Goal: Task Accomplishment & Management: Use online tool/utility

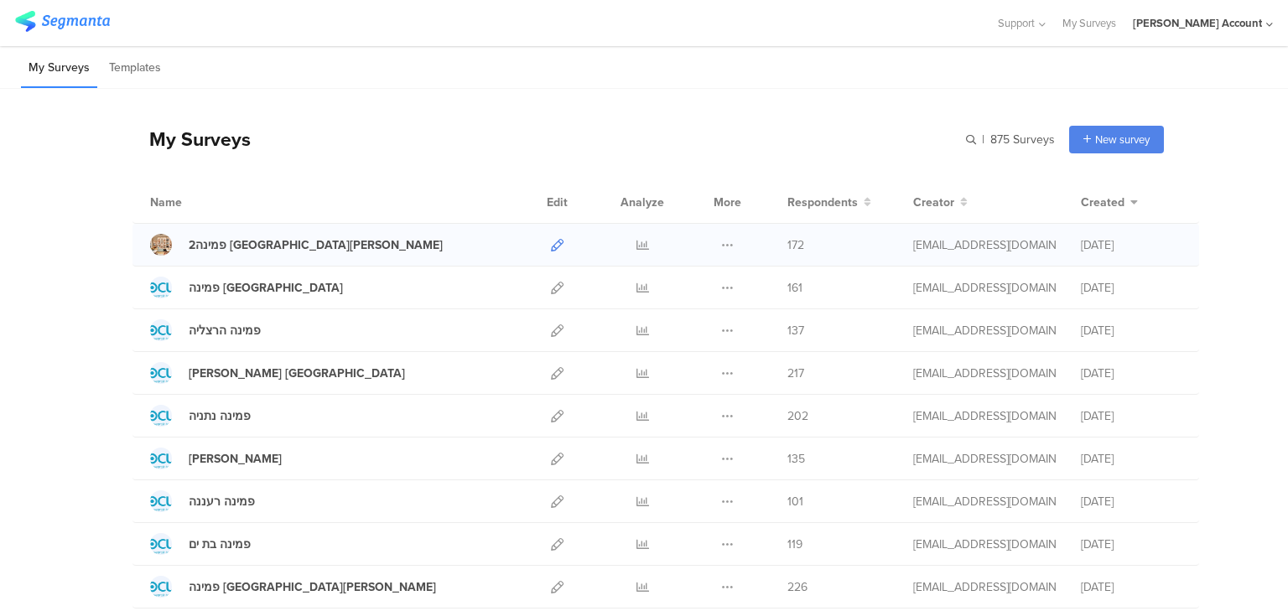
click at [551, 245] on icon at bounding box center [557, 245] width 13 height 13
click at [636, 244] on icon at bounding box center [642, 245] width 13 height 13
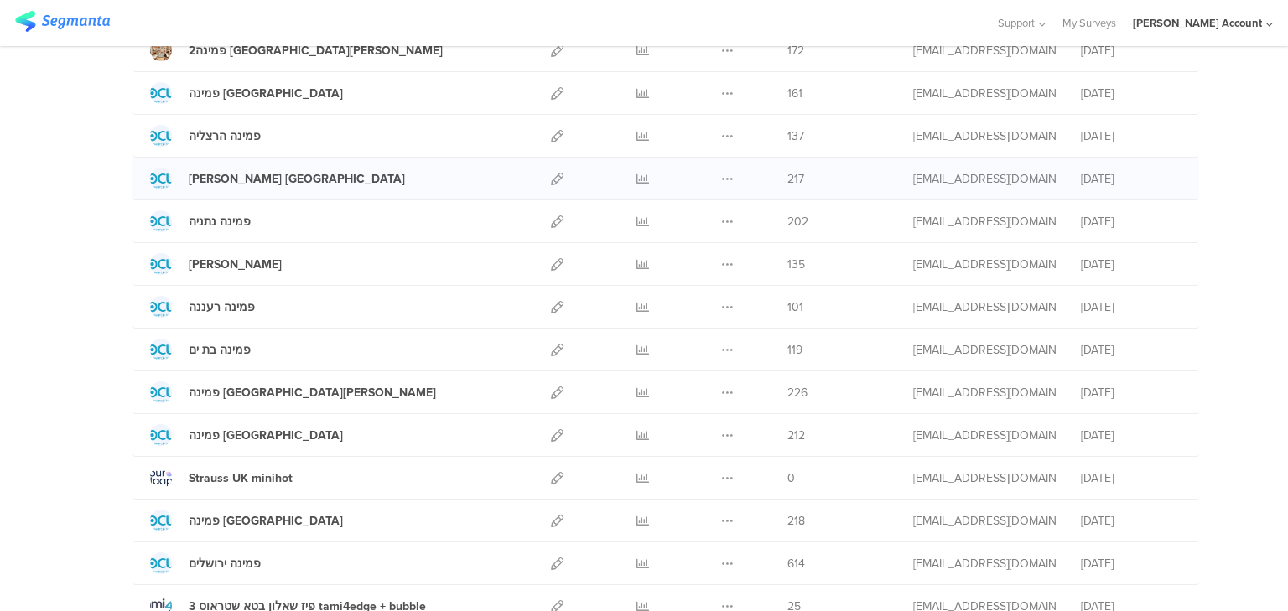
scroll to position [201, 0]
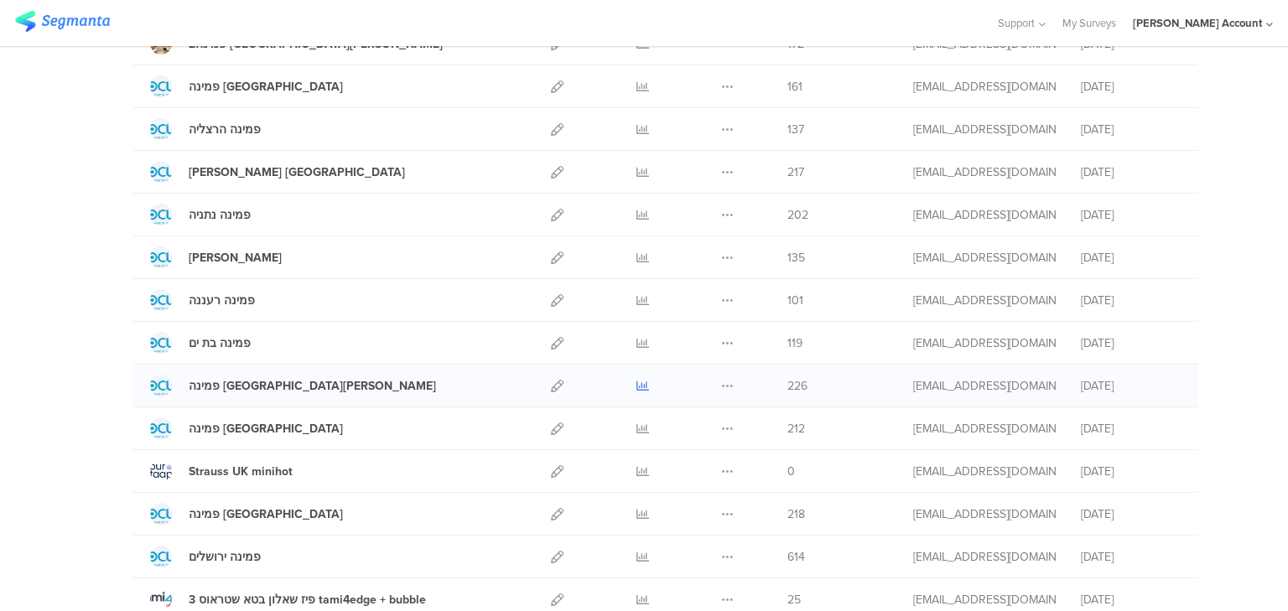
click at [641, 384] on icon at bounding box center [642, 386] width 13 height 13
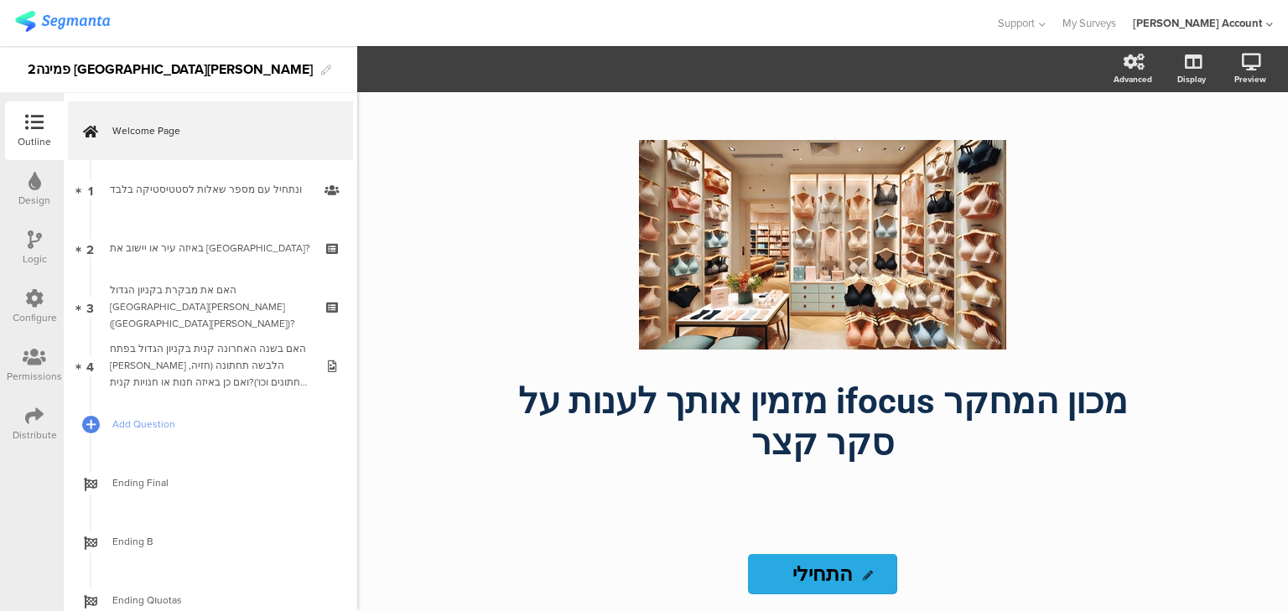
click at [35, 416] on icon at bounding box center [34, 416] width 18 height 18
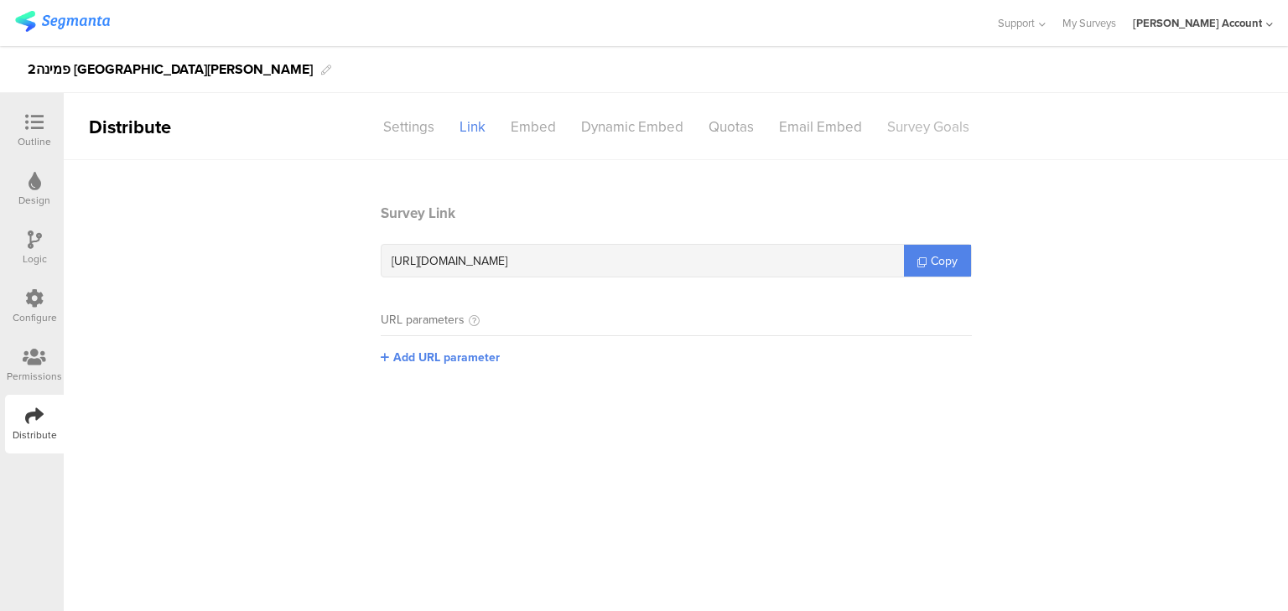
click at [912, 131] on div "Survey Goals" at bounding box center [927, 126] width 107 height 29
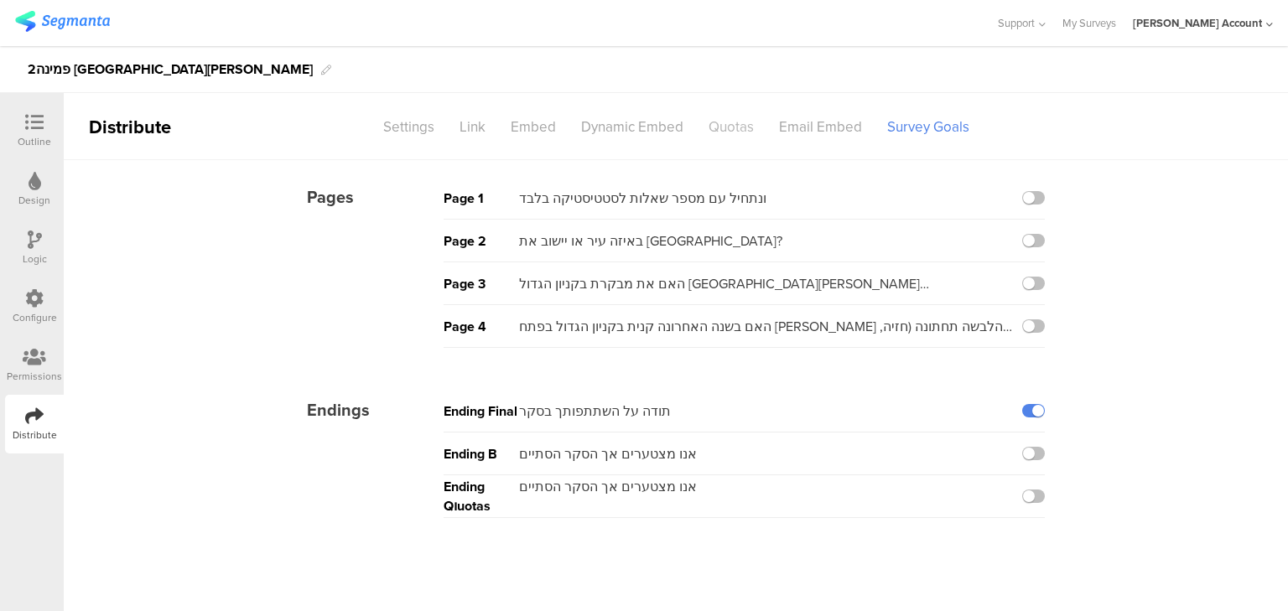
click at [728, 129] on div "Quotas" at bounding box center [731, 126] width 70 height 29
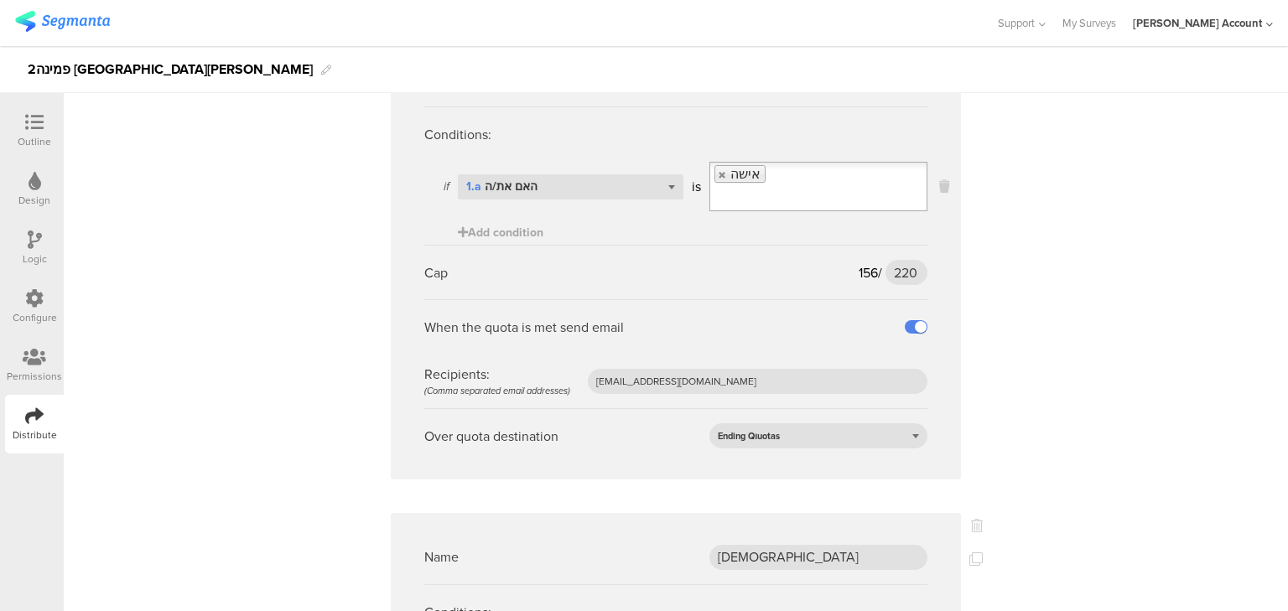
scroll to position [671, 0]
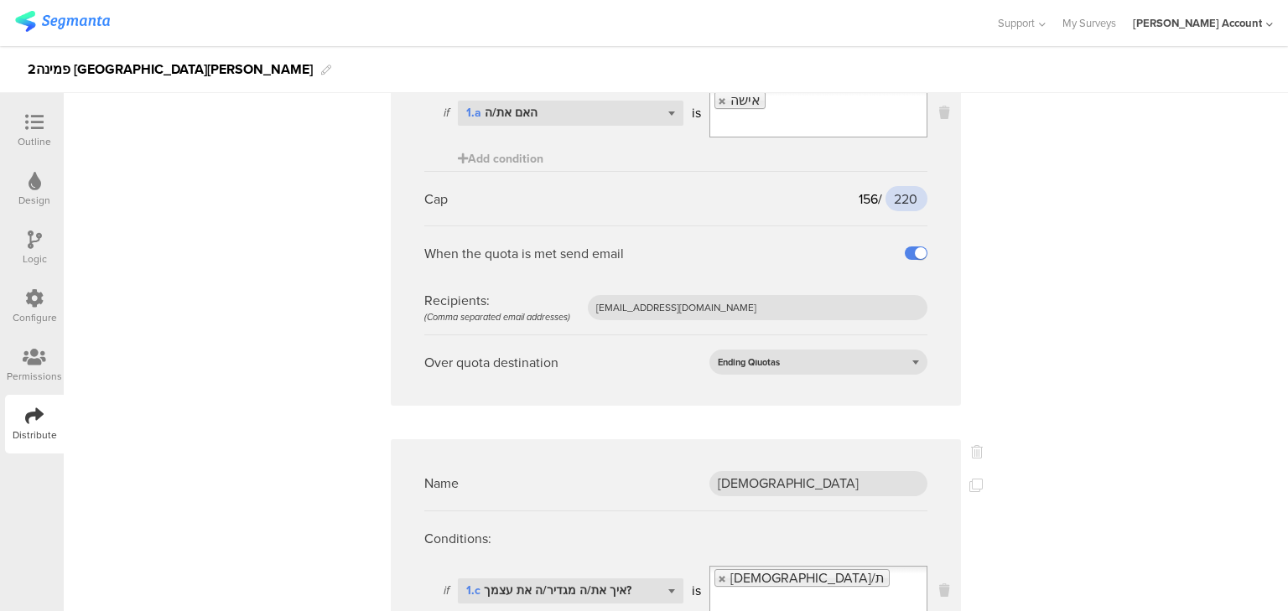
click at [905, 186] on input "220" at bounding box center [906, 198] width 42 height 25
type input "200"
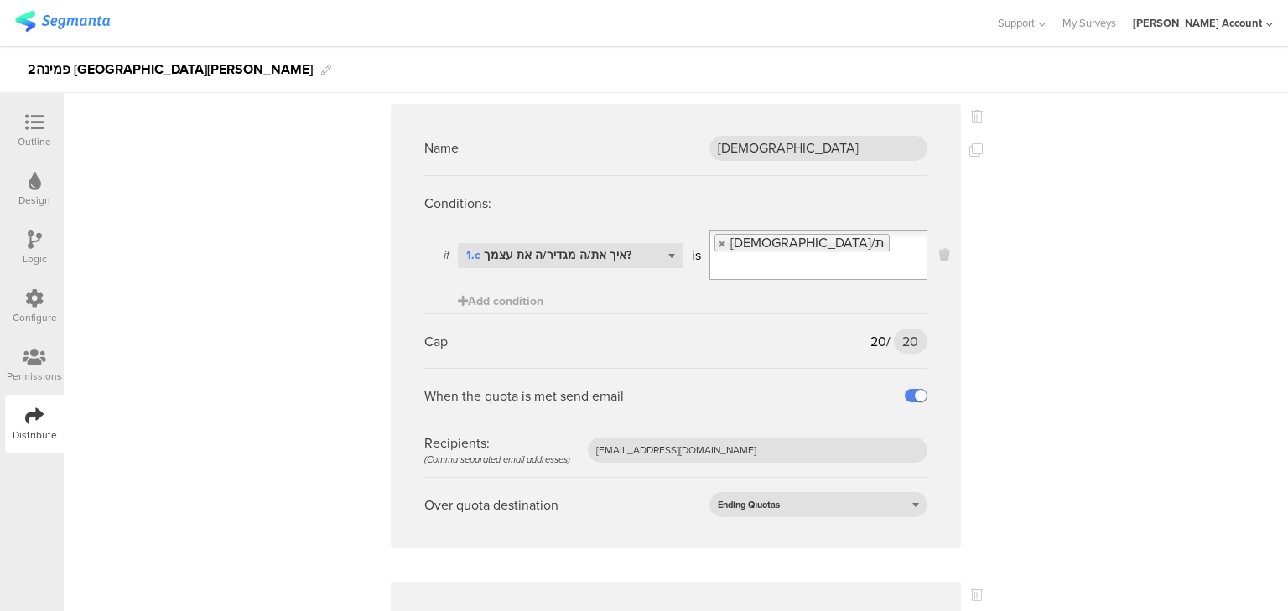
click at [29, 121] on icon at bounding box center [34, 122] width 18 height 18
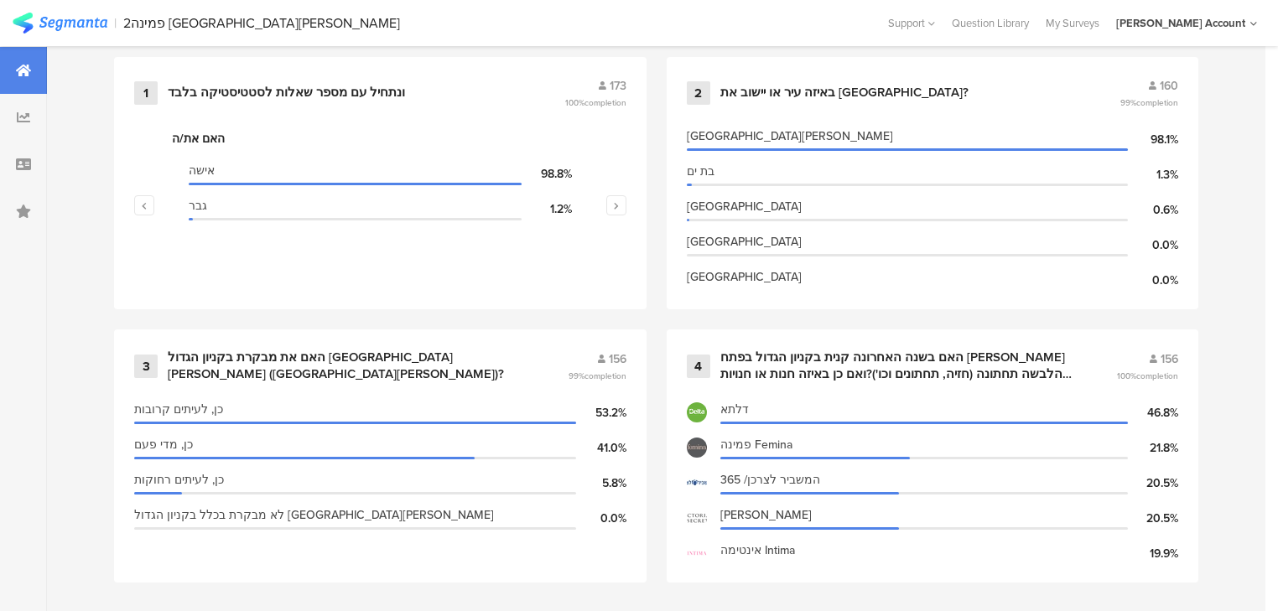
scroll to position [754, 0]
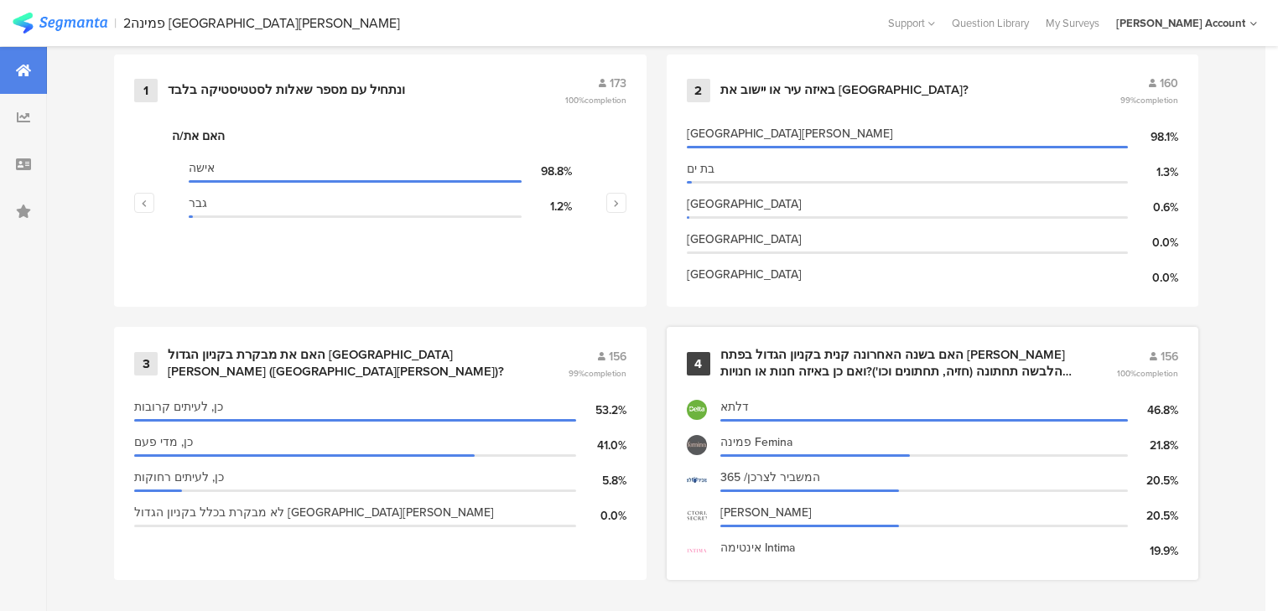
click at [868, 356] on div "האם בשנה האחרונה קנית בקניון הגדול בפתח תקווה הלבשה תחתונה (חזיה, תחתונים וכו')…" at bounding box center [898, 363] width 356 height 33
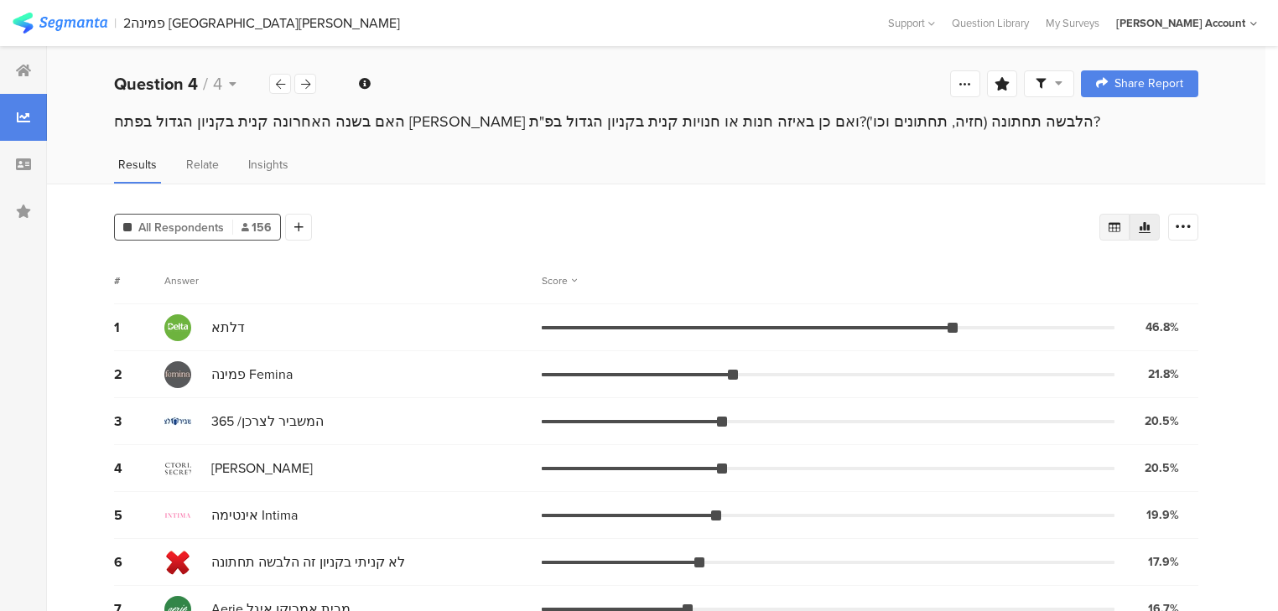
click at [1118, 222] on icon at bounding box center [1114, 227] width 12 height 10
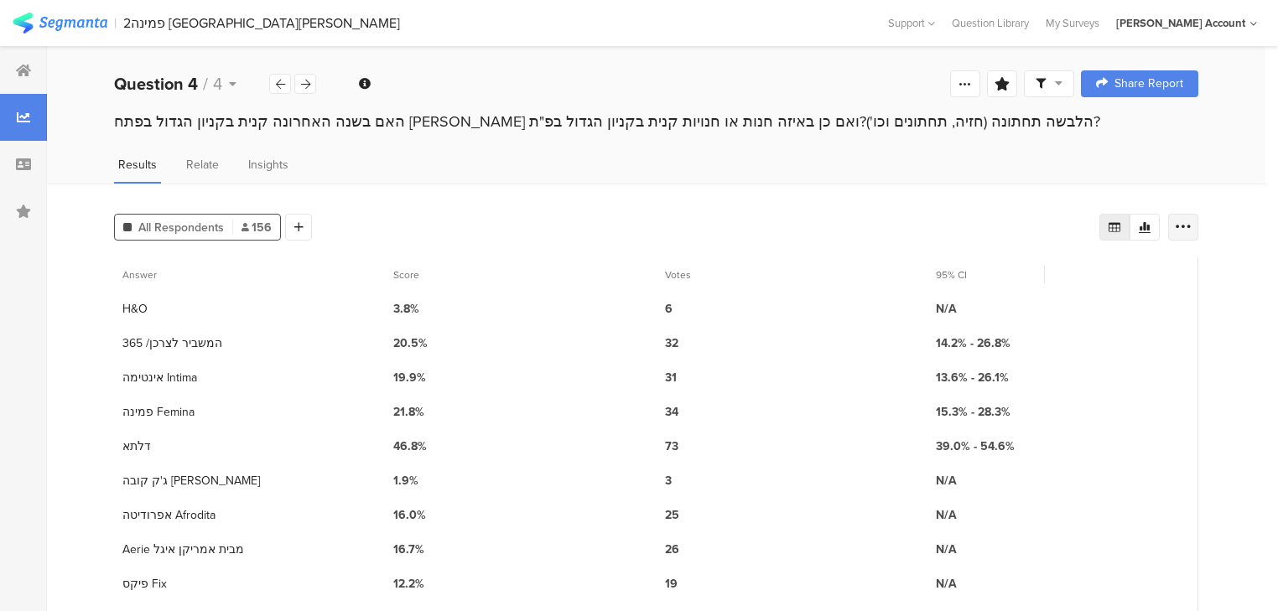
click at [1191, 222] on icon at bounding box center [1182, 227] width 17 height 17
click at [1029, 272] on span "Export as Excel" at bounding box center [1031, 274] width 80 height 17
click at [21, 73] on icon at bounding box center [23, 70] width 15 height 13
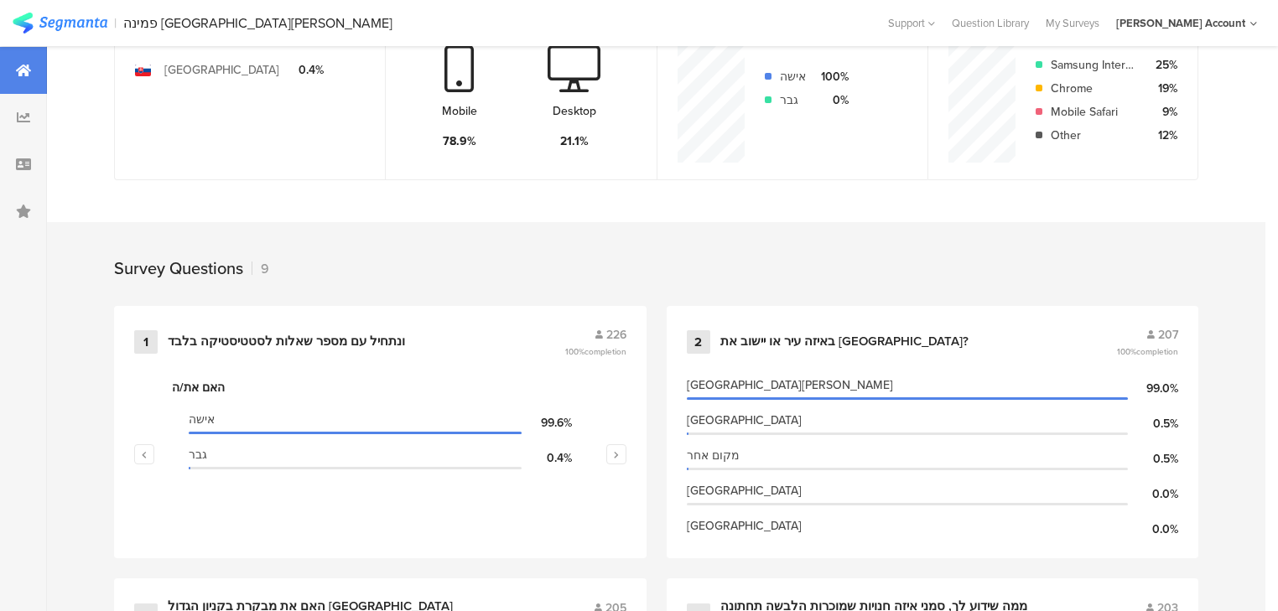
scroll to position [671, 0]
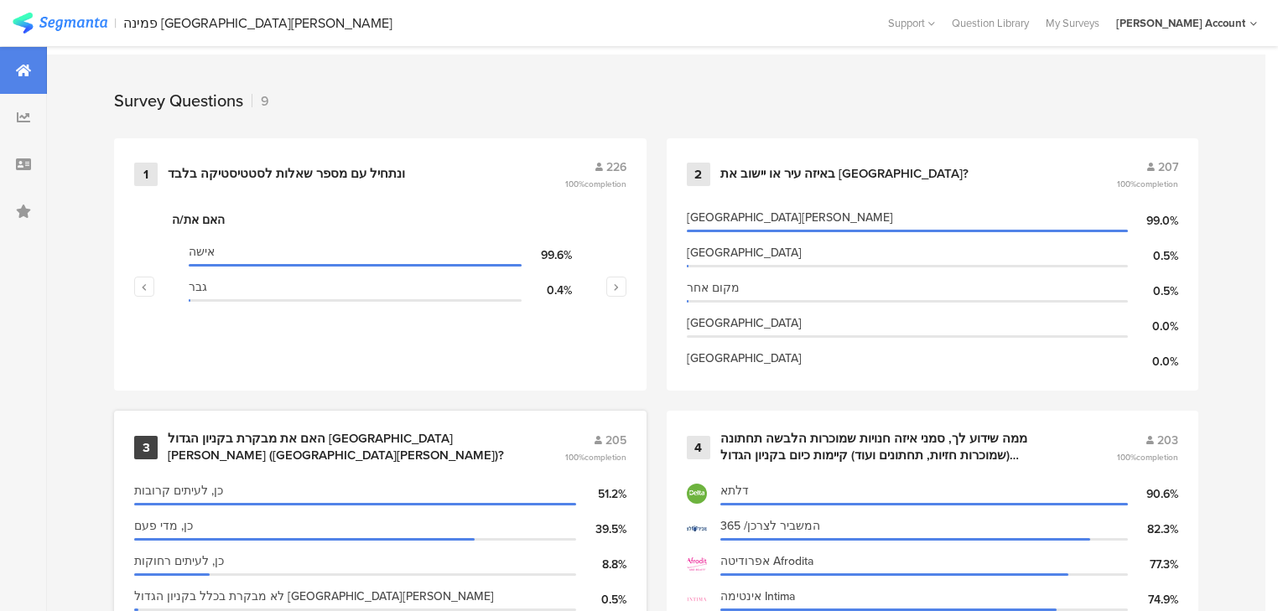
click at [339, 441] on div "האם את מבקרת בקניון הגדול [GEOGRAPHIC_DATA][PERSON_NAME] ([GEOGRAPHIC_DATA][PER…" at bounding box center [346, 447] width 356 height 33
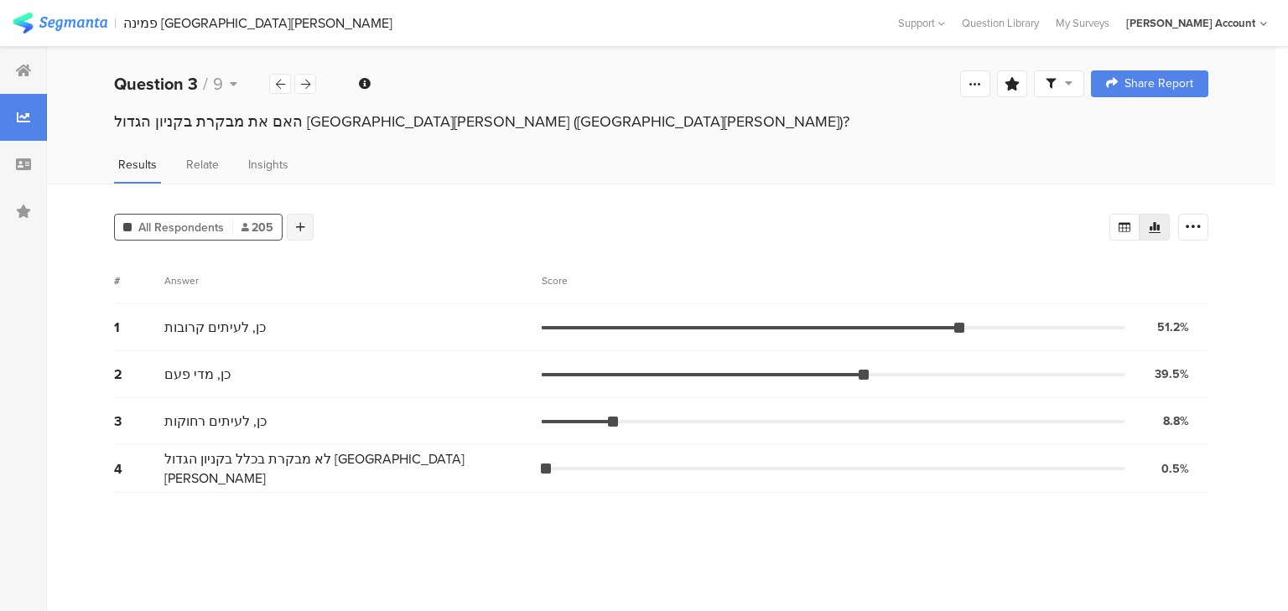
click at [302, 224] on icon at bounding box center [300, 227] width 9 height 12
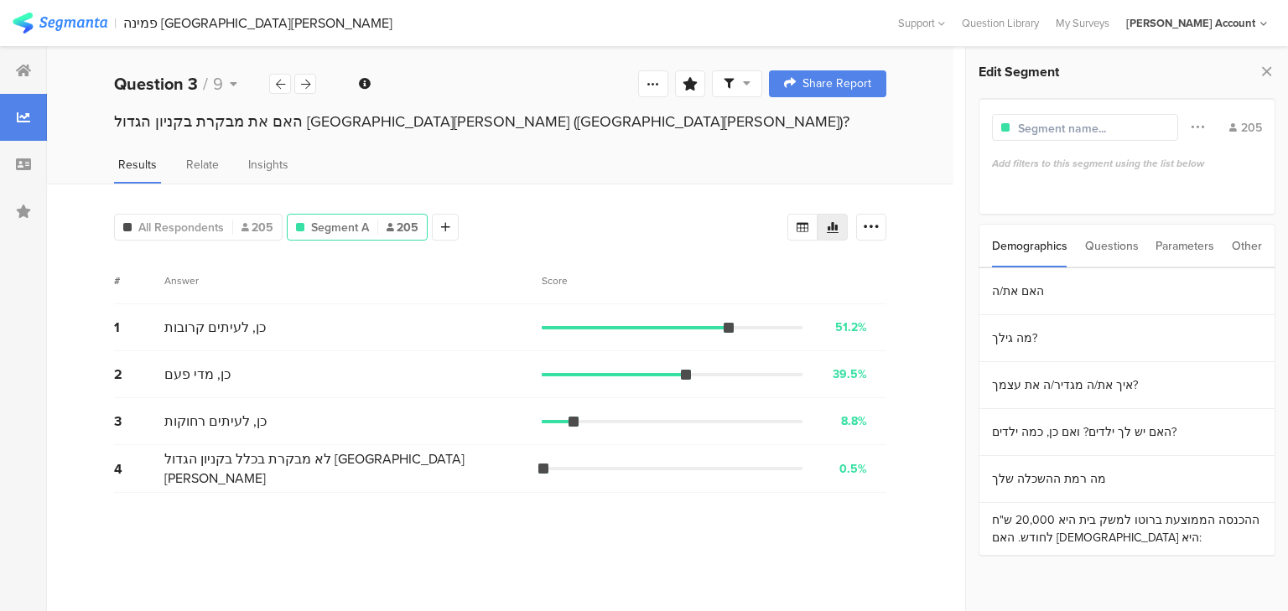
click at [1119, 246] on div "Questions" at bounding box center [1112, 246] width 54 height 43
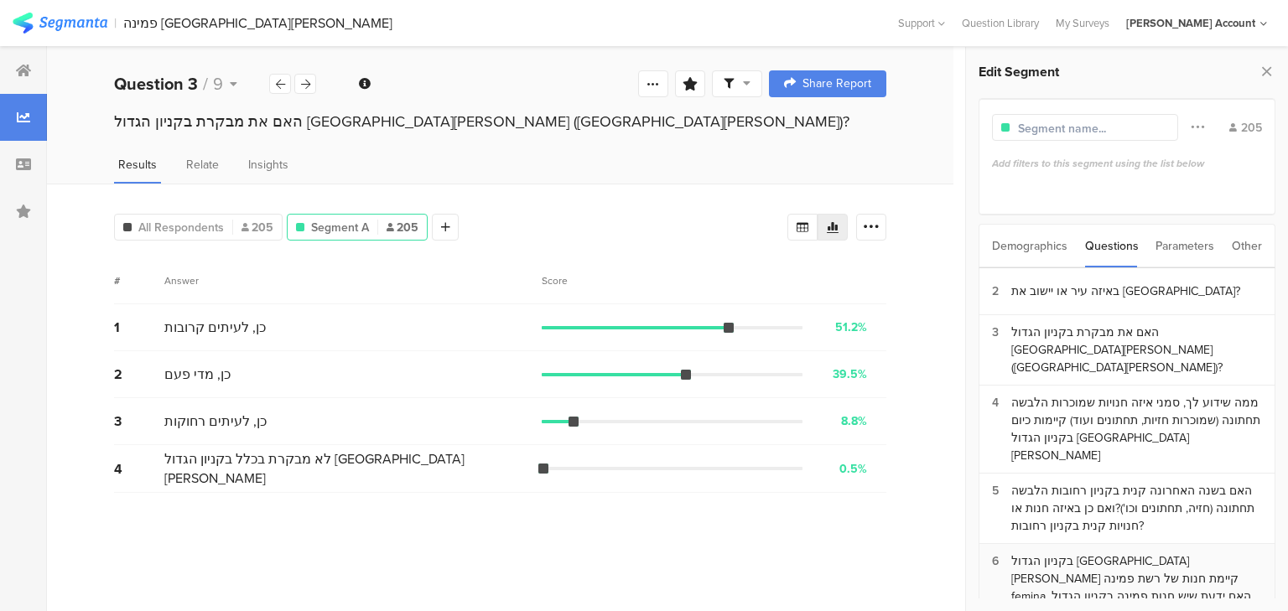
click at [1197, 552] on div "בקניון הגדול פתח תקווה קיימת חנות של רשת פמינה femina. האם ידעת שיש חנות פמינה …" at bounding box center [1136, 587] width 251 height 70
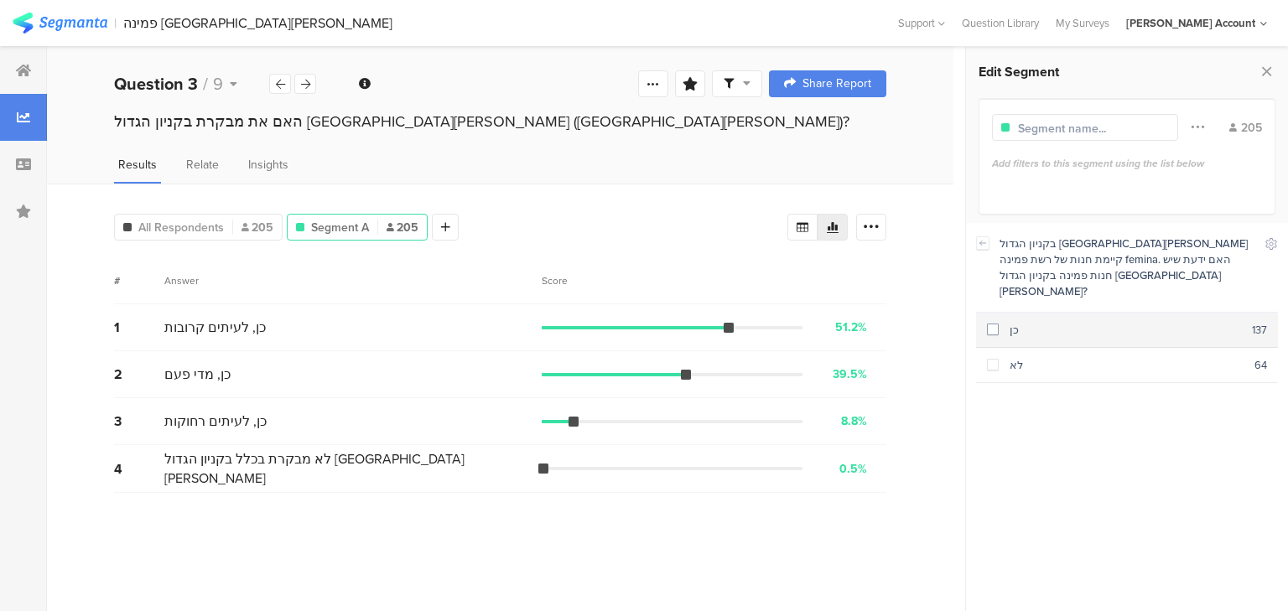
click at [1011, 322] on div "כן" at bounding box center [1124, 330] width 253 height 16
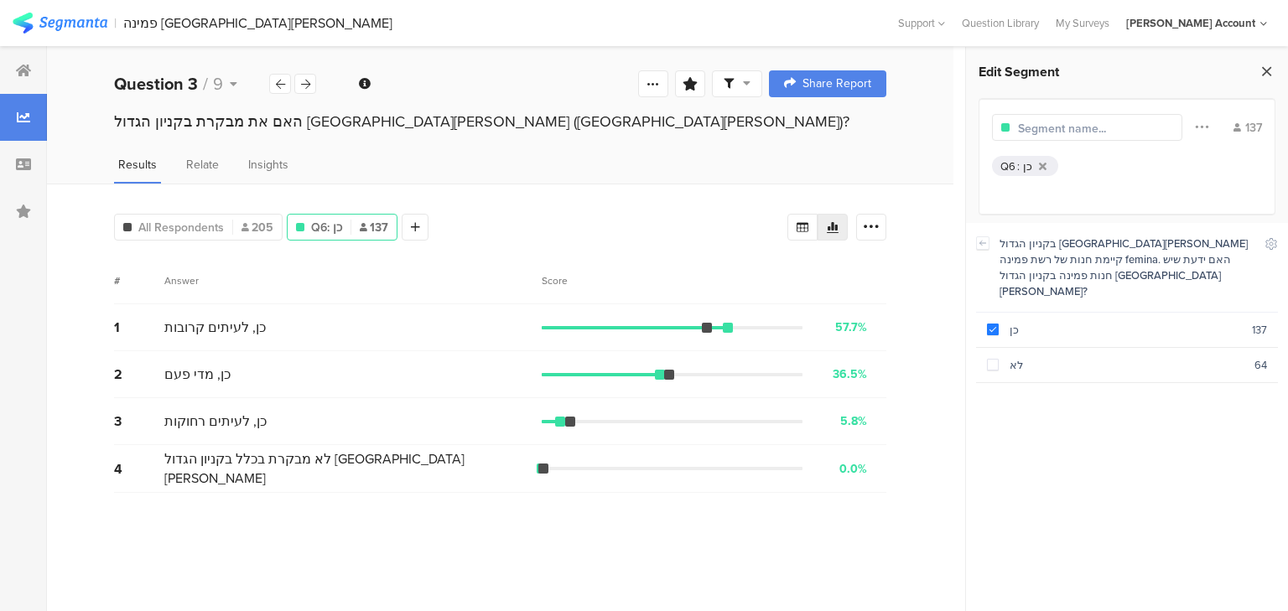
click at [1263, 72] on icon at bounding box center [1266, 71] width 18 height 23
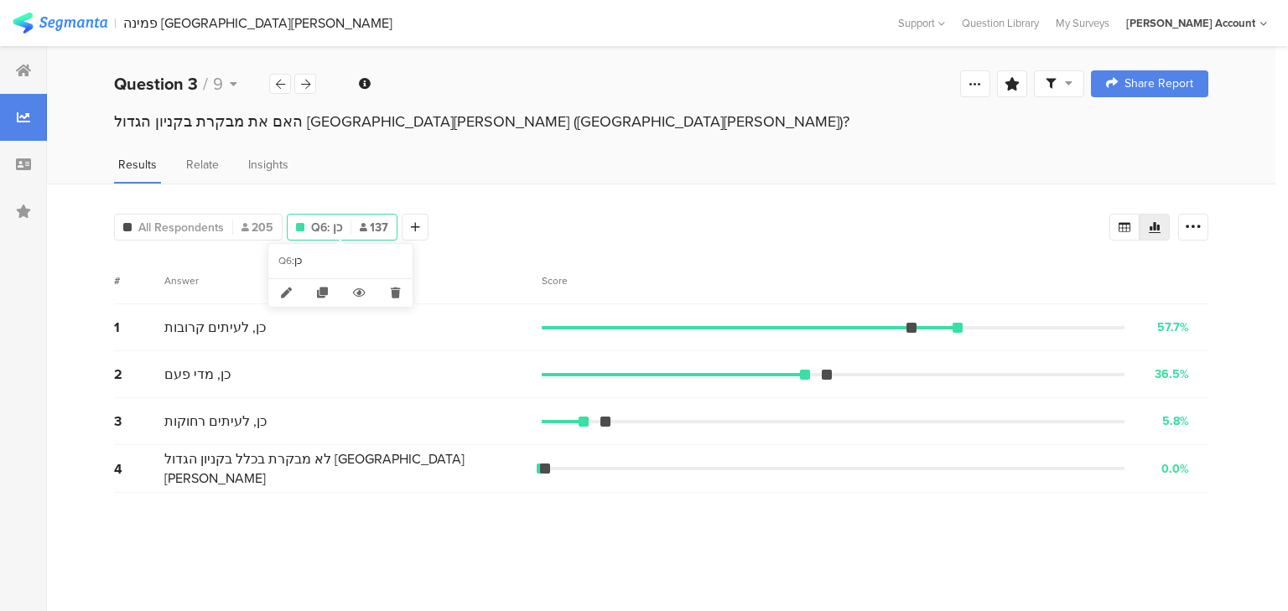
click at [347, 232] on div "Q6: כן 137" at bounding box center [342, 228] width 109 height 18
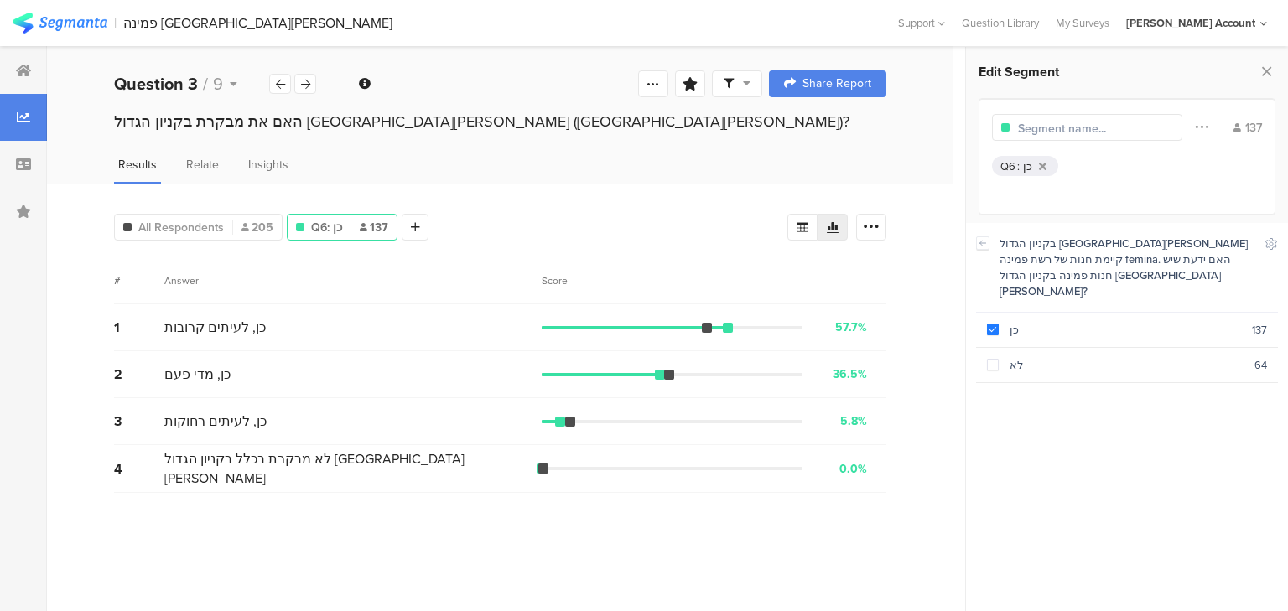
click at [1048, 127] on input "text" at bounding box center [1091, 129] width 146 height 18
type input "ח"
type input "יודעות שיש חנות פמינה N=137"
click at [1262, 70] on icon at bounding box center [1266, 71] width 18 height 23
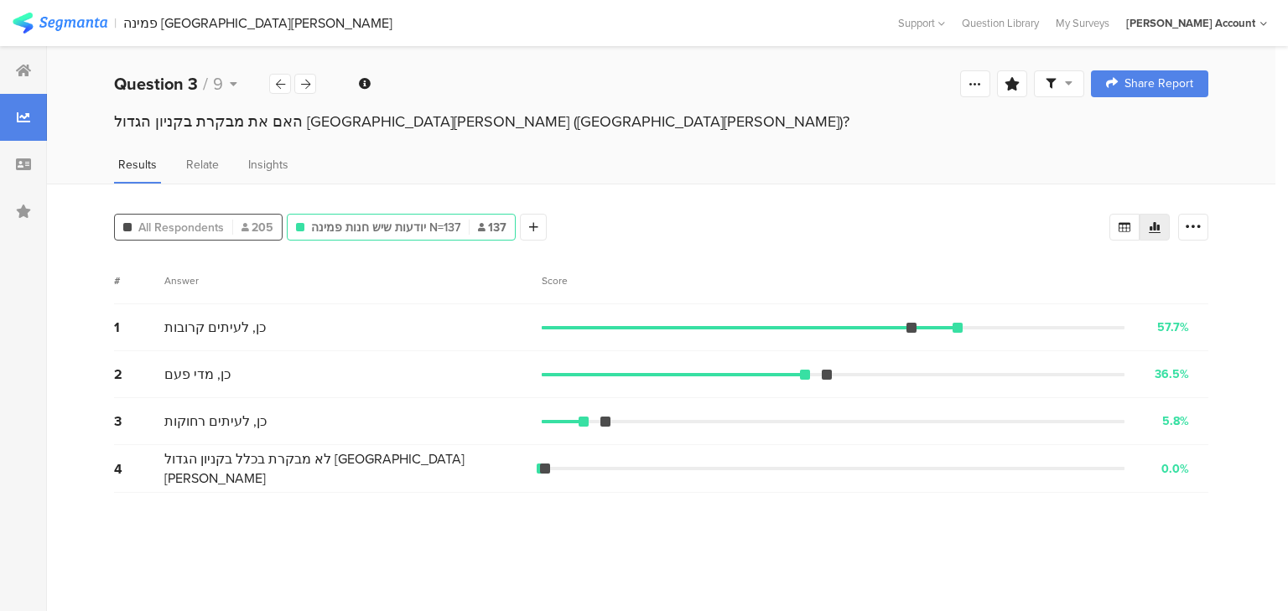
click at [220, 225] on span "All Respondents" at bounding box center [181, 228] width 86 height 18
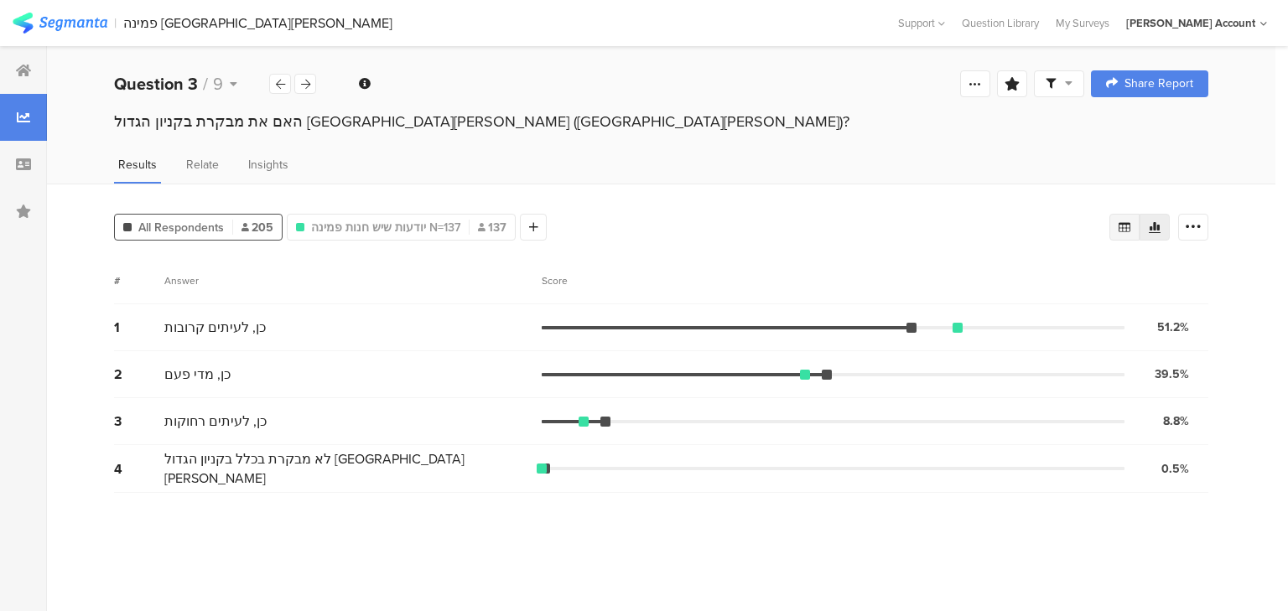
click at [1119, 226] on icon at bounding box center [1124, 227] width 12 height 10
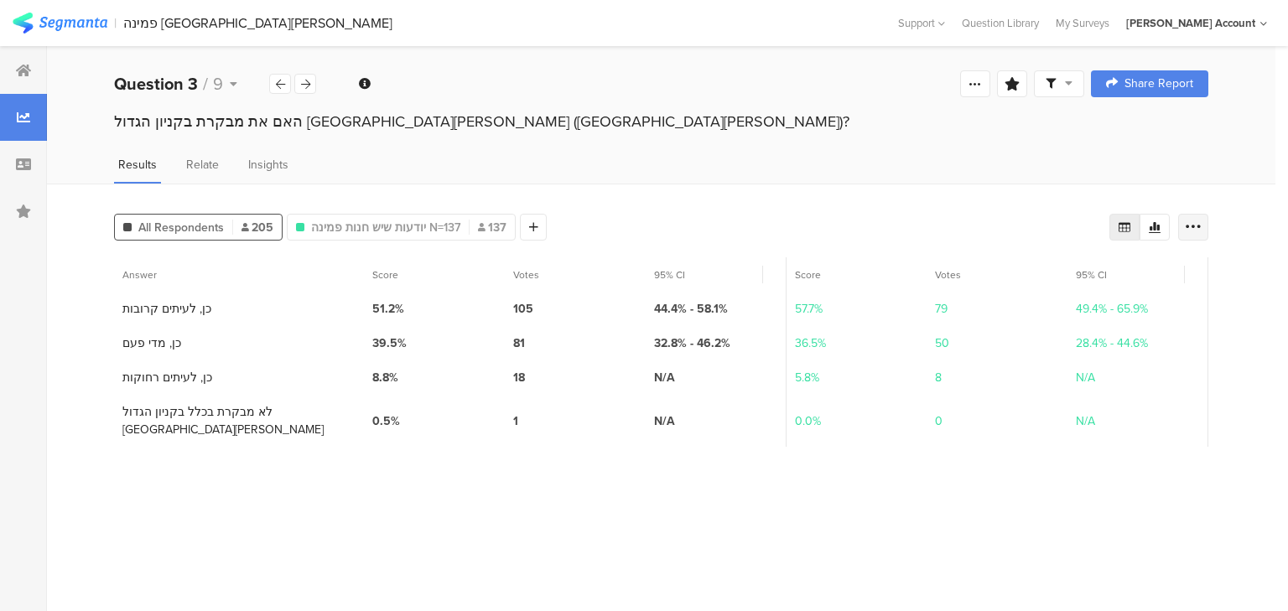
click at [1193, 222] on icon at bounding box center [1193, 227] width 17 height 17
click at [1036, 277] on span "Export as Excel" at bounding box center [1031, 274] width 80 height 17
drag, startPoint x: 1066, startPoint y: 84, endPoint x: 1074, endPoint y: 98, distance: 16.1
click at [1066, 84] on icon at bounding box center [1069, 83] width 8 height 12
click at [1137, 134] on span at bounding box center [1137, 131] width 25 height 13
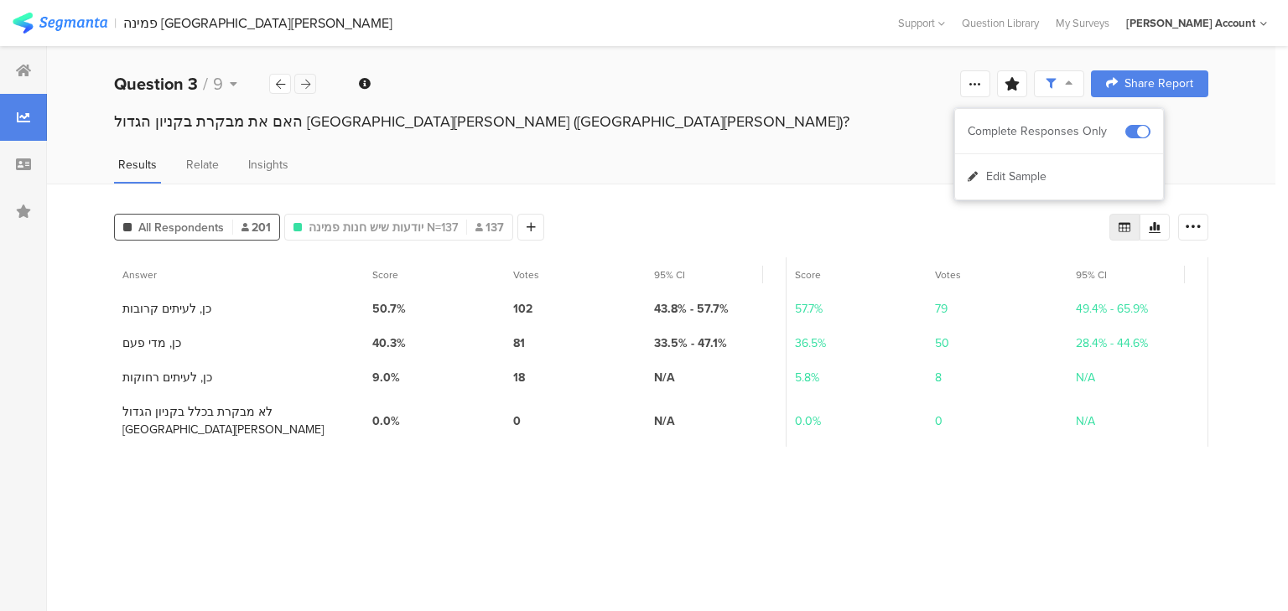
click at [309, 87] on icon at bounding box center [305, 84] width 9 height 11
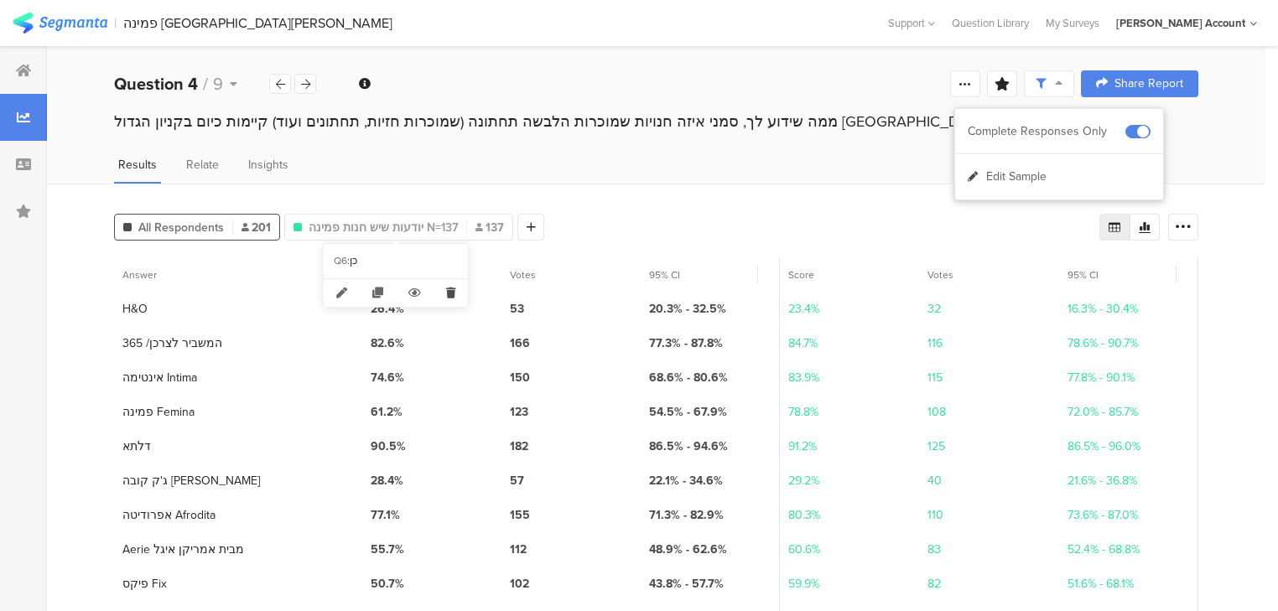
click at [449, 292] on icon at bounding box center [450, 293] width 34 height 28
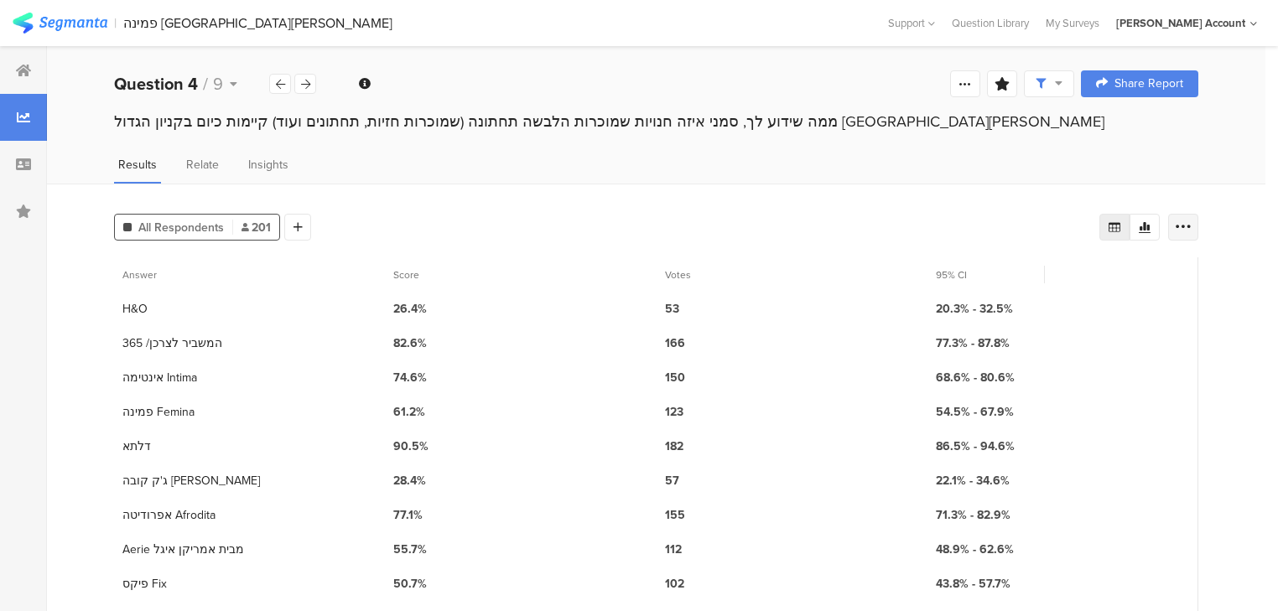
click at [1190, 221] on icon at bounding box center [1182, 227] width 17 height 17
click at [1033, 272] on span "Export as Excel" at bounding box center [1031, 274] width 80 height 17
click at [308, 80] on icon at bounding box center [305, 84] width 9 height 11
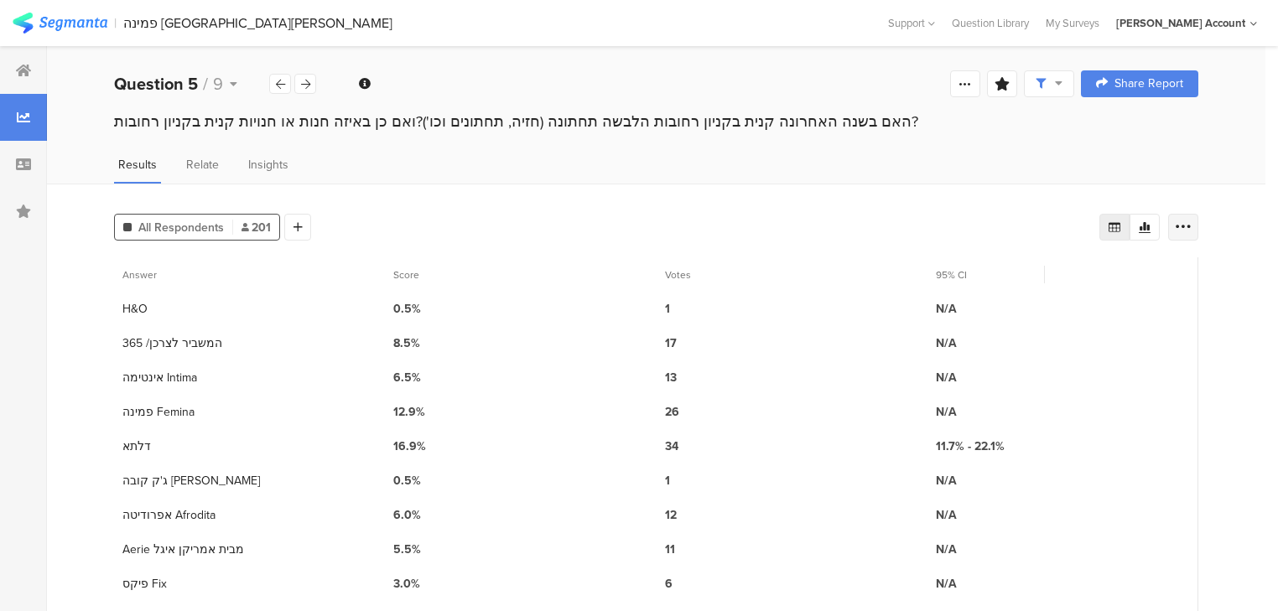
click at [1198, 221] on div at bounding box center [1183, 227] width 30 height 27
click at [1022, 274] on span "Export as Excel" at bounding box center [1031, 274] width 80 height 17
click at [302, 80] on icon at bounding box center [305, 84] width 9 height 11
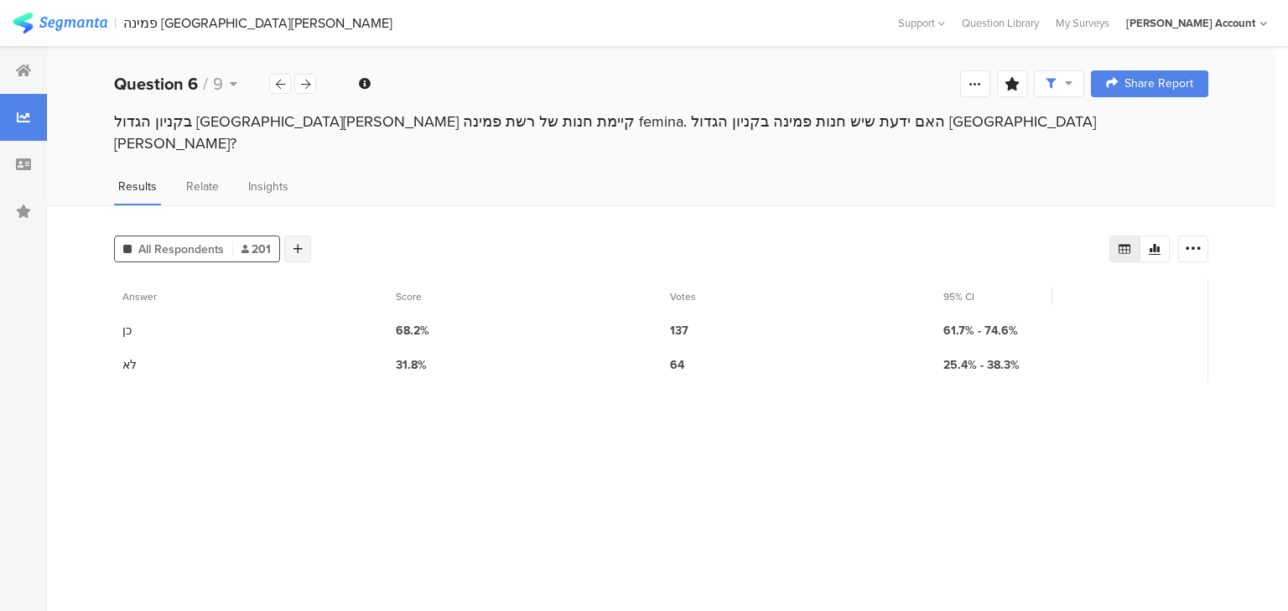
click at [295, 243] on icon at bounding box center [297, 249] width 9 height 12
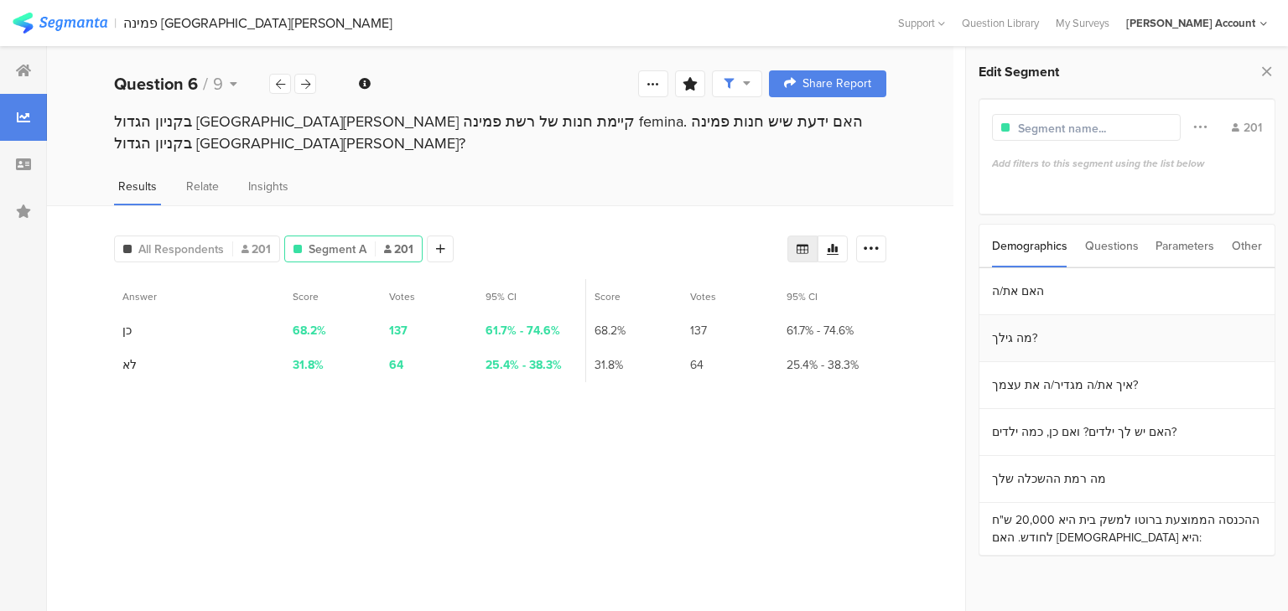
click at [1019, 326] on section "מה גילך?" at bounding box center [1126, 338] width 295 height 47
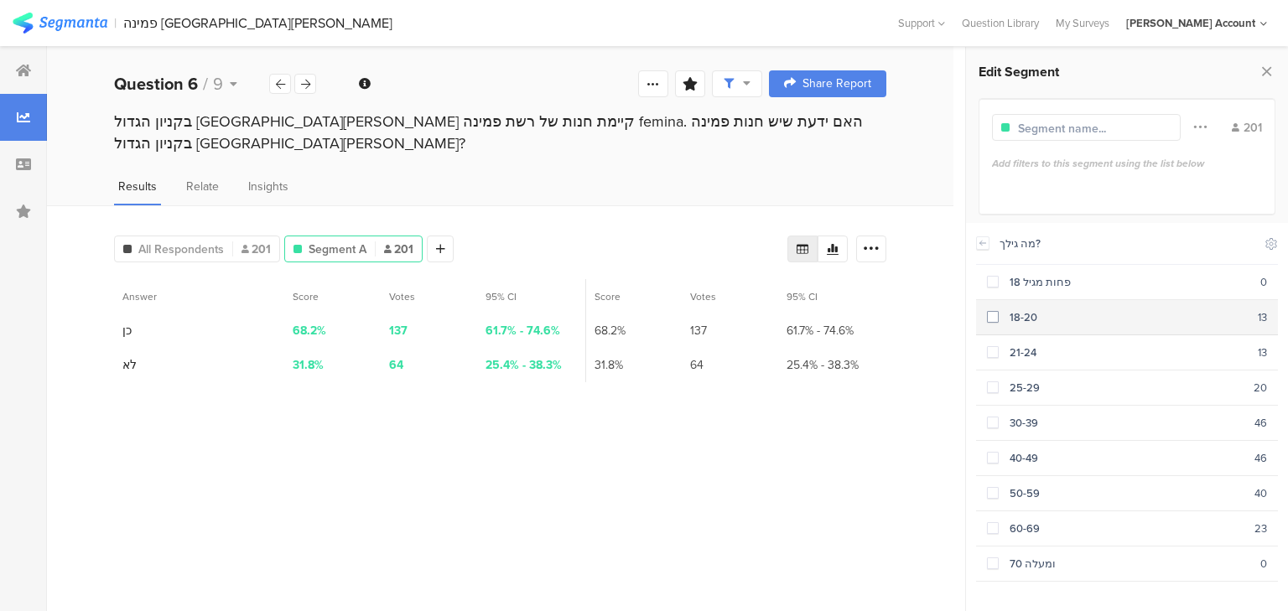
click at [1019, 321] on div "18-20" at bounding box center [1127, 317] width 259 height 16
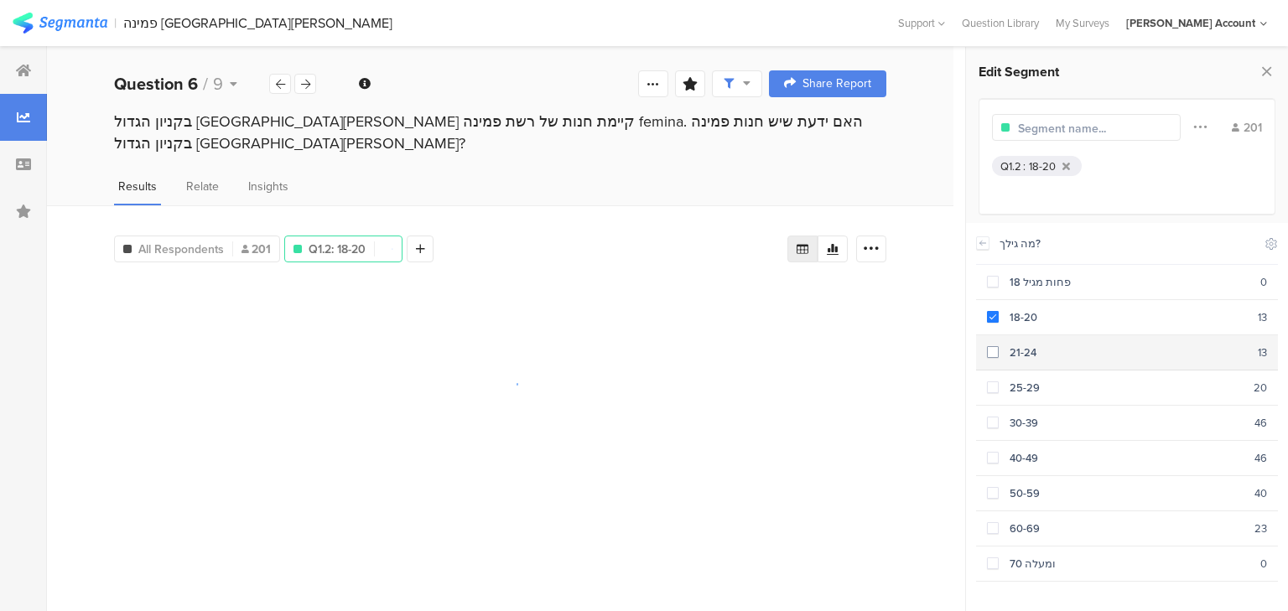
click at [1019, 341] on section "21-24 13" at bounding box center [1127, 352] width 302 height 35
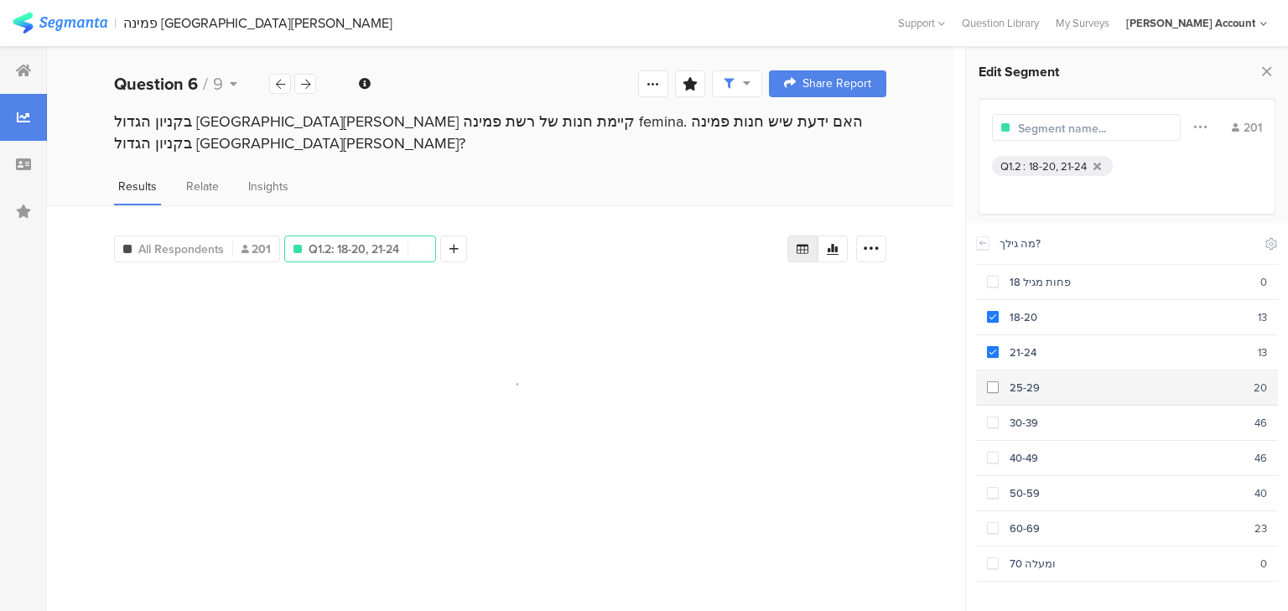
drag, startPoint x: 1024, startPoint y: 375, endPoint x: 1023, endPoint y: 418, distance: 43.6
click at [1024, 376] on section "25-29 20" at bounding box center [1127, 388] width 302 height 35
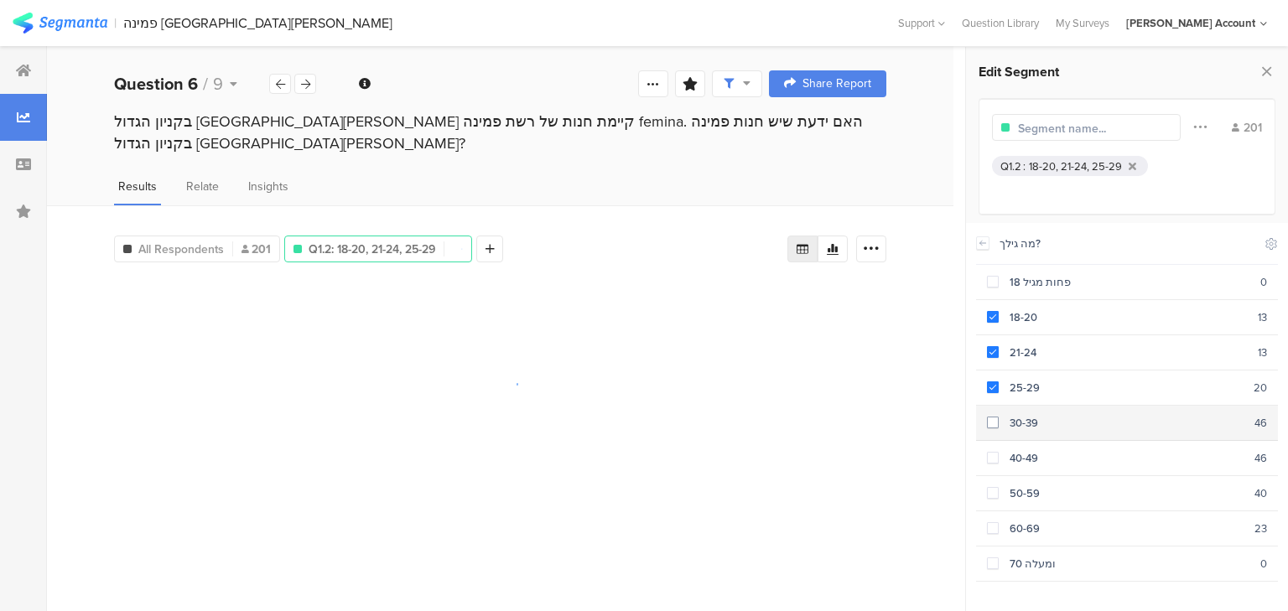
click at [1023, 421] on div "30-39" at bounding box center [1126, 423] width 256 height 16
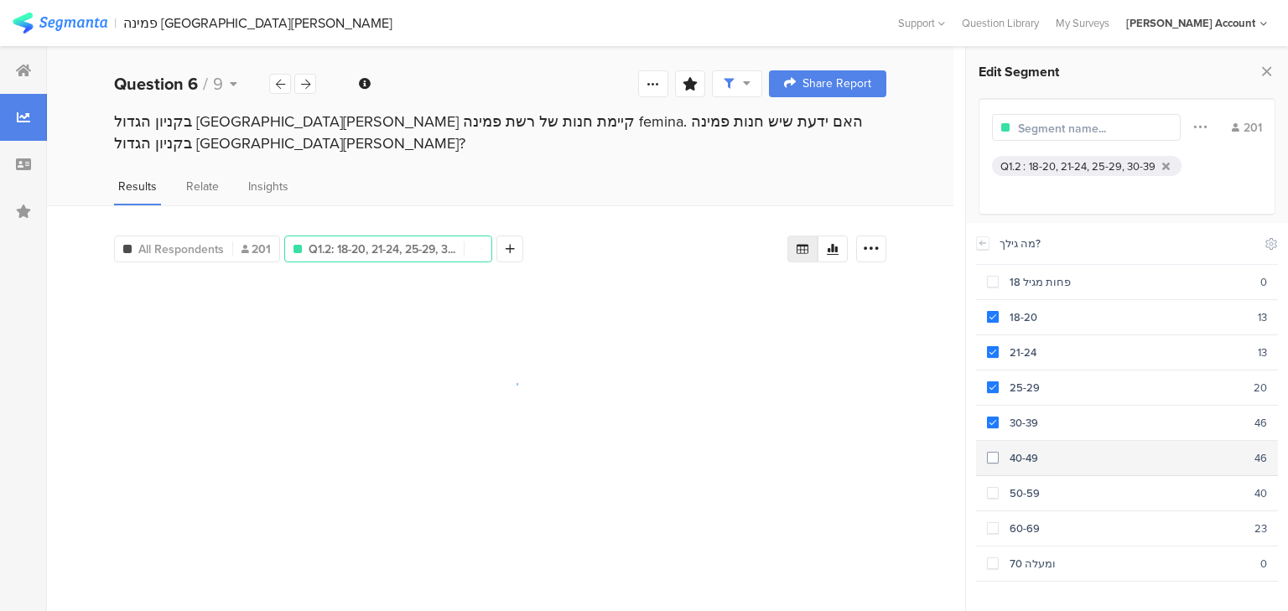
click at [1027, 454] on div "40-49" at bounding box center [1126, 458] width 256 height 16
click at [1045, 125] on input "text" at bounding box center [1091, 129] width 146 height 18
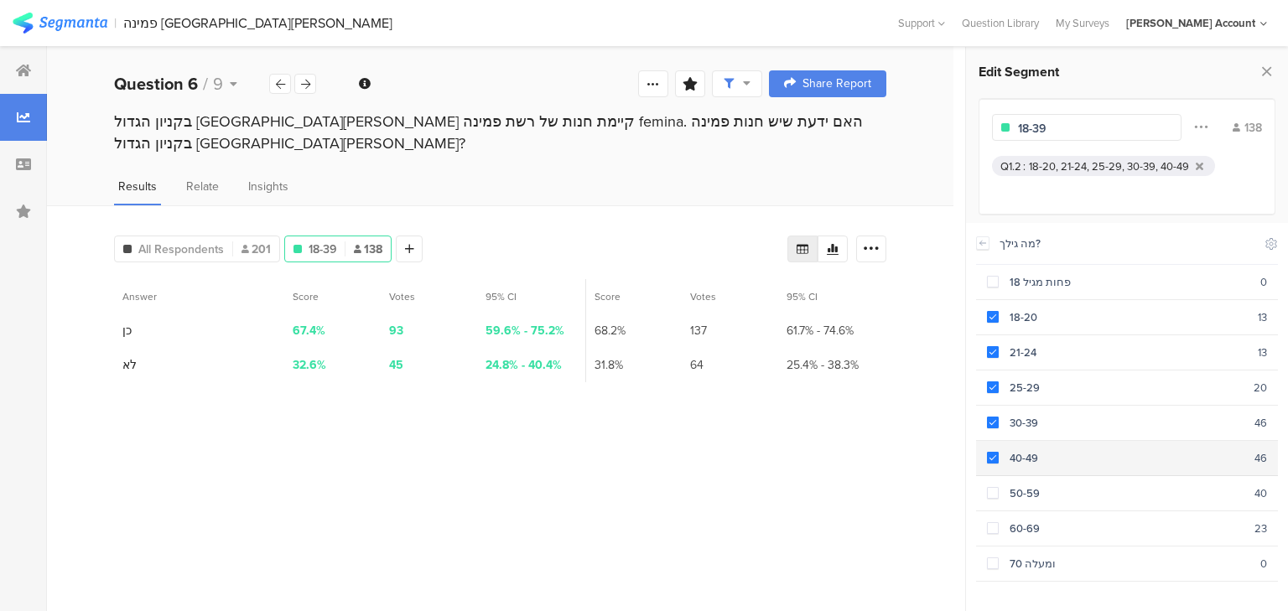
type input "18-39"
click at [998, 454] on div "40-49" at bounding box center [1126, 458] width 256 height 16
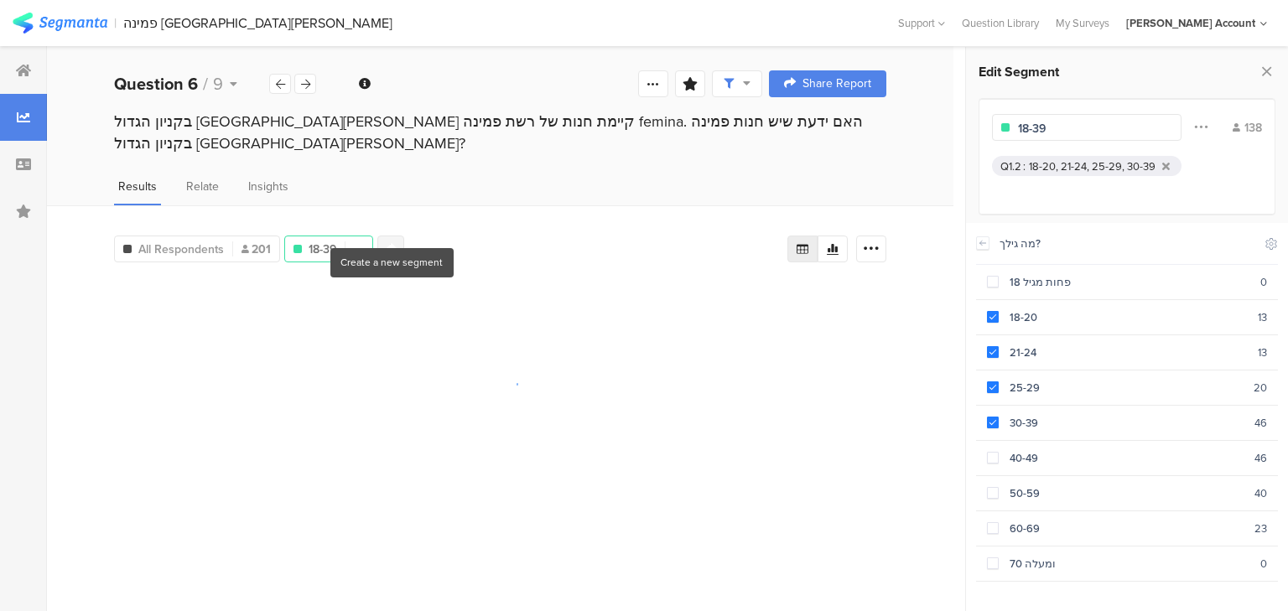
click at [388, 236] on div at bounding box center [390, 249] width 27 height 27
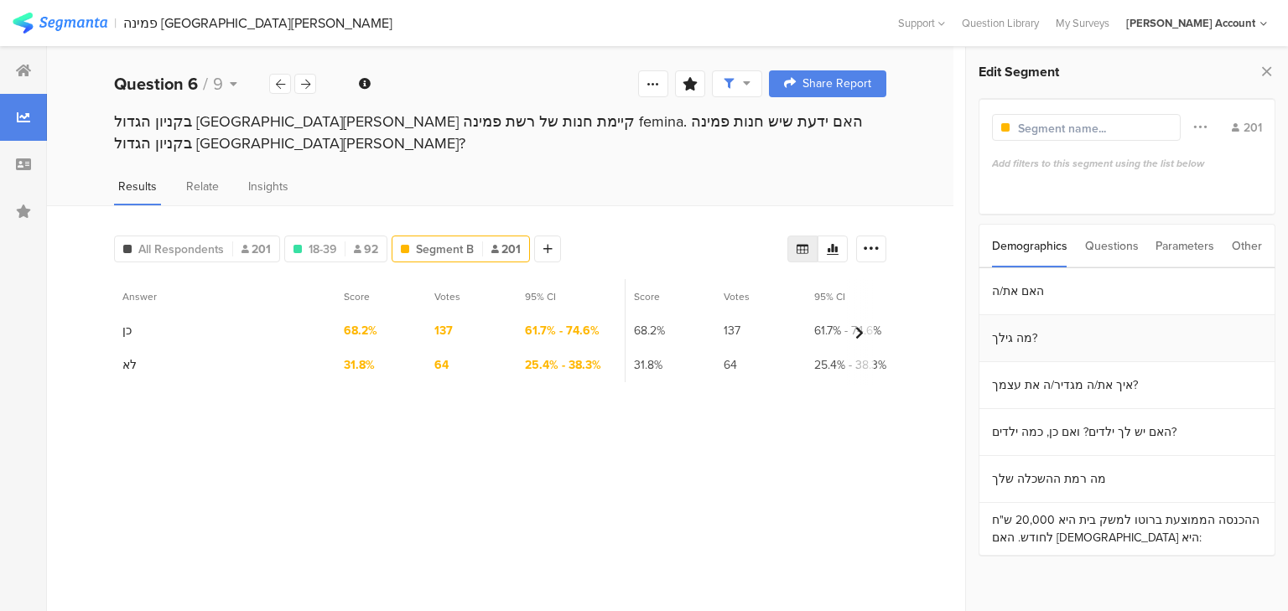
click at [1009, 340] on section "מה גילך?" at bounding box center [1126, 338] width 295 height 47
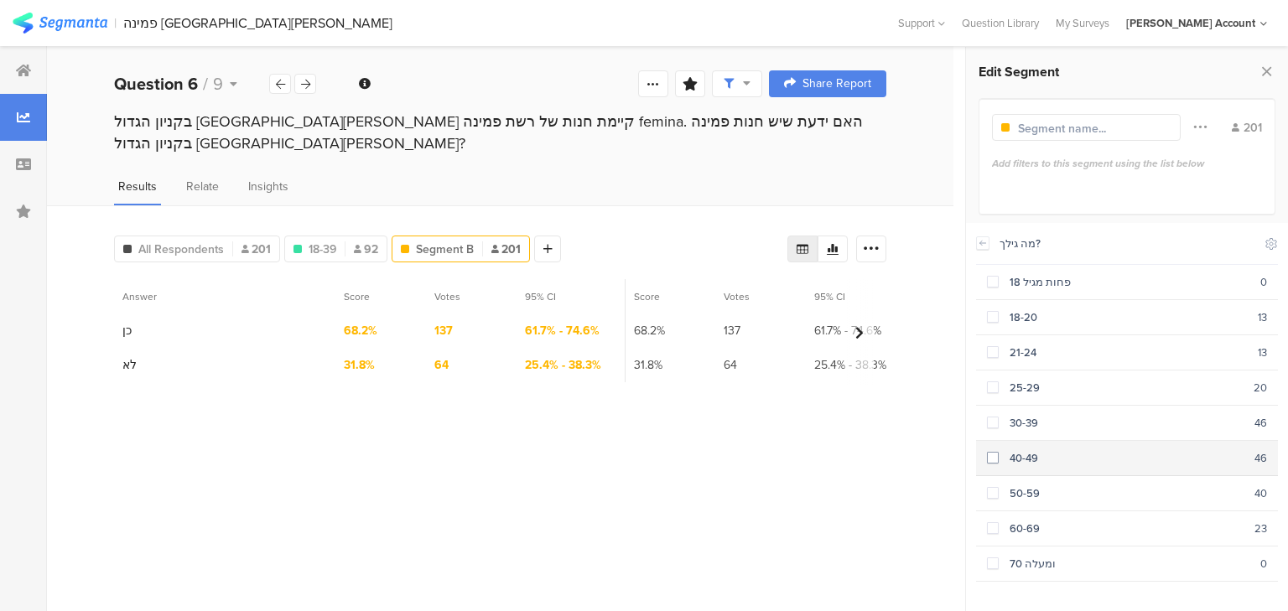
click at [1010, 456] on div "40-49" at bounding box center [1126, 458] width 256 height 16
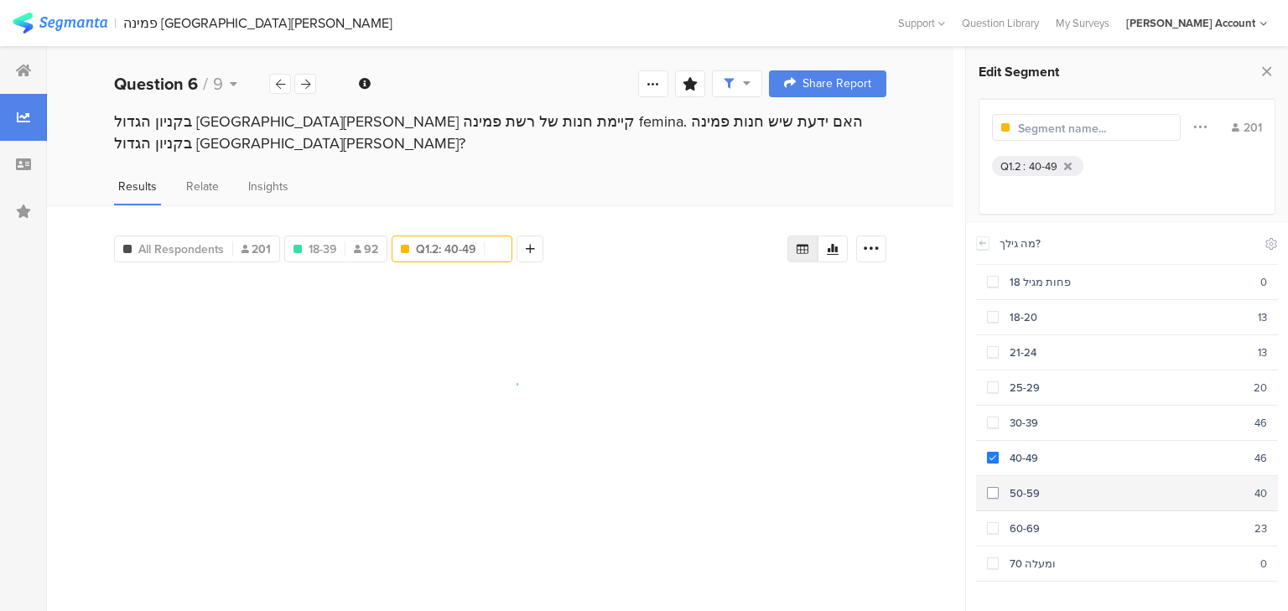
click at [1008, 486] on div "50-59" at bounding box center [1126, 493] width 256 height 16
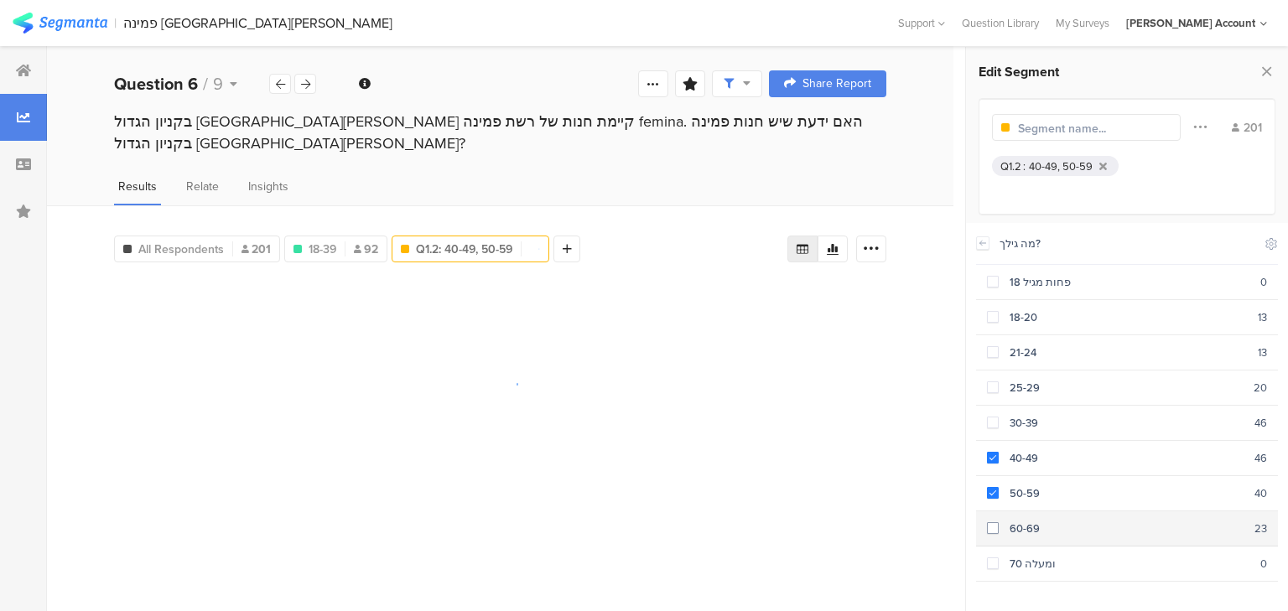
click at [1005, 521] on div "60-69" at bounding box center [1126, 529] width 256 height 16
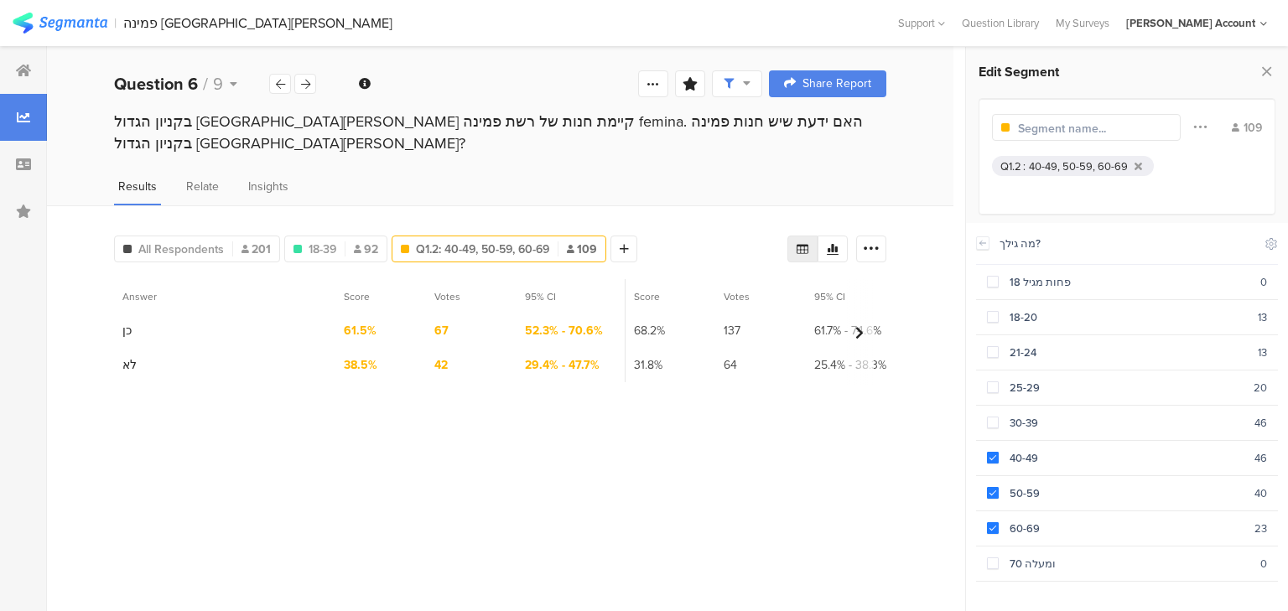
click at [1041, 136] on div at bounding box center [1091, 127] width 146 height 19
click at [1034, 128] on input "text" at bounding box center [1091, 129] width 146 height 18
type input "40-69"
click at [526, 236] on div at bounding box center [521, 249] width 27 height 27
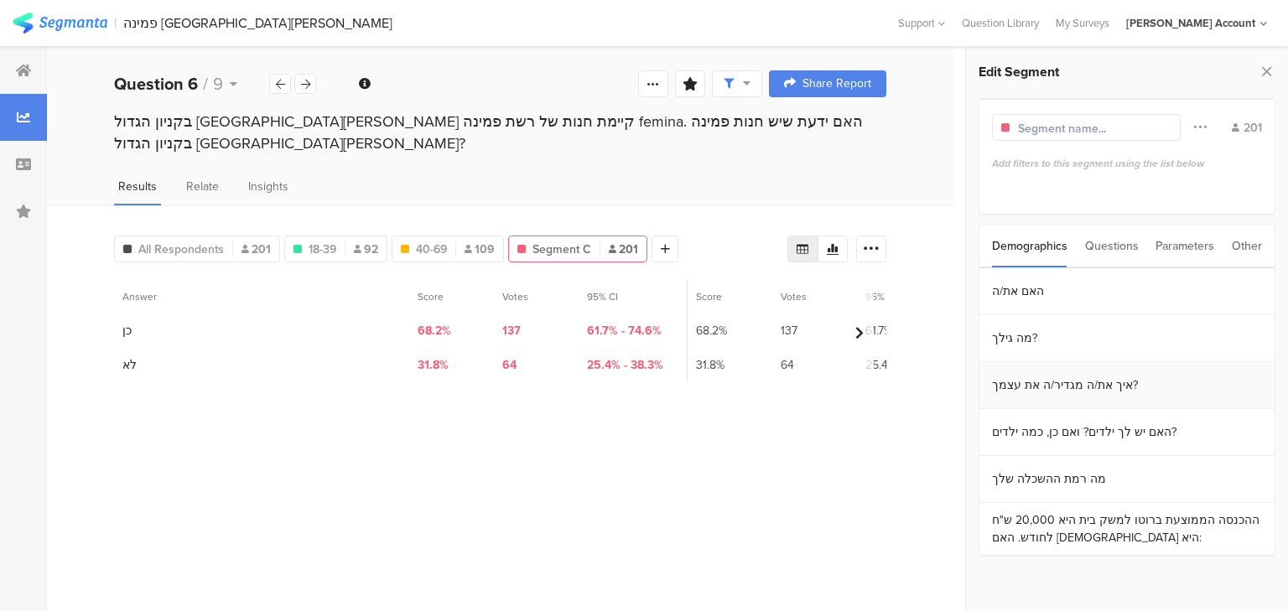
click at [1019, 391] on section "איך את/ה מגדיר/ה את עצמך?" at bounding box center [1126, 385] width 295 height 47
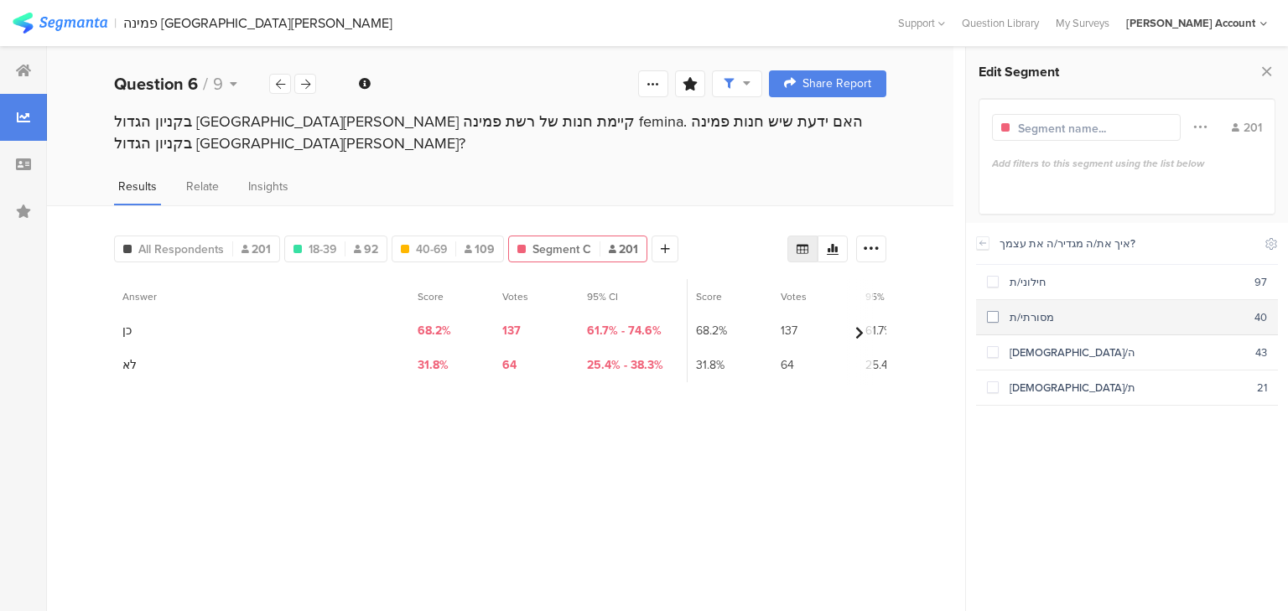
drag, startPoint x: 1034, startPoint y: 286, endPoint x: 1034, endPoint y: 310, distance: 24.3
click at [1033, 286] on div "חילוני/ת" at bounding box center [1126, 282] width 256 height 16
click at [1036, 315] on div "מסורתי/ת" at bounding box center [1126, 317] width 256 height 16
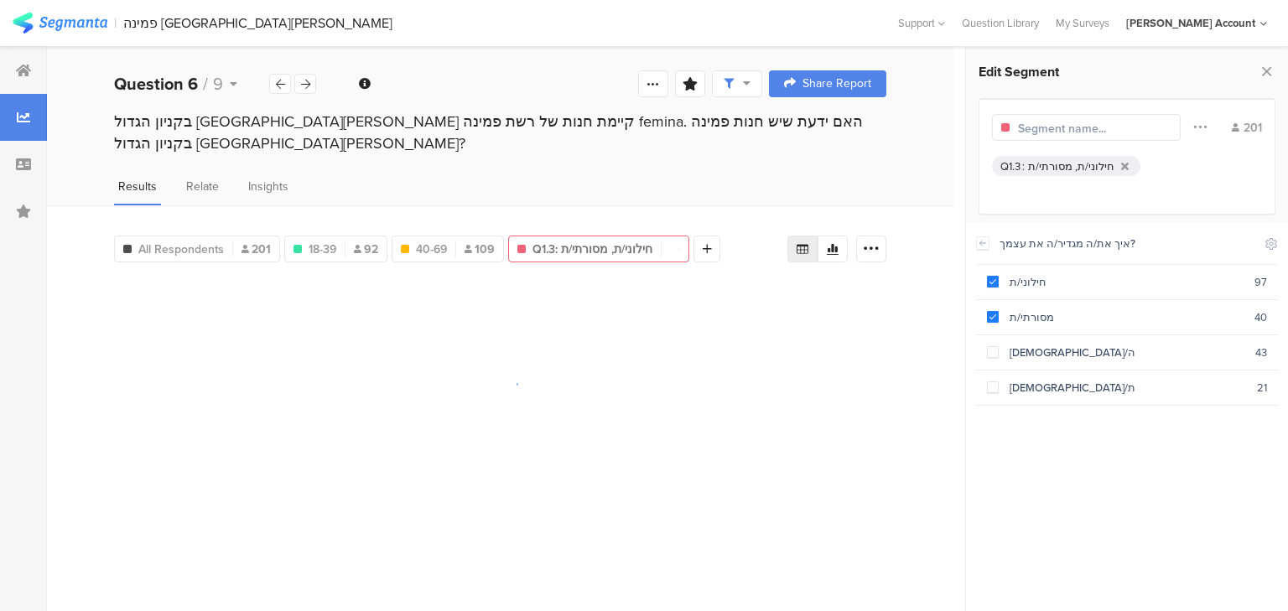
click at [1066, 126] on input "text" at bounding box center [1091, 129] width 146 height 18
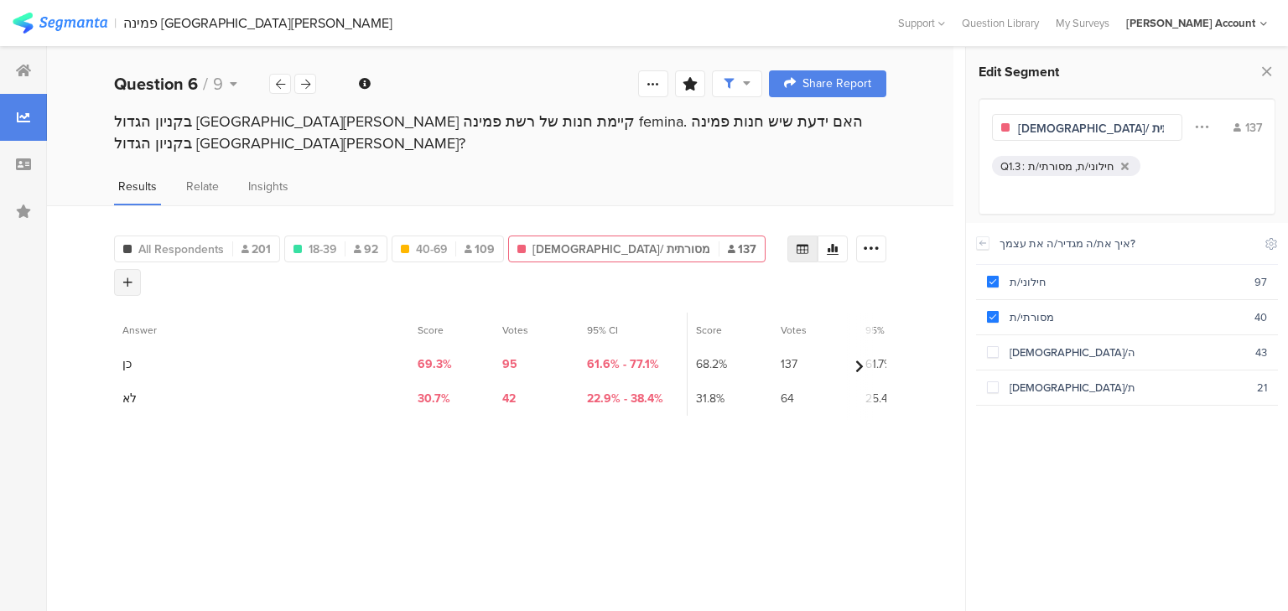
type input "חילונית/ מסורתית"
click at [141, 269] on div at bounding box center [127, 282] width 27 height 27
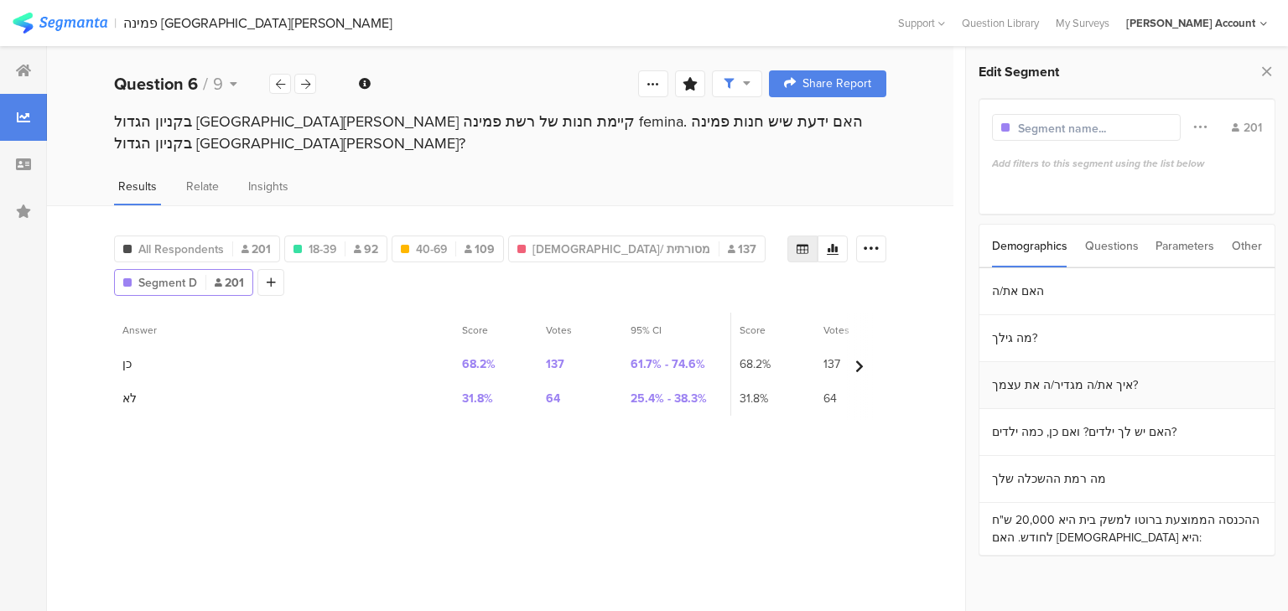
click at [1039, 386] on section "איך את/ה מגדיר/ה את עצמך?" at bounding box center [1126, 385] width 295 height 47
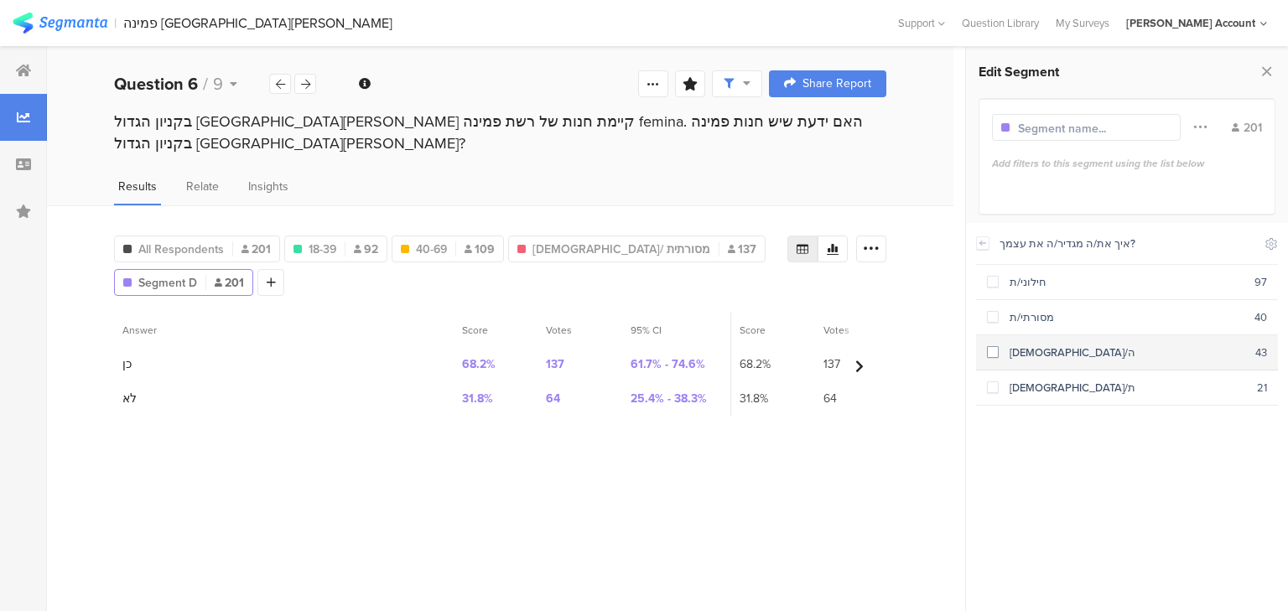
click at [1019, 355] on div "[DEMOGRAPHIC_DATA]/ה" at bounding box center [1126, 353] width 257 height 16
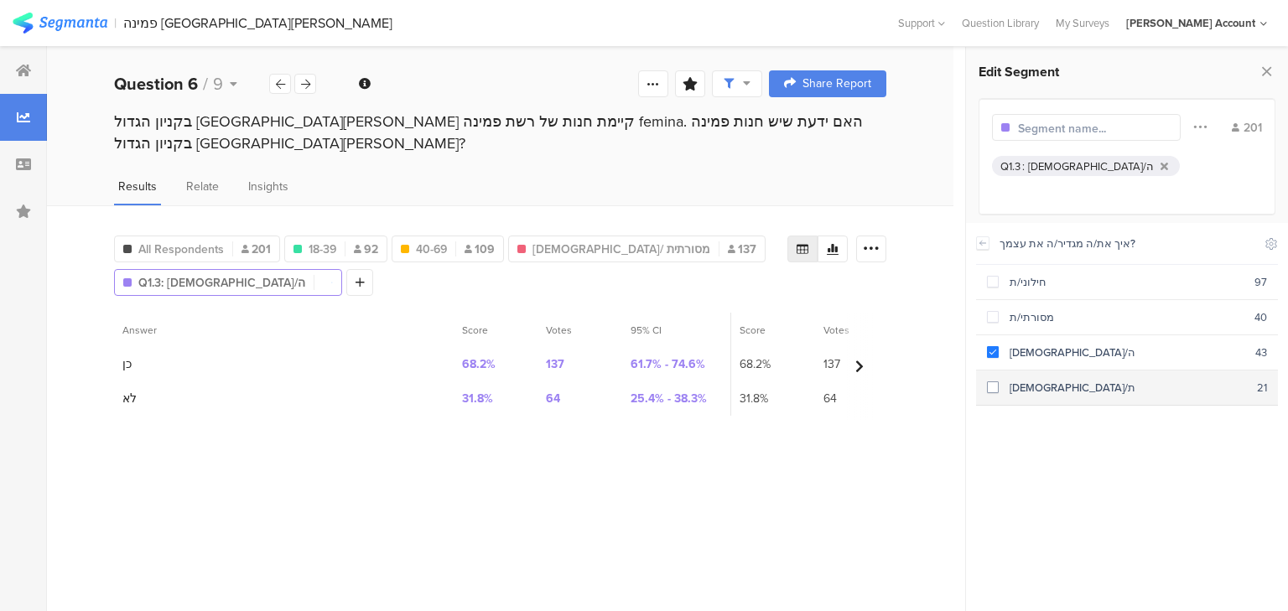
click at [1029, 387] on div "[DEMOGRAPHIC_DATA]/ת" at bounding box center [1127, 388] width 258 height 16
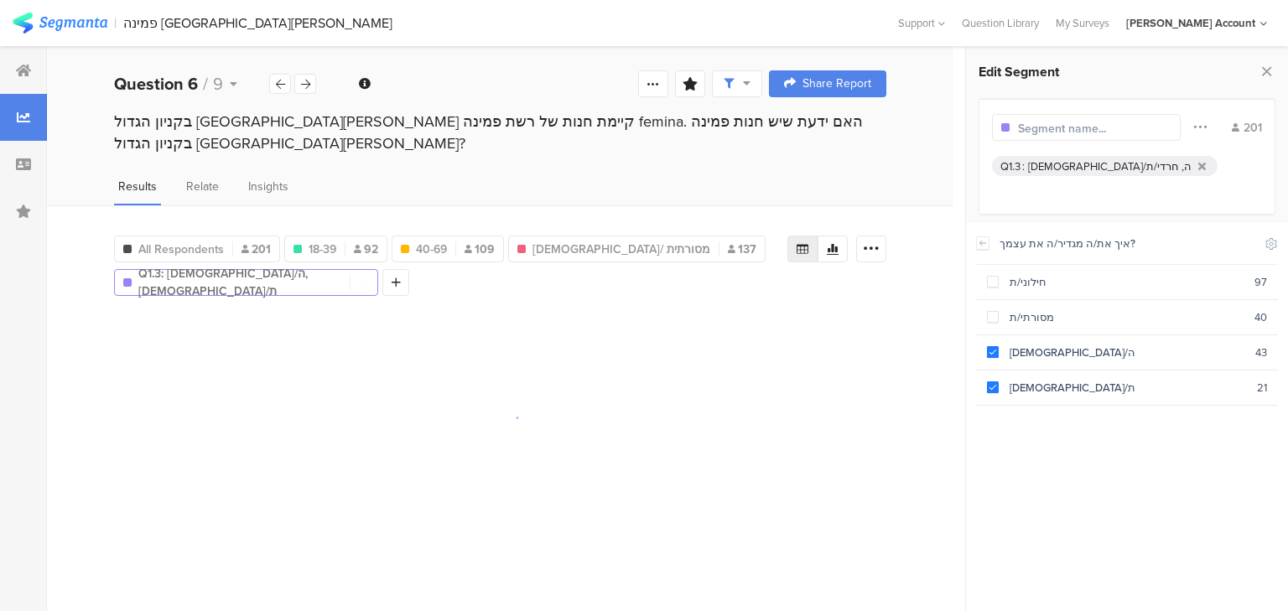
click at [1050, 128] on input "text" at bounding box center [1091, 129] width 146 height 18
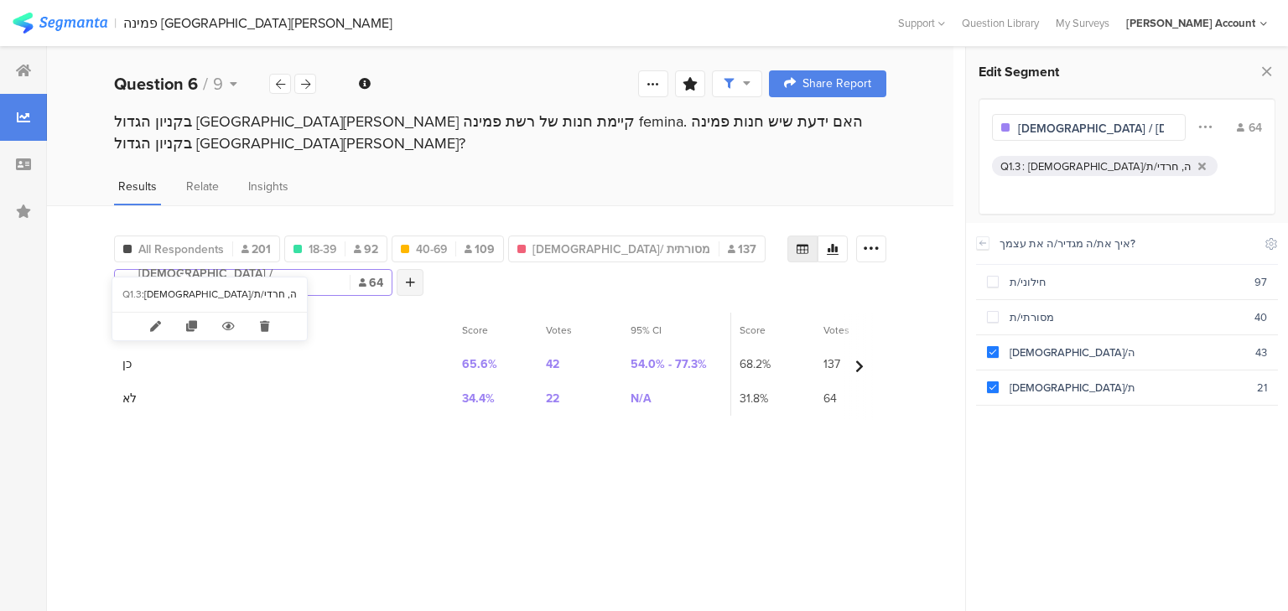
type input "דתיה / חרדית"
click at [406, 277] on icon at bounding box center [410, 283] width 9 height 12
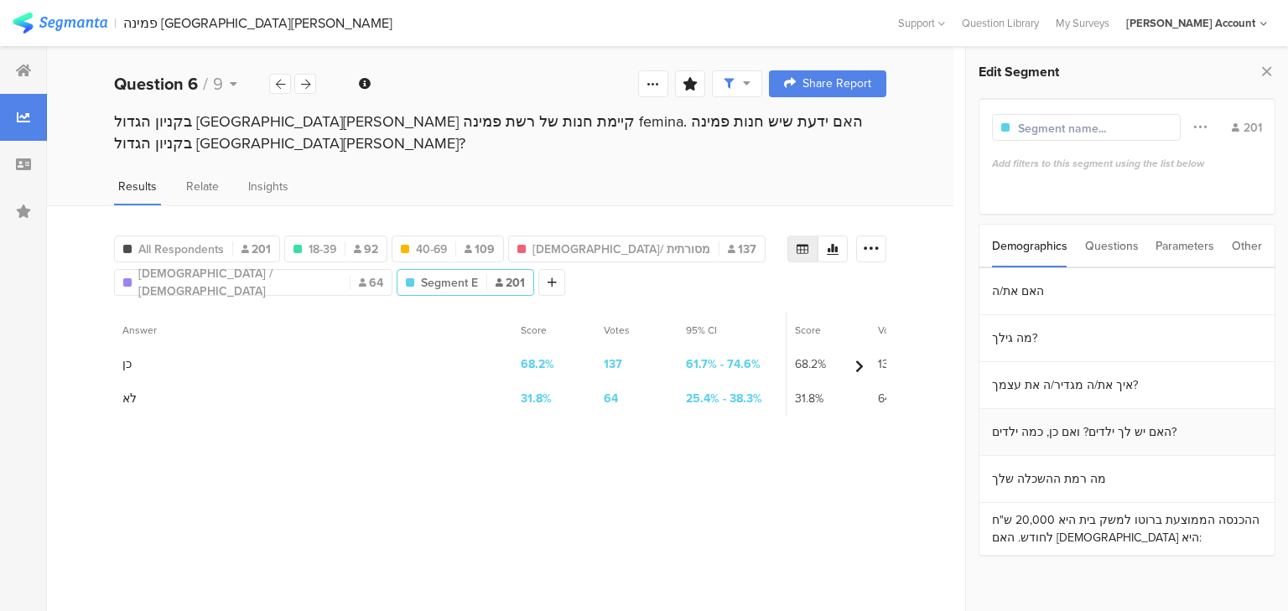
click at [1069, 435] on section "האם יש לך ילדים? ואם כן, כמה ילדים?" at bounding box center [1126, 432] width 295 height 47
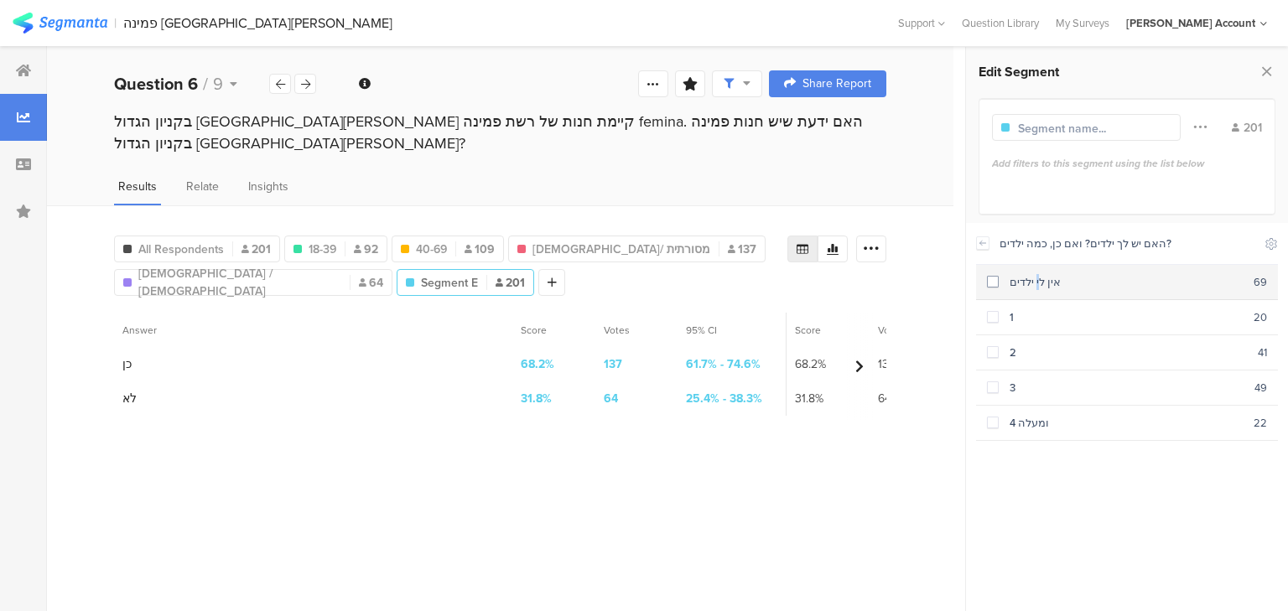
click at [1053, 278] on div "אין לי ילדים" at bounding box center [1125, 282] width 255 height 16
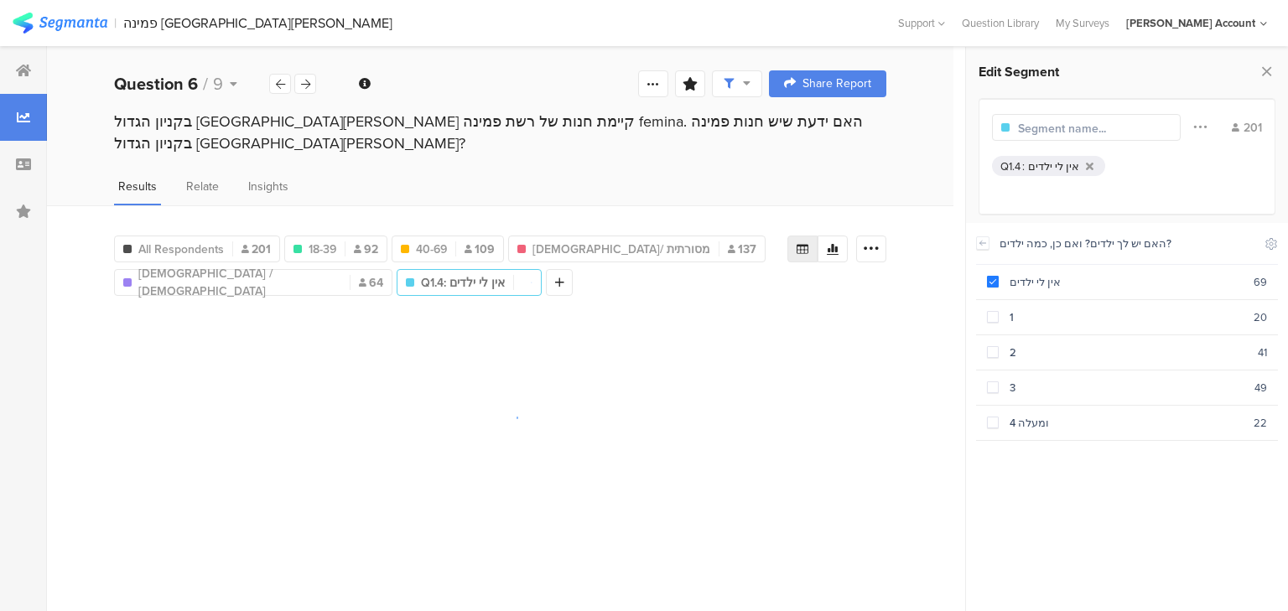
click at [1068, 127] on input "text" at bounding box center [1091, 129] width 146 height 18
type input "ללא ילדים"
click at [537, 277] on icon at bounding box center [541, 283] width 9 height 12
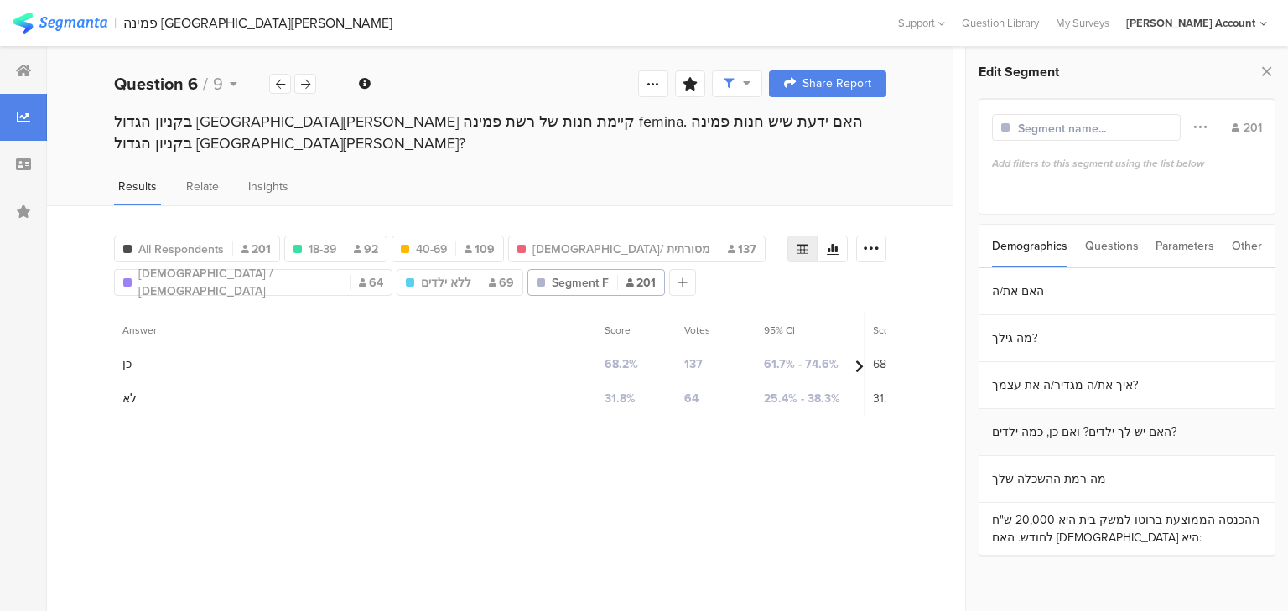
click at [1053, 429] on section "האם יש לך ילדים? ואם כן, כמה ילדים?" at bounding box center [1126, 432] width 295 height 47
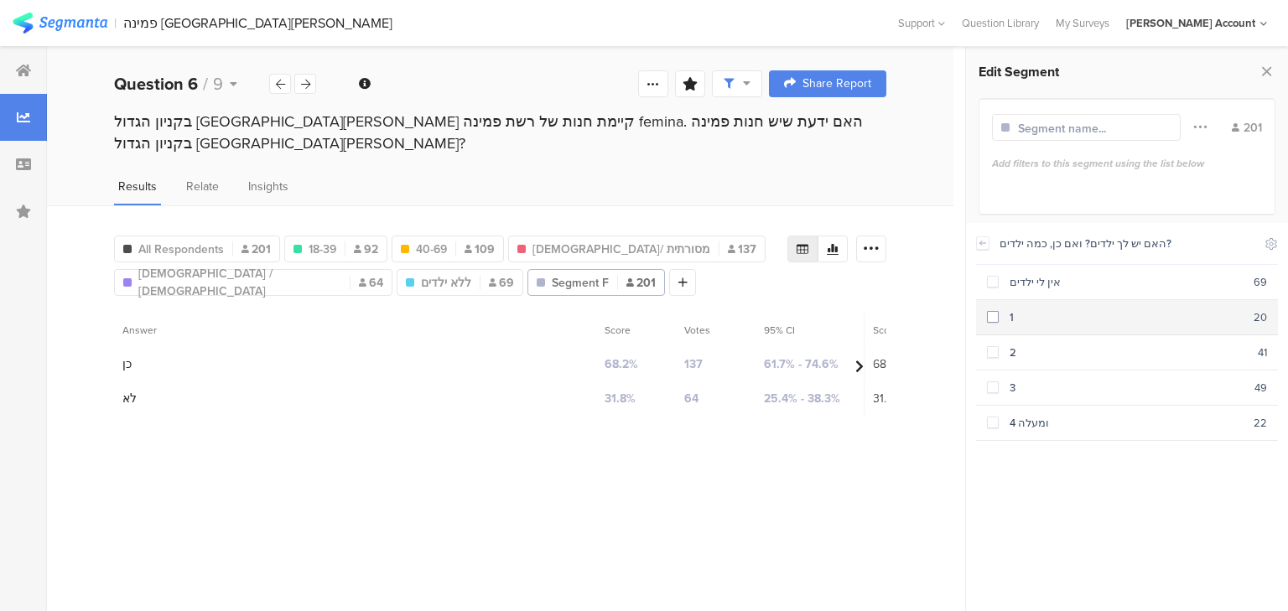
click at [1030, 322] on div "1" at bounding box center [1125, 317] width 255 height 16
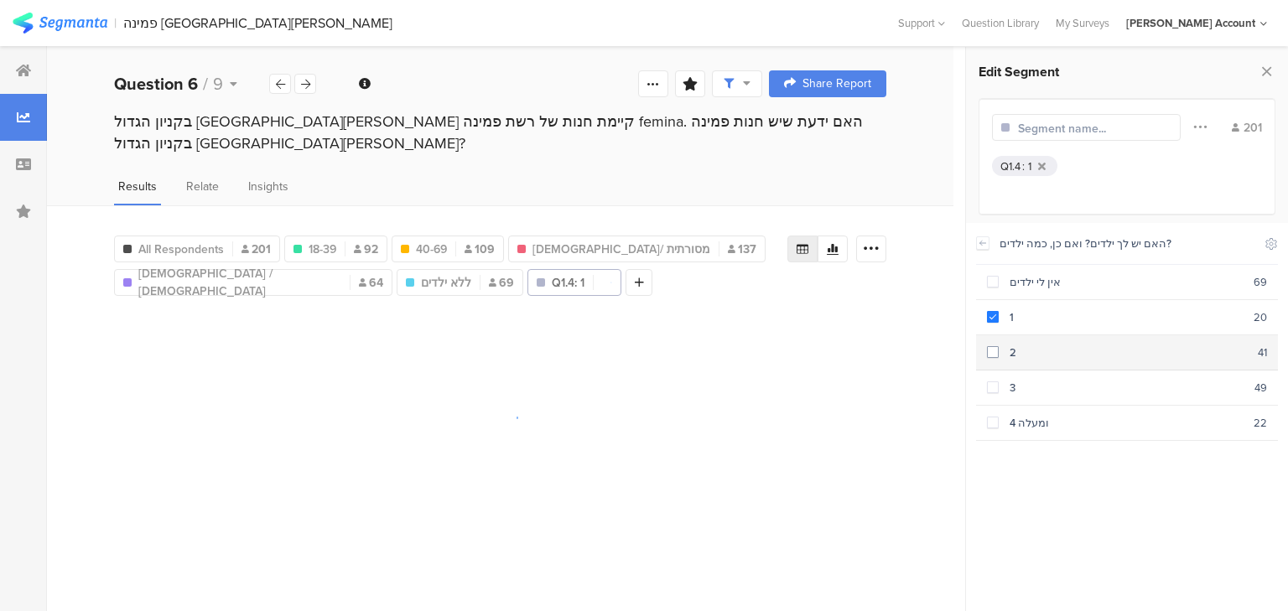
click at [1035, 362] on section "2 41" at bounding box center [1127, 352] width 302 height 35
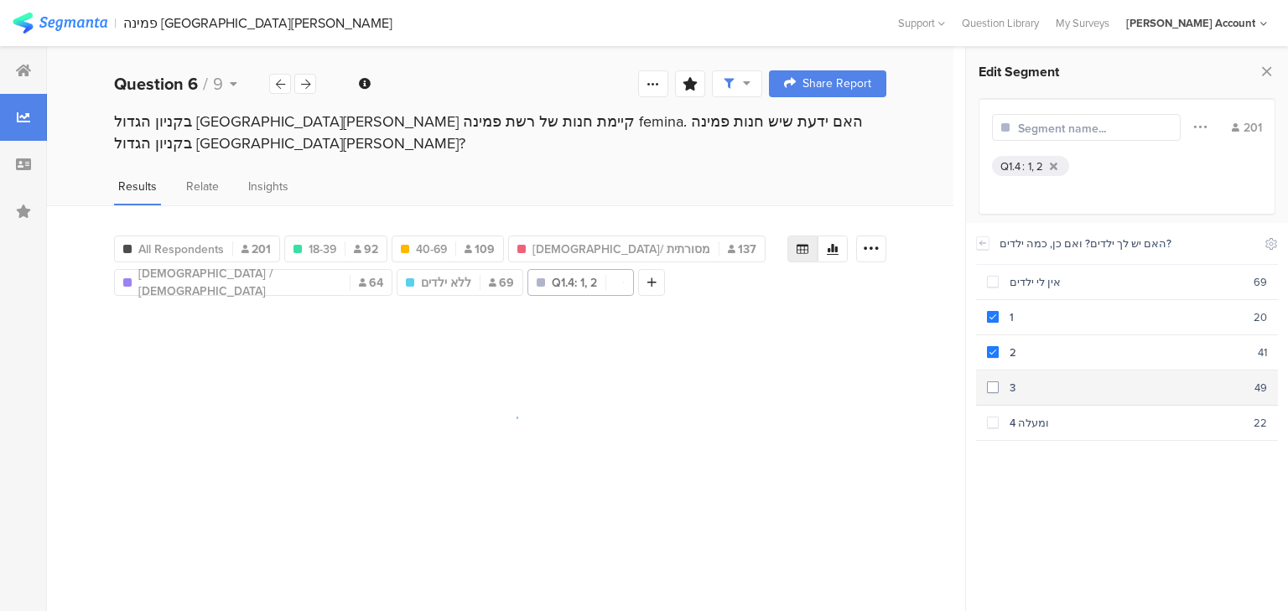
drag, startPoint x: 1040, startPoint y: 380, endPoint x: 1042, endPoint y: 401, distance: 21.0
click at [1040, 381] on div "3" at bounding box center [1126, 388] width 256 height 16
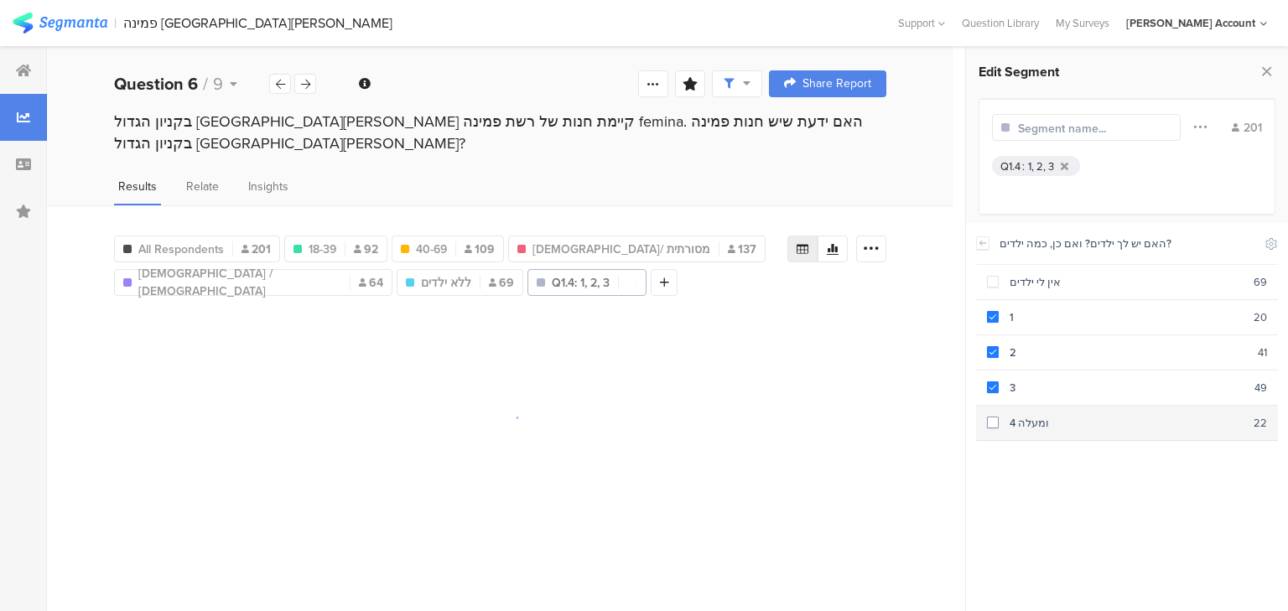
click at [1046, 416] on div "4 ומעלה" at bounding box center [1125, 423] width 255 height 16
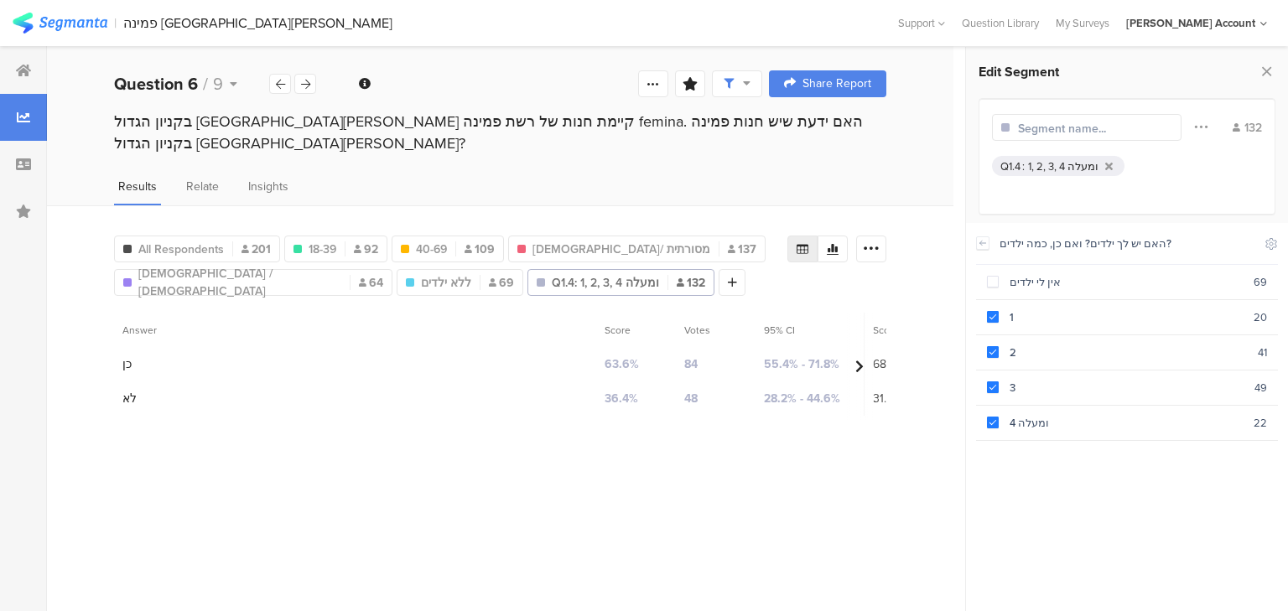
click at [1025, 124] on input "text" at bounding box center [1091, 129] width 146 height 18
type input "אמא לילדים"
click at [680, 277] on icon at bounding box center [684, 283] width 9 height 12
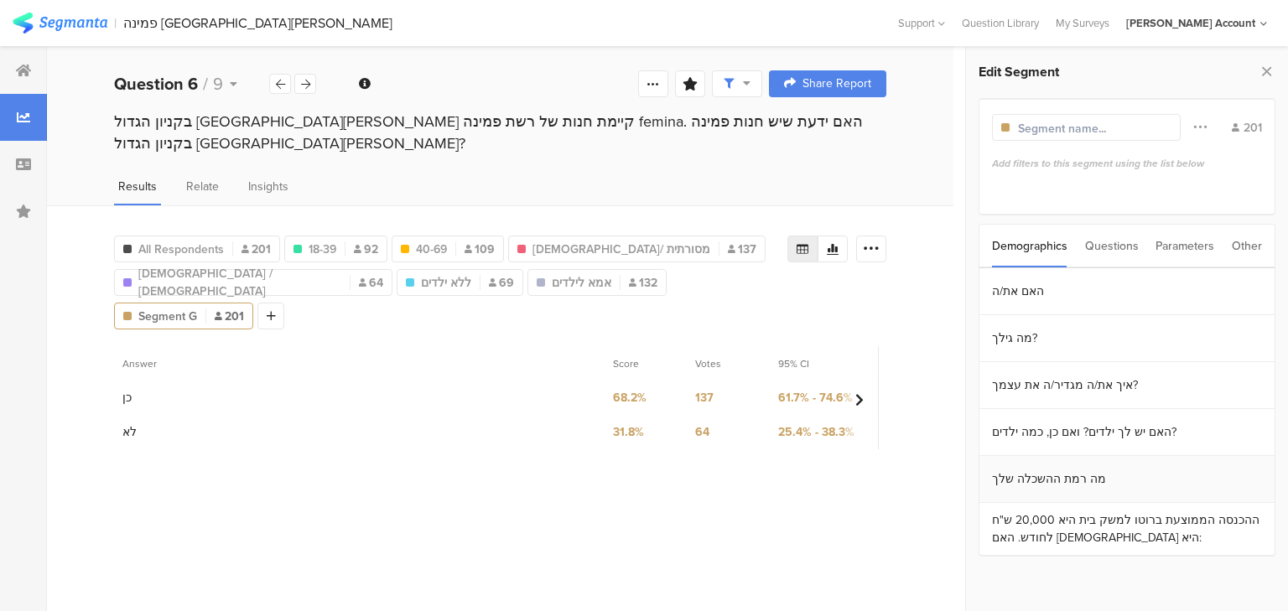
click at [1080, 474] on section "מה רמת ההשכלה שלך" at bounding box center [1126, 479] width 295 height 47
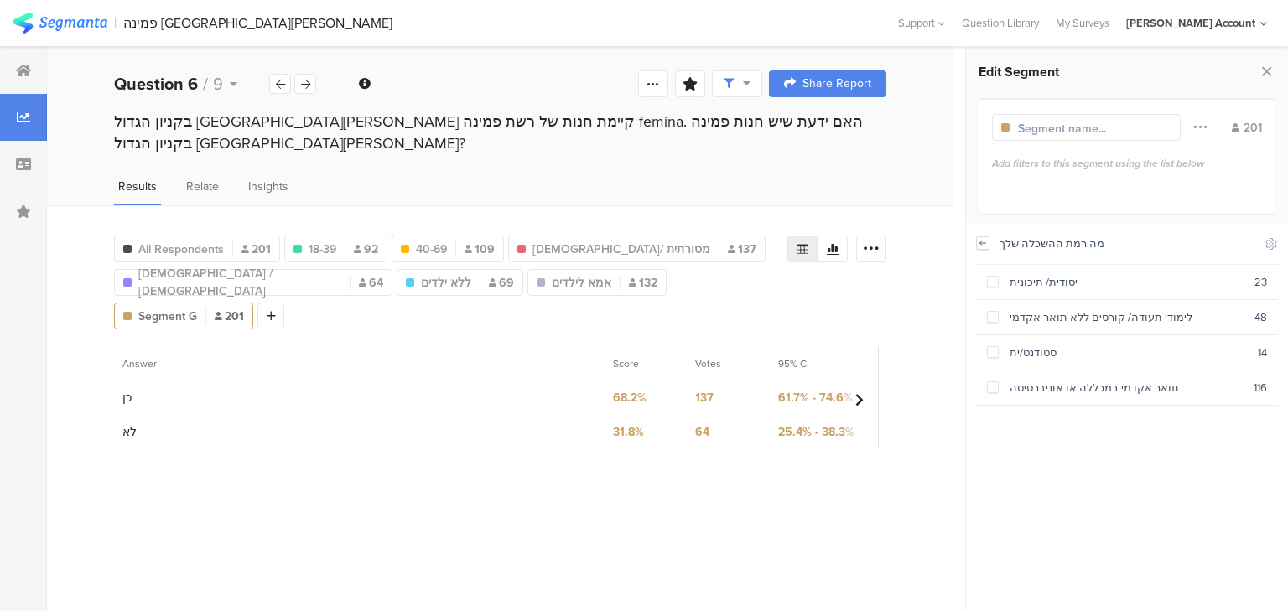
click at [978, 241] on icon at bounding box center [983, 242] width 12 height 13
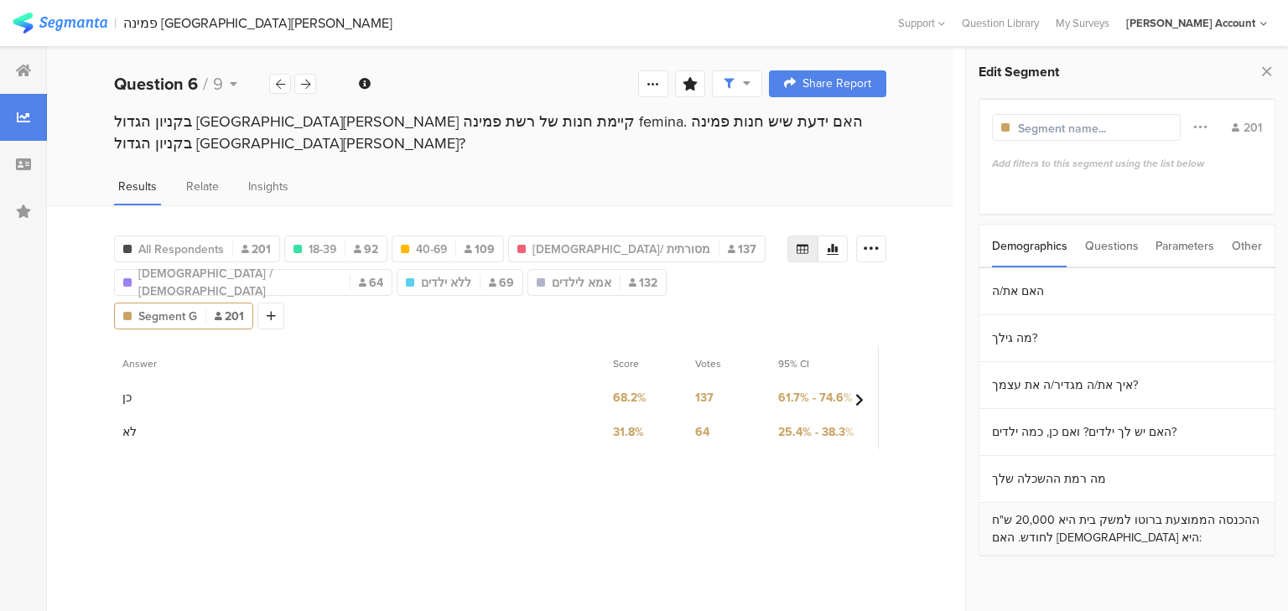
click at [1046, 539] on section "ההכנסה הממוצעת ברוטו למשק בית היא 20,000 ש"ח לחודש. האם [DEMOGRAPHIC_DATA] היא:" at bounding box center [1126, 529] width 295 height 53
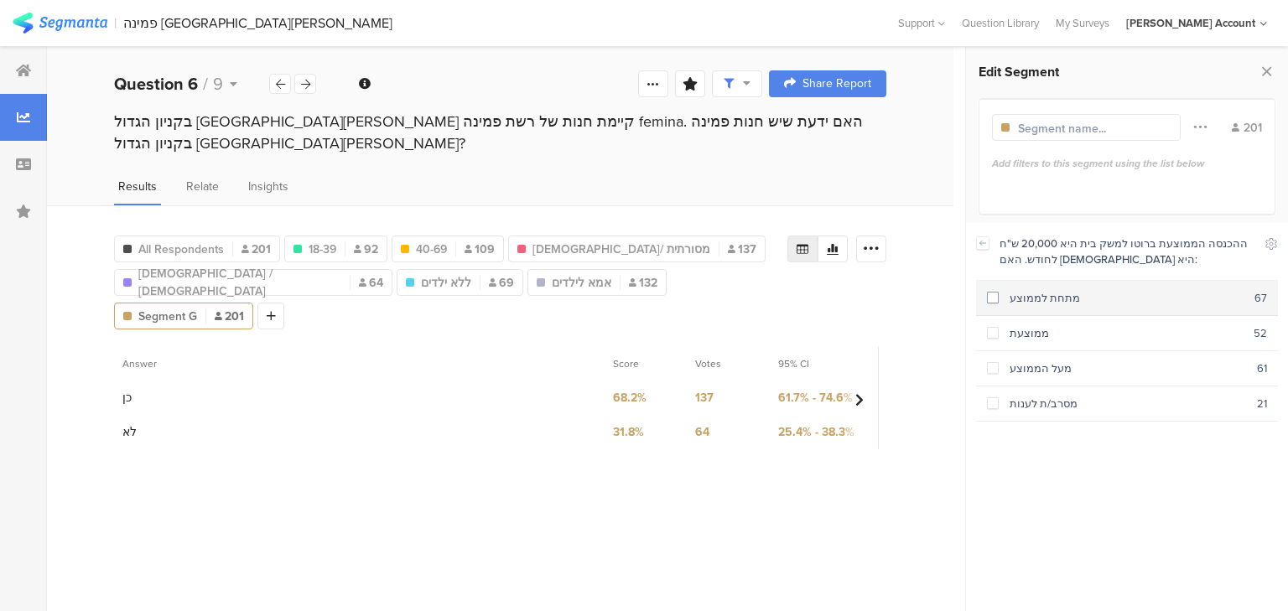
click at [1015, 297] on div "מתחת לממוצע" at bounding box center [1126, 298] width 256 height 16
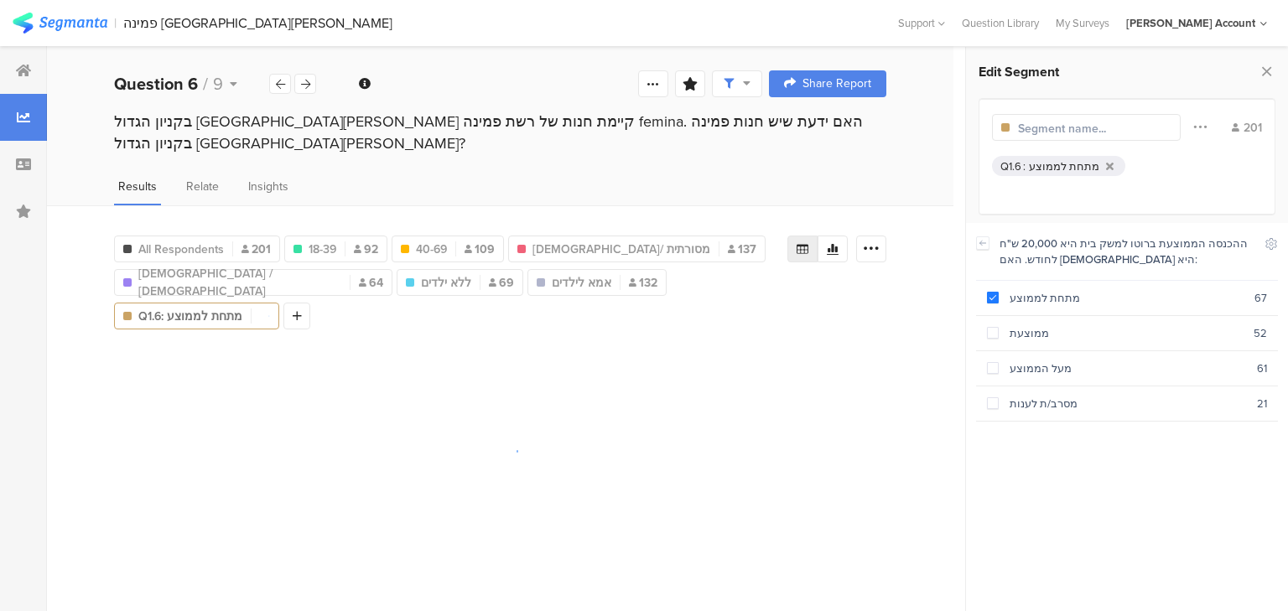
click at [1033, 132] on input "text" at bounding box center [1091, 129] width 146 height 18
type input "הכנסה מתחת לממוצע"
click at [324, 310] on icon at bounding box center [319, 316] width 9 height 12
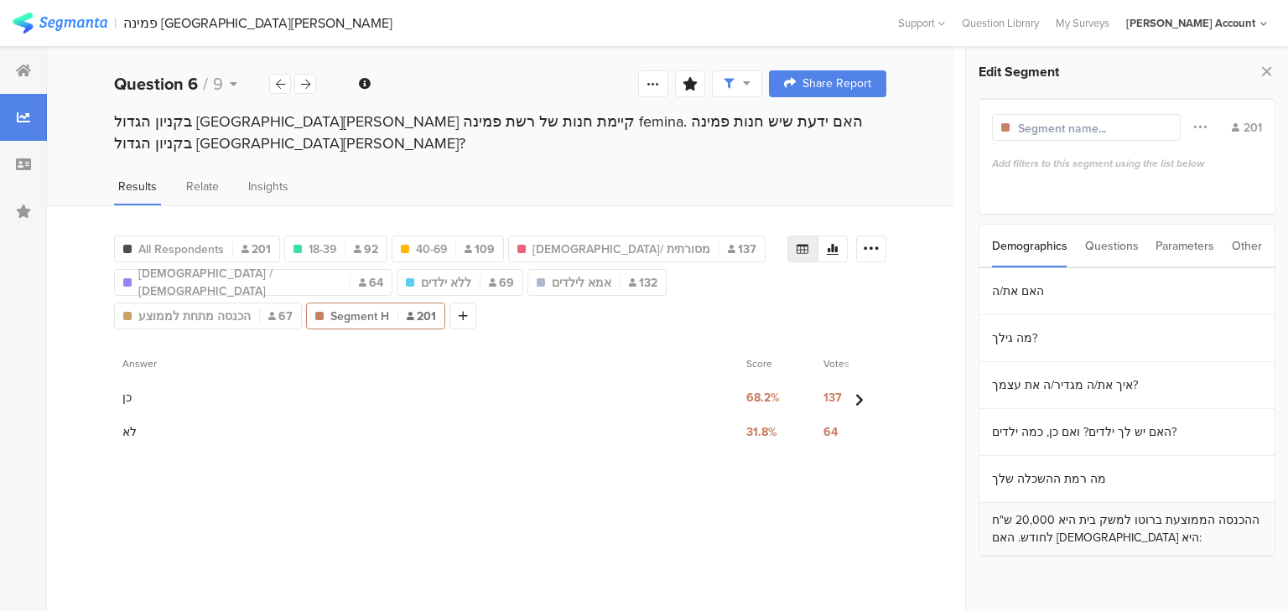
click at [1062, 525] on section "ההכנסה הממוצעת ברוטו למשק בית היא 20,000 ש"ח לחודש. האם [DEMOGRAPHIC_DATA] היא:" at bounding box center [1126, 529] width 295 height 53
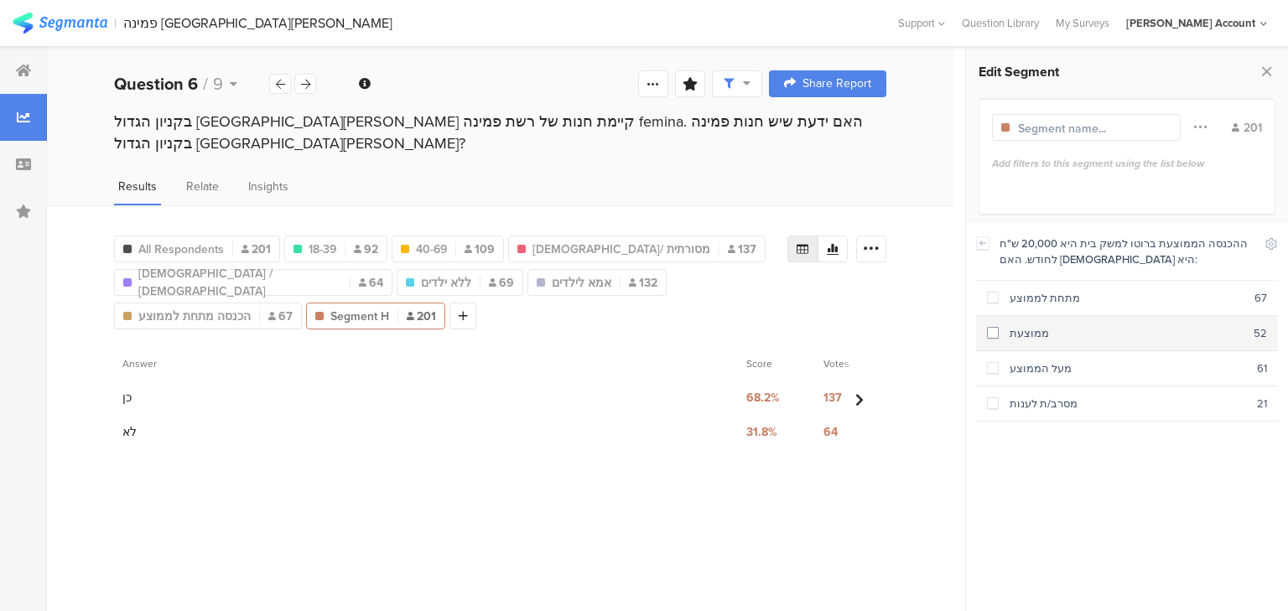
click at [1047, 339] on div "ממוצעת" at bounding box center [1125, 333] width 255 height 16
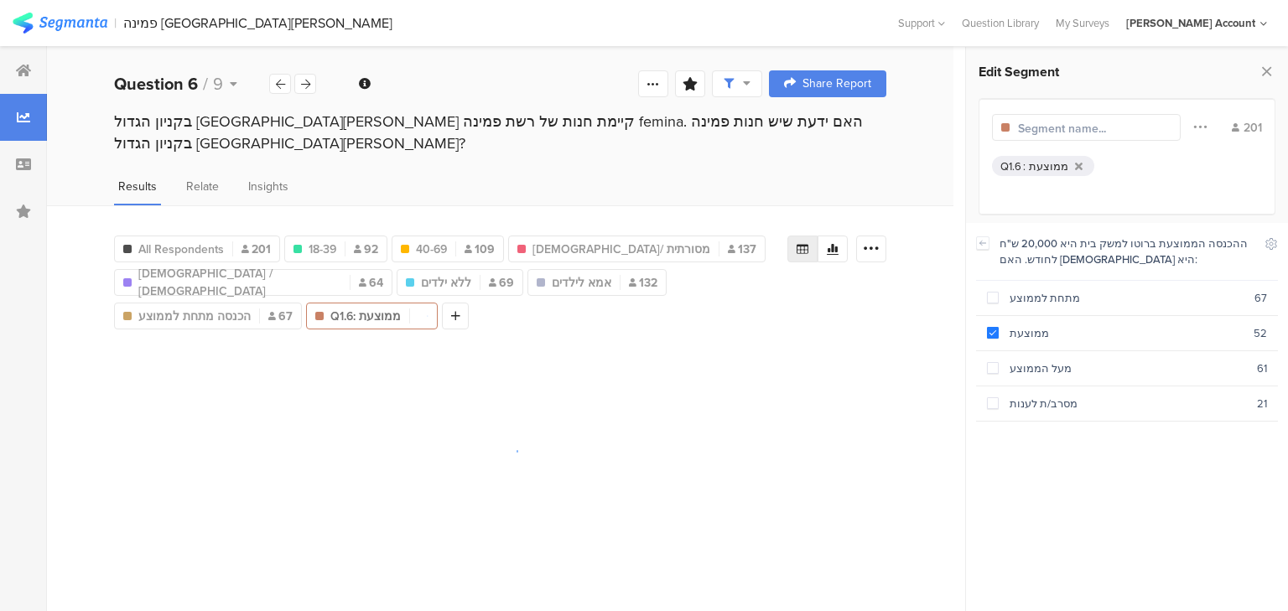
click at [1067, 127] on input "text" at bounding box center [1091, 129] width 146 height 18
type input "הכנסה ממוצעת"
click at [474, 310] on icon at bounding box center [478, 316] width 9 height 12
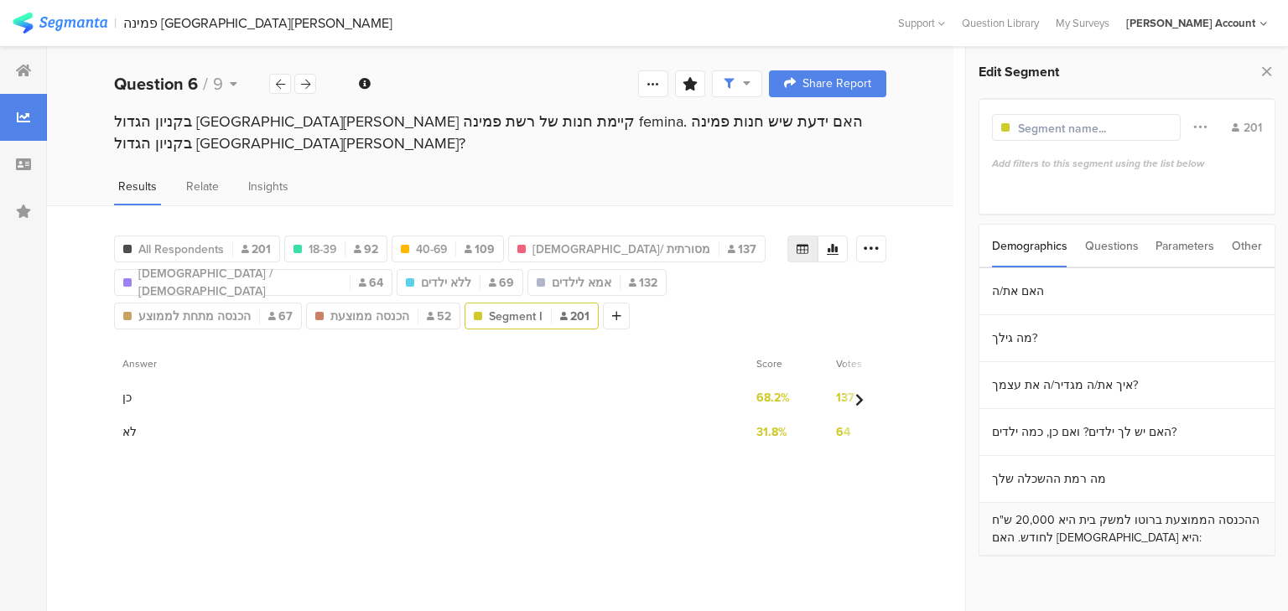
click at [1096, 533] on section "ההכנסה הממוצעת ברוטו למשק בית היא 20,000 ש"ח לחודש. האם [DEMOGRAPHIC_DATA] היא:" at bounding box center [1126, 529] width 295 height 53
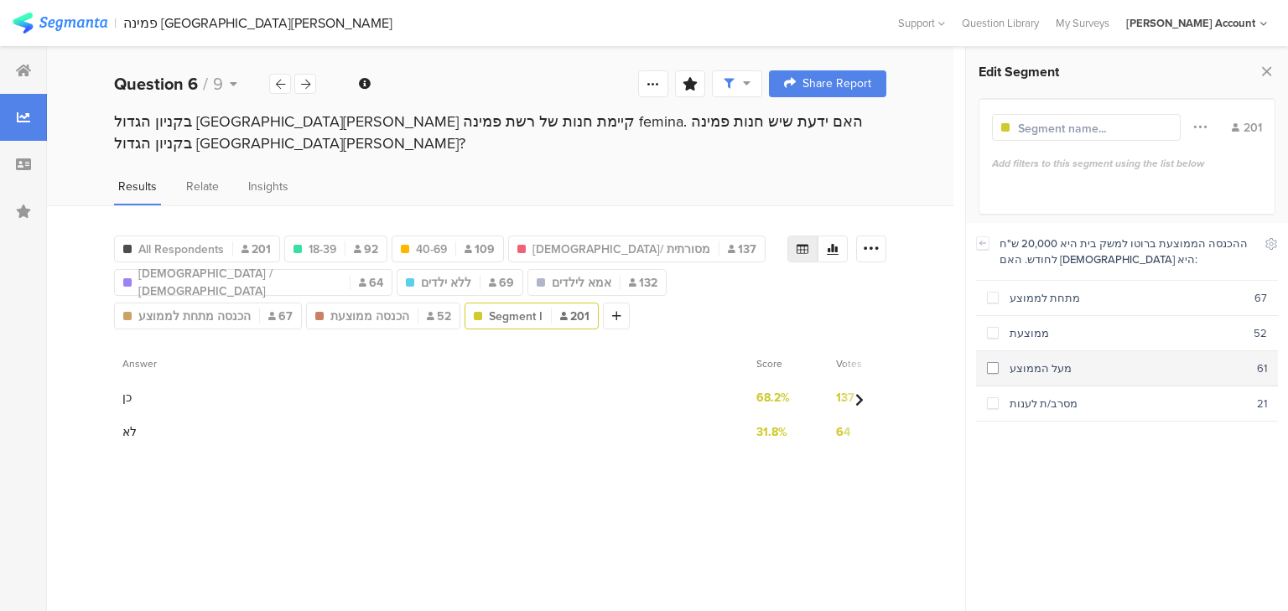
click at [1040, 370] on div "מעל הממוצע" at bounding box center [1127, 368] width 258 height 16
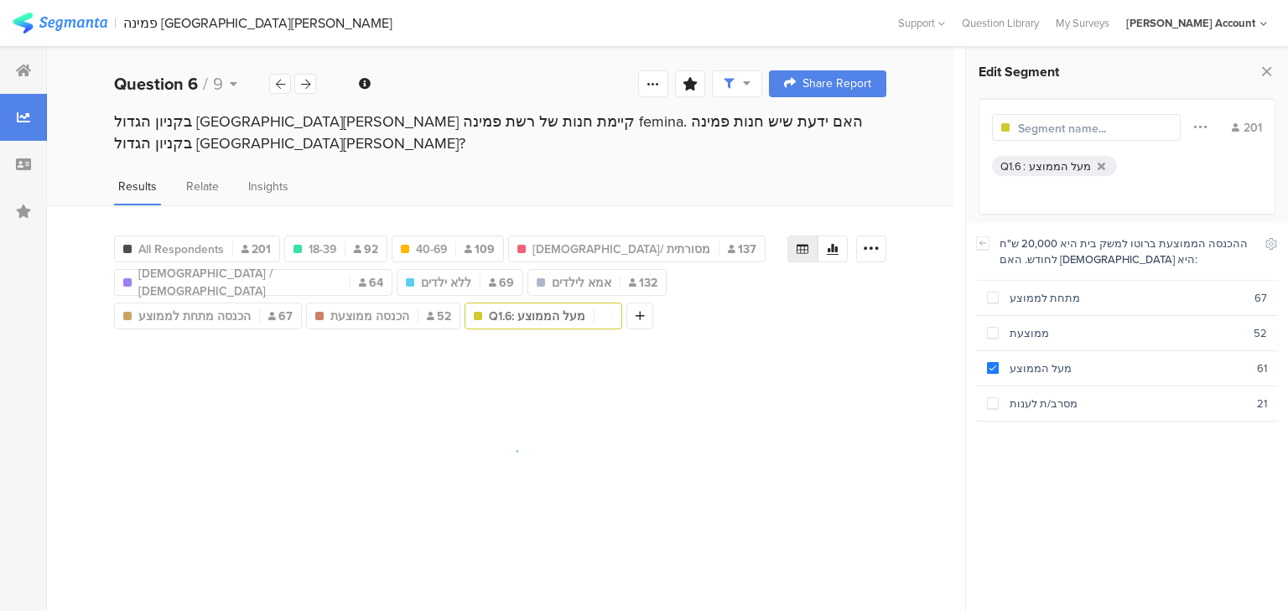
click at [1065, 132] on input "text" at bounding box center [1091, 129] width 146 height 18
type input "הכנסה מעל הממוצע"
click at [1274, 72] on icon at bounding box center [1266, 71] width 18 height 23
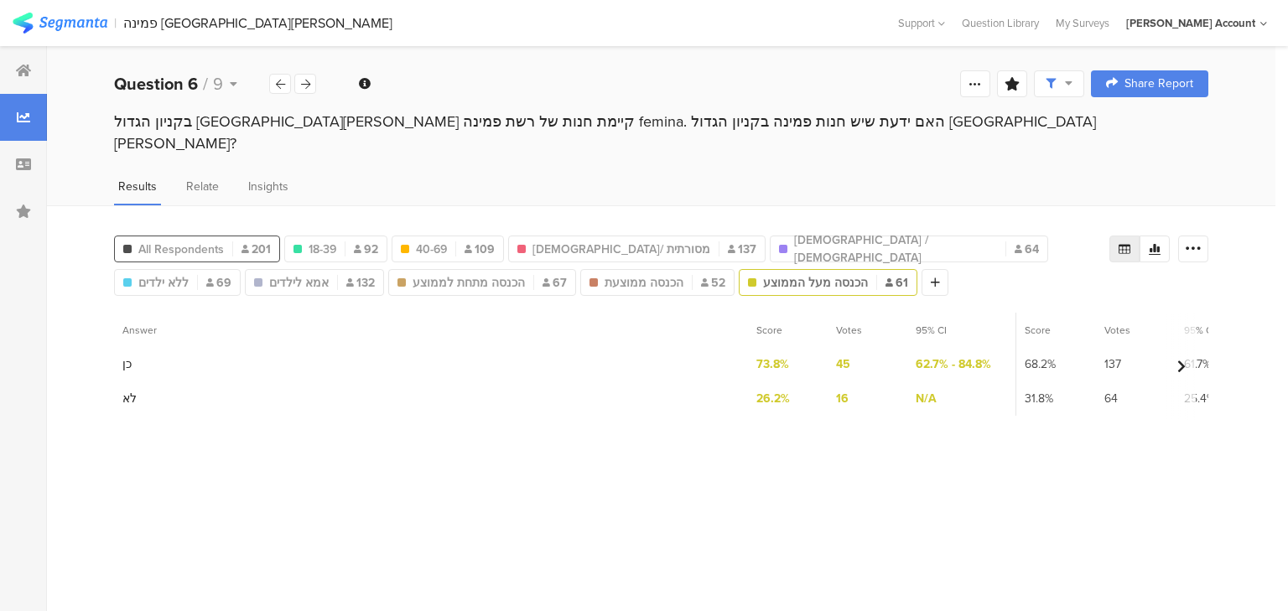
click at [226, 241] on div "All Respondents 201" at bounding box center [197, 250] width 164 height 18
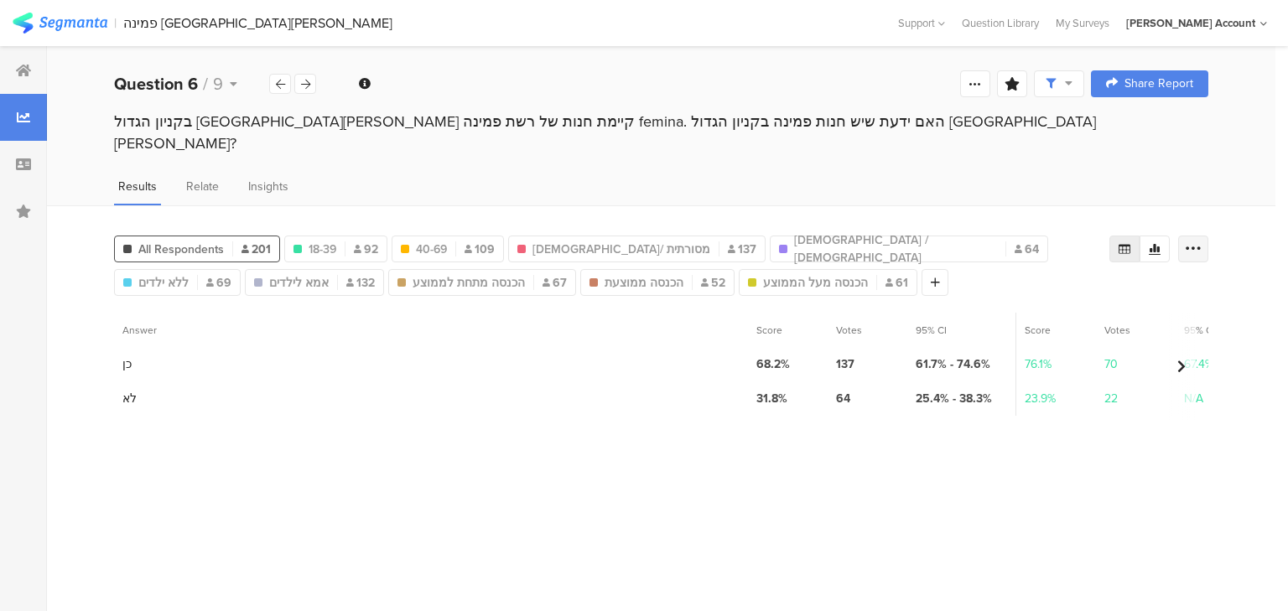
click at [1194, 241] on icon at bounding box center [1193, 249] width 17 height 17
click at [1035, 269] on span "Export as Excel" at bounding box center [1031, 274] width 80 height 17
click at [220, 116] on div "בקניון הגדול פתח תקווה קיימת חנות של רשת פמינה femina. האם ידעת שיש חנות פמינה …" at bounding box center [661, 133] width 1094 height 44
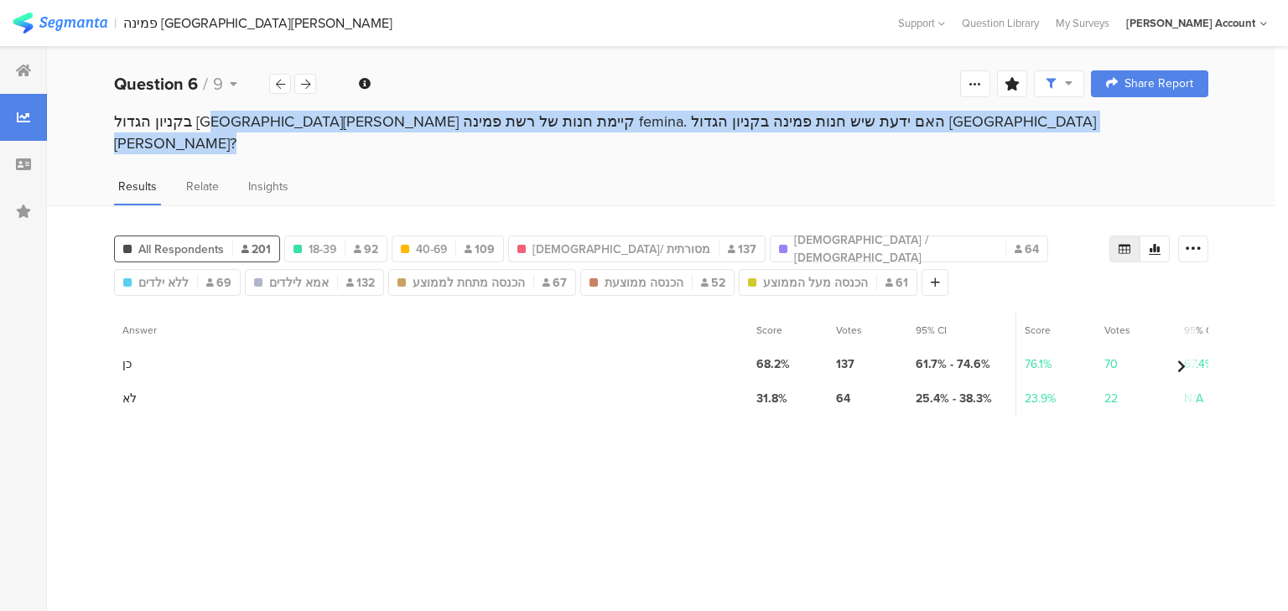
click at [220, 116] on div "בקניון הגדול פתח תקווה קיימת חנות של רשת פמינה femina. האם ידעת שיש חנות פמינה …" at bounding box center [661, 133] width 1094 height 44
copy section "בקניון הגדול פתח תקווה קיימת חנות של רשת פמינה femina. האם ידעת שיש חנות פמינה …"
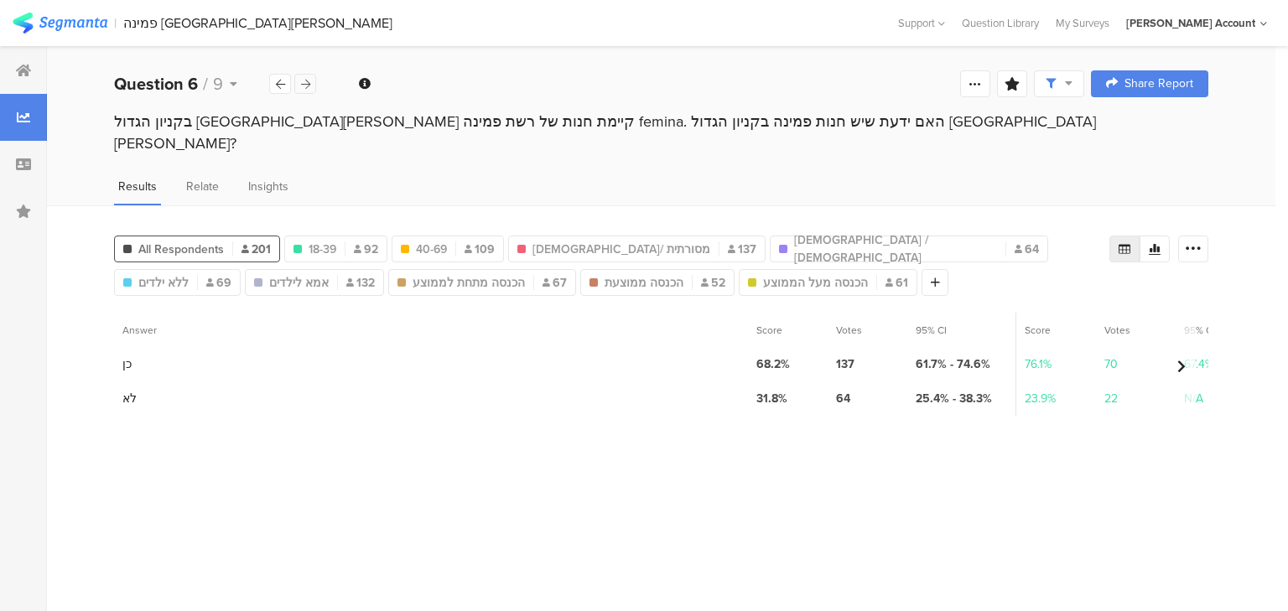
click at [309, 81] on icon at bounding box center [305, 84] width 9 height 11
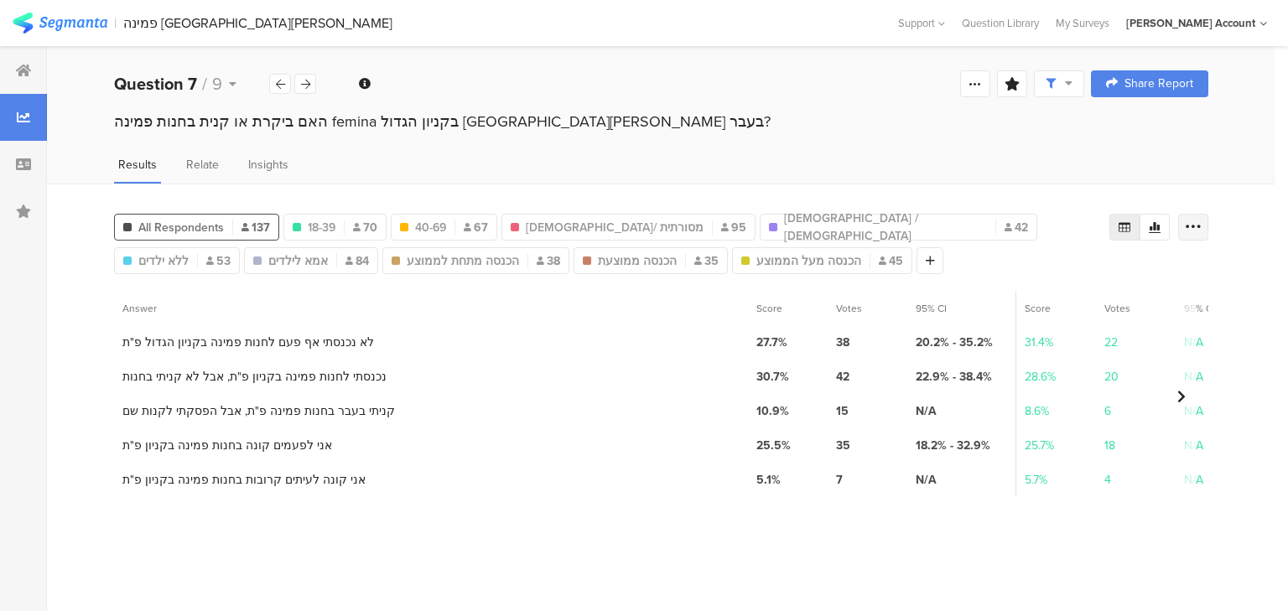
click at [1194, 225] on icon at bounding box center [1193, 227] width 17 height 17
click at [1039, 272] on span "Export as Excel" at bounding box center [1031, 274] width 80 height 17
click at [278, 87] on icon at bounding box center [280, 84] width 9 height 11
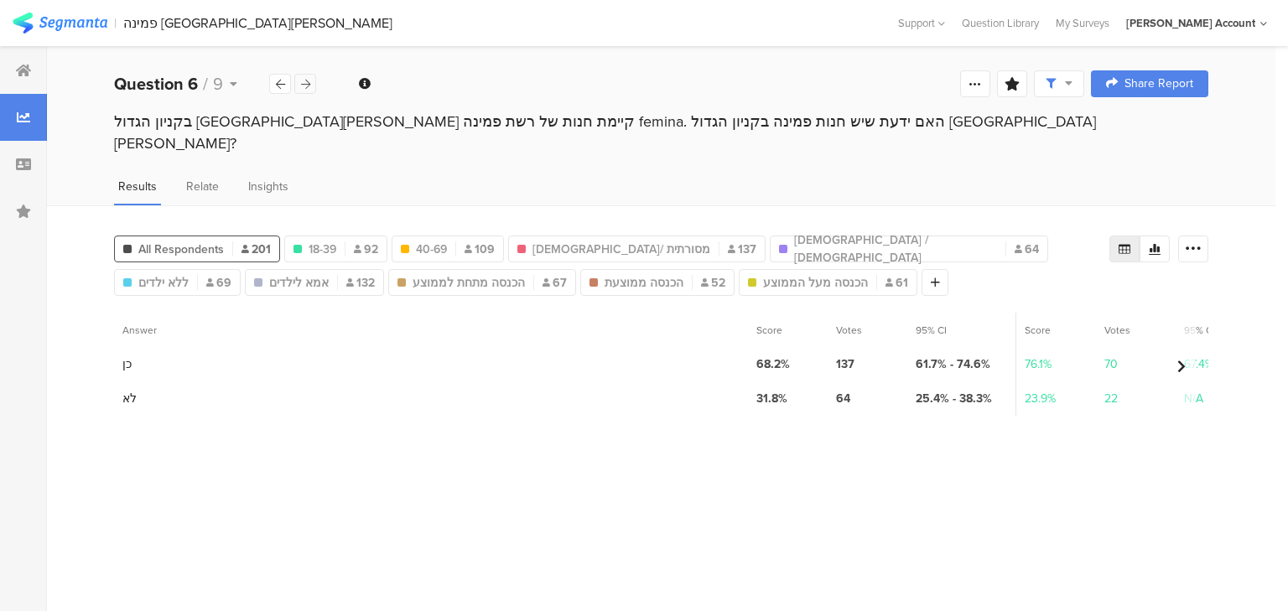
click at [307, 82] on icon at bounding box center [305, 84] width 9 height 11
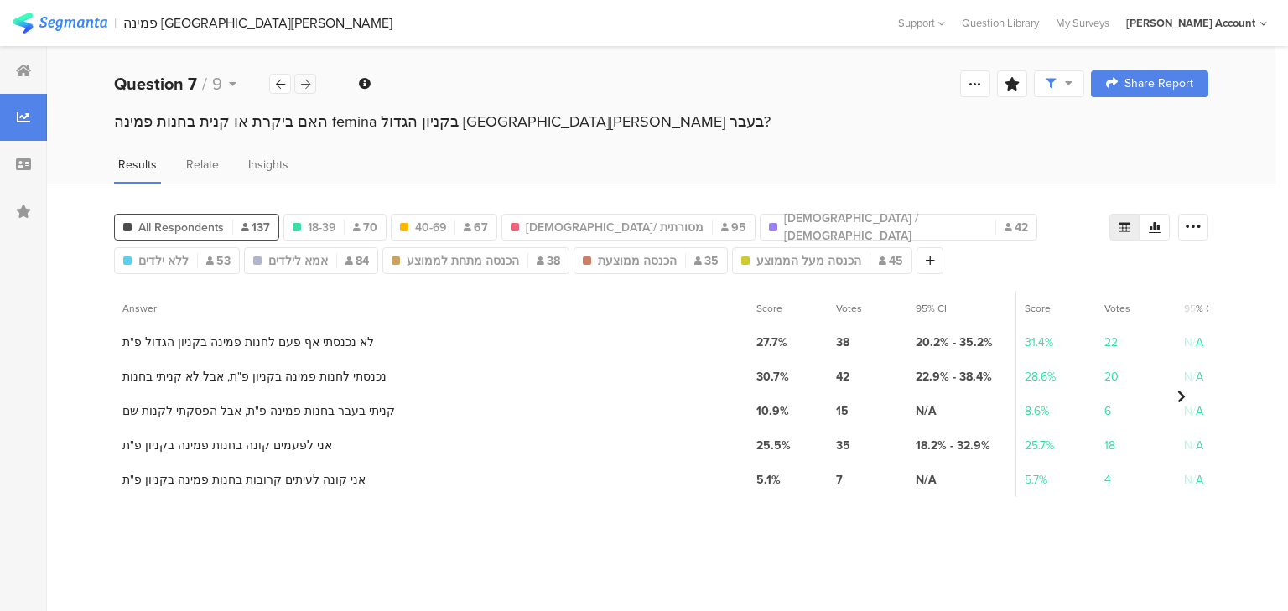
click at [307, 82] on icon at bounding box center [305, 84] width 9 height 11
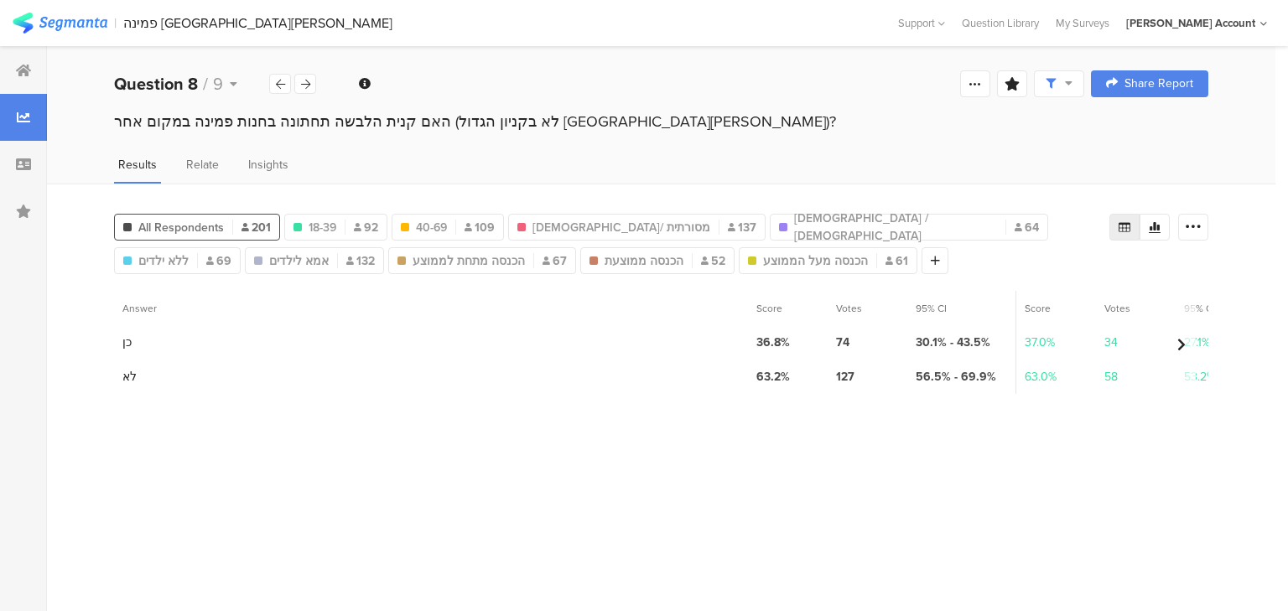
click at [353, 124] on div "האם קנית הלבשה תחתונה בחנות פמינה במקום אחר (לא בקניון הגדול פתח תקווה)?" at bounding box center [661, 122] width 1094 height 22
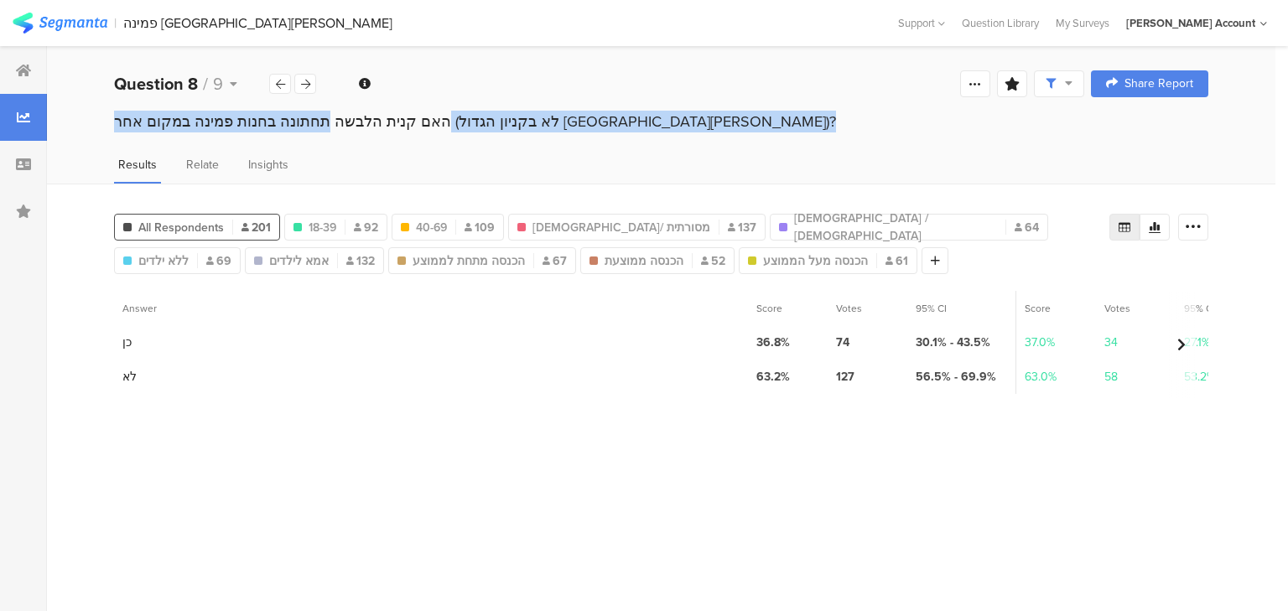
click at [353, 122] on div "האם קנית הלבשה תחתונה בחנות פמינה במקום אחר (לא בקניון הגדול פתח תקווה)?" at bounding box center [661, 122] width 1094 height 22
copy section "האם קנית הלבשה תחתונה בחנות פמינה במקום אחר (לא בקניון הגדול פתח תקווה)?"
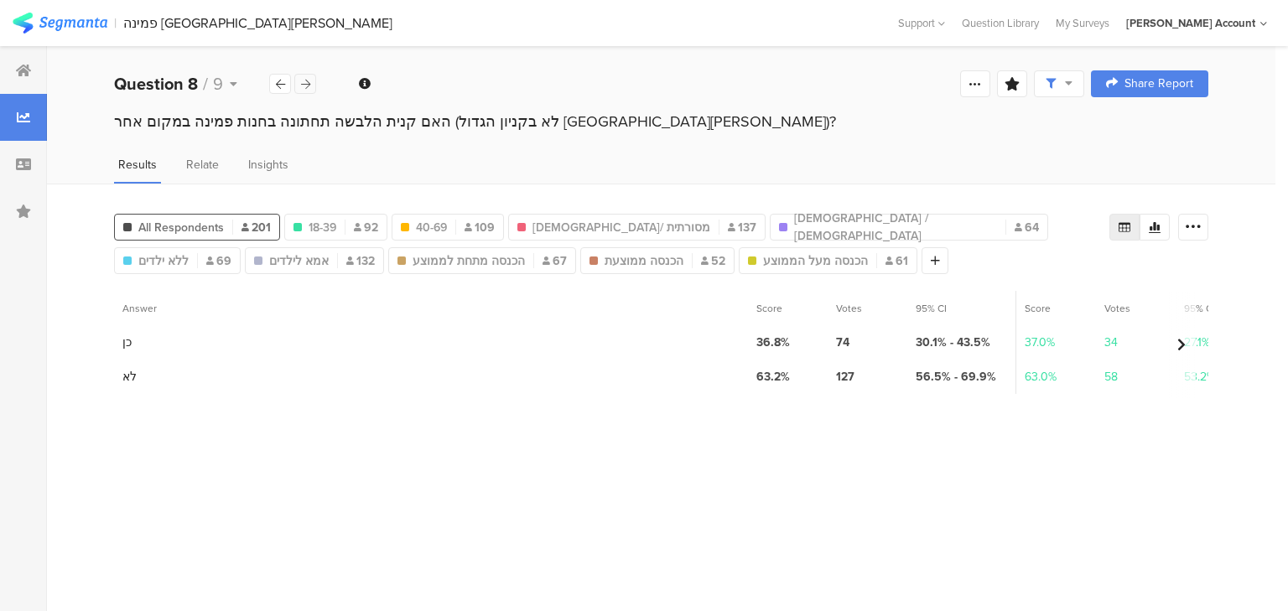
click at [302, 86] on icon at bounding box center [305, 84] width 9 height 11
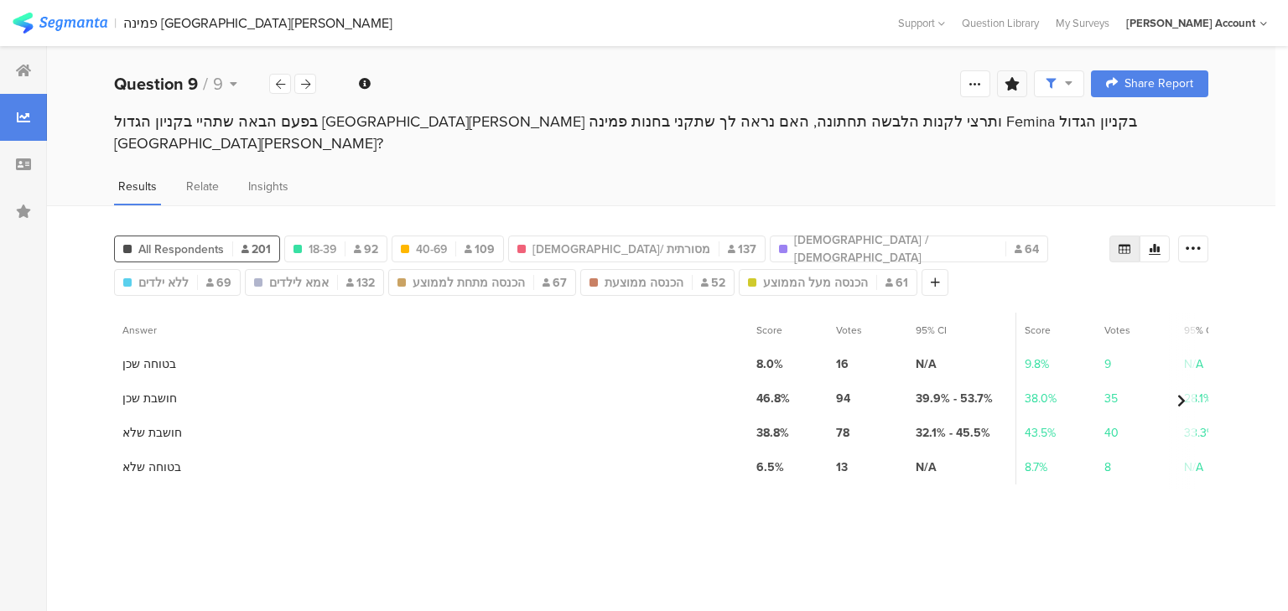
click at [1016, 80] on icon at bounding box center [1011, 83] width 15 height 13
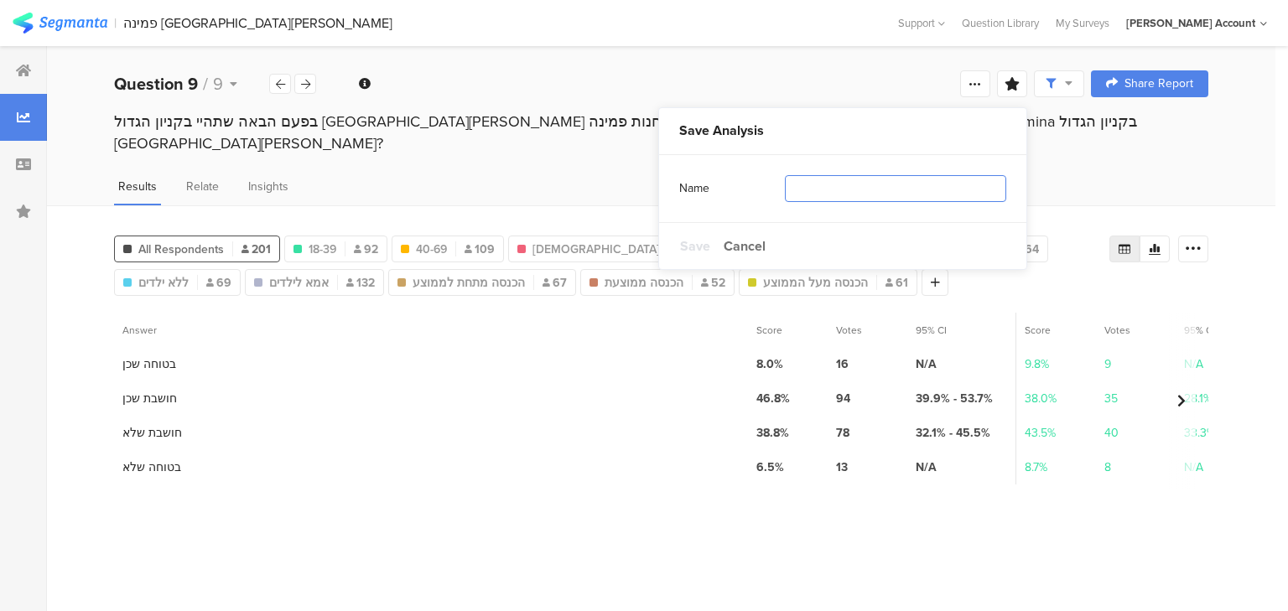
click at [839, 189] on input "text" at bounding box center [895, 188] width 221 height 27
type input "פלוח"
click at [687, 246] on span "Save" at bounding box center [695, 245] width 30 height 19
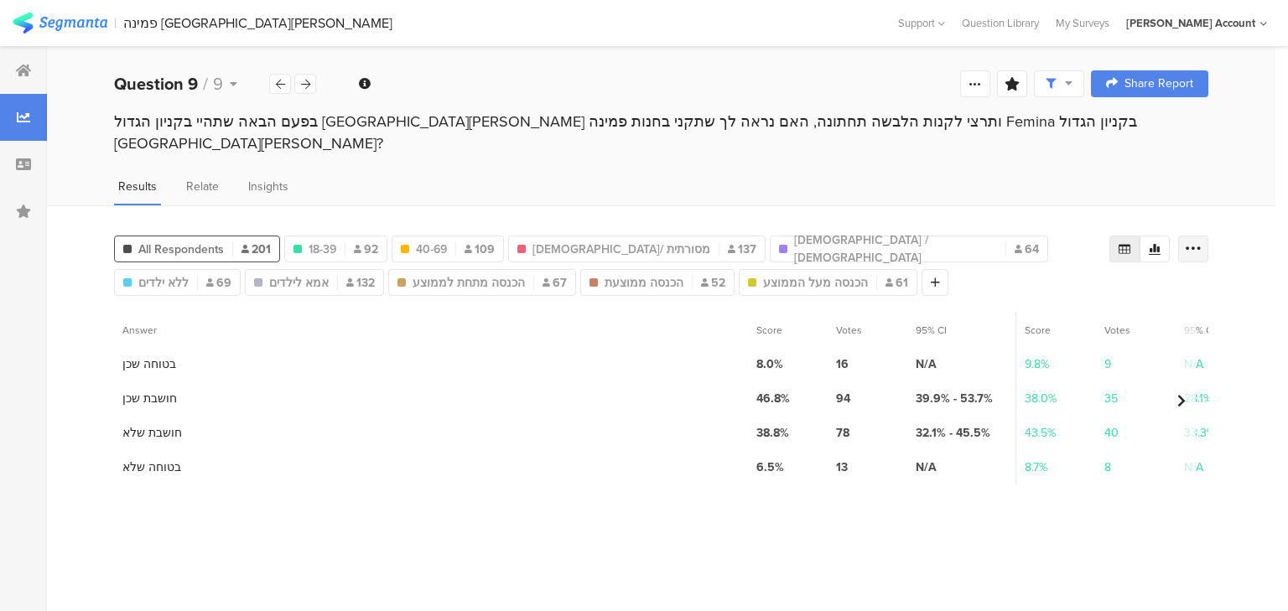
click at [1194, 241] on icon at bounding box center [1193, 249] width 17 height 17
click at [1044, 267] on span "Export as Excel" at bounding box center [1031, 274] width 80 height 17
click at [276, 82] on icon at bounding box center [280, 84] width 9 height 11
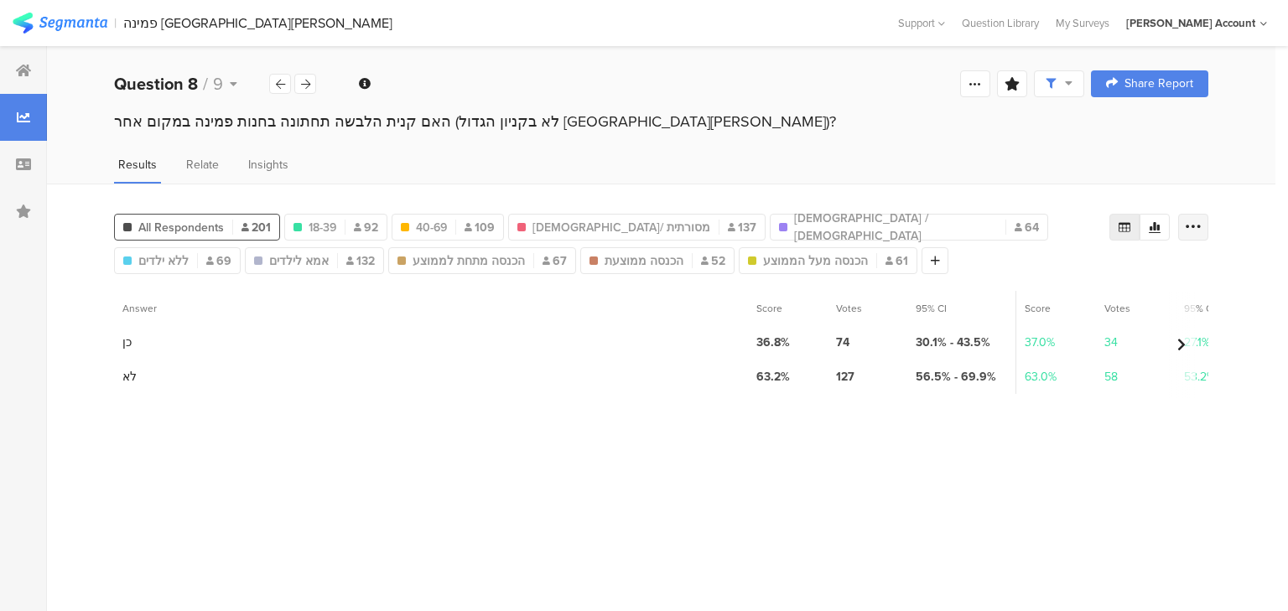
click at [1195, 219] on icon at bounding box center [1193, 227] width 17 height 17
click at [1051, 278] on span "Export as Excel" at bounding box center [1031, 274] width 80 height 17
drag, startPoint x: 836, startPoint y: 265, endPoint x: 813, endPoint y: 265, distance: 22.6
click at [836, 265] on div "All Respondents 201 18-39 92 40-69 109 חילונית/ מסורתית 137 דתיה / חרדית 64 ללא…" at bounding box center [611, 240] width 995 height 67
click at [931, 255] on icon at bounding box center [935, 261] width 9 height 12
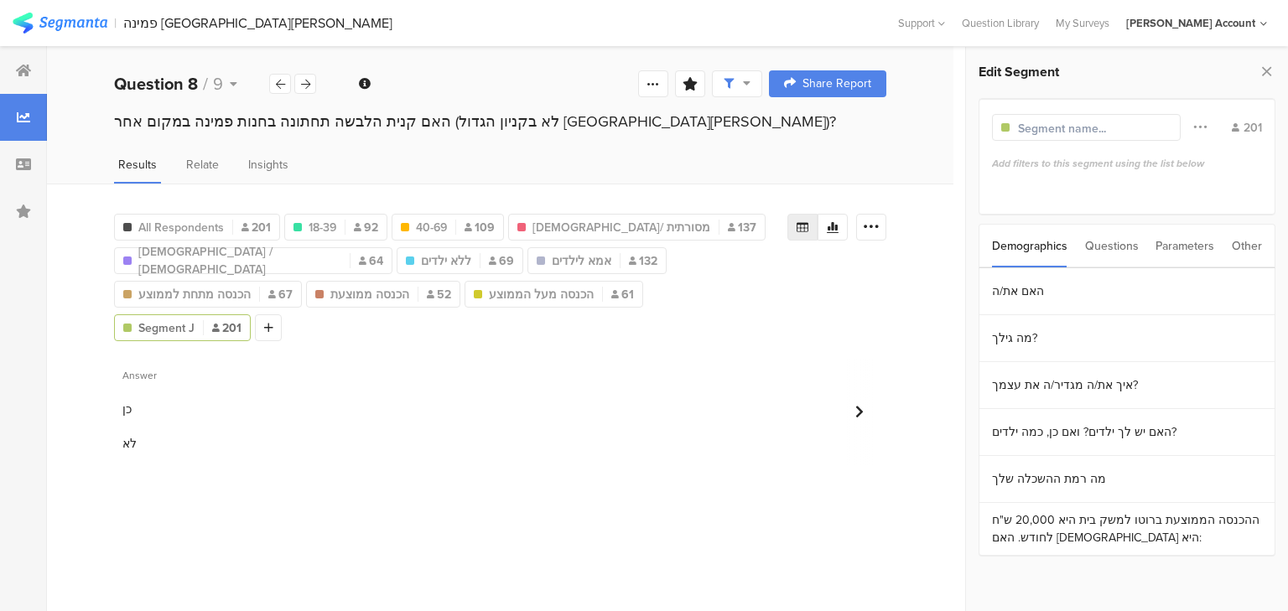
click at [1107, 238] on div "Questions" at bounding box center [1112, 246] width 54 height 43
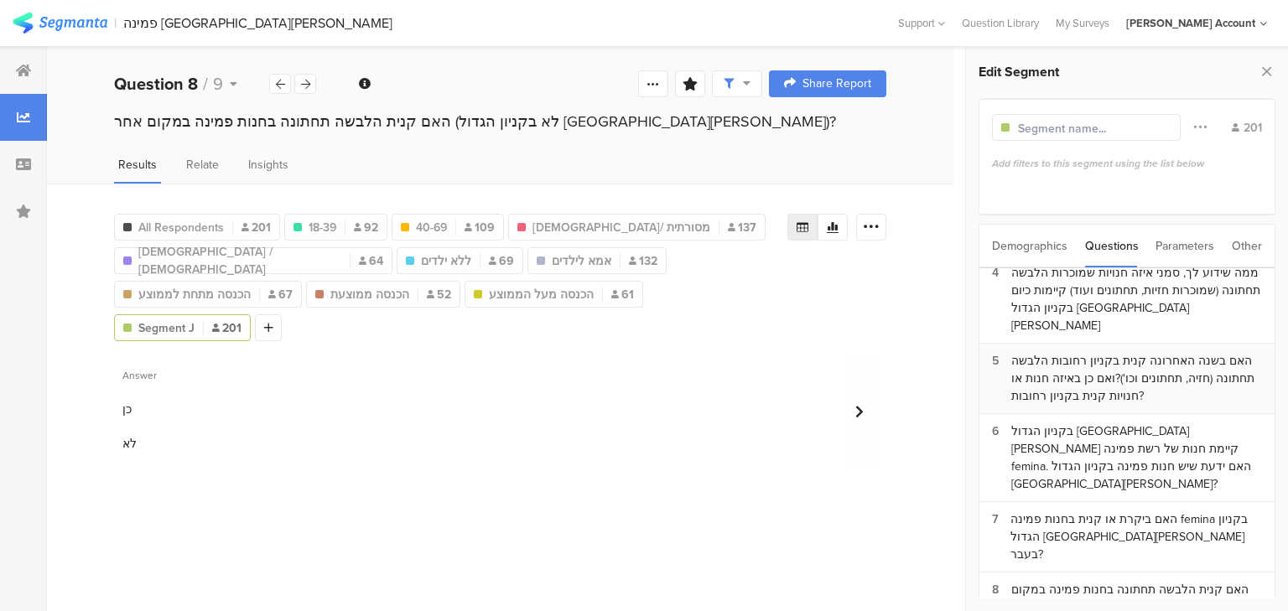
scroll to position [187, 0]
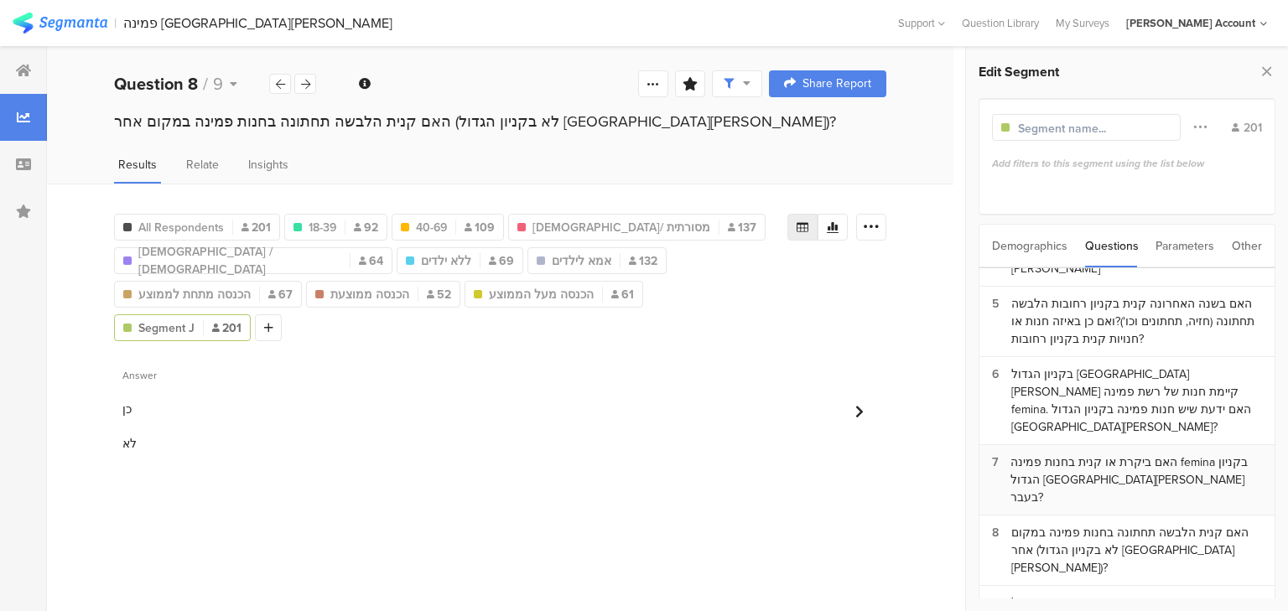
click at [1110, 454] on div "האם ביקרת או קנית בחנות פמינה femina בקניון הגדול פתח תקווה בעבר?" at bounding box center [1135, 480] width 251 height 53
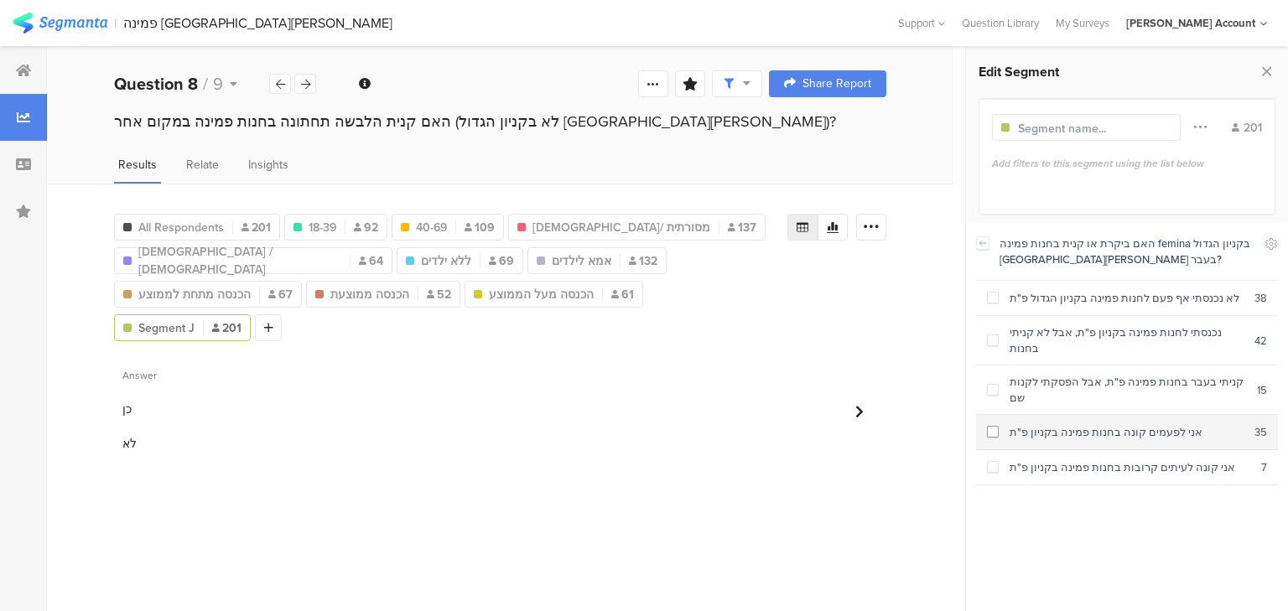
click at [1128, 424] on div "אני לפעמים קונה בחנות פמינה בקניון פ"ת" at bounding box center [1126, 432] width 256 height 16
click at [1138, 450] on section "אני קונה לעיתים קרובות בחנות פמינה בקניון פ"ת 7" at bounding box center [1127, 467] width 302 height 35
click at [1078, 424] on div "אני לפעמים קונה בחנות פמינה בקניון פ"ת" at bounding box center [1126, 432] width 256 height 16
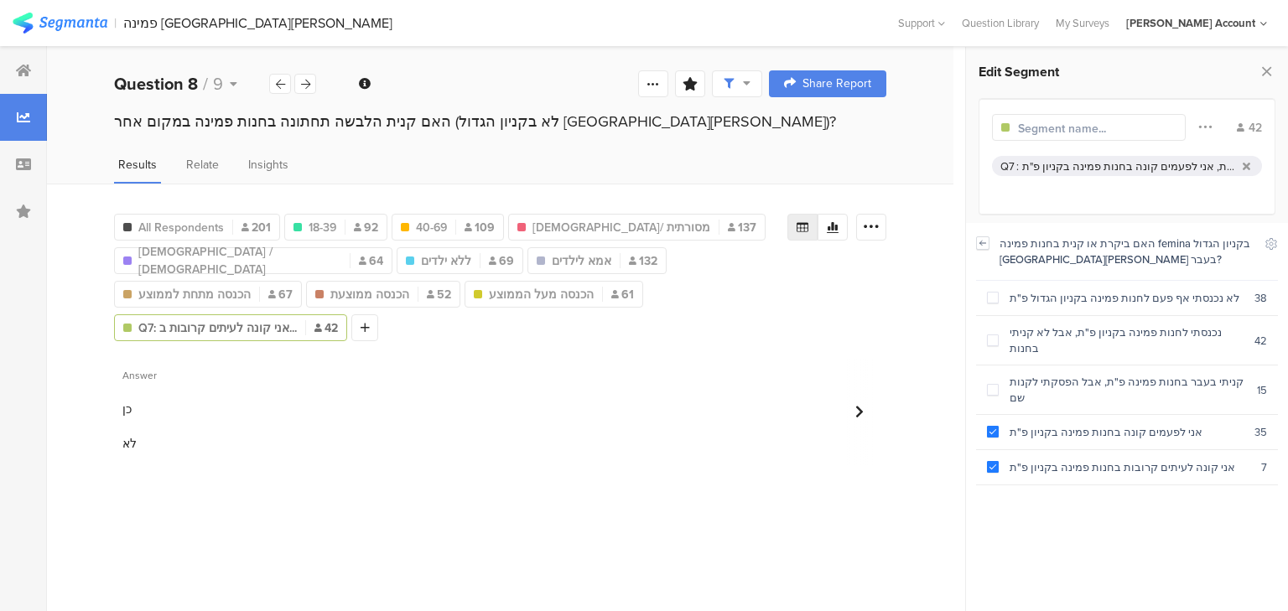
click at [981, 241] on icon at bounding box center [983, 243] width 6 height 4
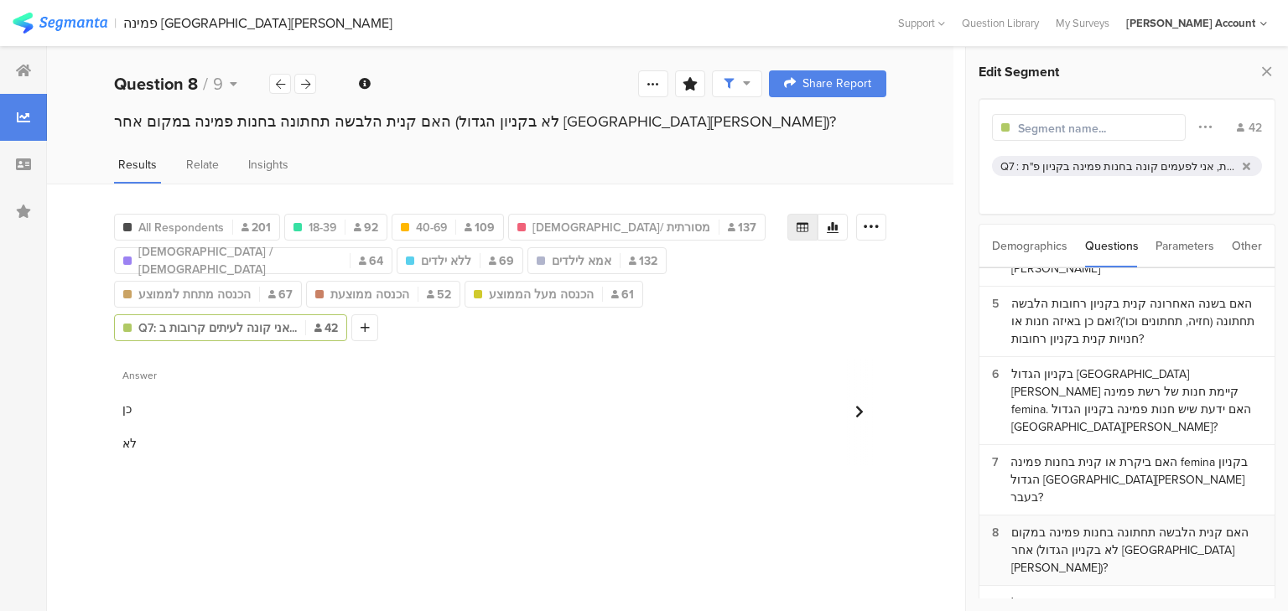
click at [1095, 524] on div "האם קנית הלבשה תחתונה בחנות פמינה במקום אחר (לא בקניון הגדול פתח תקווה)?" at bounding box center [1136, 550] width 251 height 53
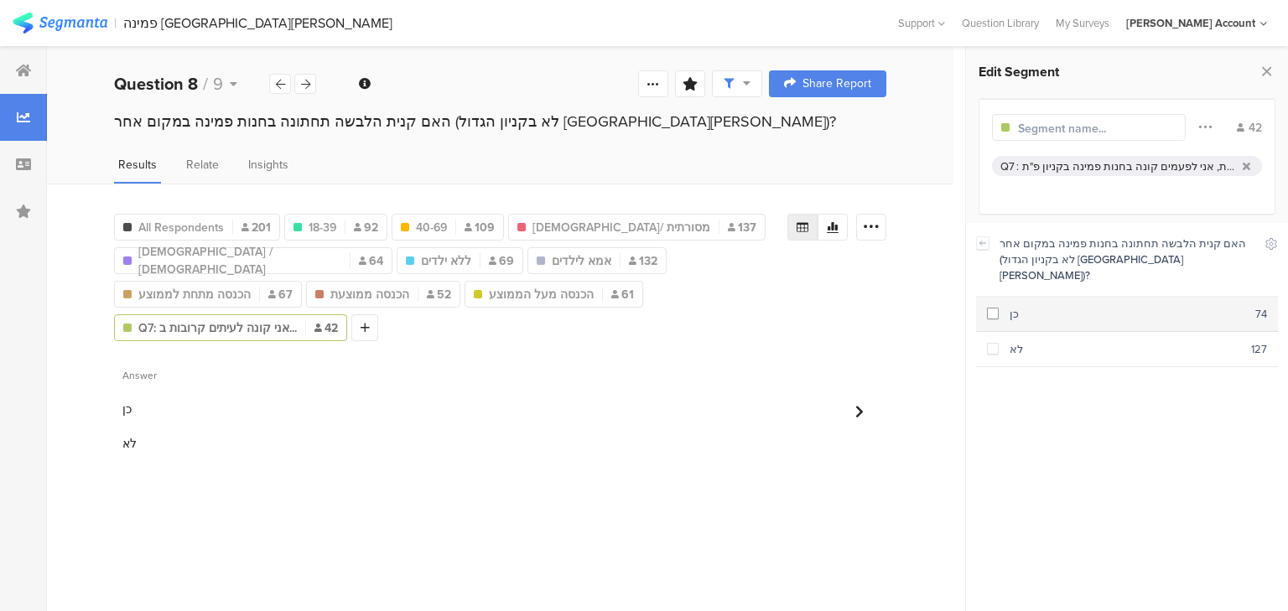
click at [1056, 306] on div "כן" at bounding box center [1126, 314] width 257 height 16
click at [979, 245] on icon at bounding box center [983, 242] width 12 height 13
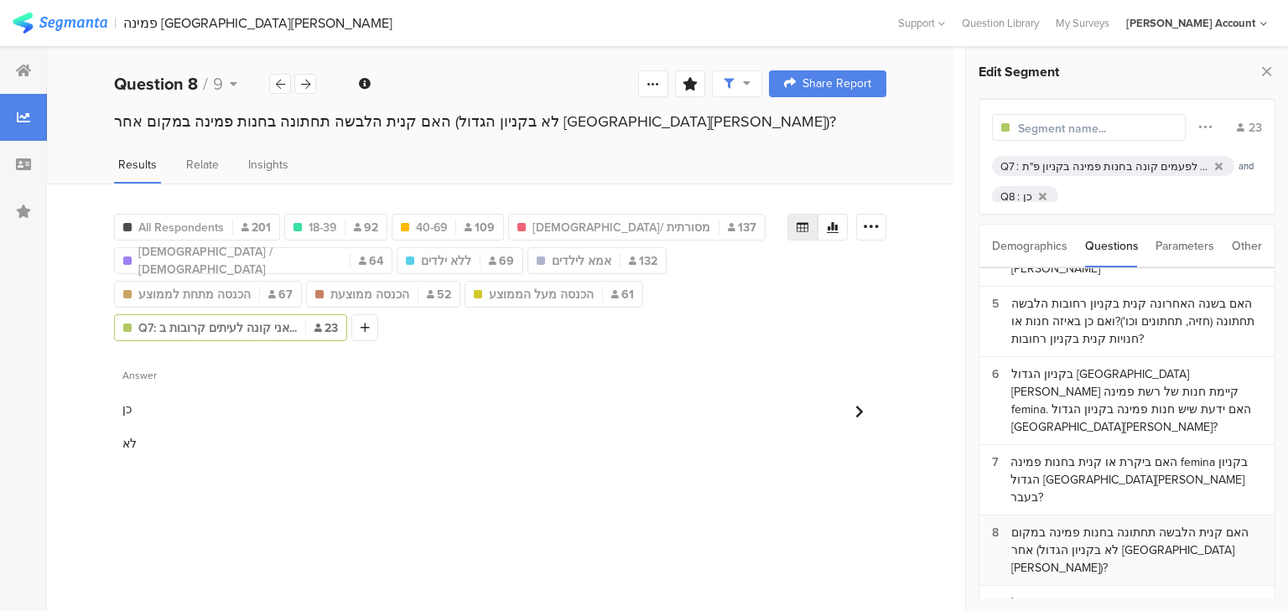
click at [1073, 524] on div "האם קנית הלבשה תחתונה בחנות פמינה במקום אחר (לא בקניון הגדול פתח תקווה)?" at bounding box center [1136, 550] width 251 height 53
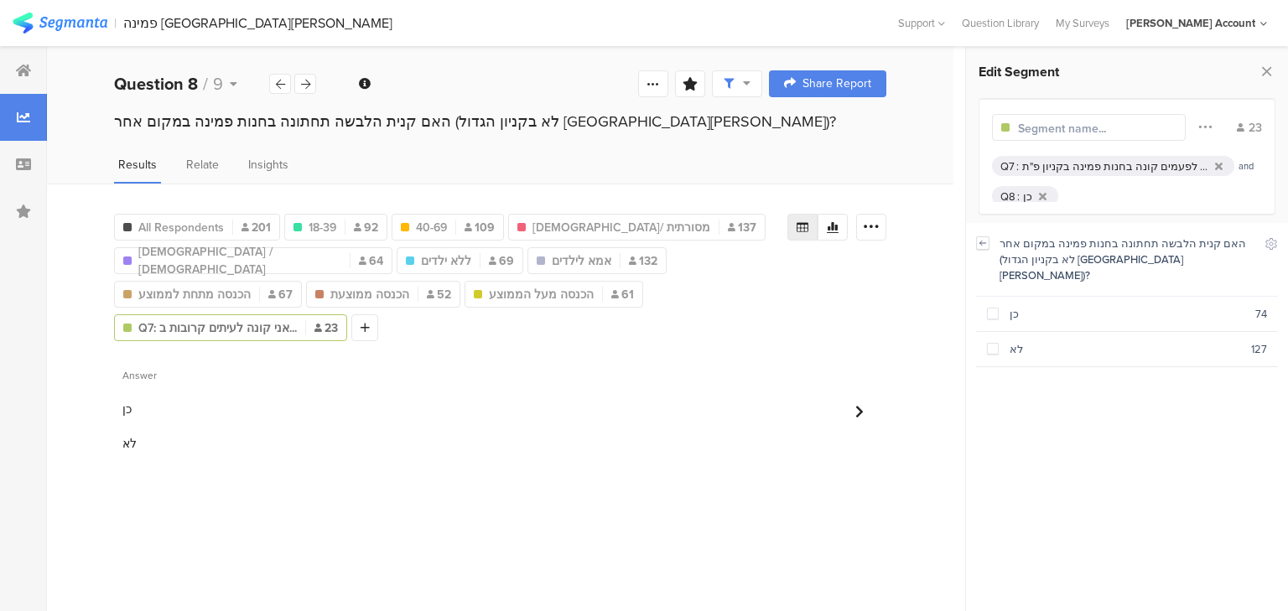
click at [980, 242] on icon at bounding box center [983, 243] width 6 height 4
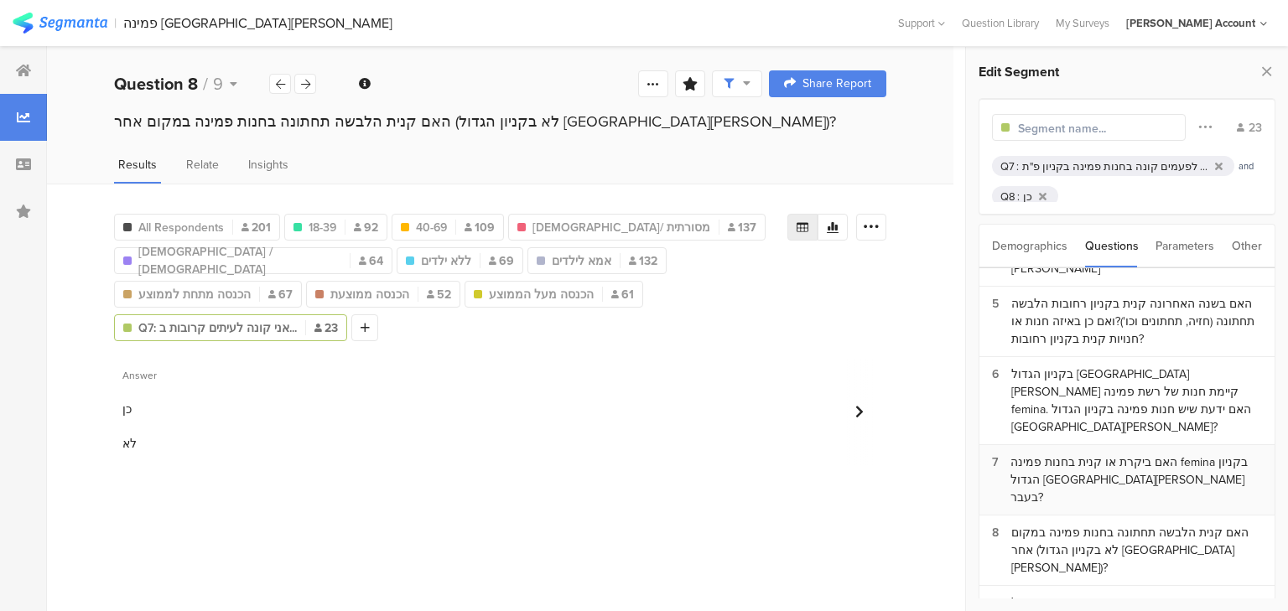
click at [1079, 454] on div "האם ביקרת או קנית בחנות פמינה femina בקניון הגדול פתח תקווה בעבר?" at bounding box center [1135, 480] width 251 height 53
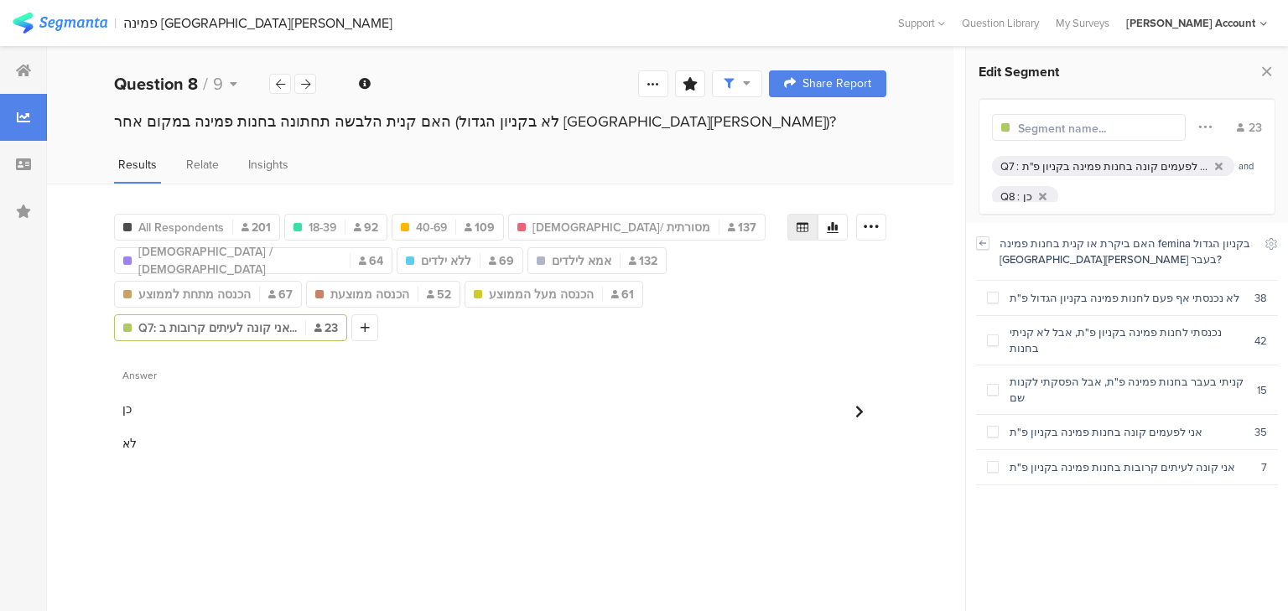
click at [981, 241] on icon at bounding box center [983, 242] width 12 height 13
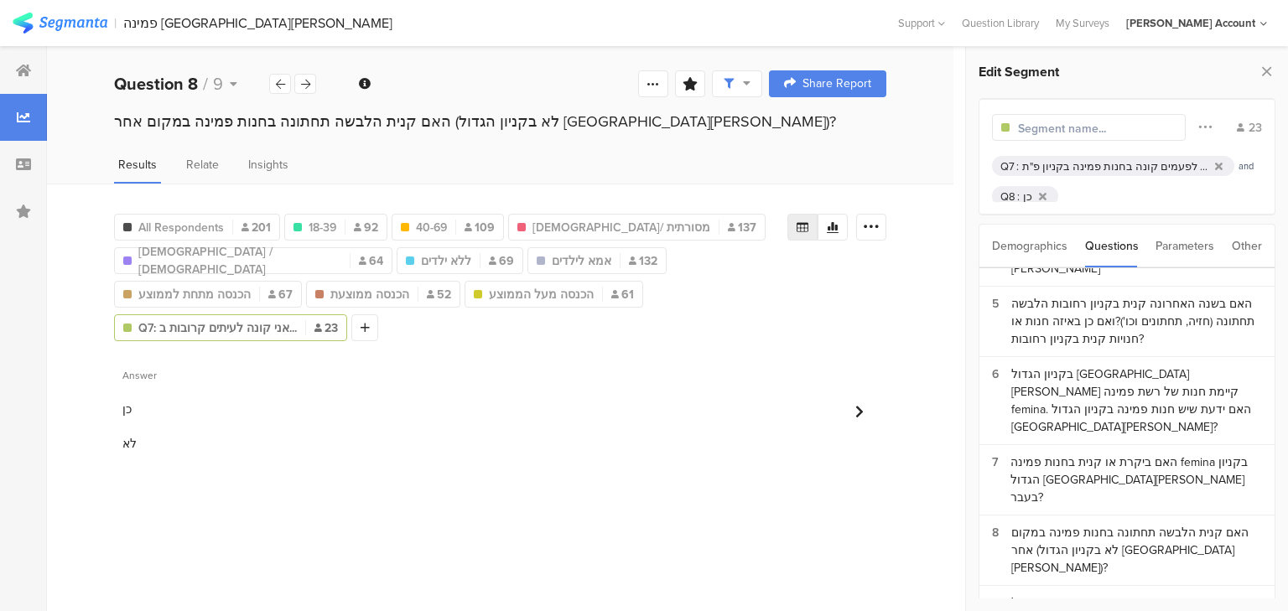
click at [1040, 156] on div "Q7 : אני קונה לעיתים קרובות בחנות פמינה בקניון פ"ת, אני לפעמים קונה בחנות פמינה…" at bounding box center [1113, 166] width 242 height 20
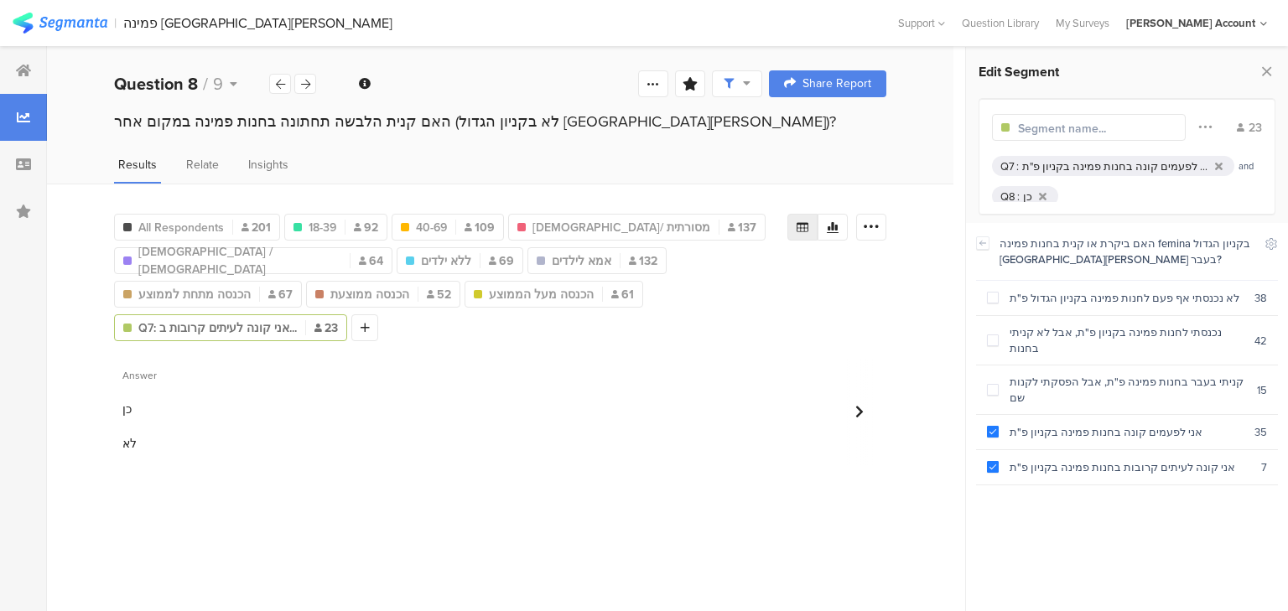
click at [1040, 160] on div "אני קונה לעיתים קרובות בחנות פמינה בקניון פ"ת, אני לפעמים קונה בחנות פמינה בקני…" at bounding box center [1115, 166] width 186 height 16
click at [1125, 378] on section "קניתי בעבר בחנות פמינה פ"ת, אבל הפסקתי לקנות שם 15" at bounding box center [1127, 389] width 302 height 49
click at [1273, 67] on icon at bounding box center [1266, 71] width 18 height 23
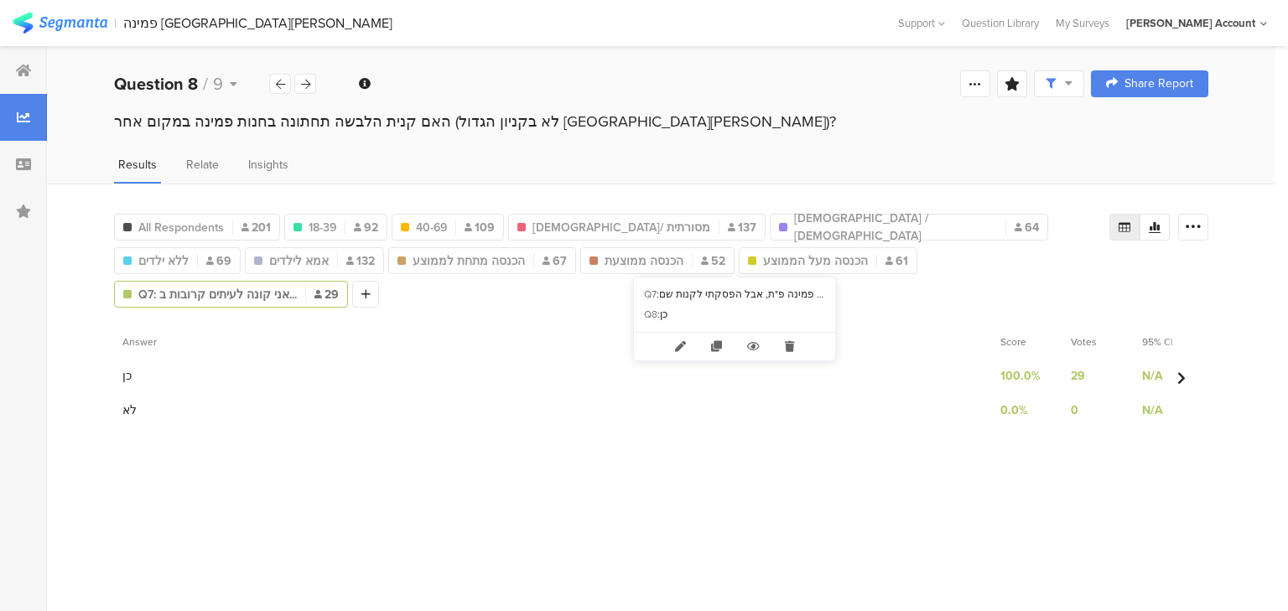
click at [297, 286] on span "Q7: אני קונה לעיתים קרובות ב..." at bounding box center [217, 295] width 158 height 18
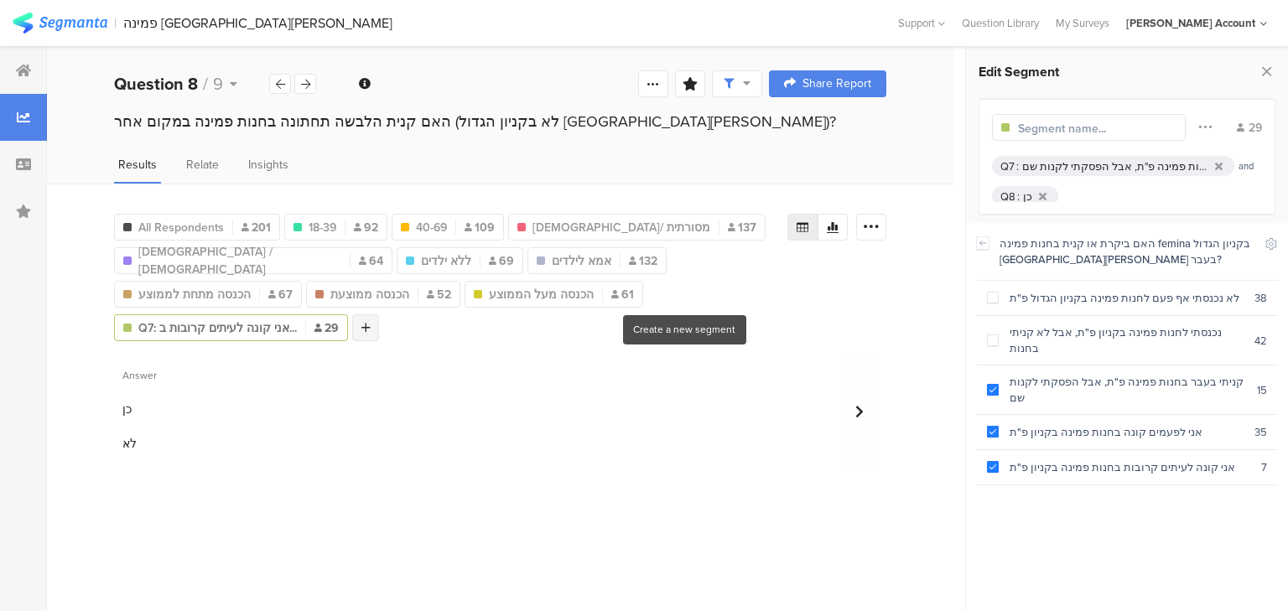
click at [371, 322] on icon at bounding box center [365, 328] width 9 height 12
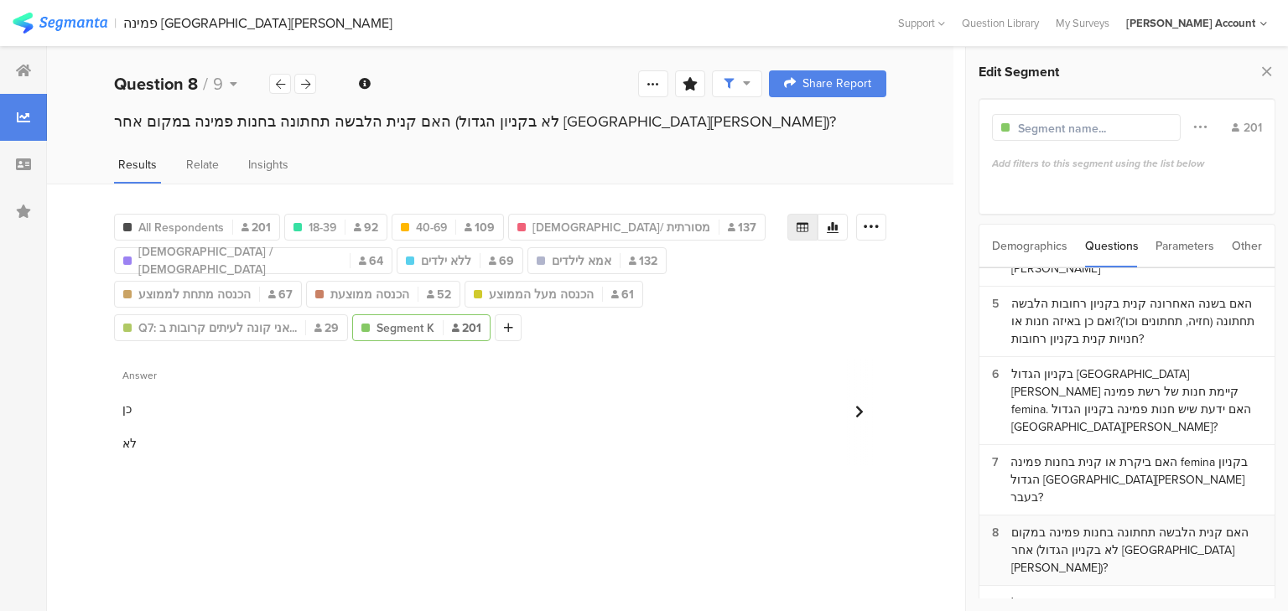
click at [1133, 524] on div "האם קנית הלבשה תחתונה בחנות פמינה במקום אחר (לא בקניון הגדול פתח תקווה)?" at bounding box center [1136, 550] width 251 height 53
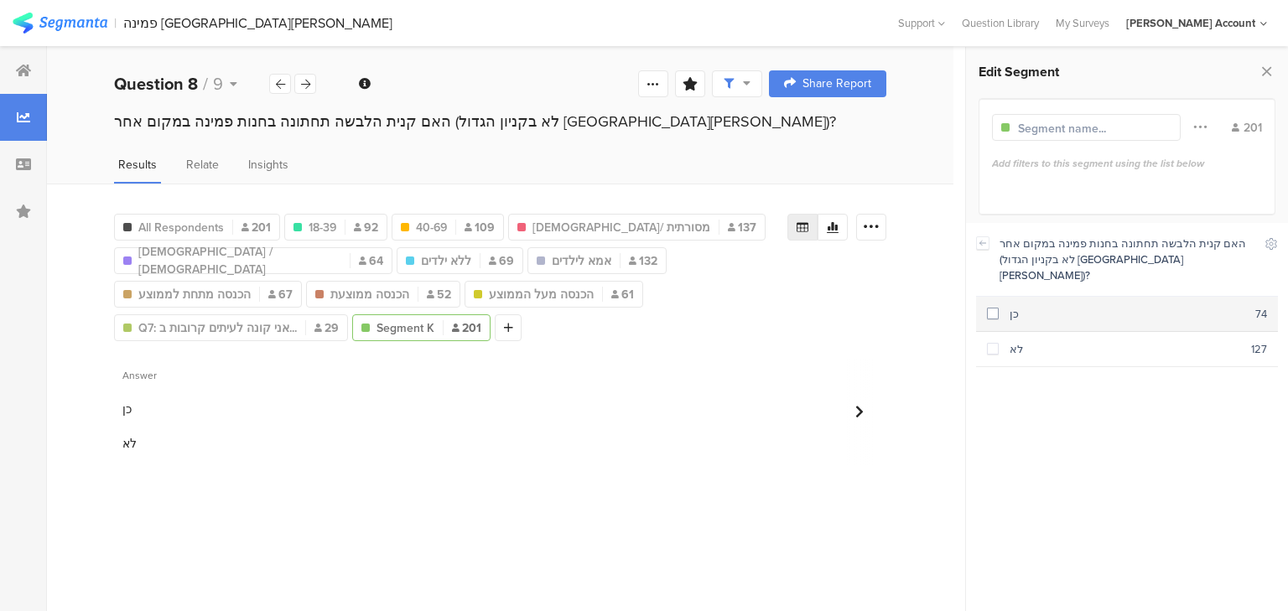
click at [1003, 306] on div "כן" at bounding box center [1126, 314] width 257 height 16
click at [983, 246] on icon at bounding box center [983, 242] width 12 height 13
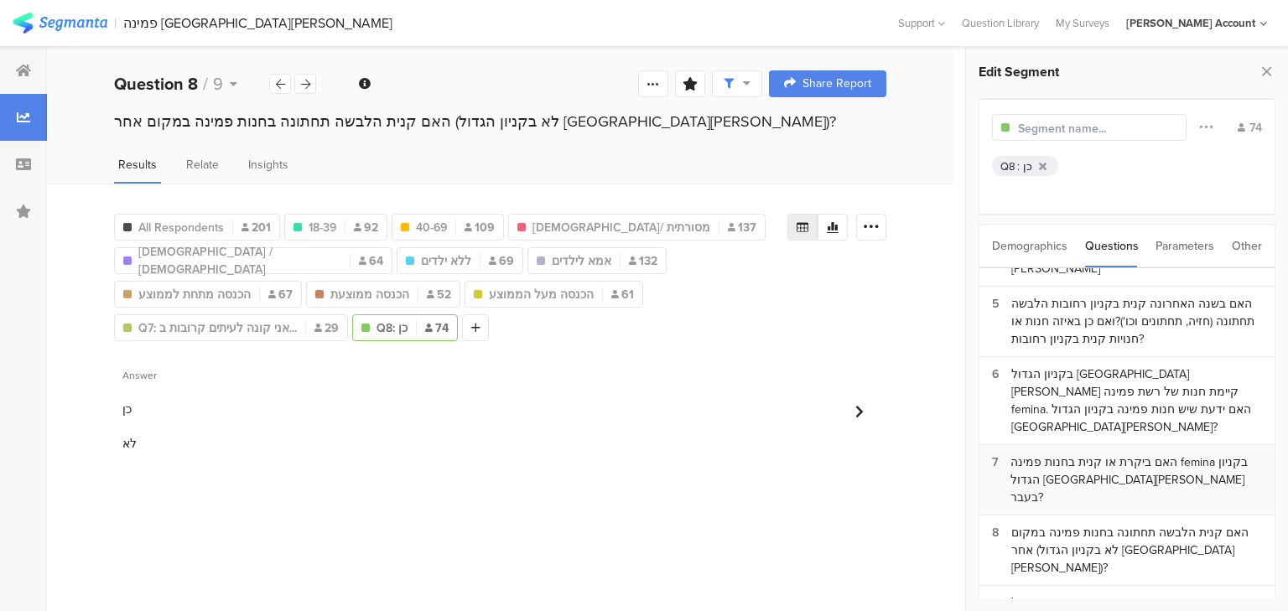
click at [1109, 454] on div "האם ביקרת או קנית בחנות פמינה femina בקניון הגדול פתח תקווה בעבר?" at bounding box center [1135, 480] width 251 height 53
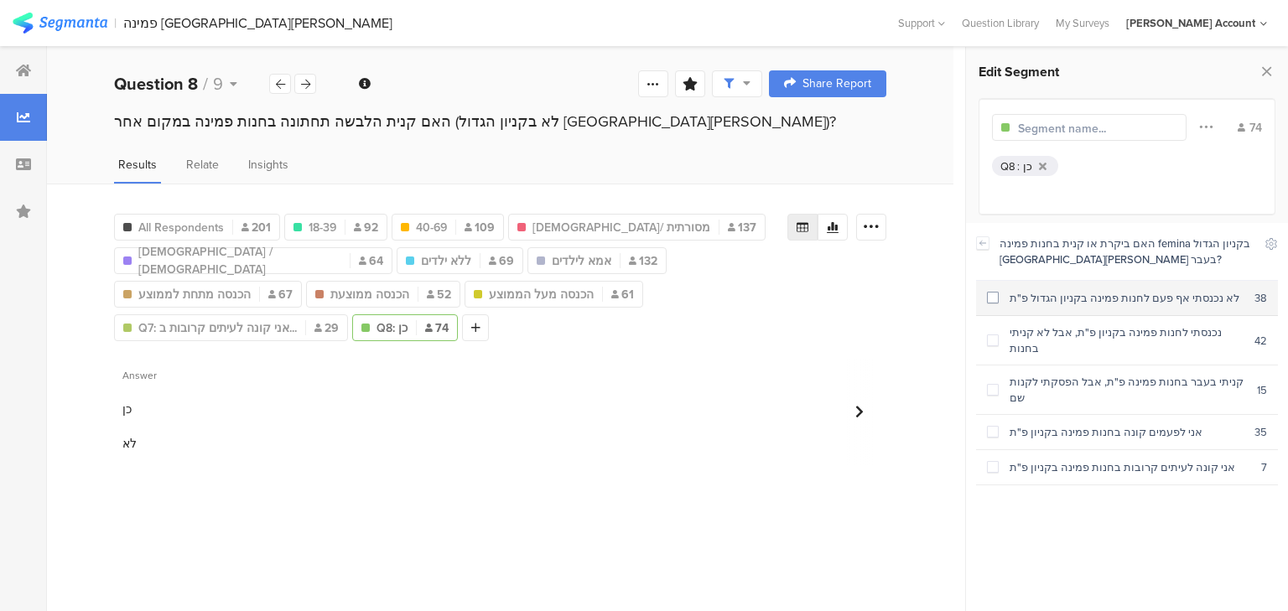
click at [1087, 296] on div "לא נכנסתי אף פעם לחנות פמינה בקניון הגדול פ"ת" at bounding box center [1126, 298] width 256 height 16
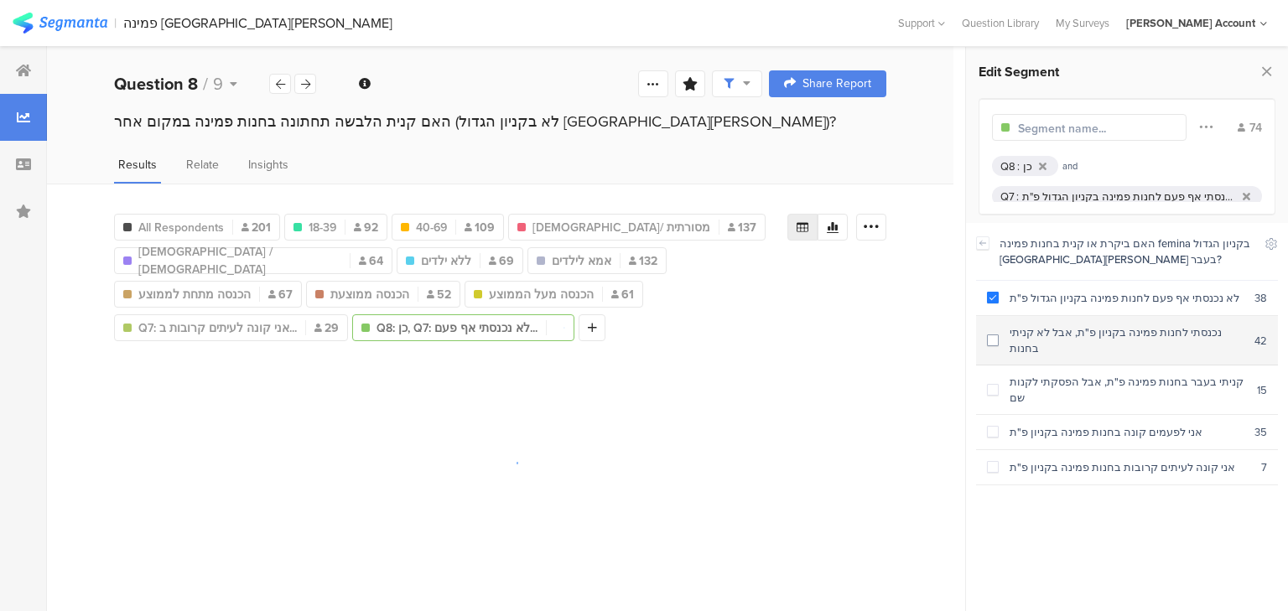
click at [1090, 329] on div "נכנסתי לחנות פמינה בקניון פ"ת, אבל לא קניתי בחנות" at bounding box center [1126, 340] width 256 height 32
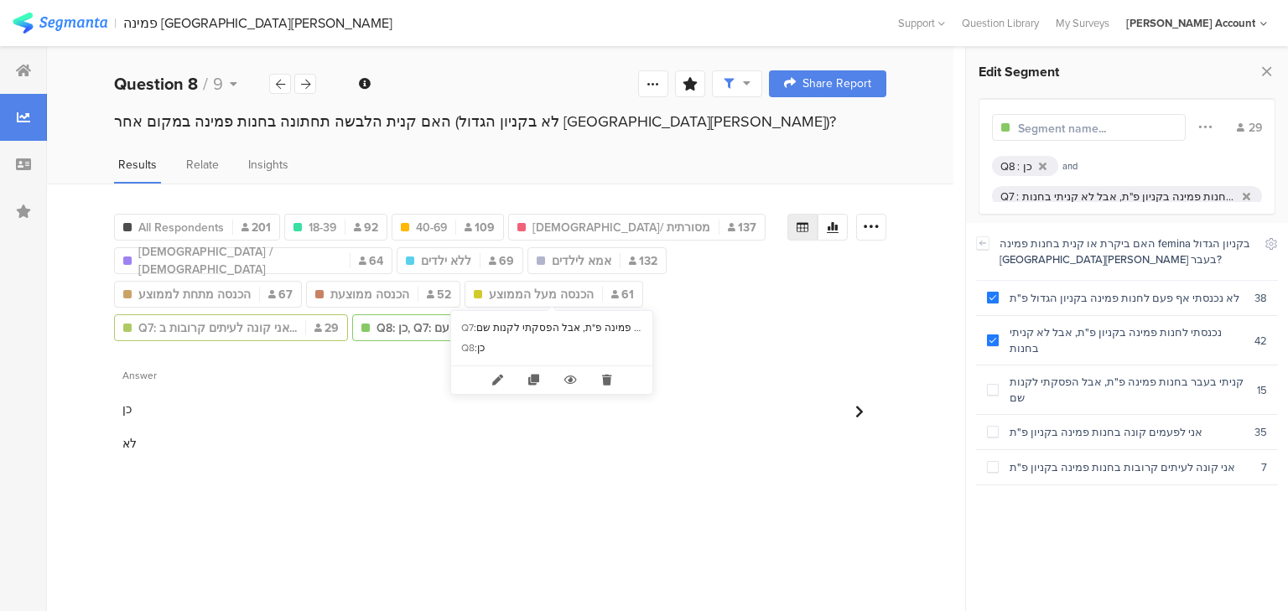
click at [297, 319] on span "Q7: אני קונה לעיתים קרובות ב..." at bounding box center [217, 328] width 158 height 18
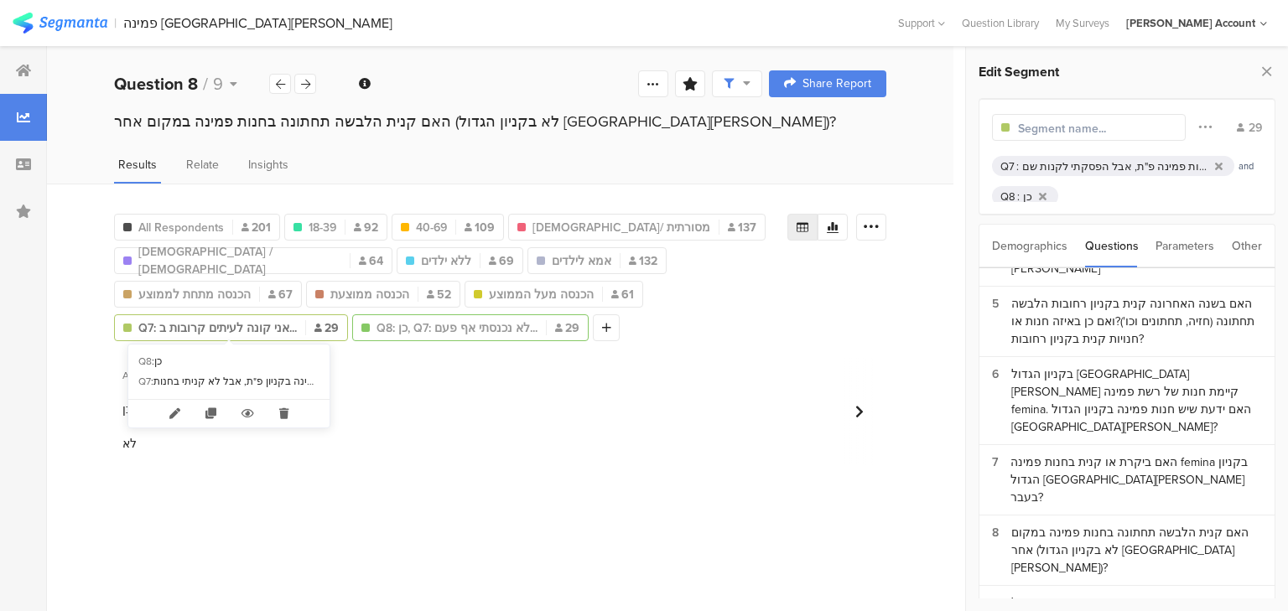
click at [376, 323] on span "Q8: כן, Q7: לא נכנסתי אף פעם..." at bounding box center [456, 328] width 161 height 18
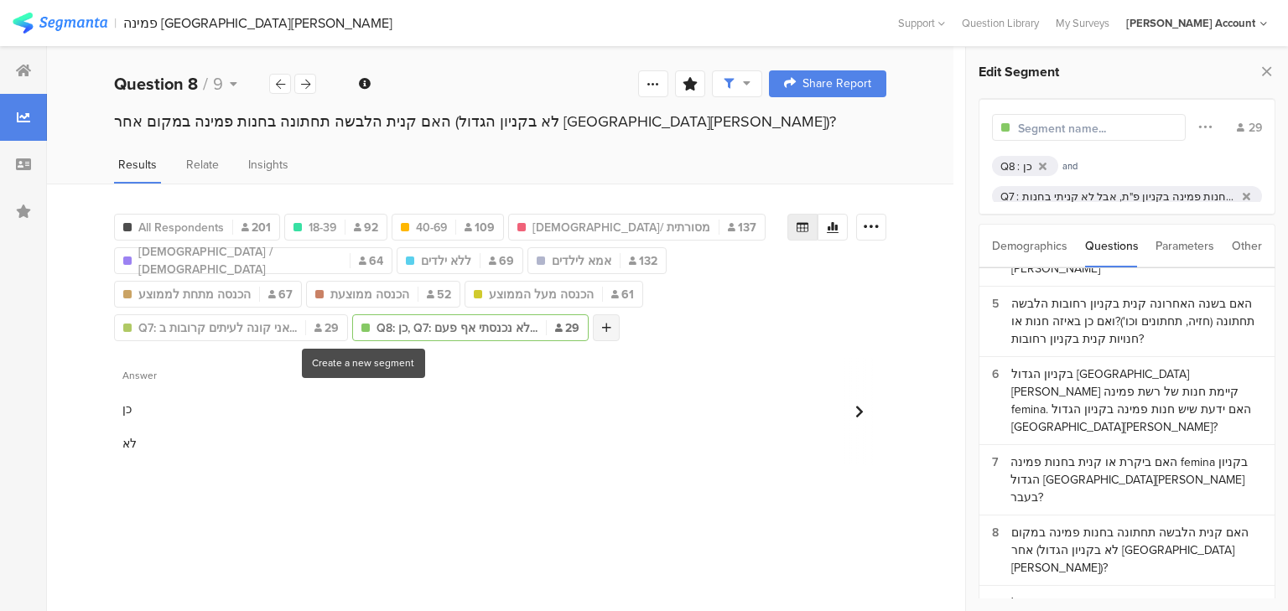
click at [593, 329] on div at bounding box center [606, 327] width 27 height 27
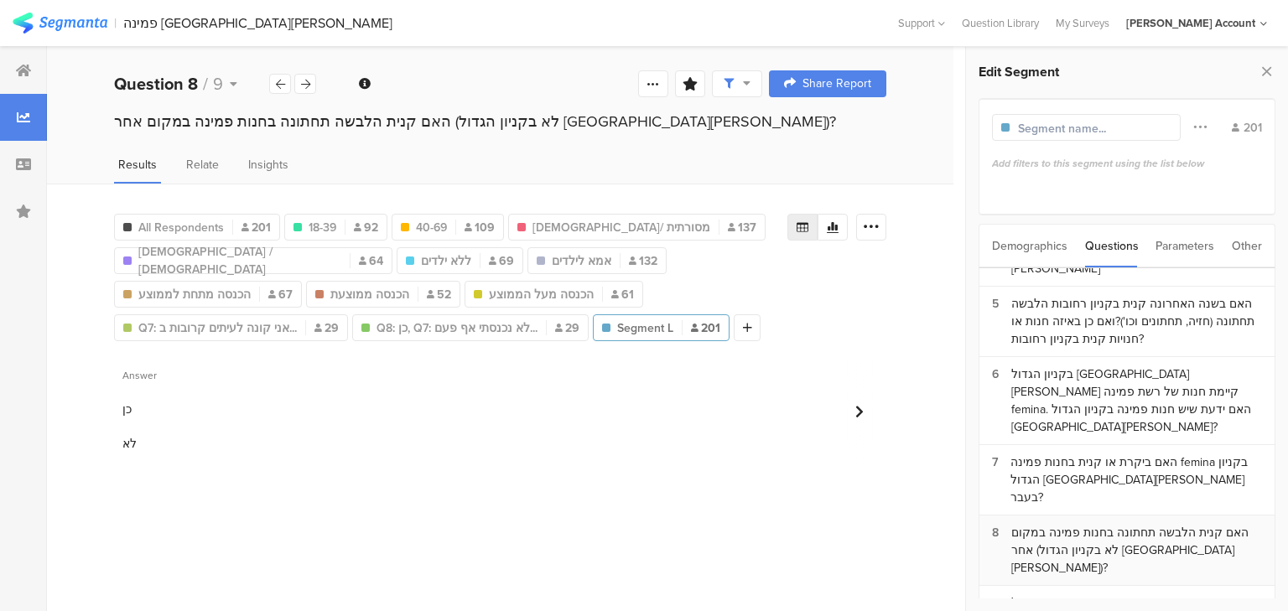
click at [1056, 524] on div "האם קנית הלבשה תחתונה בחנות פמינה במקום אחר (לא בקניון הגדול פתח תקווה)?" at bounding box center [1136, 550] width 251 height 53
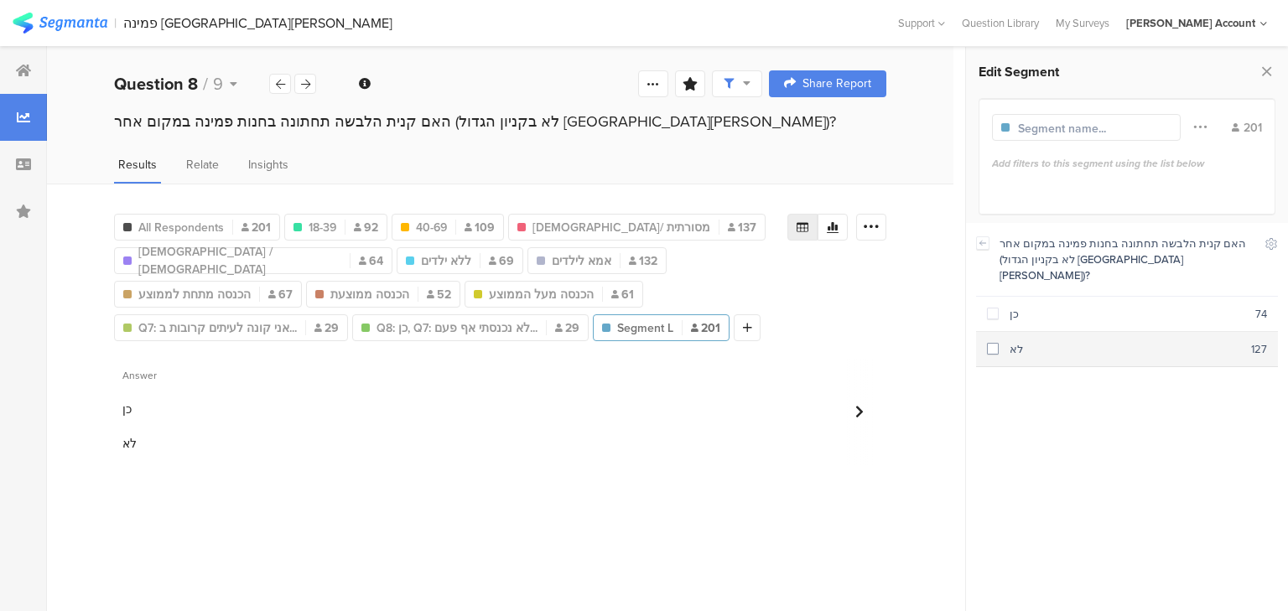
click at [1013, 341] on div "לא" at bounding box center [1124, 349] width 252 height 16
click at [982, 246] on icon at bounding box center [983, 242] width 12 height 13
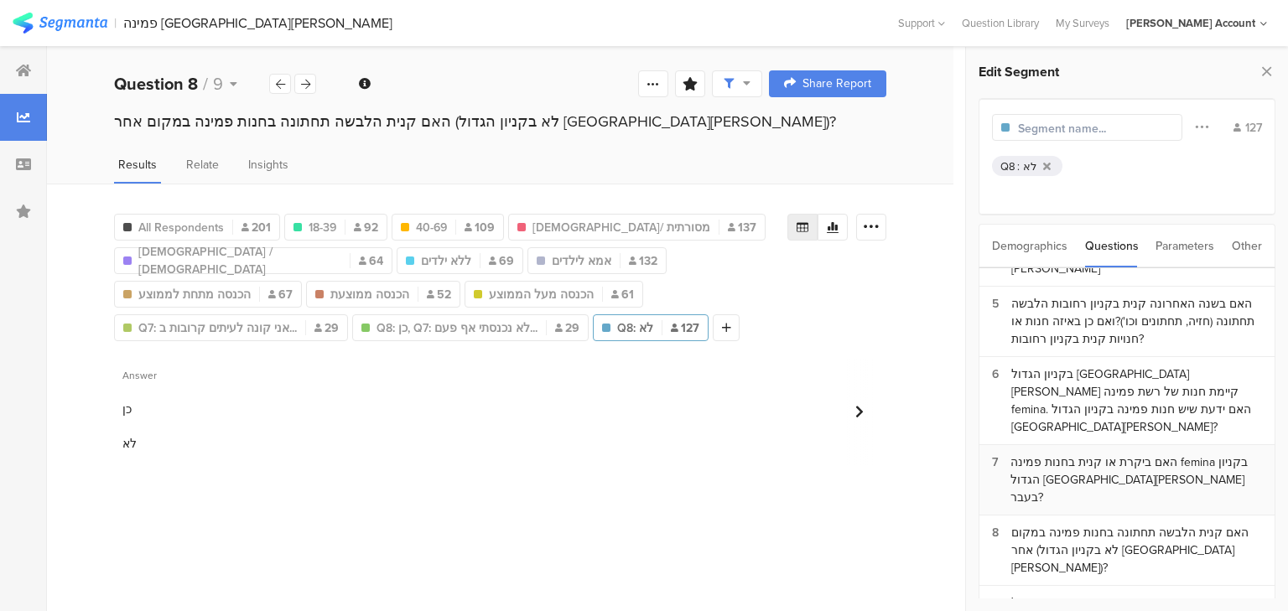
click at [1093, 454] on div "האם ביקרת או קנית בחנות פמינה femina בקניון הגדול פתח תקווה בעבר?" at bounding box center [1135, 480] width 251 height 53
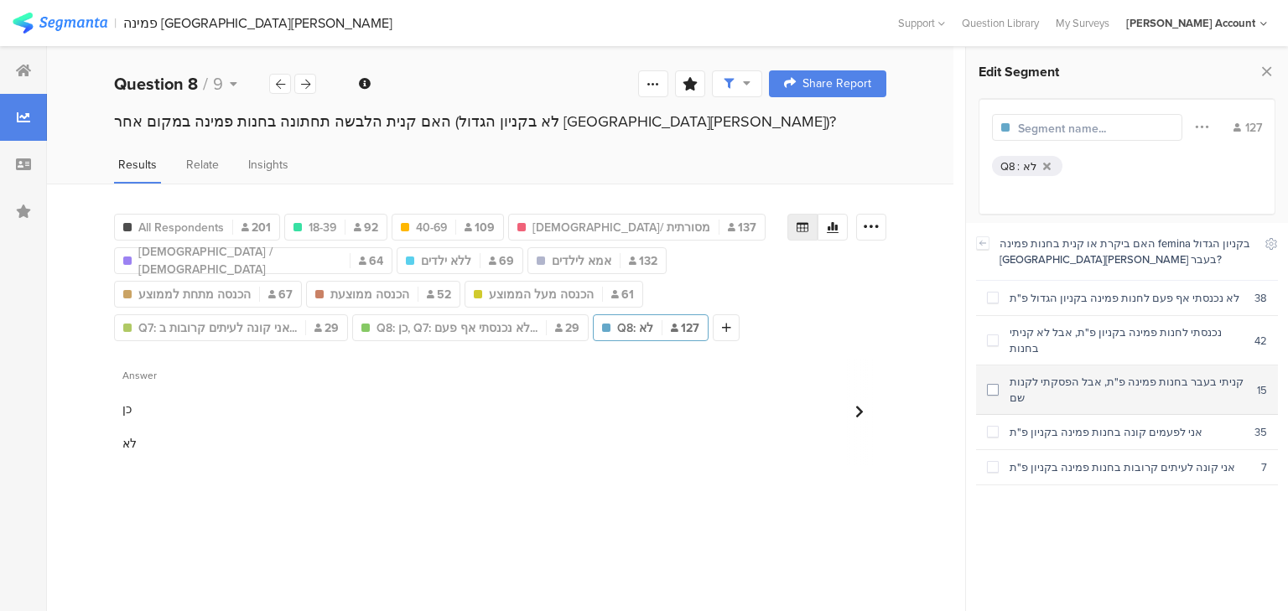
click at [1083, 374] on div "קניתי בעבר בחנות פמינה פ"ת, אבל הפסקתי לקנות שם" at bounding box center [1127, 390] width 258 height 32
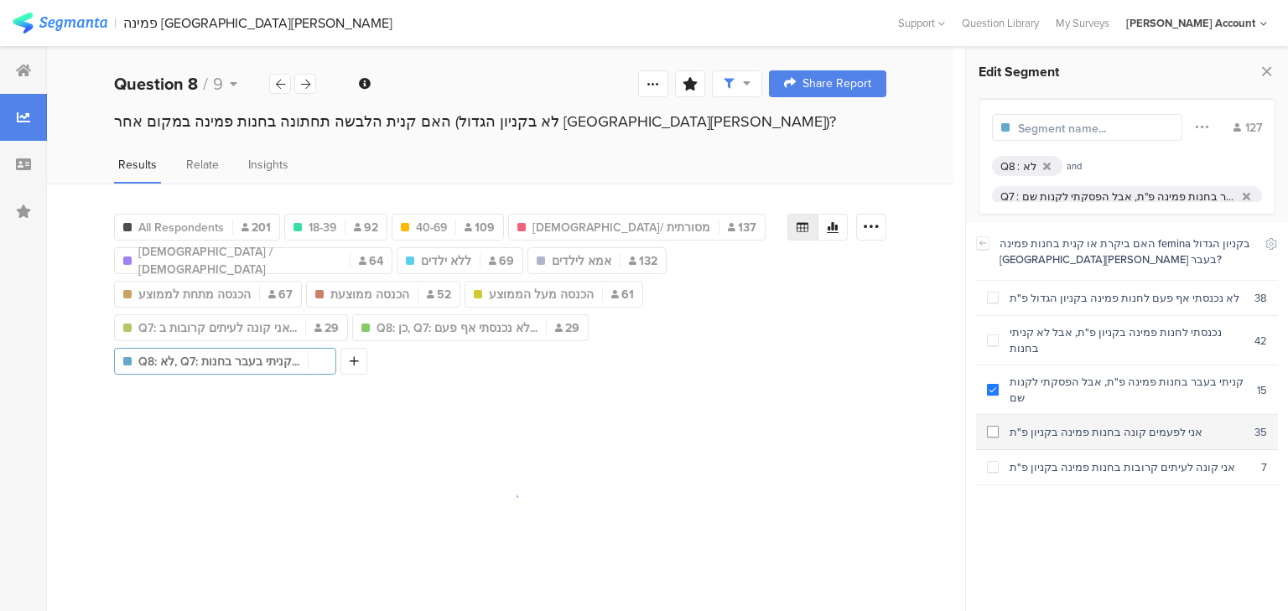
click at [1090, 424] on div "אני לפעמים קונה בחנות פמינה בקניון פ"ת" at bounding box center [1126, 432] width 256 height 16
click at [1093, 459] on div "אני קונה לעיתים קרובות בחנות פמינה בקניון פ"ת" at bounding box center [1129, 467] width 262 height 16
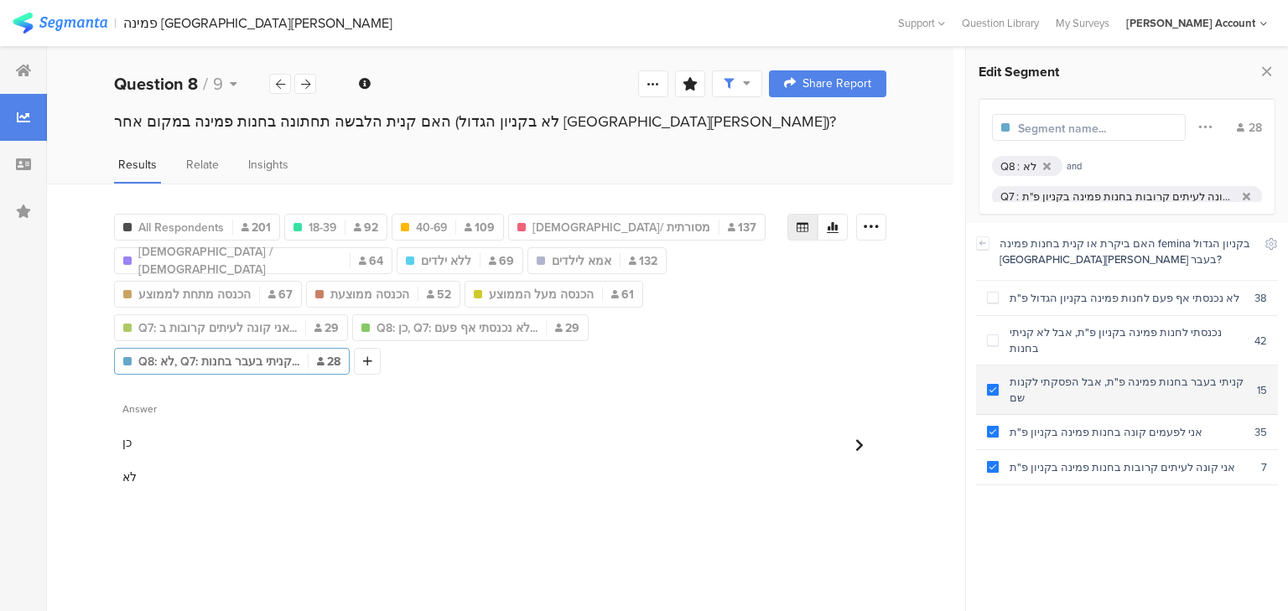
click at [1072, 374] on div "קניתי בעבר בחנות פמינה פ"ת, אבל הפסקתי לקנות שם" at bounding box center [1127, 390] width 258 height 32
click at [308, 91] on div at bounding box center [305, 84] width 22 height 20
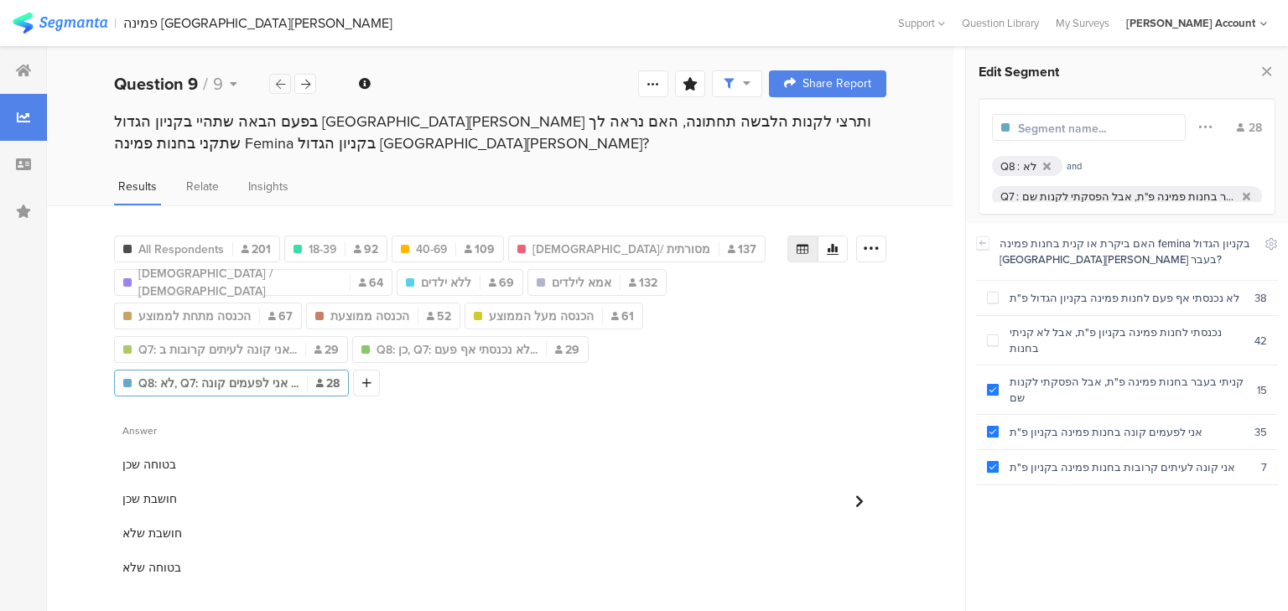
click at [278, 85] on icon at bounding box center [280, 84] width 9 height 11
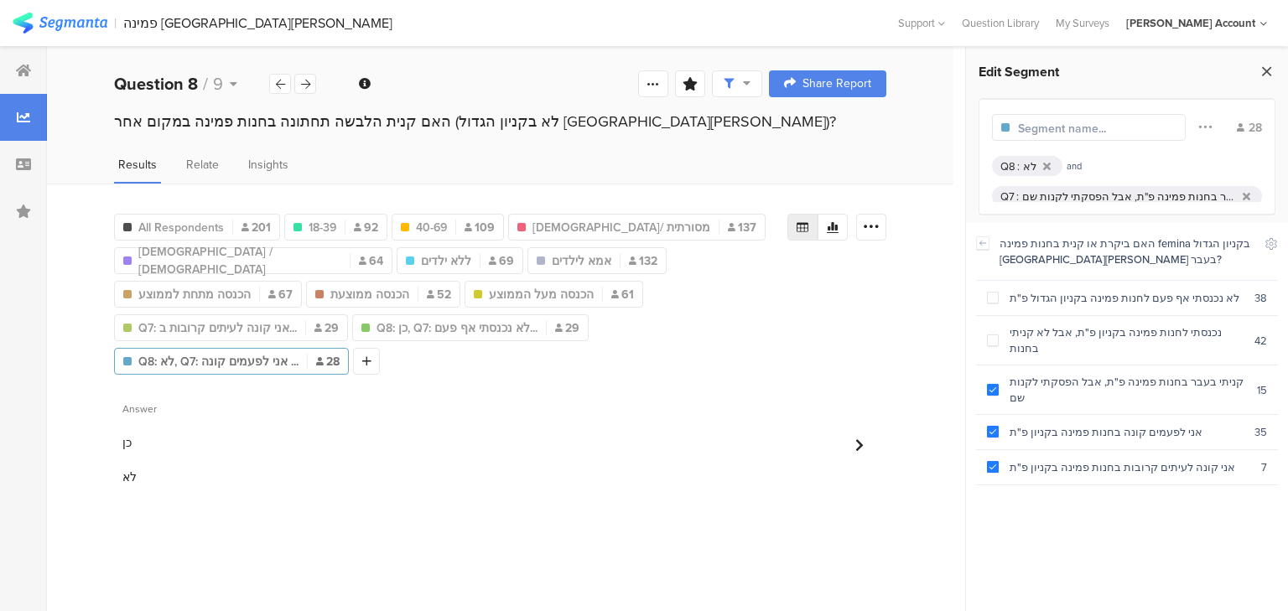
click at [1268, 70] on icon at bounding box center [1266, 71] width 18 height 23
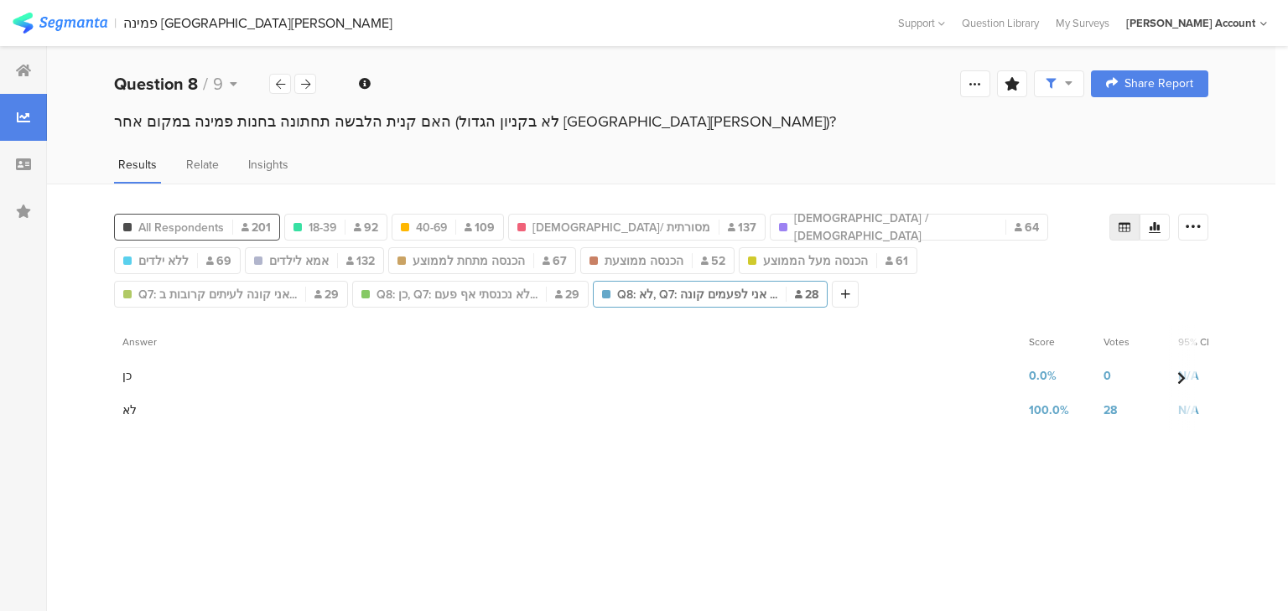
click at [200, 222] on span "All Respondents" at bounding box center [181, 228] width 86 height 18
click at [297, 286] on span "Q7: אני קונה לעיתים קרובות ב..." at bounding box center [217, 295] width 158 height 18
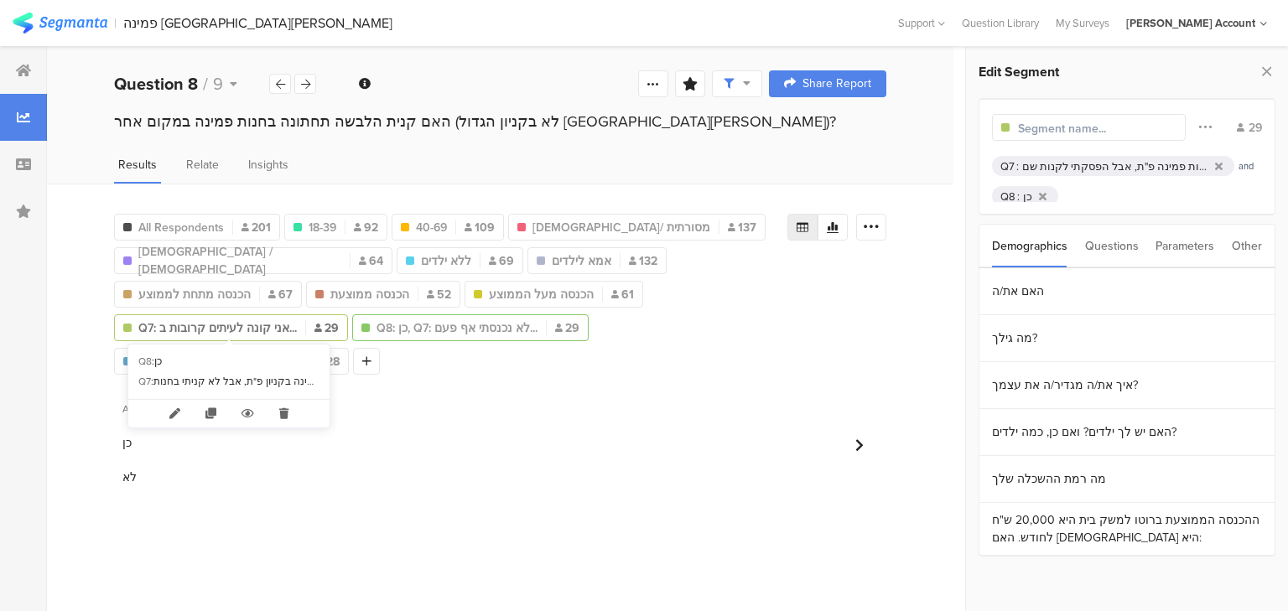
click at [376, 331] on span "Q8: כן, Q7: לא נכנסתי אף פעם..." at bounding box center [456, 328] width 161 height 18
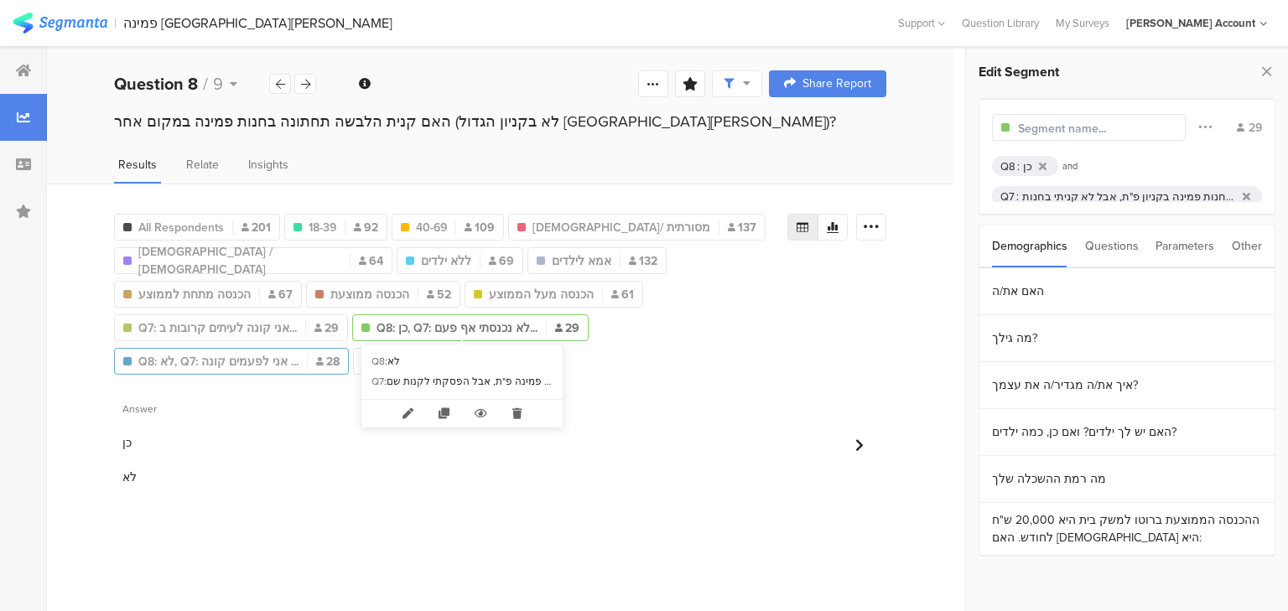
click at [298, 353] on span "Q8: לא, Q7: אני לפעמים קונה ..." at bounding box center [218, 362] width 160 height 18
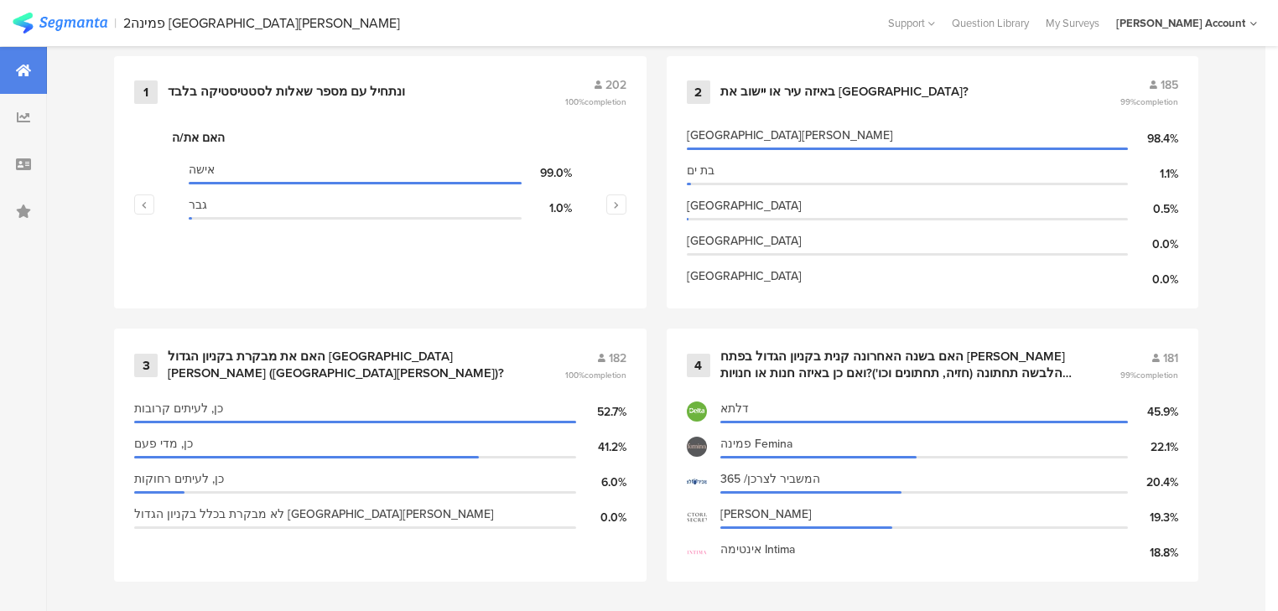
scroll to position [754, 0]
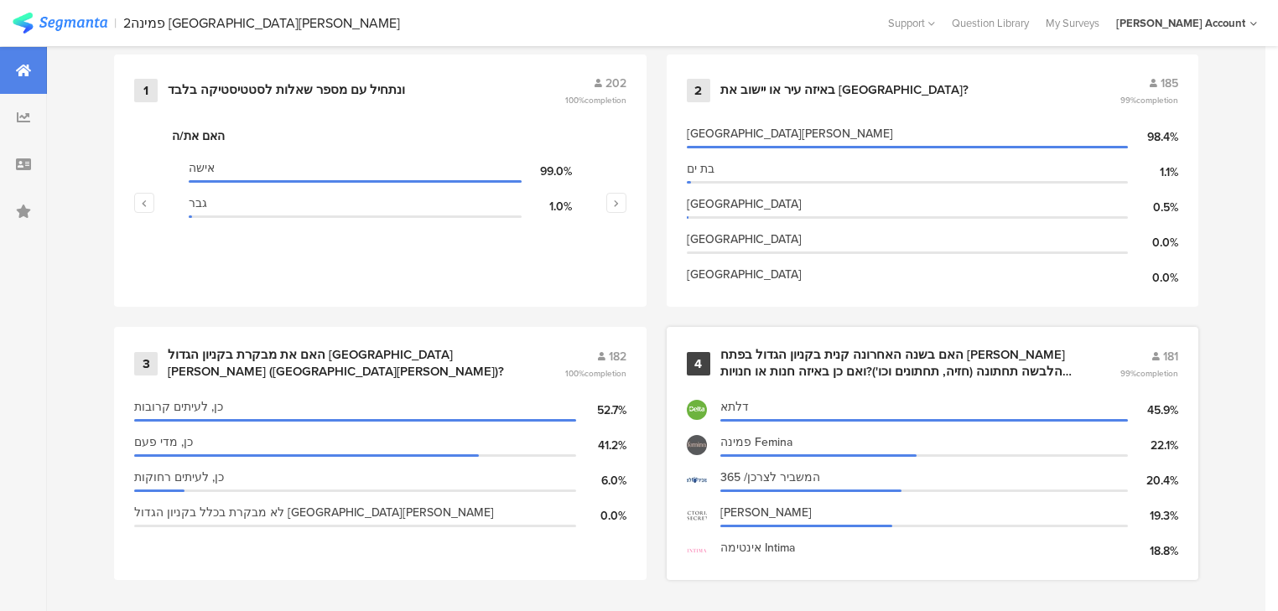
click at [770, 356] on div "האם בשנה האחרונה קנית בקניון הגדול בפתח תקווה הלבשה תחתונה (חזיה, תחתונים וכו')…" at bounding box center [900, 363] width 360 height 33
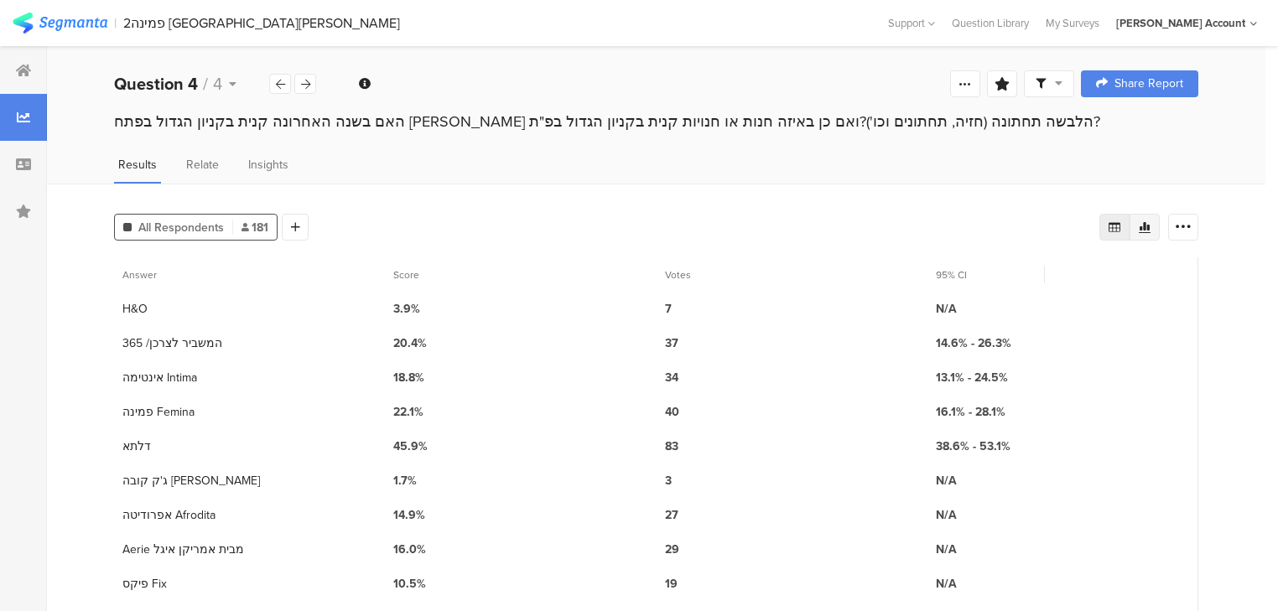
click at [1151, 225] on icon at bounding box center [1144, 226] width 13 height 13
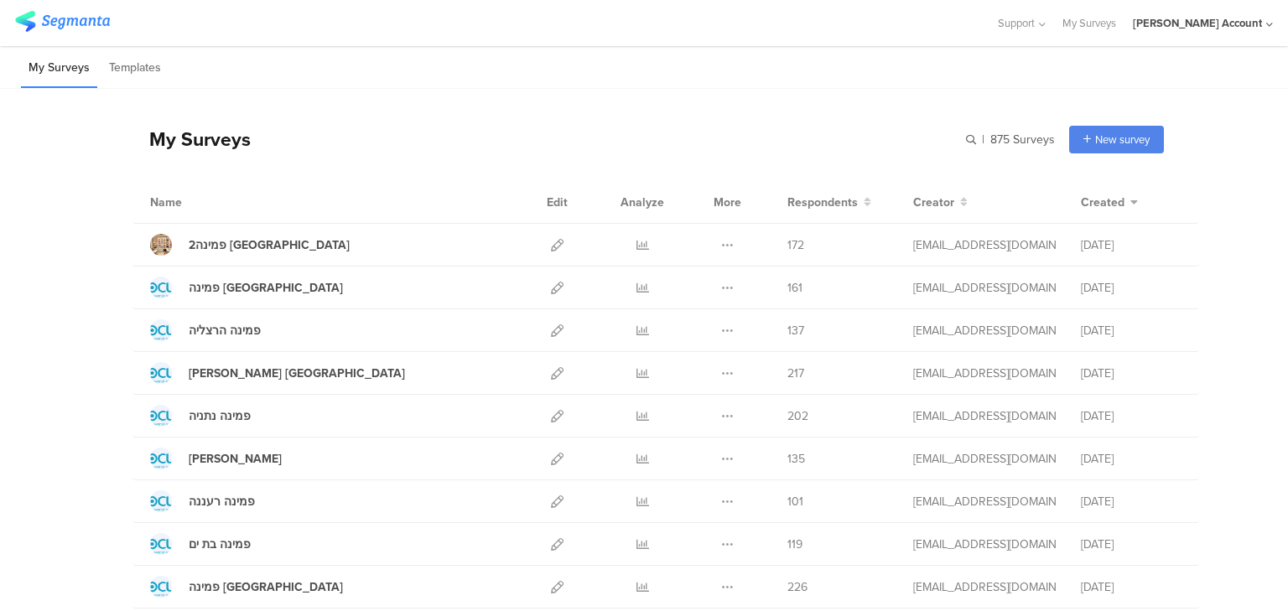
scroll to position [201, 0]
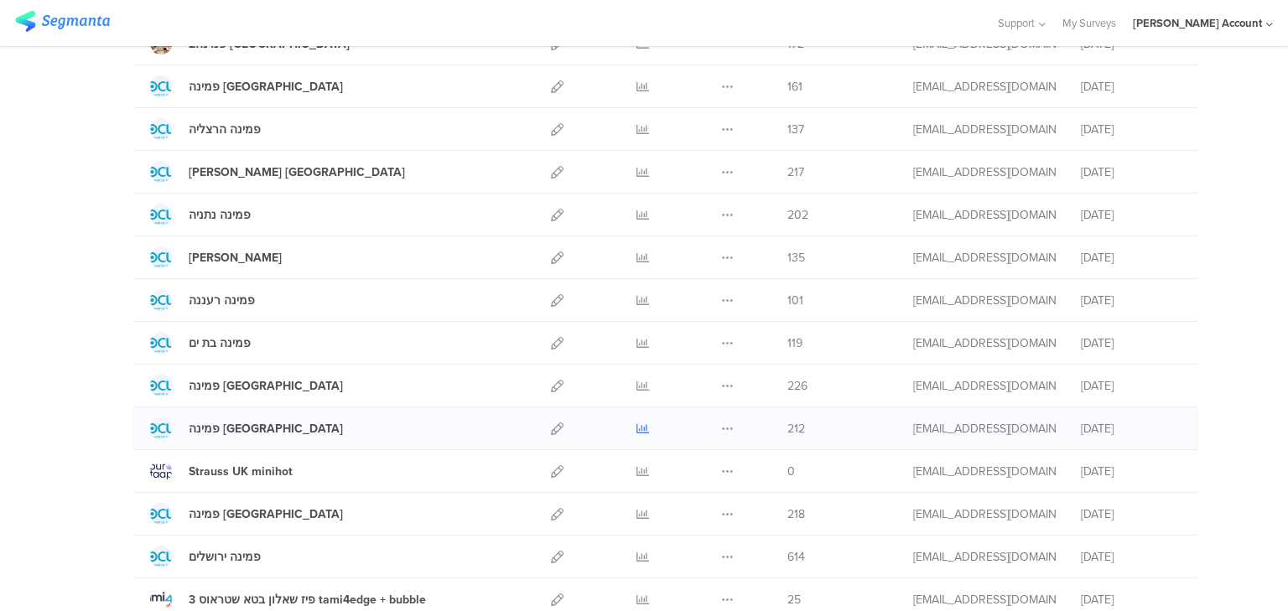
click at [636, 426] on icon at bounding box center [642, 429] width 13 height 13
click at [636, 341] on icon at bounding box center [642, 343] width 13 height 13
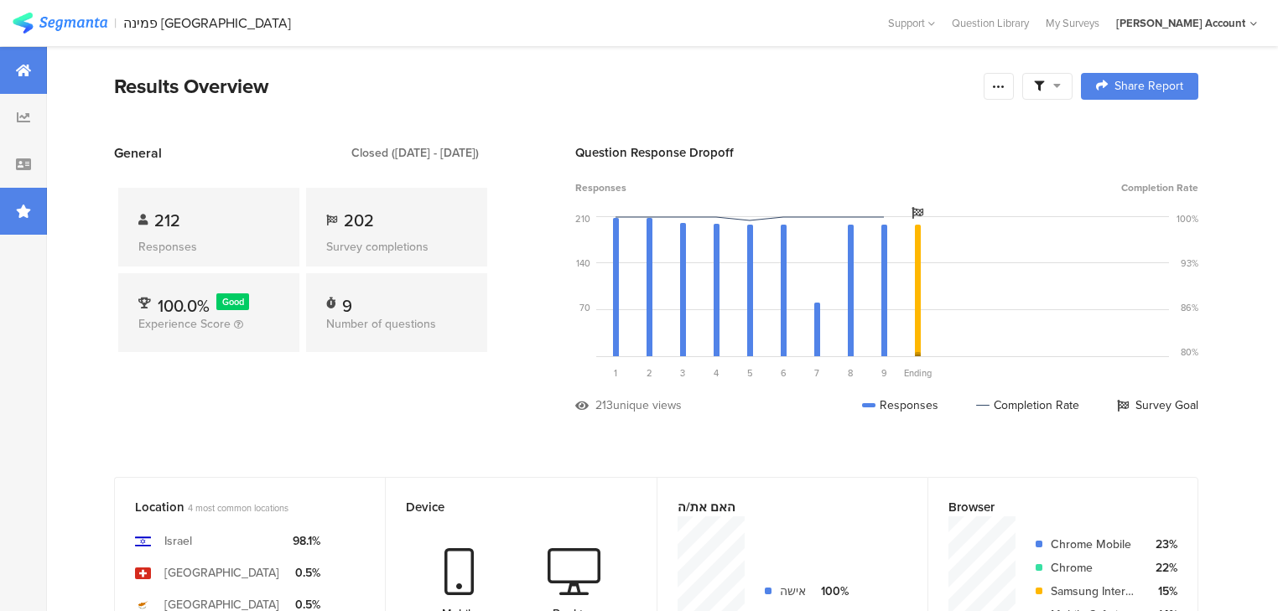
click at [10, 201] on div at bounding box center [23, 211] width 47 height 47
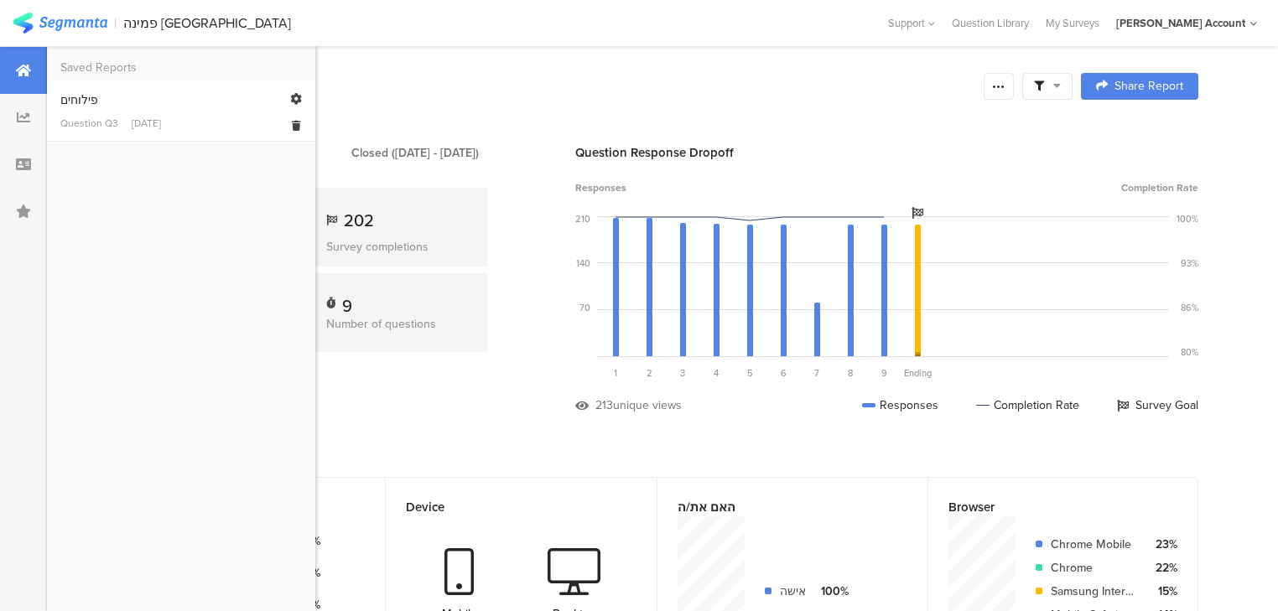
click at [87, 116] on div "Question Q3" at bounding box center [89, 123] width 58 height 15
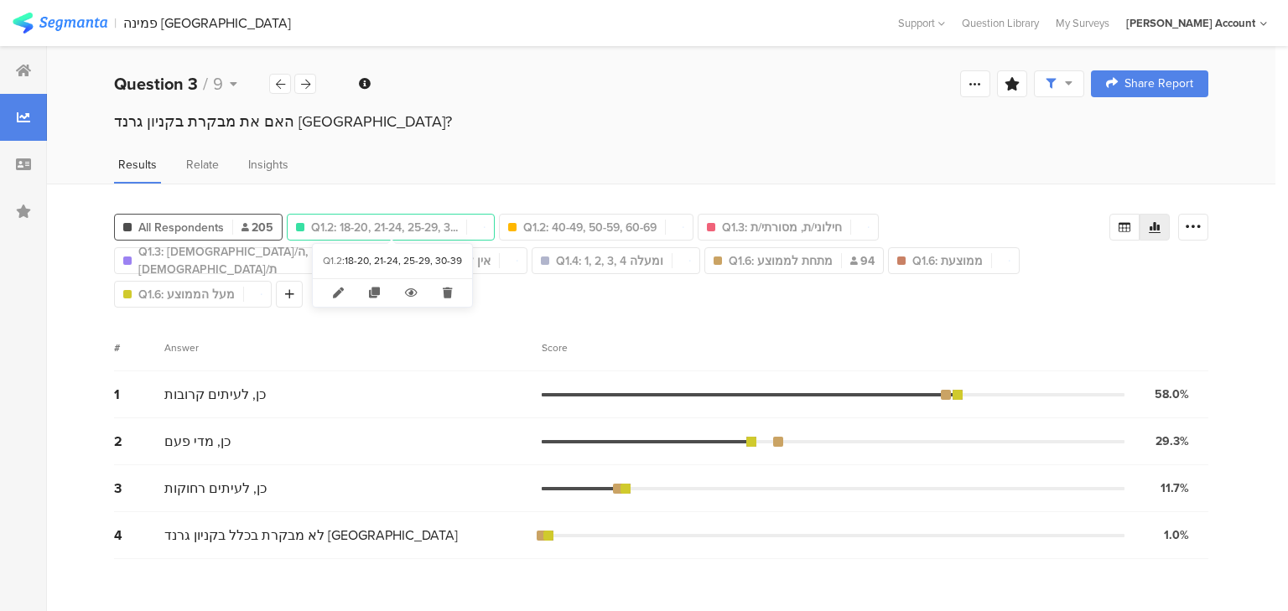
click at [355, 224] on span "Q1.2: 18-20, 21-24, 25-29, 3..." at bounding box center [384, 228] width 147 height 18
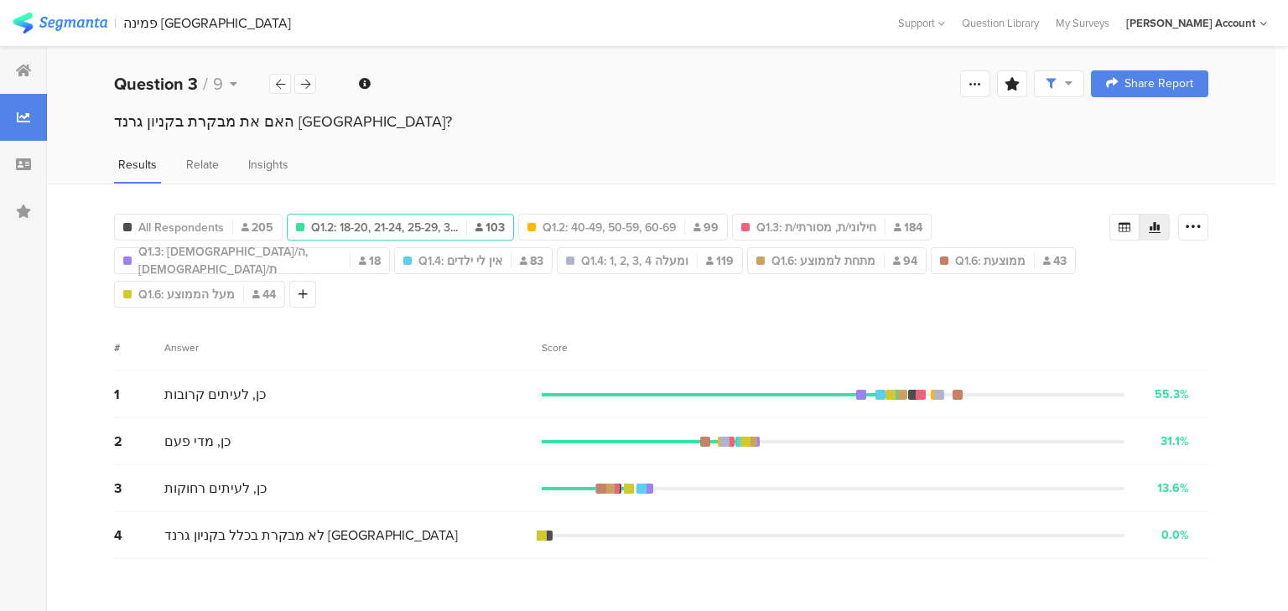
click at [451, 226] on span "Q1.2: 18-20, 21-24, 25-29, 3..." at bounding box center [384, 228] width 147 height 18
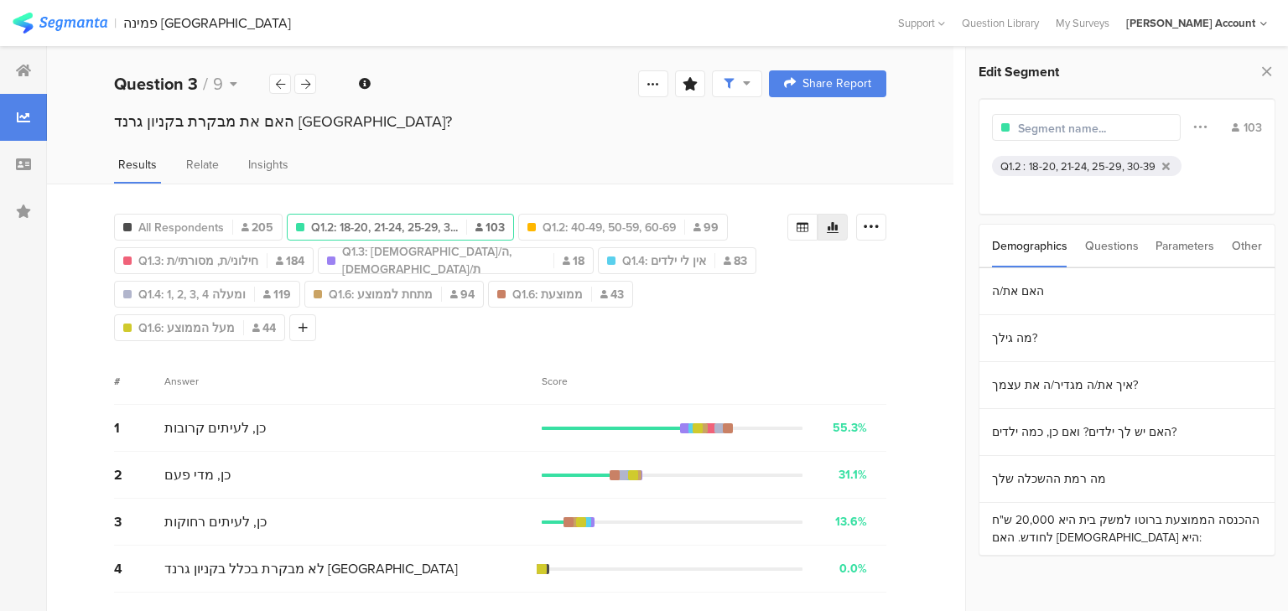
click at [1034, 127] on input "text" at bounding box center [1091, 129] width 146 height 18
type input "18-39"
click at [464, 220] on span "Q1.2: 40-49, 50-59, 60-69" at bounding box center [489, 228] width 133 height 18
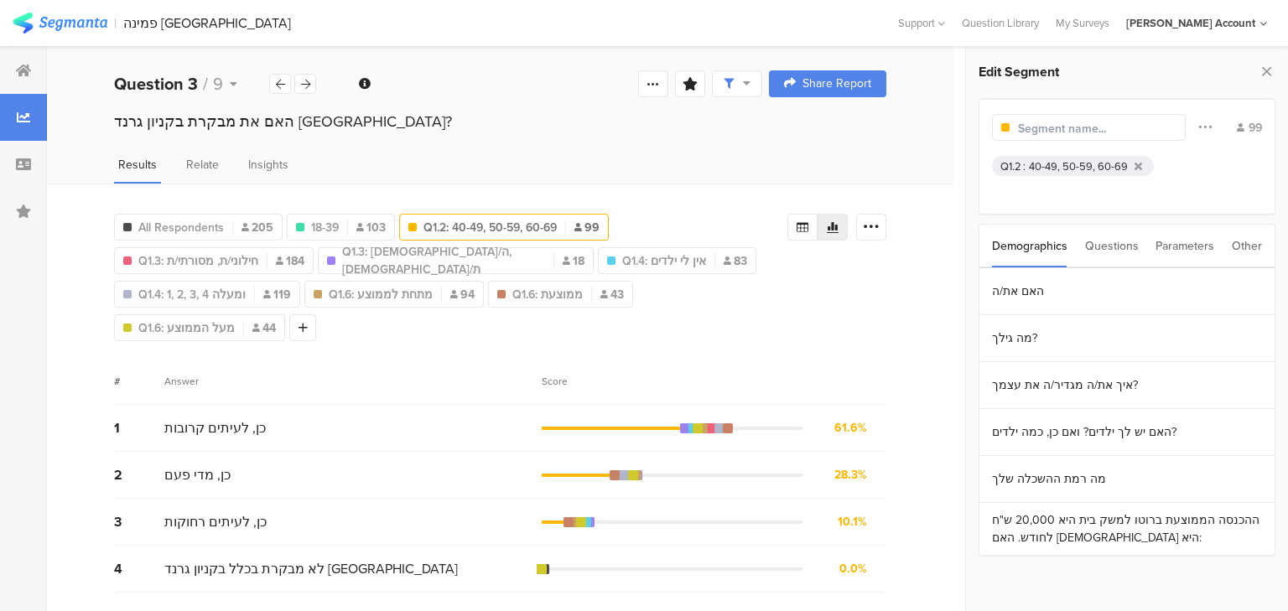
click at [1034, 125] on input "text" at bounding box center [1091, 129] width 146 height 18
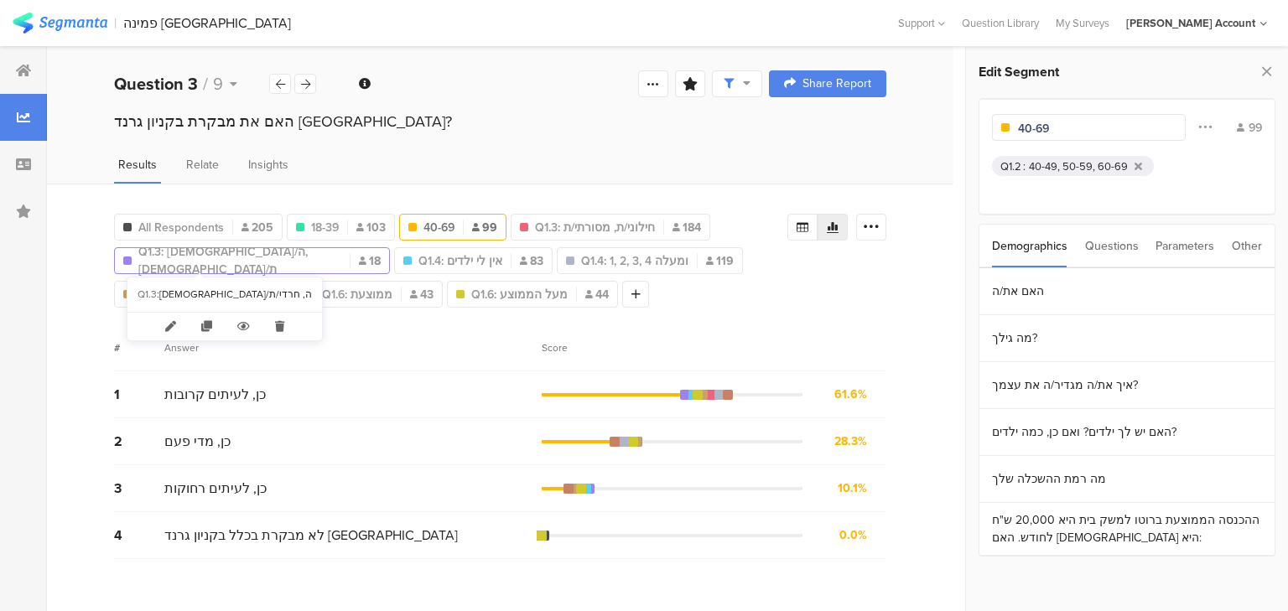
type input "40-69"
click at [215, 253] on span "Q1.3: [DEMOGRAPHIC_DATA]/ה, [DEMOGRAPHIC_DATA]/ת" at bounding box center [239, 260] width 203 height 35
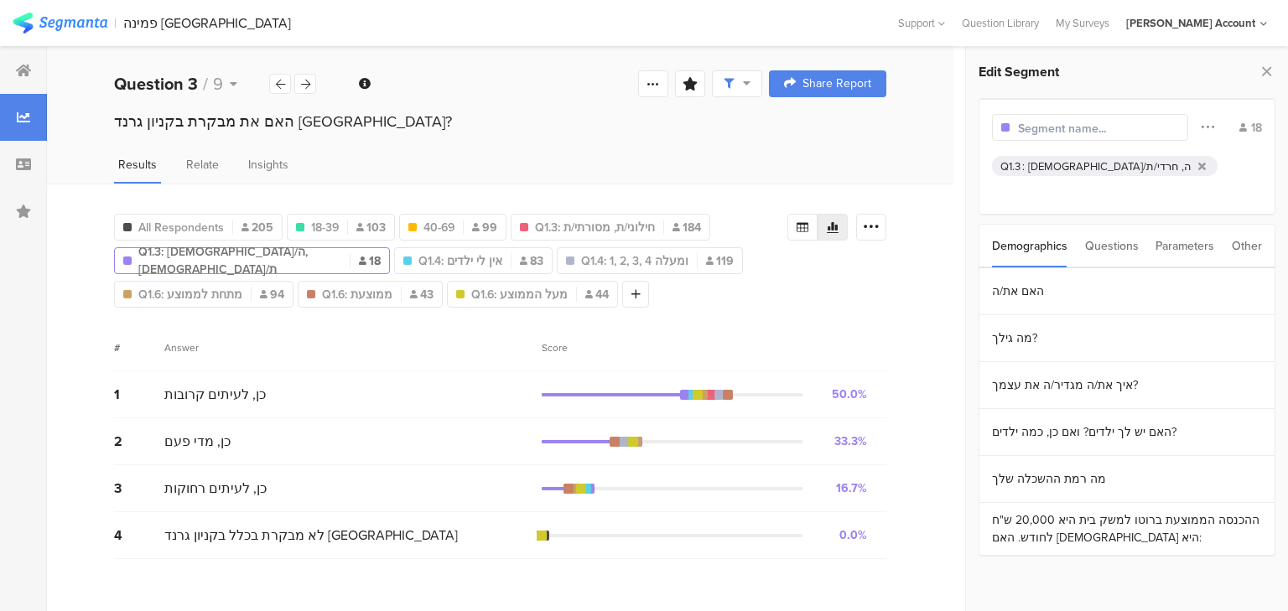
click at [1050, 132] on input "text" at bounding box center [1091, 129] width 146 height 18
type input "דתיה/חרדית"
click at [607, 228] on span "Q1.3: חילוני/ת, מסורתי/ת" at bounding box center [595, 228] width 120 height 18
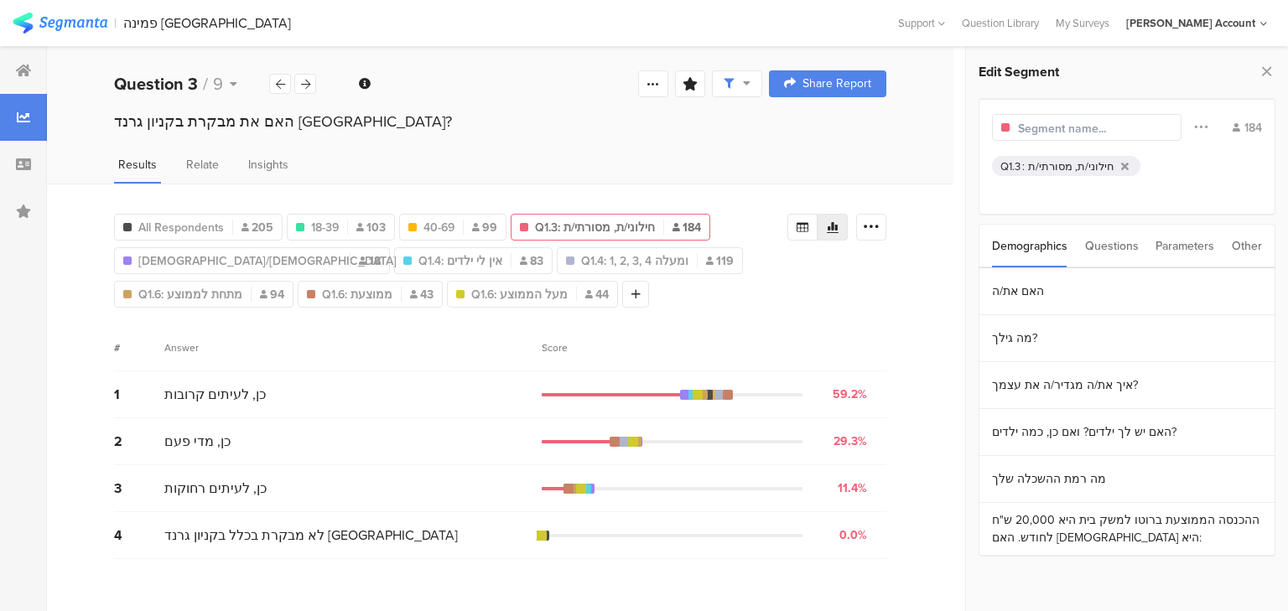
click at [1086, 131] on input "text" at bounding box center [1091, 129] width 146 height 18
type input "חילונית/ מסורתית"
click at [418, 260] on span "Q1.4: אין לי ילדים" at bounding box center [460, 261] width 84 height 18
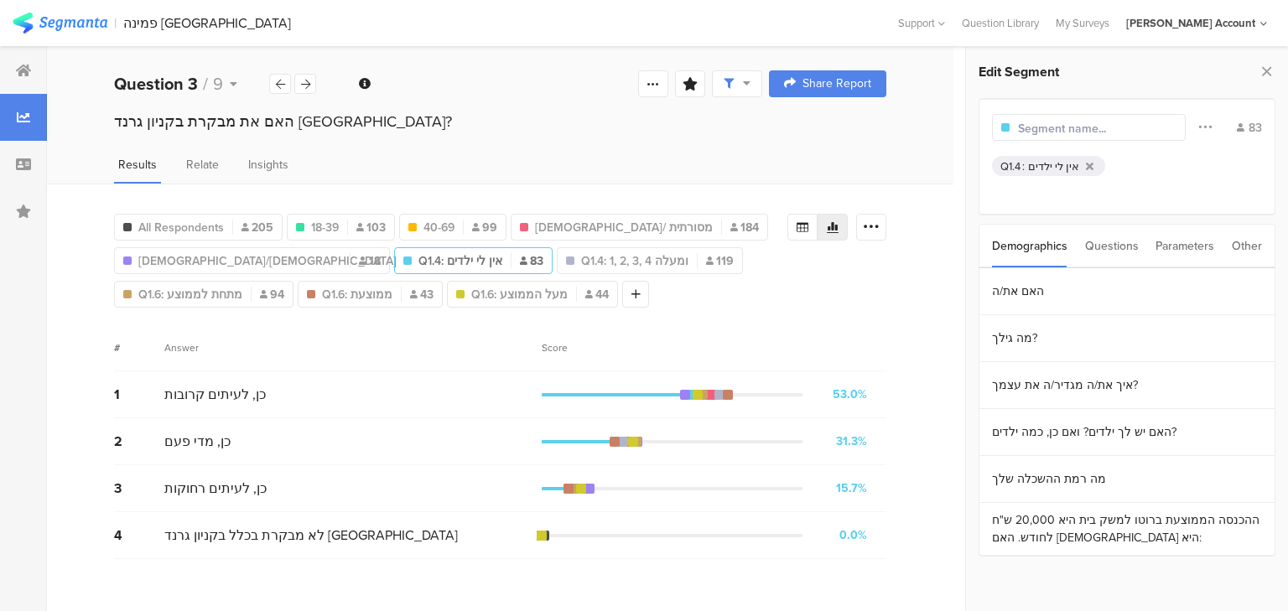
click at [1050, 133] on input "text" at bounding box center [1091, 129] width 146 height 18
type input "ללא ילדים"
click at [547, 254] on span "Q1.4: 1, 2, 3, 4 ומעלה" at bounding box center [600, 261] width 107 height 18
click at [1043, 124] on input "text" at bounding box center [1091, 129] width 146 height 18
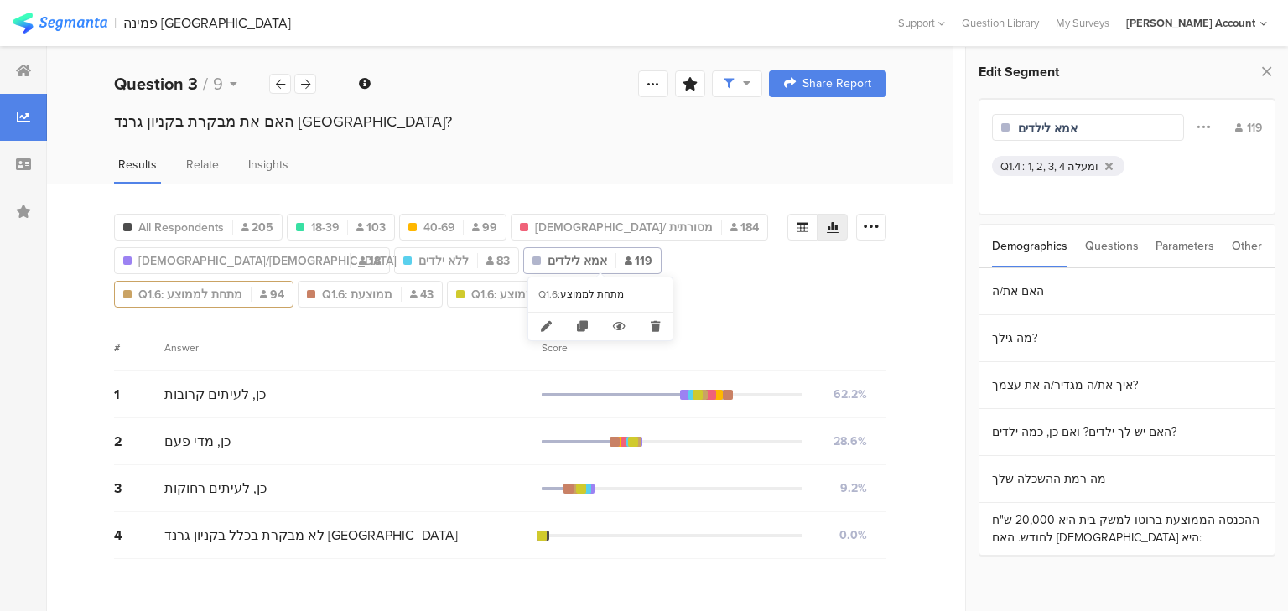
type input "אמא לילדים"
click at [242, 286] on span "Q1.6: מתחת לממוצע" at bounding box center [190, 295] width 104 height 18
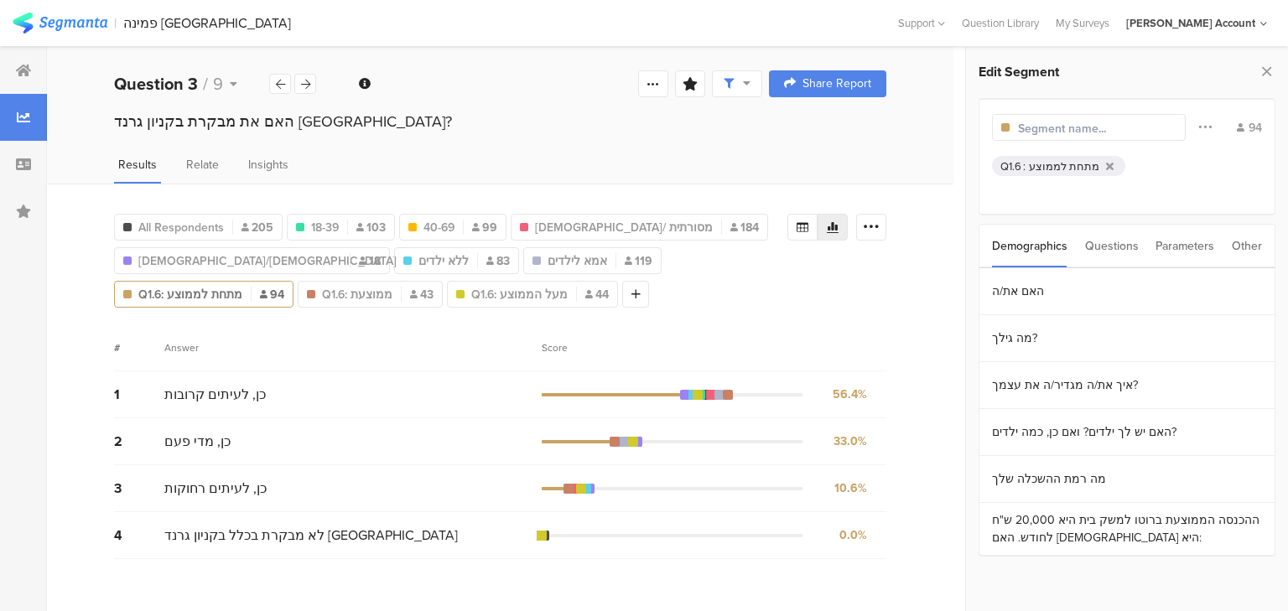
click at [1081, 121] on input "text" at bounding box center [1091, 129] width 146 height 18
type input "הכנסה מתחת לממוצע"
click at [330, 289] on span "Q1.6: ממוצעת" at bounding box center [365, 295] width 70 height 18
click at [1082, 128] on input "text" at bounding box center [1091, 129] width 146 height 18
type input "ב"
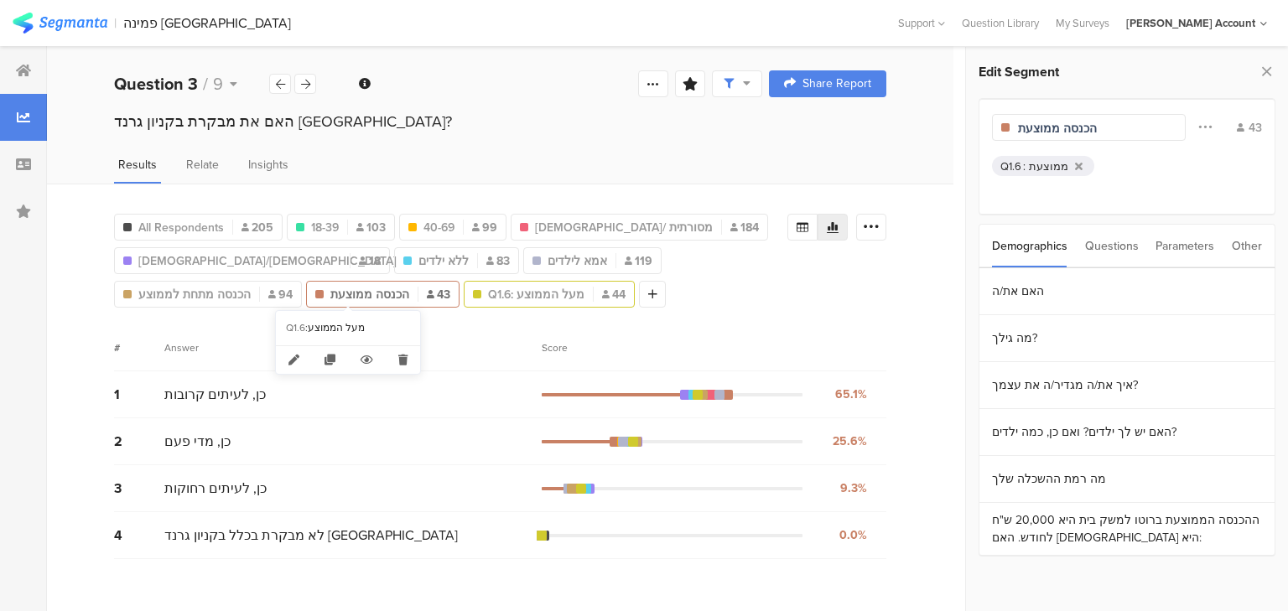
type input "הכנסה ממוצעת"
click at [488, 292] on span "Q1.6: מעל הממוצע" at bounding box center [536, 295] width 96 height 18
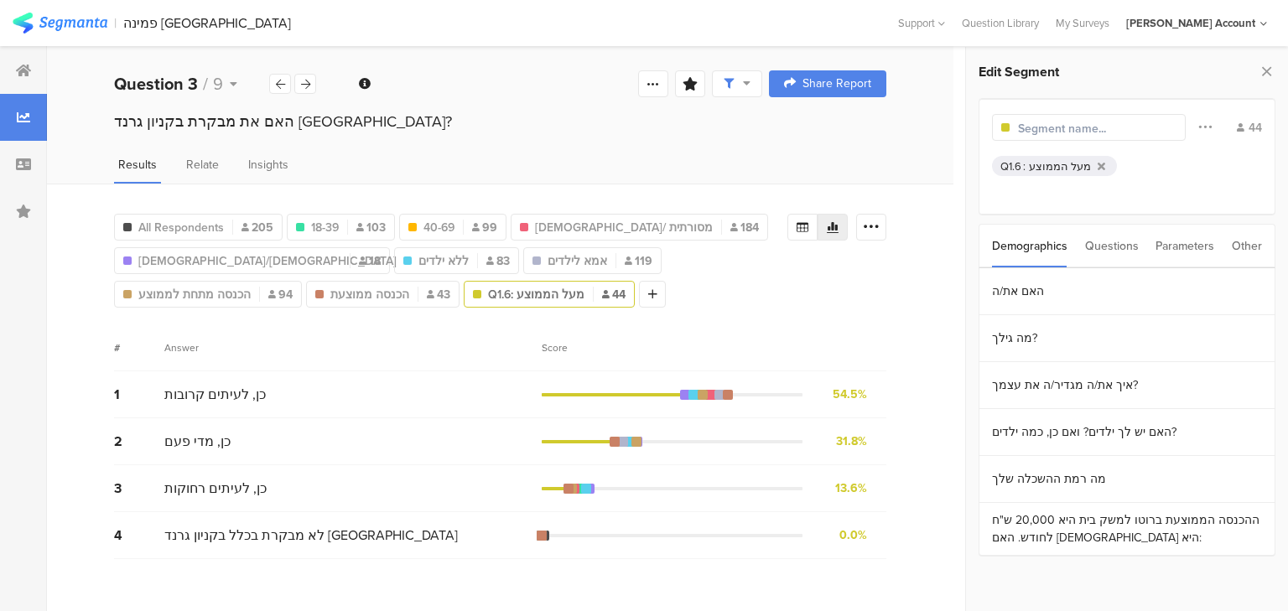
click at [1056, 127] on input "text" at bounding box center [1091, 129] width 146 height 18
type input "הכנסה מעל הממוצע"
drag, startPoint x: 1271, startPoint y: 74, endPoint x: 1241, endPoint y: 80, distance: 30.9
click at [1270, 74] on icon at bounding box center [1266, 71] width 18 height 23
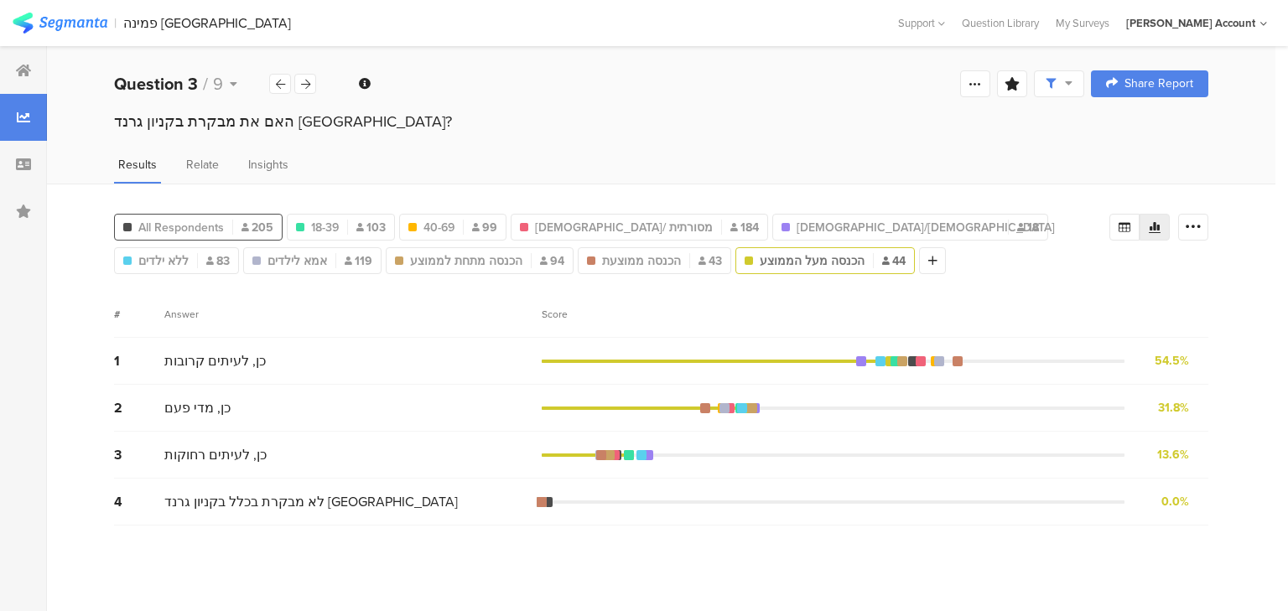
click at [209, 222] on span "All Respondents" at bounding box center [181, 228] width 86 height 18
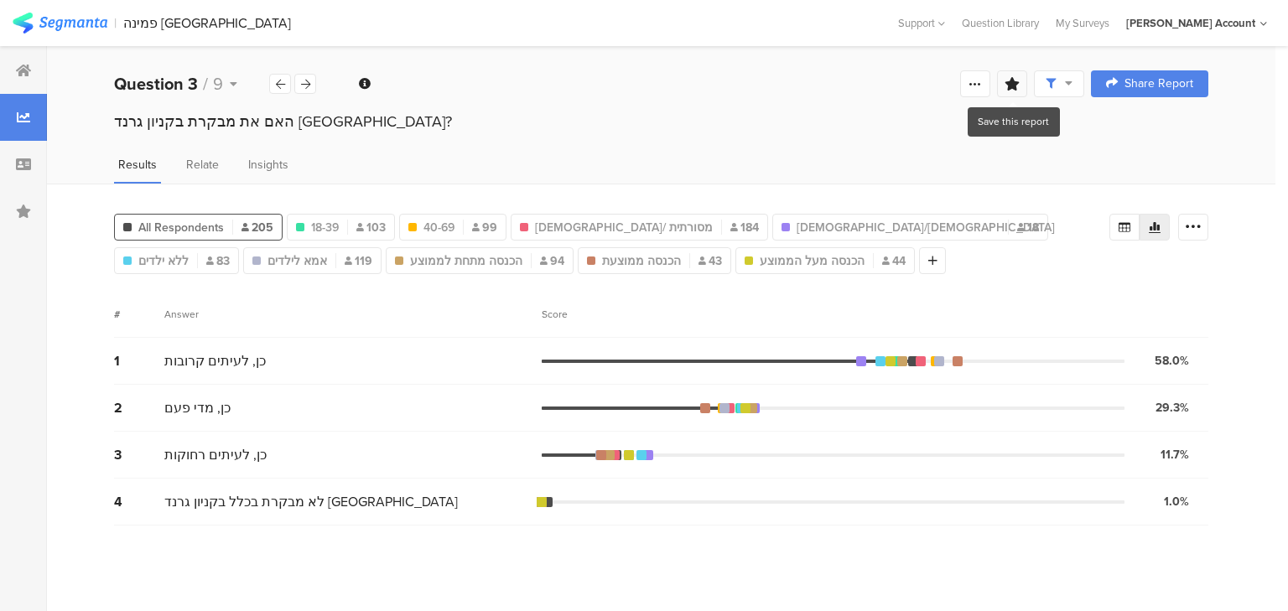
click at [1009, 82] on icon at bounding box center [1011, 83] width 15 height 13
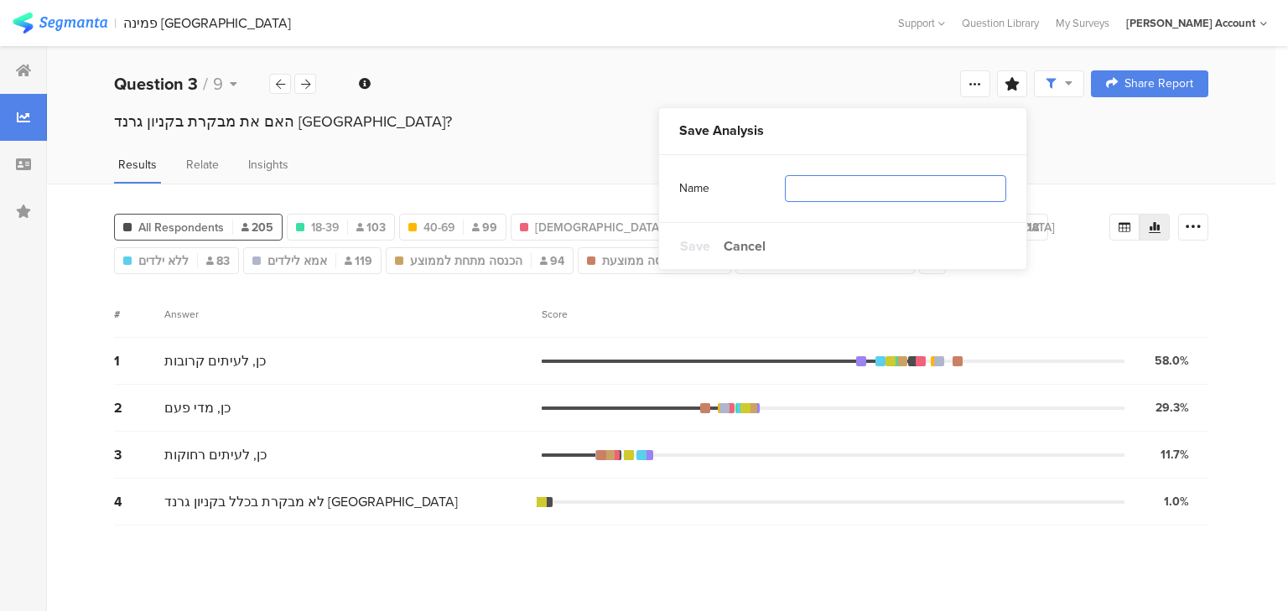
click at [877, 184] on input "text" at bounding box center [895, 188] width 221 height 27
type input "פילוח"
click at [682, 246] on span "Save" at bounding box center [695, 245] width 30 height 19
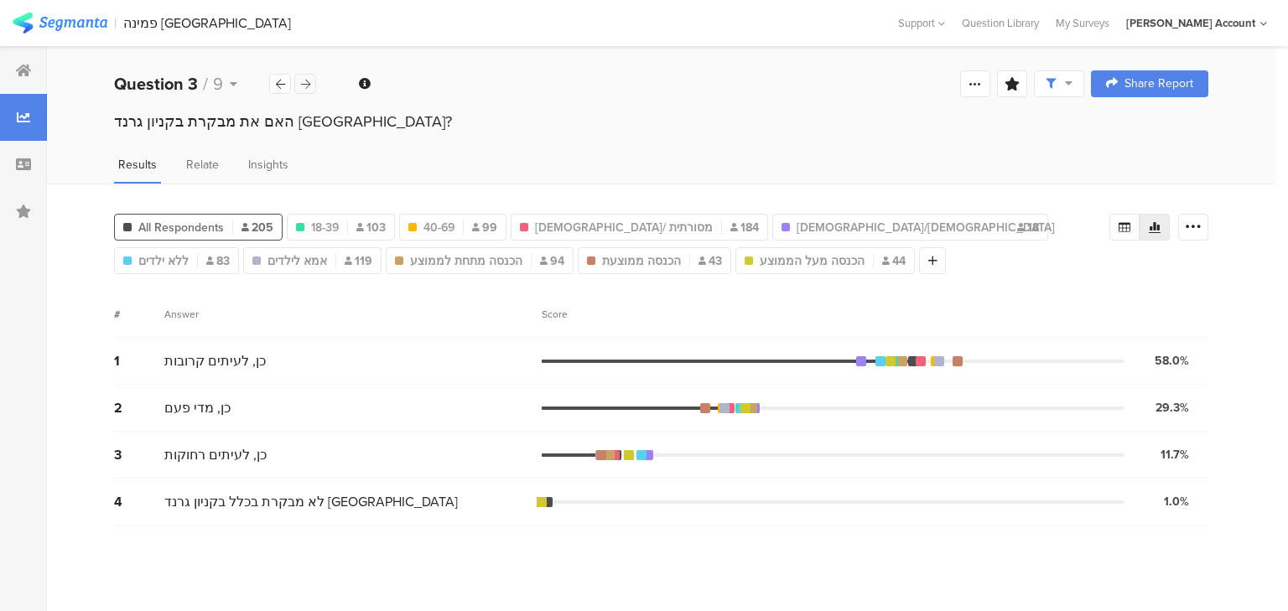
click at [298, 85] on div at bounding box center [305, 84] width 22 height 20
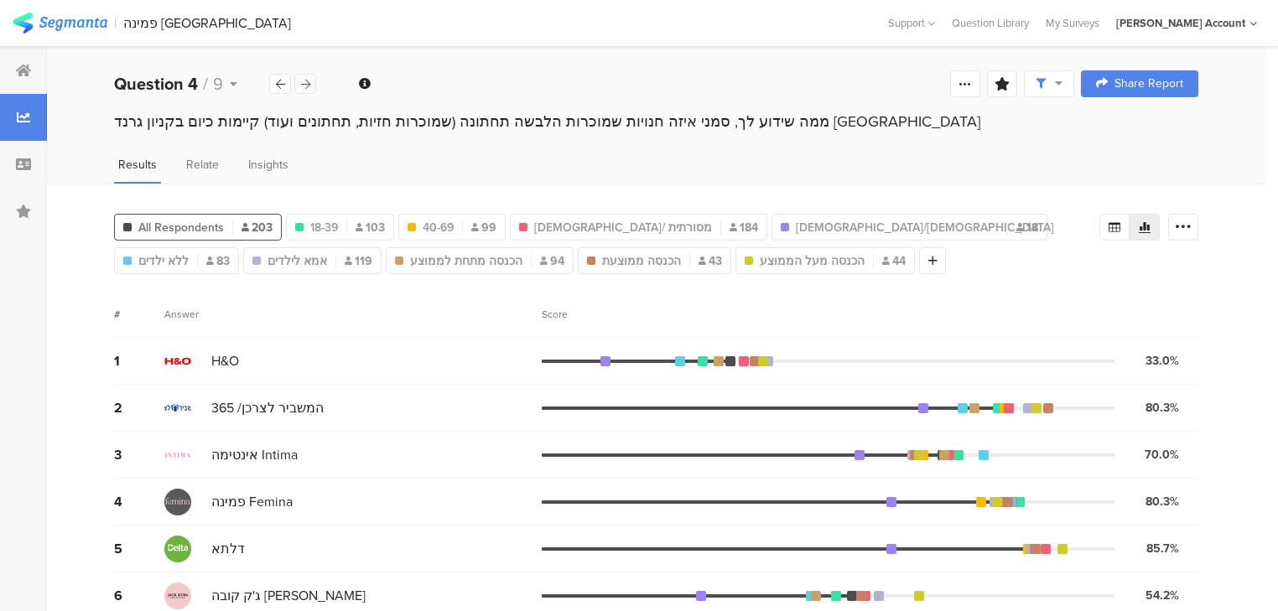
click at [298, 85] on div at bounding box center [305, 84] width 22 height 20
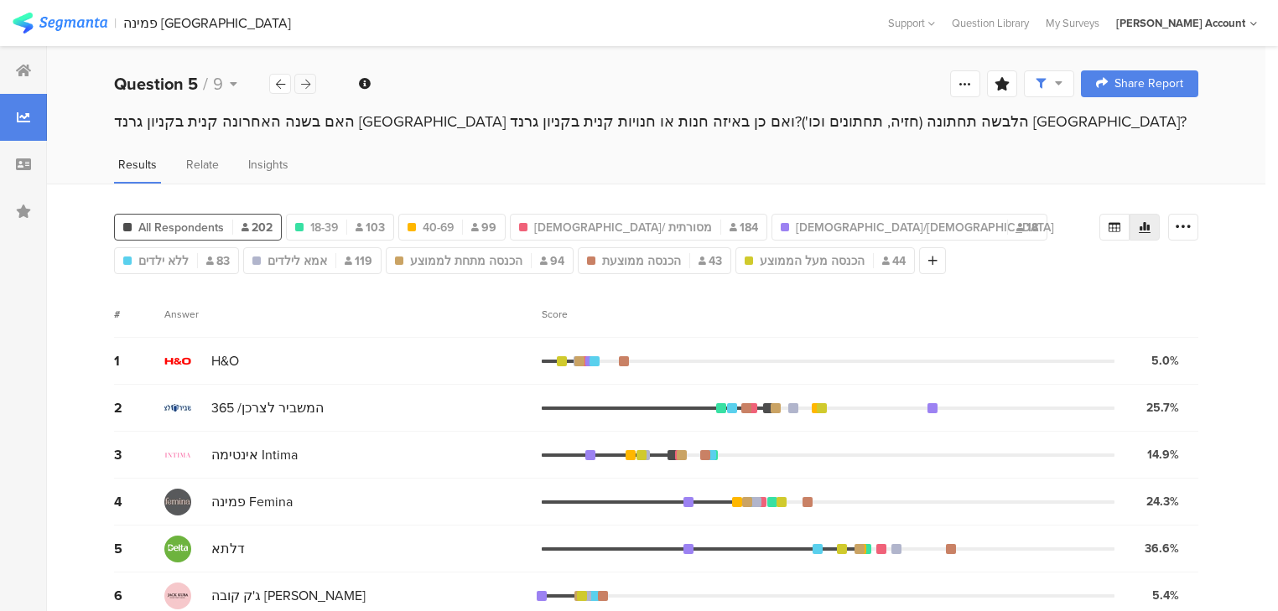
click at [298, 85] on div at bounding box center [305, 84] width 22 height 20
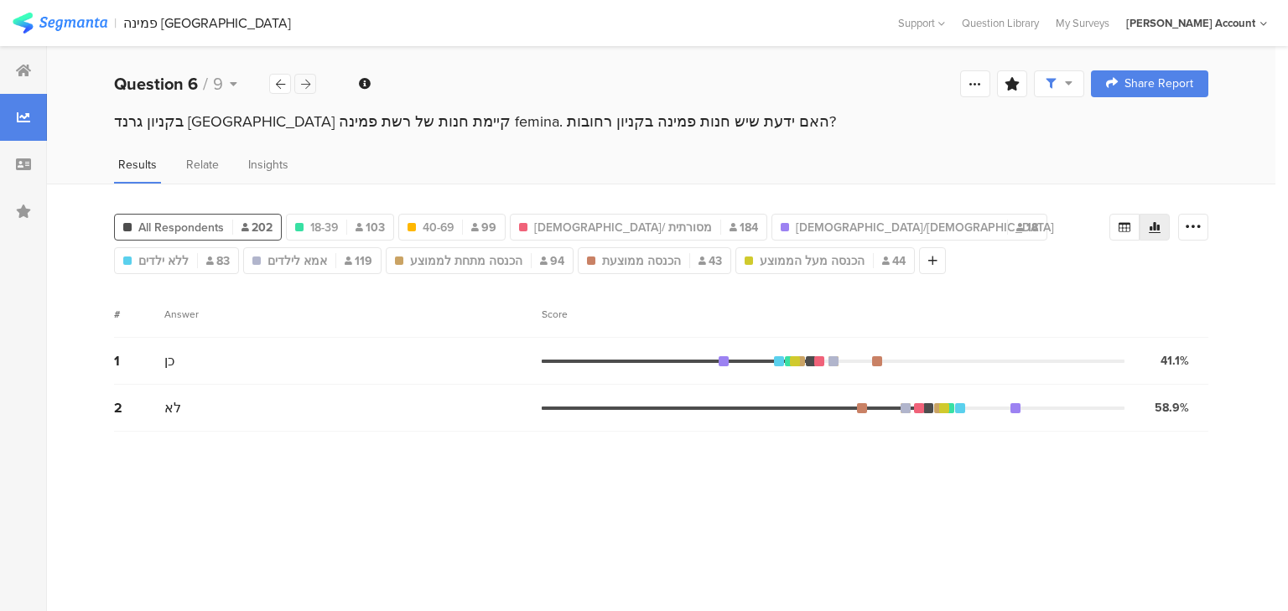
click at [298, 85] on div at bounding box center [305, 84] width 22 height 20
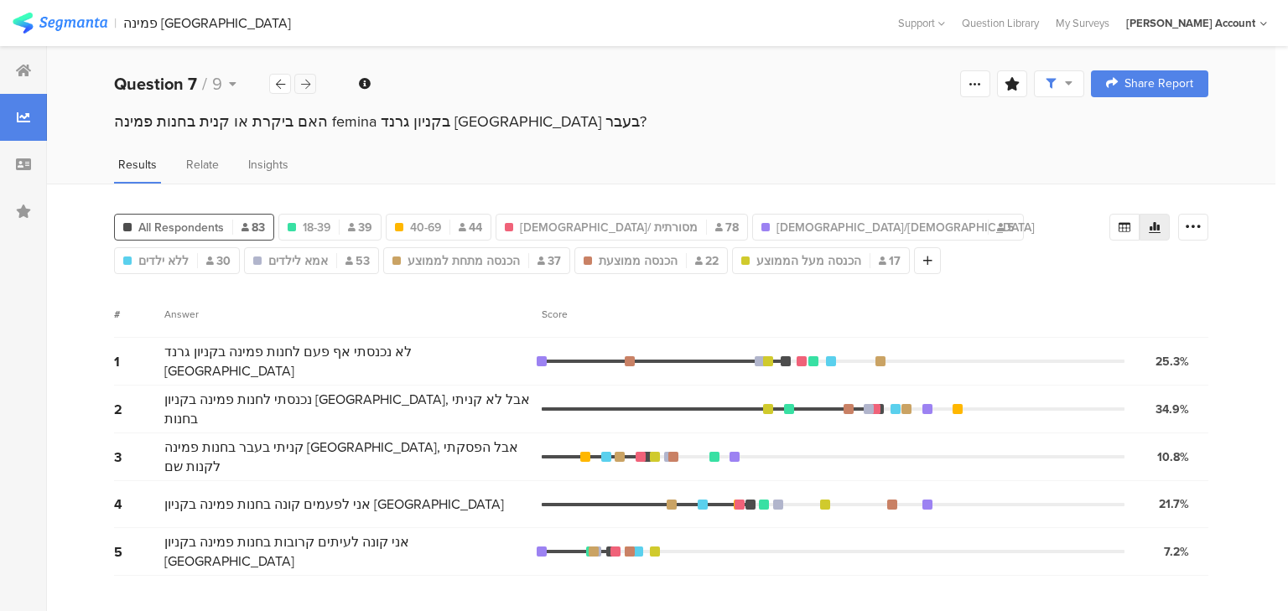
click at [298, 85] on div at bounding box center [305, 84] width 22 height 20
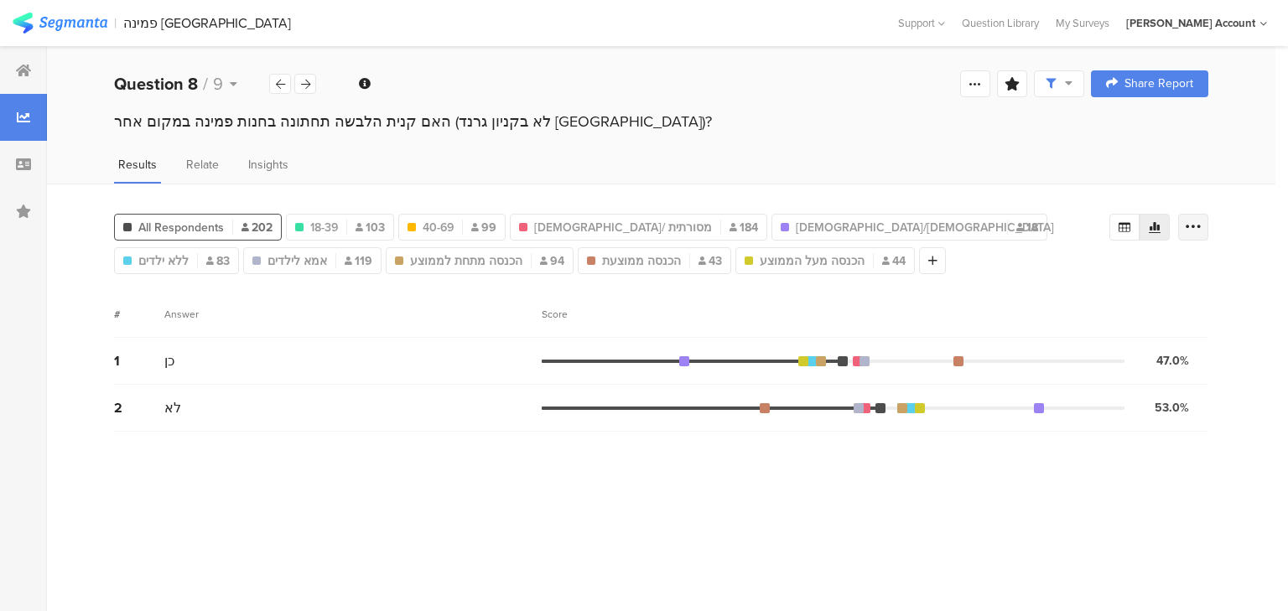
click at [1186, 224] on icon at bounding box center [1193, 227] width 17 height 17
click at [1117, 220] on icon at bounding box center [1123, 226] width 13 height 13
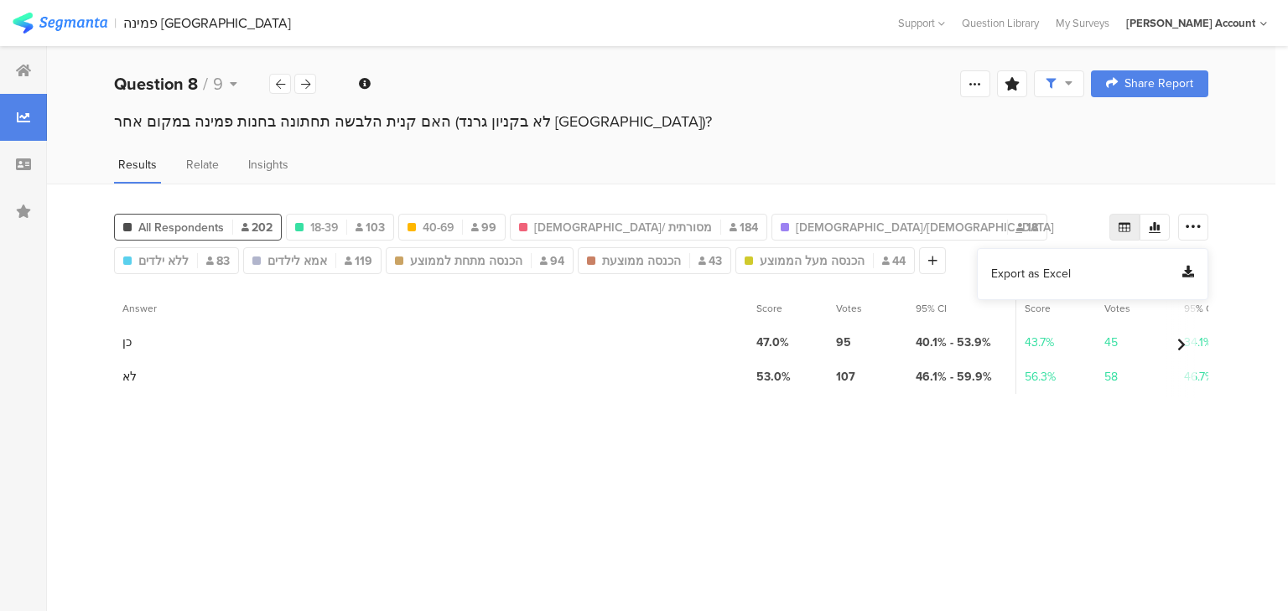
click at [1017, 277] on span "Export as Excel" at bounding box center [1031, 274] width 80 height 17
click at [231, 122] on div "האם קנית הלבשה תחתונה בחנות פמינה במקום אחר (לא בקניון גרנד באר שבע)?" at bounding box center [661, 122] width 1094 height 22
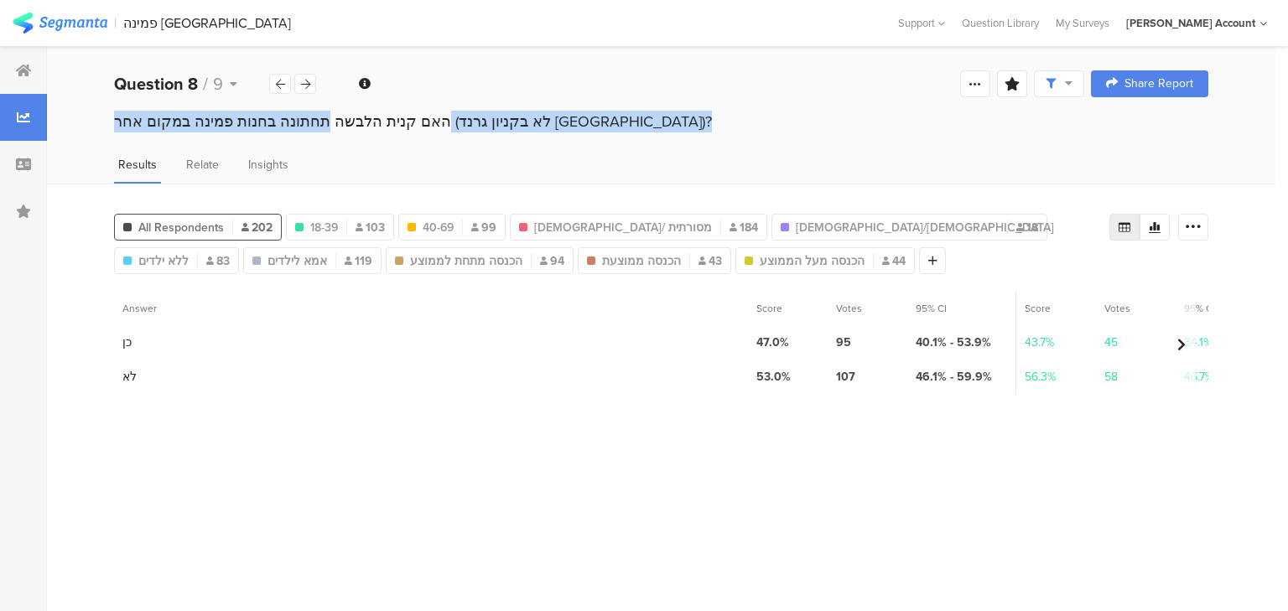
click at [231, 122] on div "האם קנית הלבשה תחתונה בחנות פמינה במקום אחר (לא בקניון גרנד באר שבע)?" at bounding box center [661, 122] width 1094 height 22
copy section "האם קנית הלבשה תחתונה בחנות פמינה במקום אחר (לא בקניון גרנד באר שבע)?"
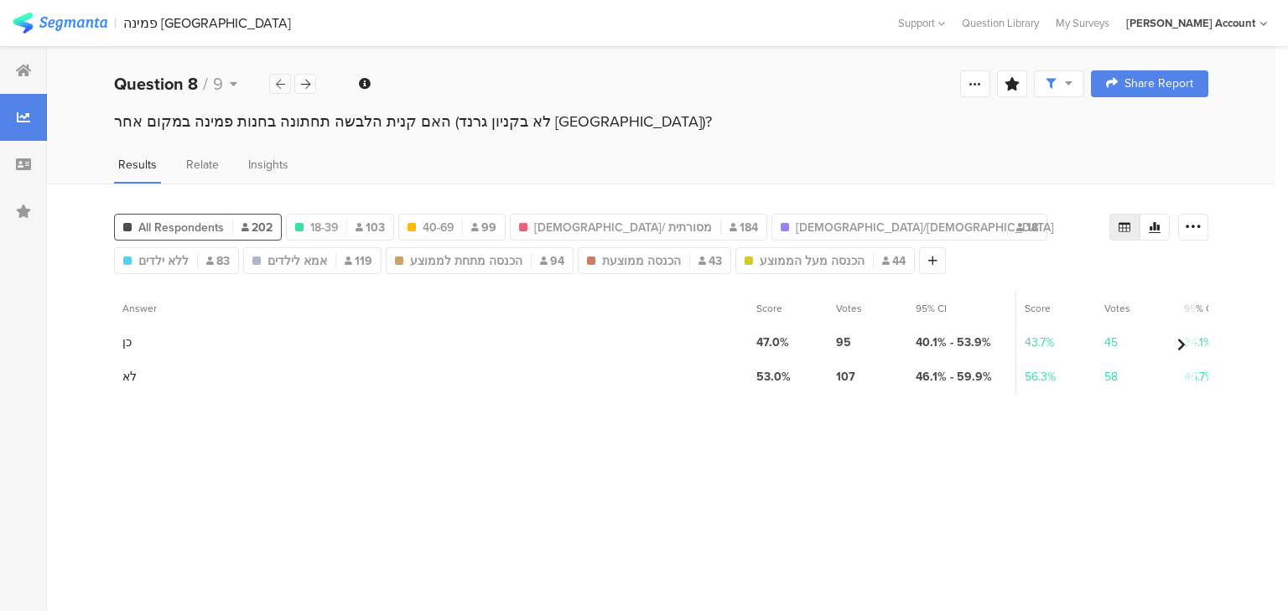
click at [276, 84] on icon at bounding box center [280, 84] width 9 height 11
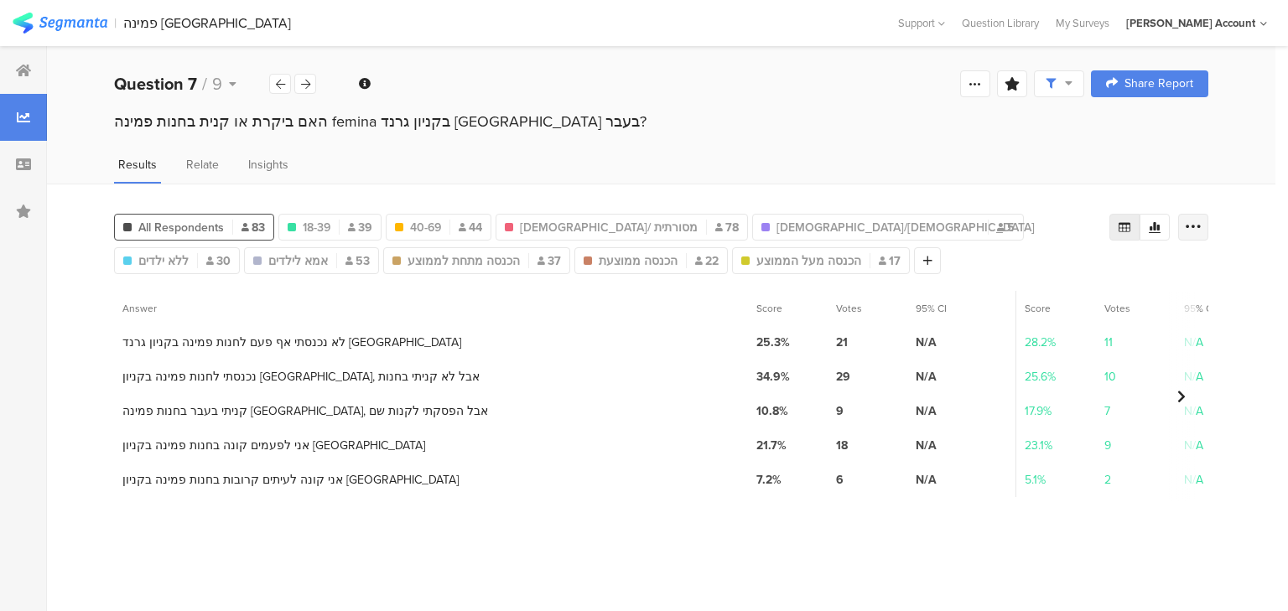
click at [1195, 221] on icon at bounding box center [1193, 227] width 17 height 17
click at [1047, 275] on span "Export as Excel" at bounding box center [1031, 274] width 80 height 17
click at [329, 219] on span "18-39" at bounding box center [317, 228] width 28 height 18
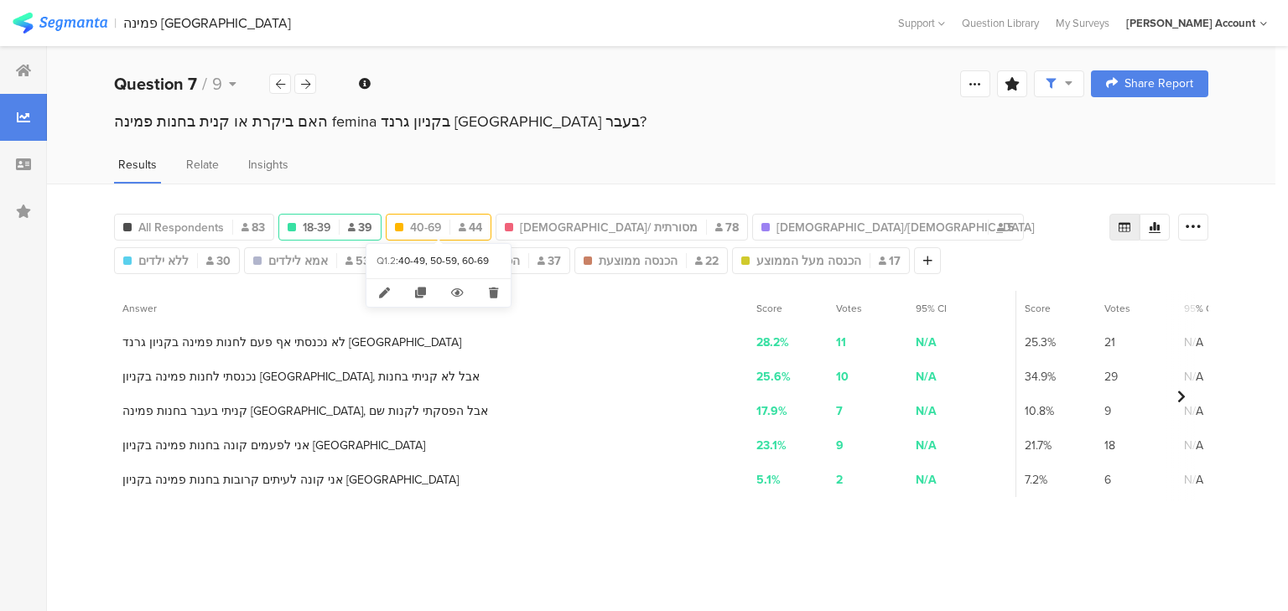
click at [433, 228] on span "40-69" at bounding box center [425, 228] width 31 height 18
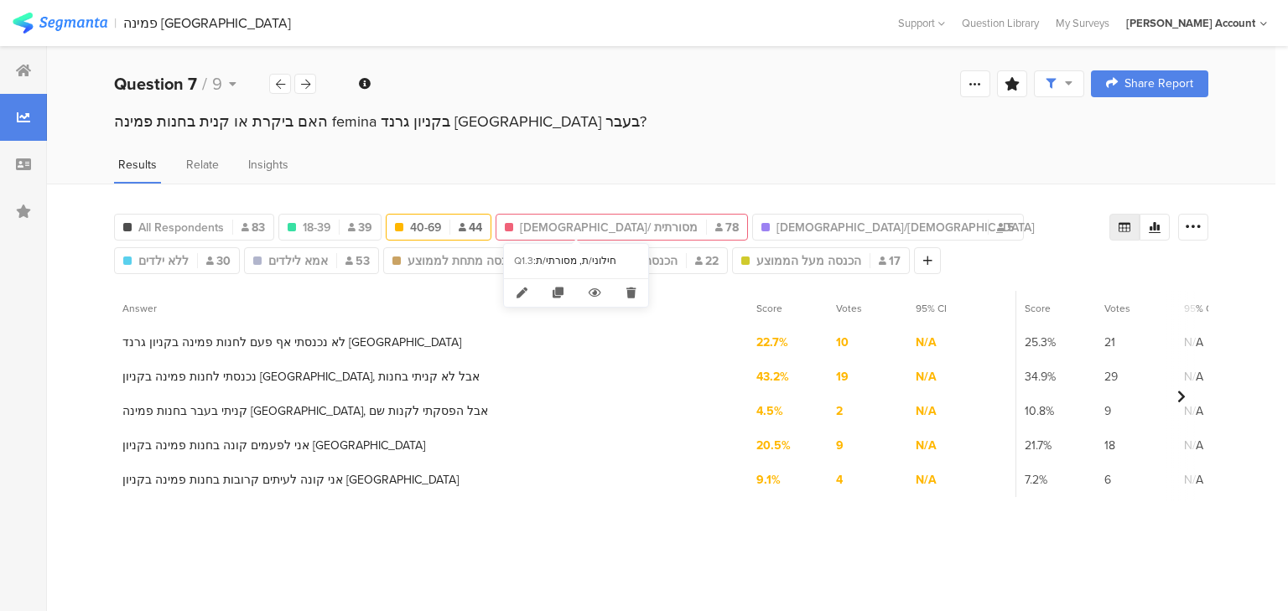
click at [570, 227] on span "חילונית/ מסורתית" at bounding box center [609, 228] width 178 height 18
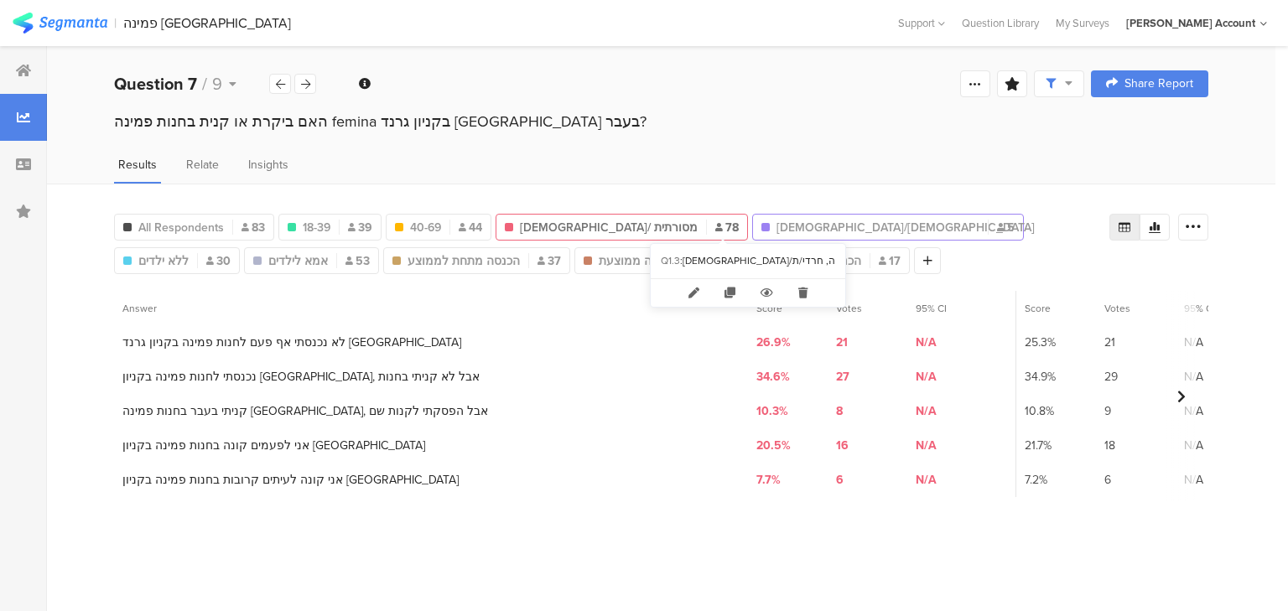
click at [776, 219] on span "דתיה/חרדית" at bounding box center [877, 228] width 203 height 18
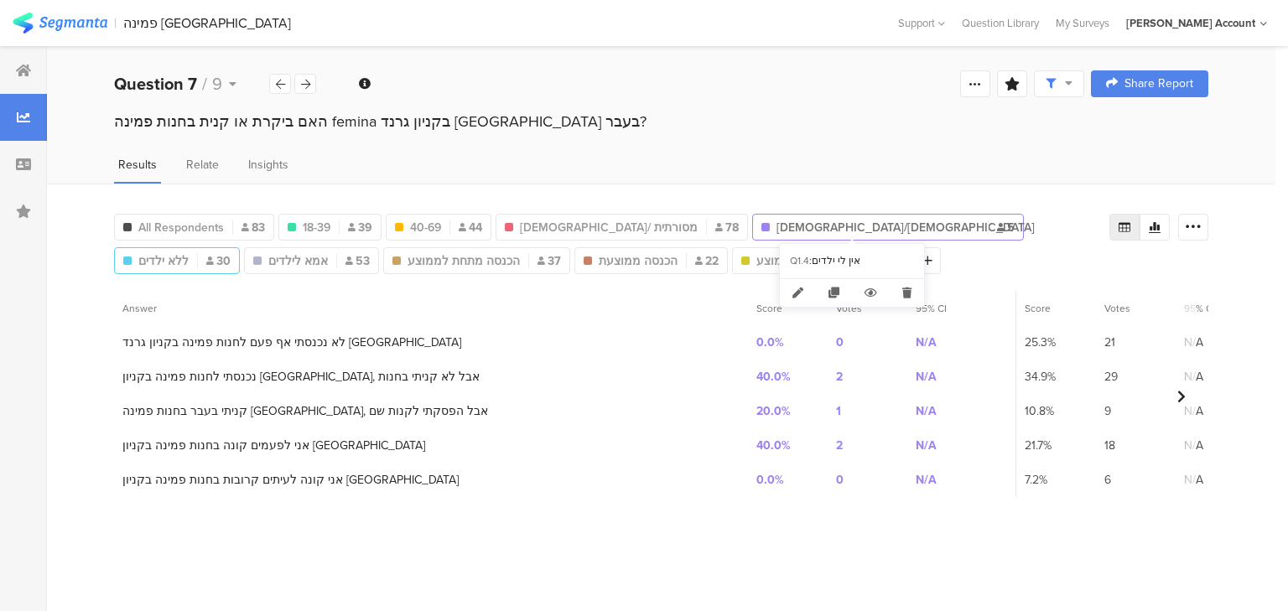
click at [189, 252] on span "ללא ילדים" at bounding box center [163, 261] width 50 height 18
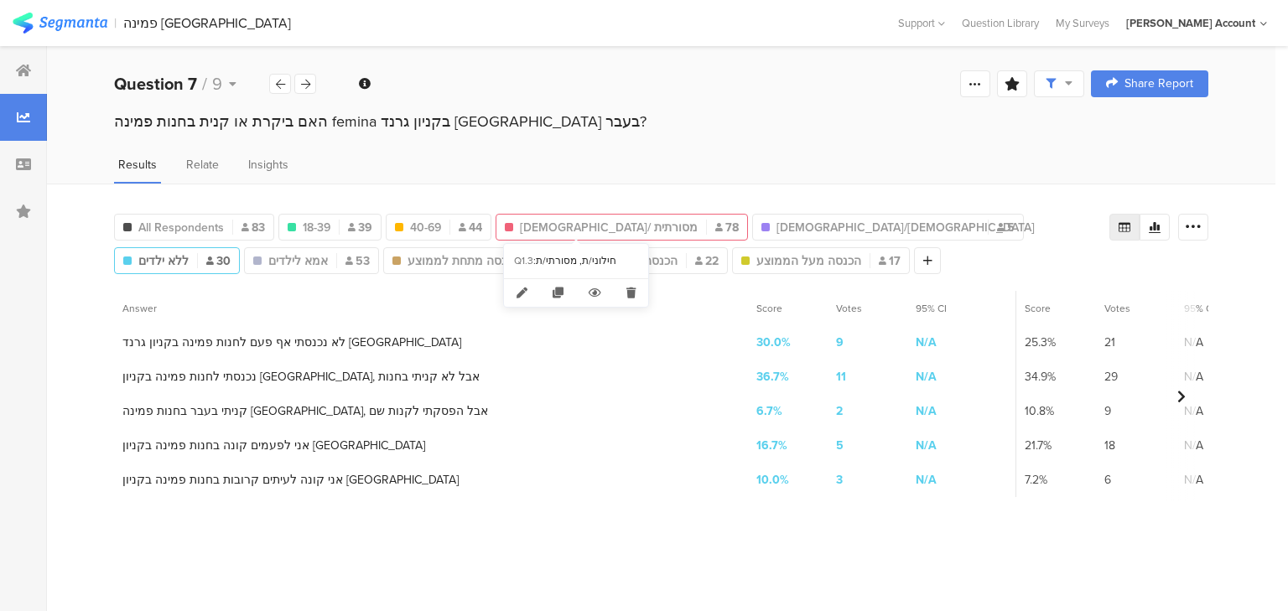
click at [573, 219] on span "חילונית/ מסורתית" at bounding box center [609, 228] width 178 height 18
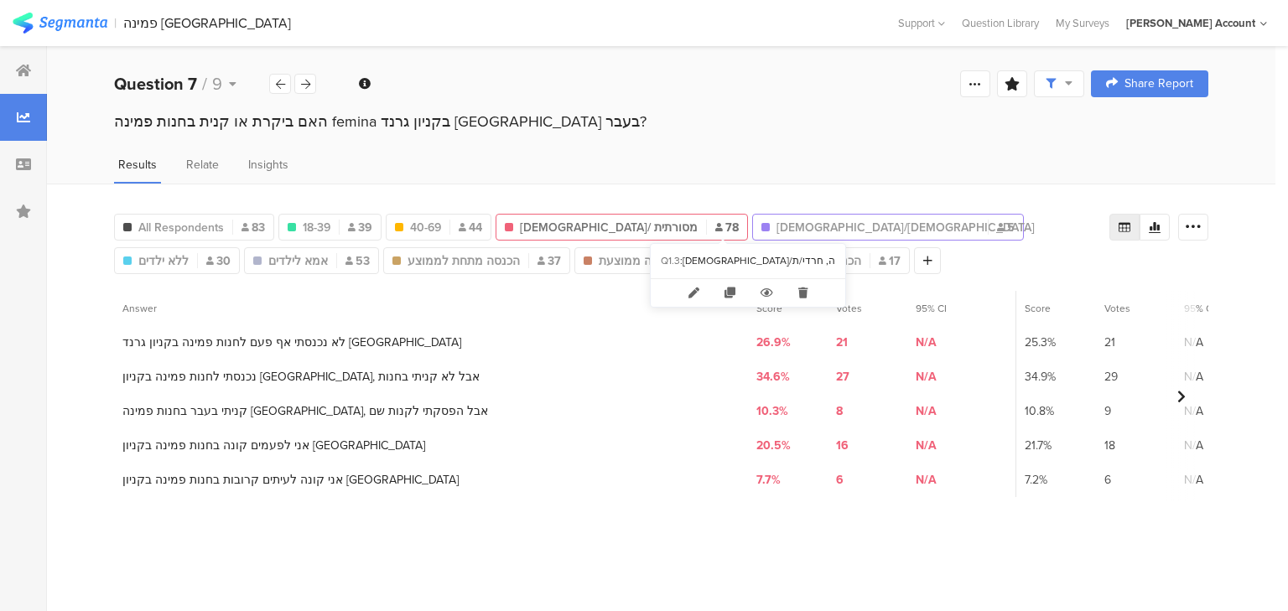
click at [776, 223] on span "דתיה/חרדית" at bounding box center [877, 228] width 203 height 18
type input "דתיה/חרדית"
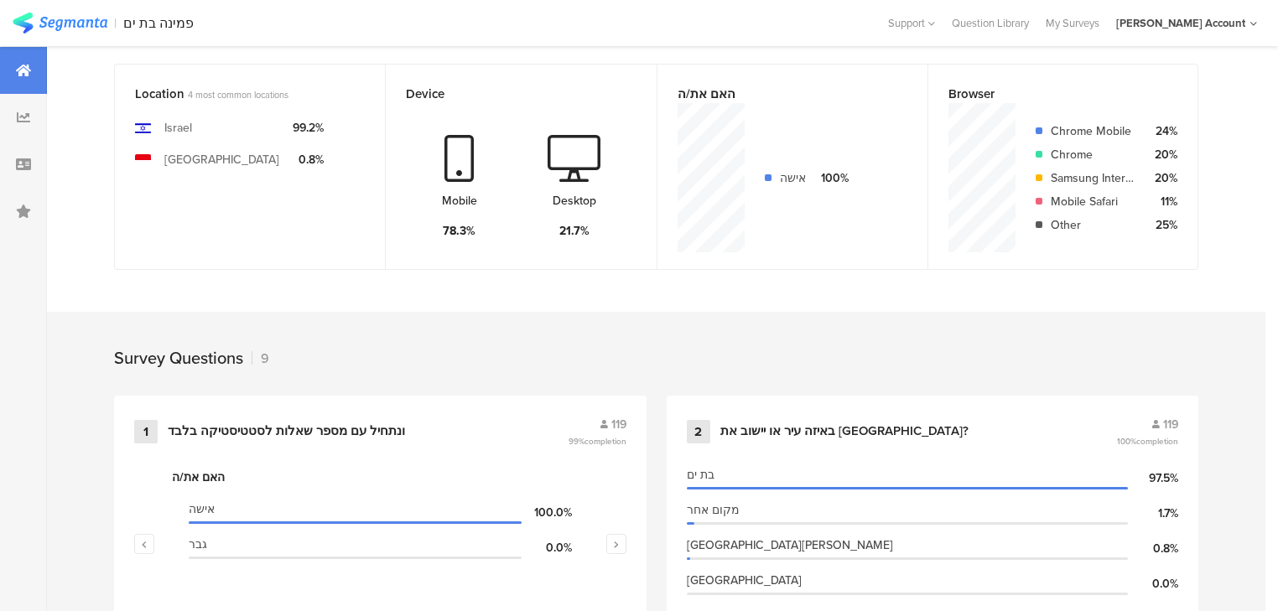
scroll to position [604, 0]
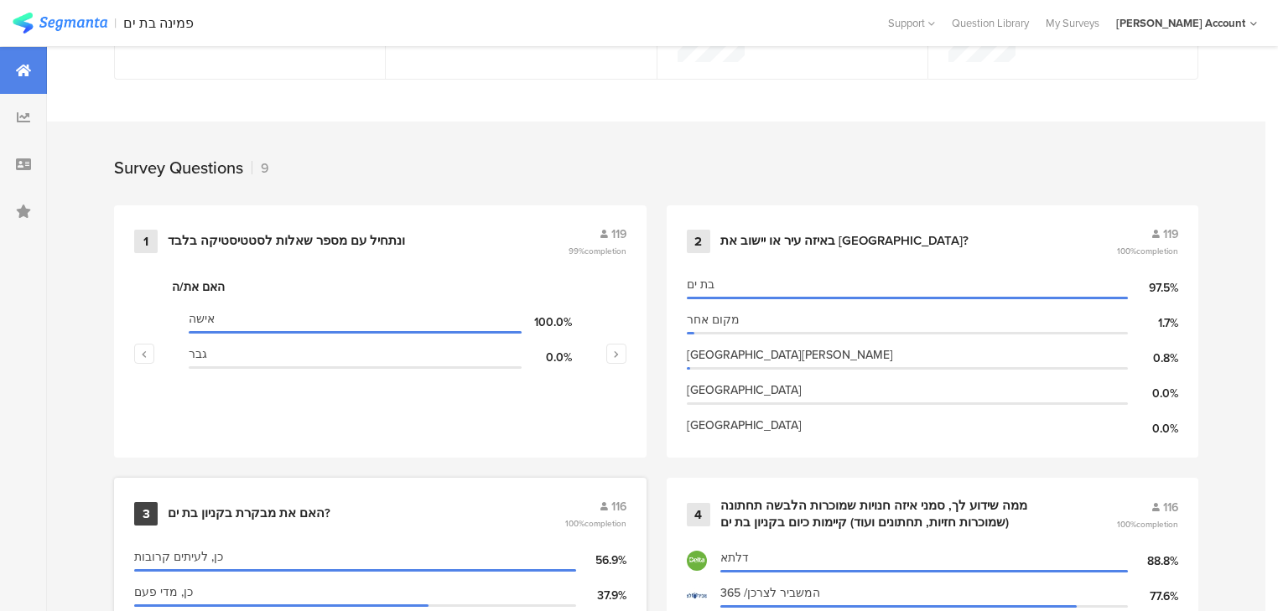
click at [281, 506] on div "האם את מבקרת בקניון בת ים?" at bounding box center [249, 513] width 163 height 17
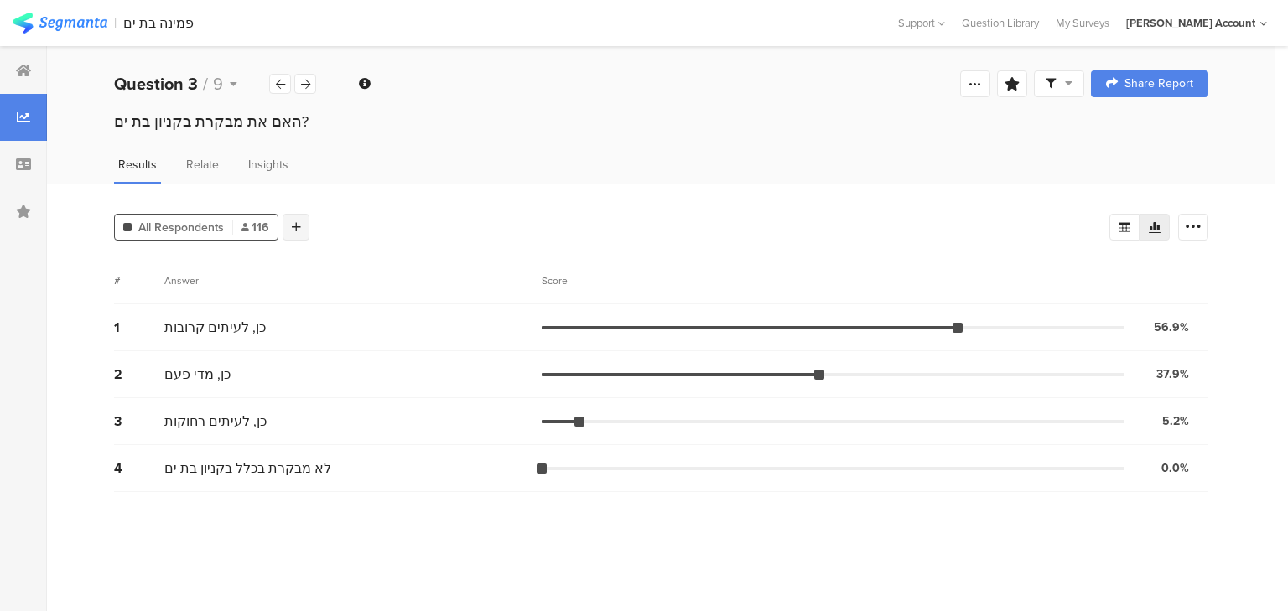
click at [303, 228] on div at bounding box center [296, 227] width 27 height 27
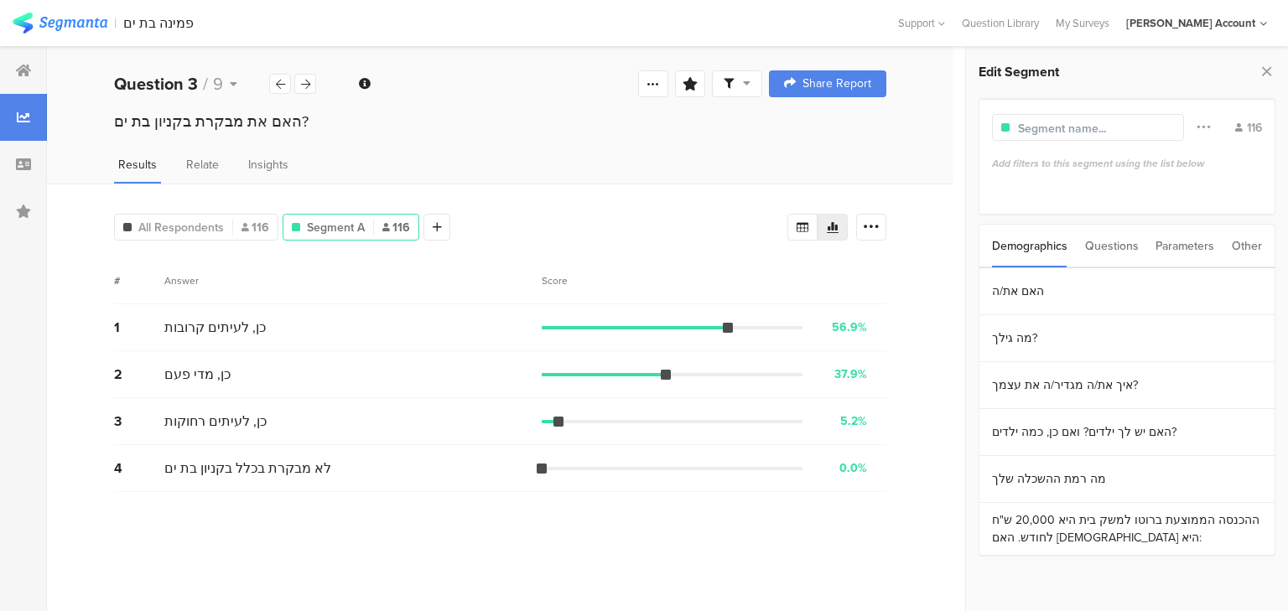
click at [1119, 245] on div "Questions" at bounding box center [1112, 246] width 54 height 43
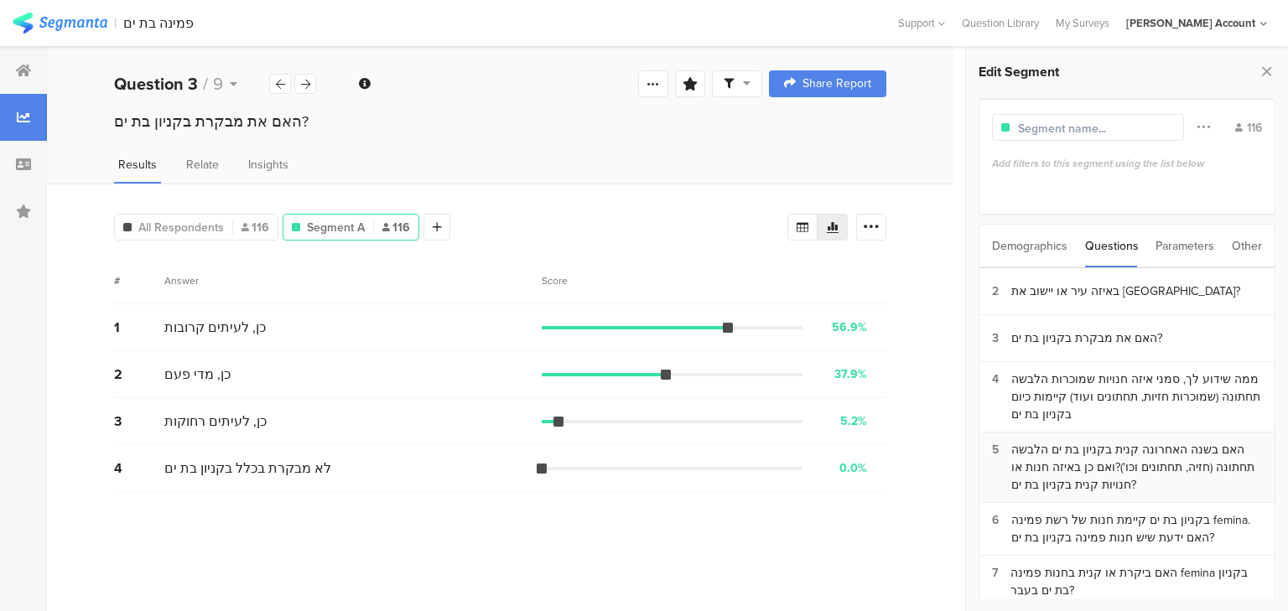
scroll to position [67, 0]
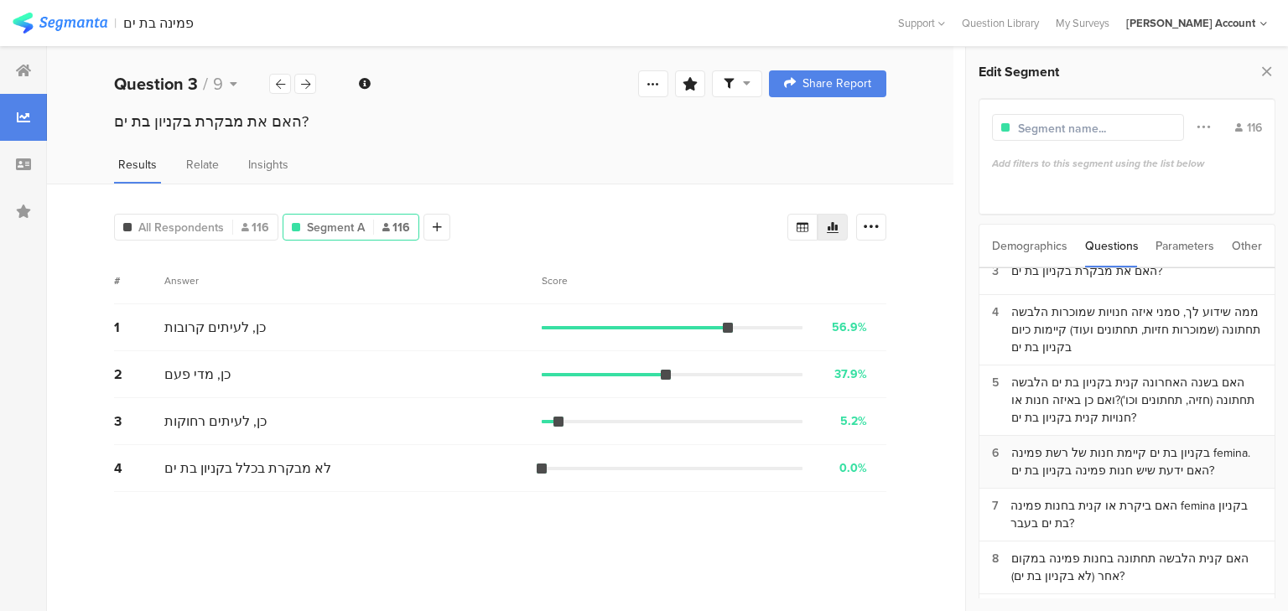
click at [1117, 449] on div "בקניון בת ים קיימת חנות של רשת פמינה femina. האם ידעת שיש חנות פמינה בקניון בת …" at bounding box center [1136, 461] width 251 height 35
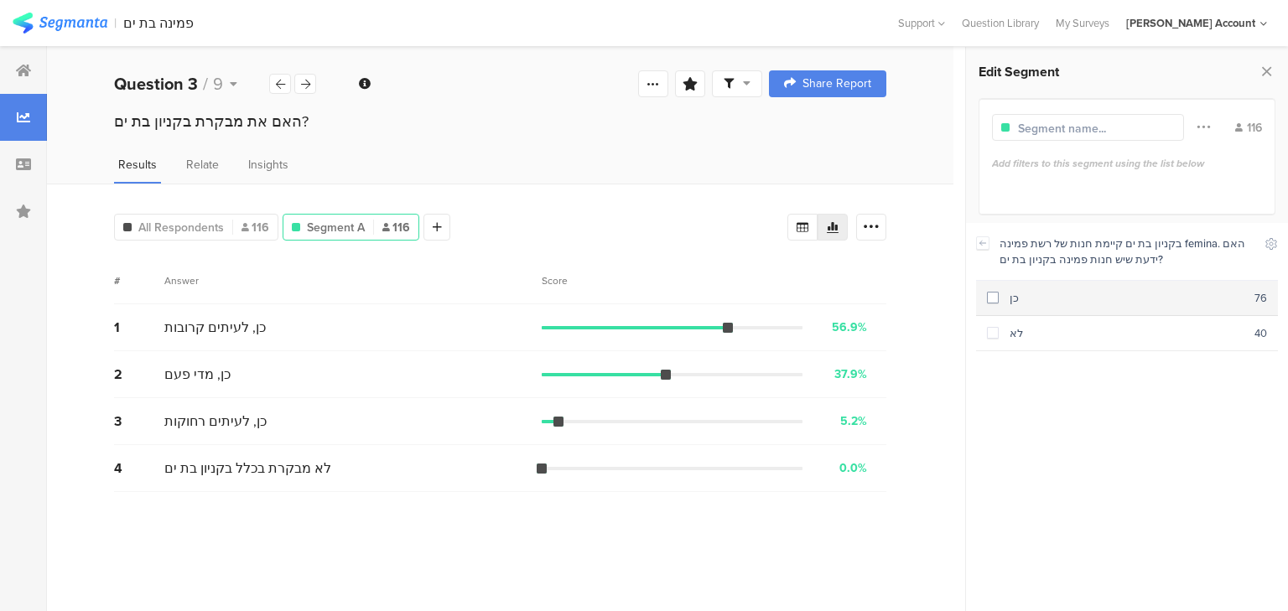
click at [1014, 298] on div "כן" at bounding box center [1126, 298] width 256 height 16
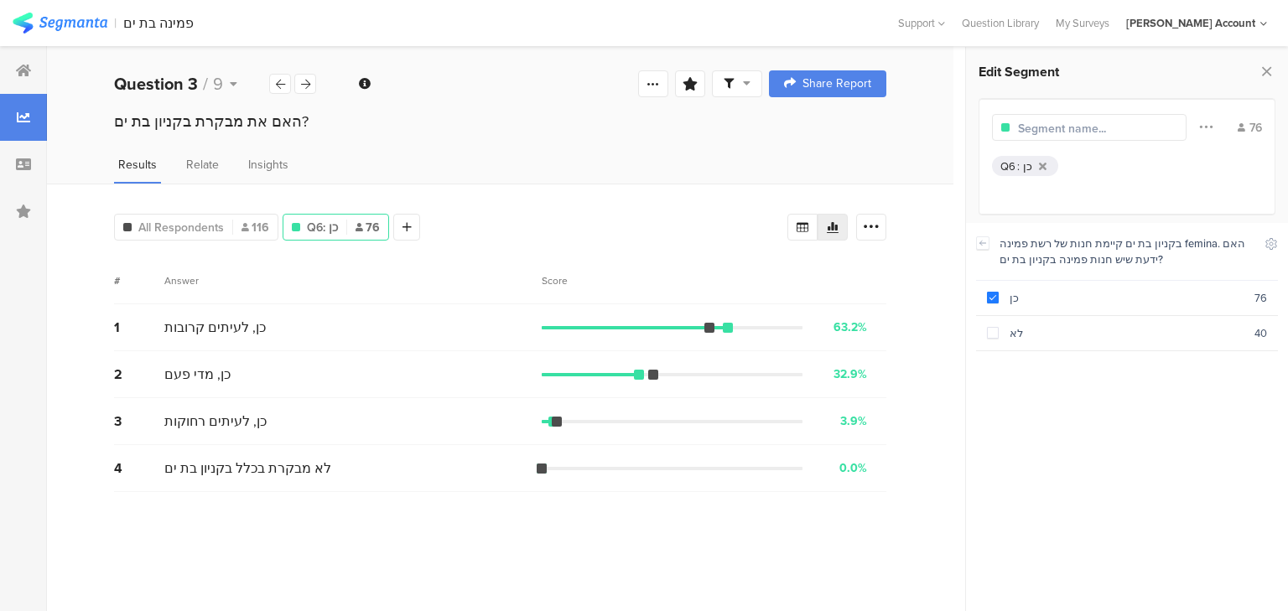
click at [1082, 129] on input "text" at bounding box center [1091, 129] width 146 height 18
type input "יודעות שיש חנות פמינה N=76"
click at [1265, 71] on icon at bounding box center [1266, 71] width 18 height 23
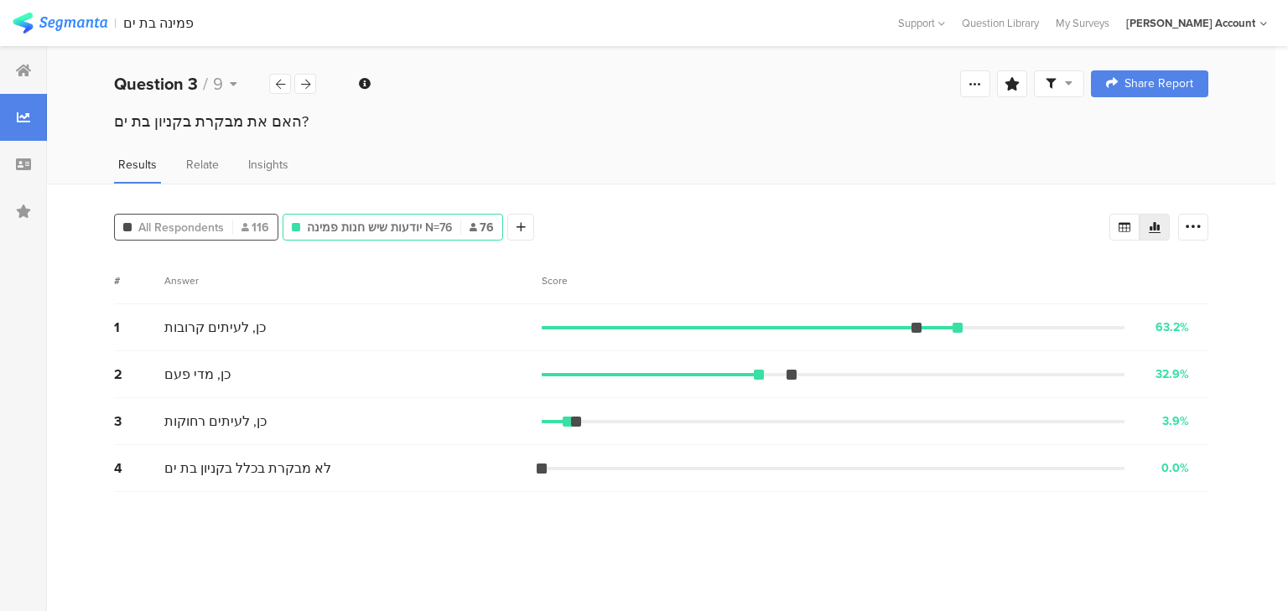
click at [190, 222] on span "All Respondents" at bounding box center [181, 228] width 86 height 18
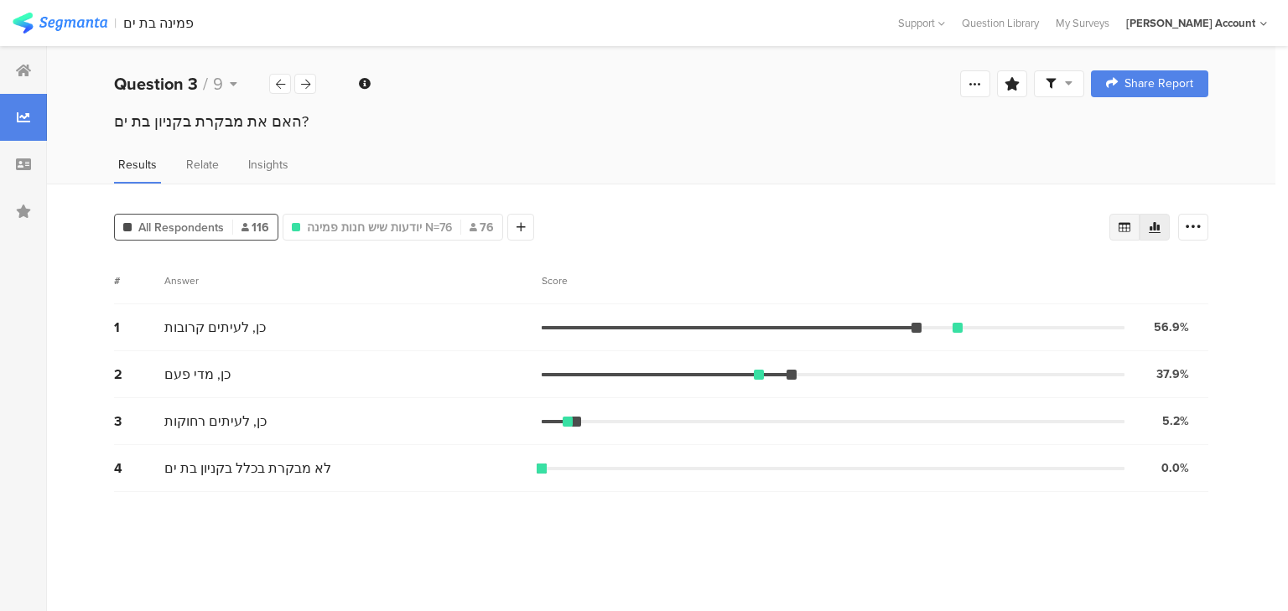
click at [1120, 222] on icon at bounding box center [1124, 227] width 12 height 10
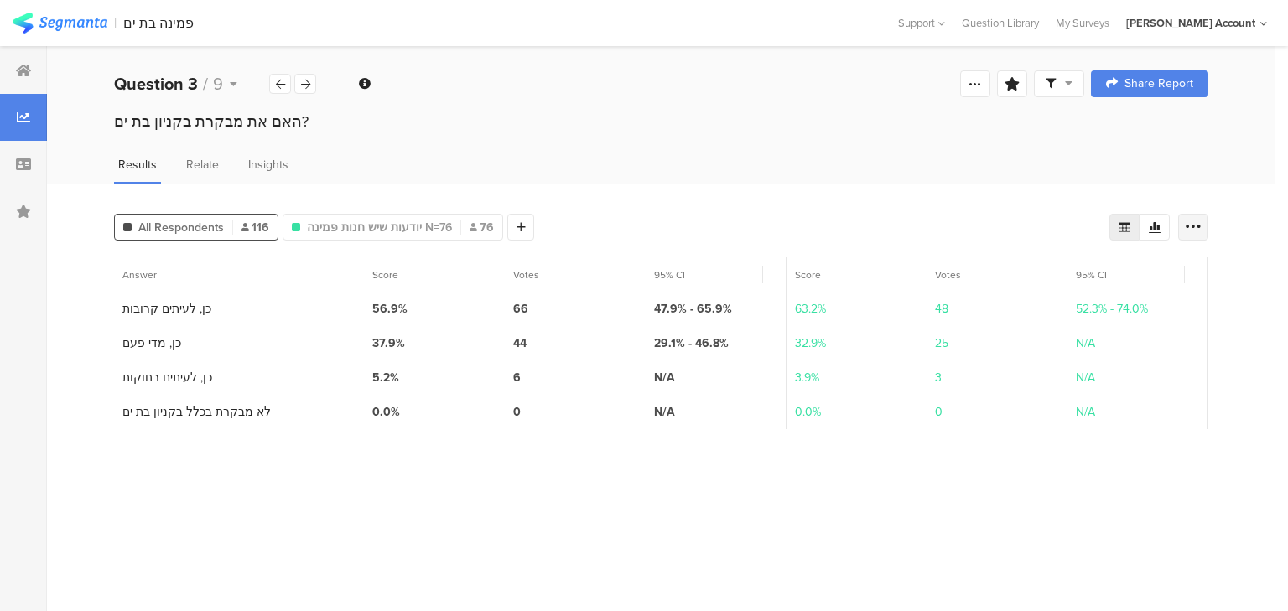
click at [1190, 219] on icon at bounding box center [1193, 227] width 17 height 17
click at [1013, 278] on span "Export as Excel" at bounding box center [1031, 274] width 80 height 17
click at [308, 80] on icon at bounding box center [305, 84] width 9 height 11
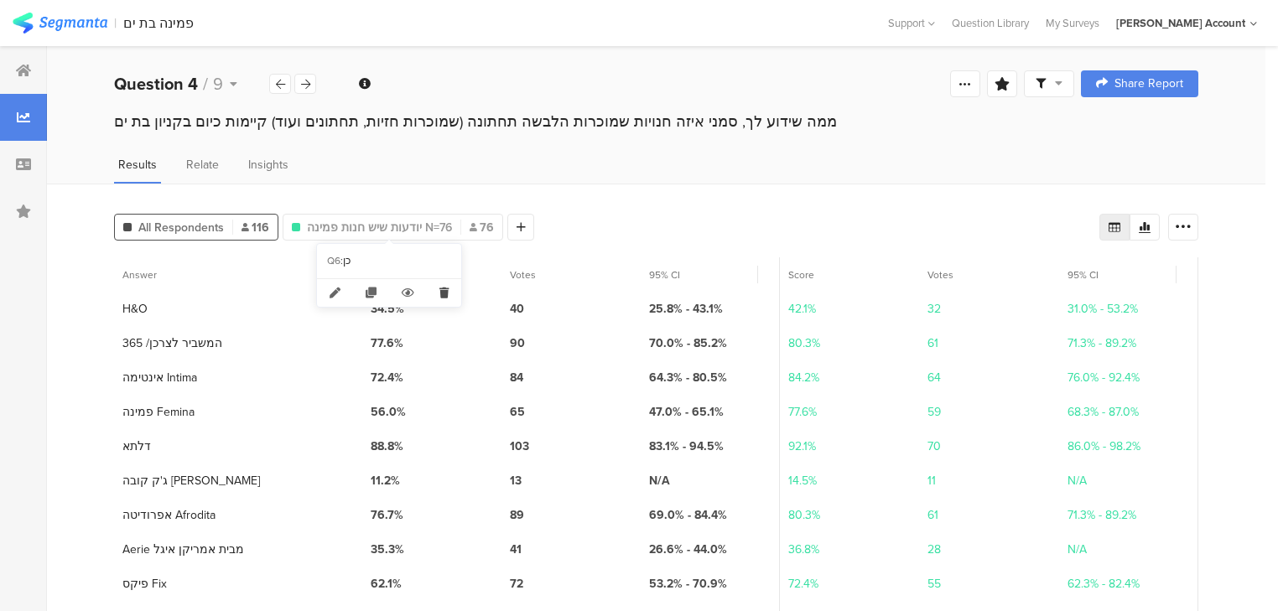
click at [440, 290] on icon at bounding box center [444, 293] width 34 height 28
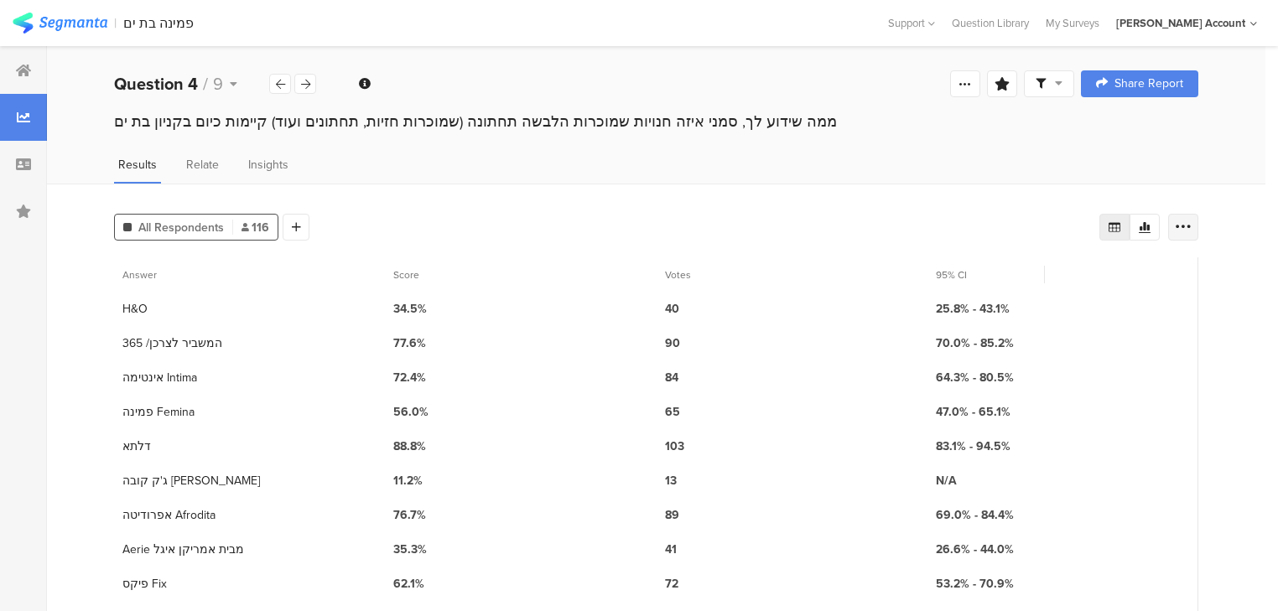
click at [1191, 221] on icon at bounding box center [1182, 227] width 17 height 17
click at [1029, 273] on span "Export as Excel" at bounding box center [1031, 274] width 80 height 17
click at [308, 84] on icon at bounding box center [305, 84] width 9 height 11
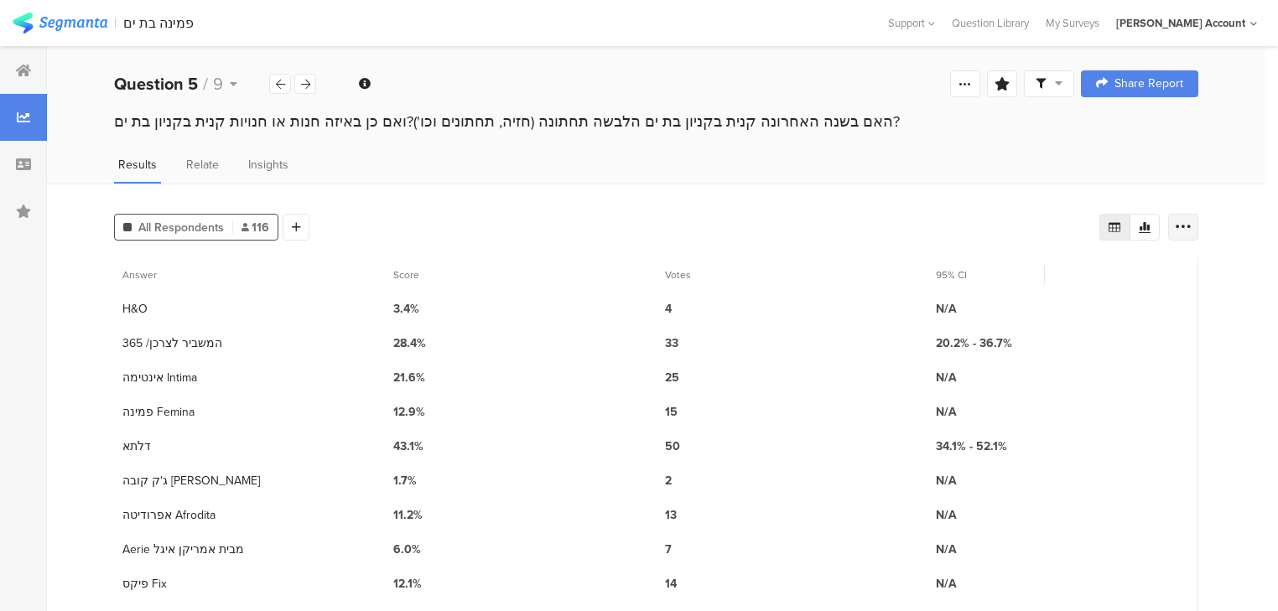
click at [1190, 219] on icon at bounding box center [1182, 227] width 17 height 17
click at [1043, 277] on span "Export as Excel" at bounding box center [1031, 274] width 80 height 17
click at [303, 84] on icon at bounding box center [305, 84] width 9 height 11
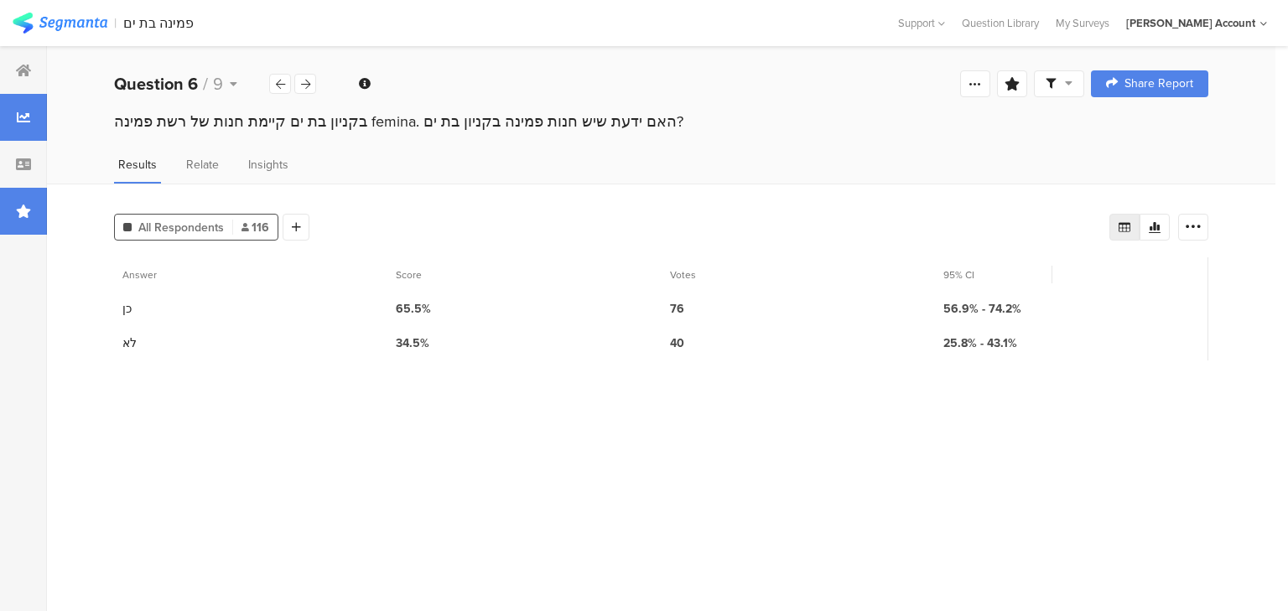
click at [18, 194] on div at bounding box center [23, 211] width 47 height 47
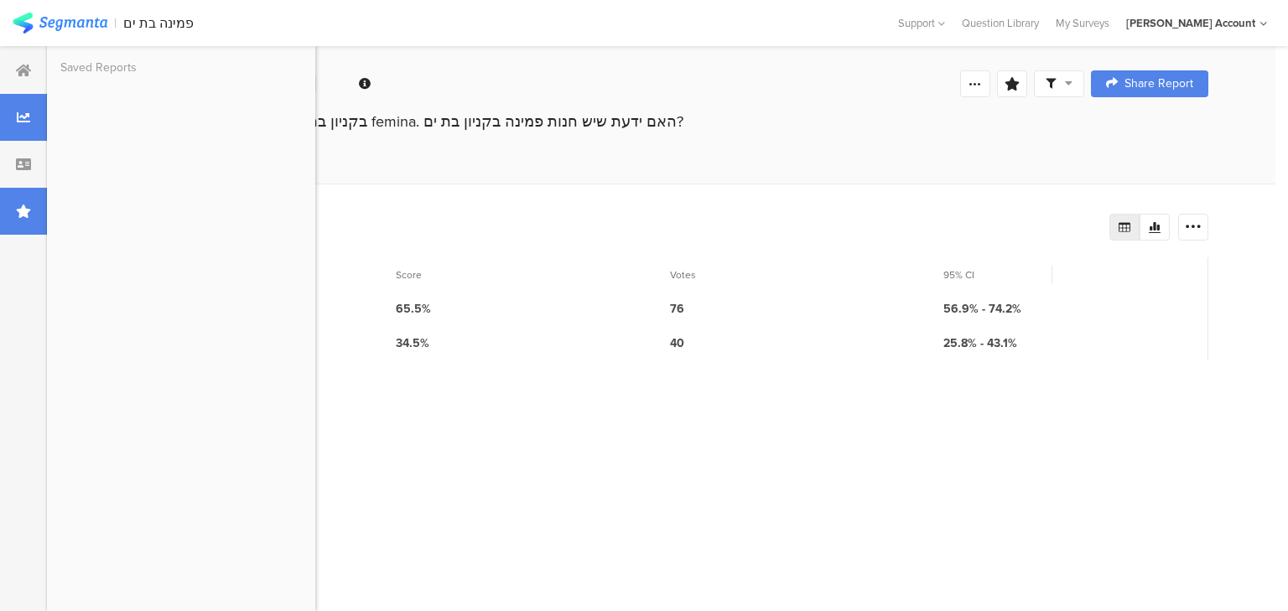
click at [18, 194] on div at bounding box center [23, 211] width 47 height 47
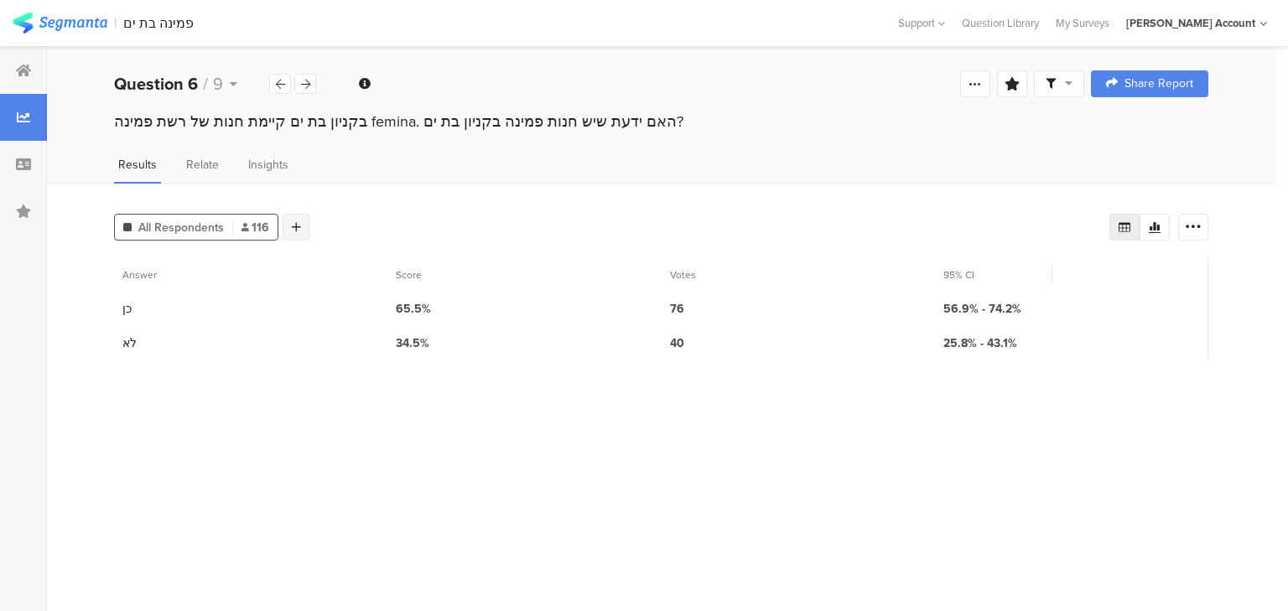
click at [298, 226] on icon at bounding box center [296, 227] width 9 height 12
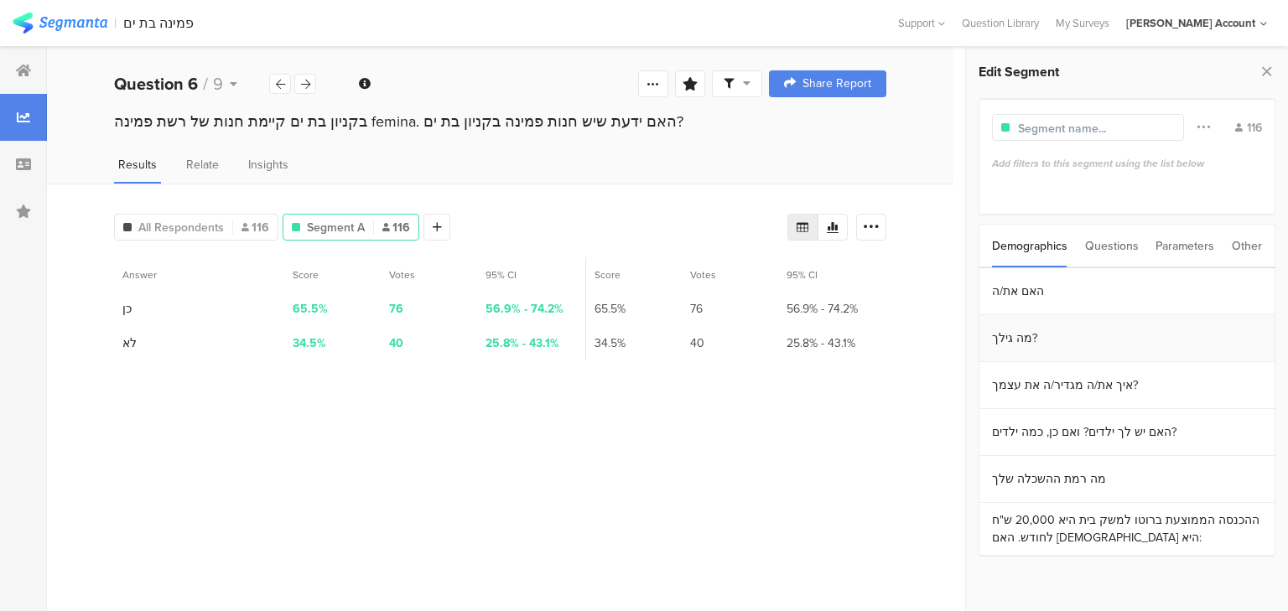
click at [1008, 335] on section "מה גילך?" at bounding box center [1126, 338] width 295 height 47
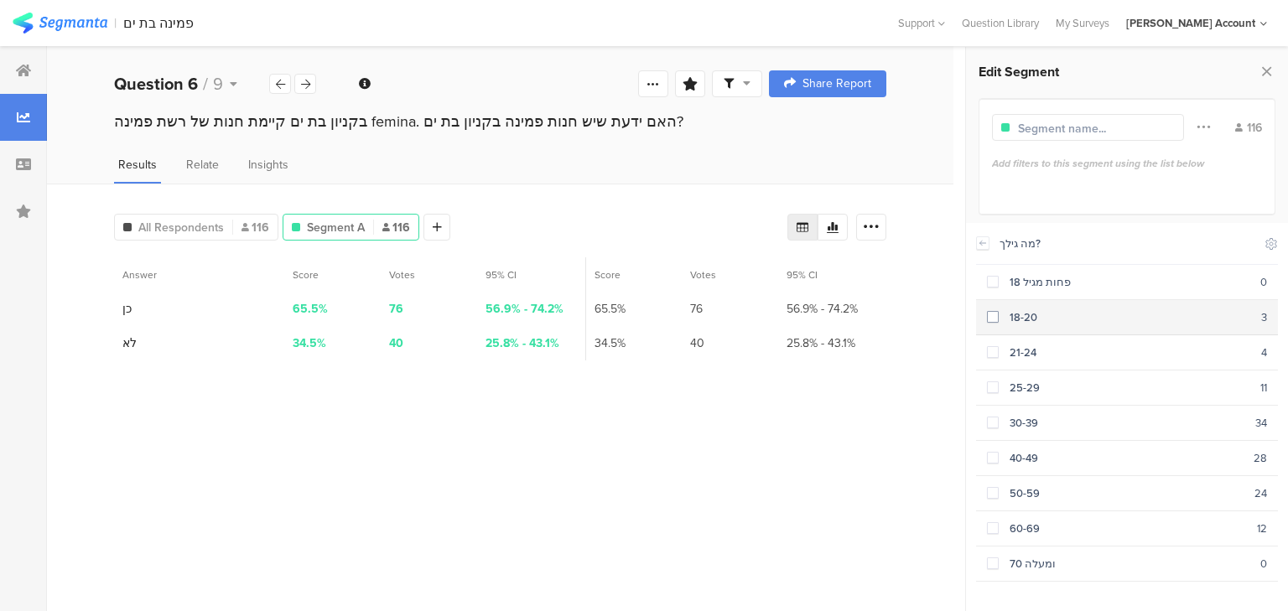
click at [1009, 323] on div "18-20" at bounding box center [1129, 317] width 262 height 16
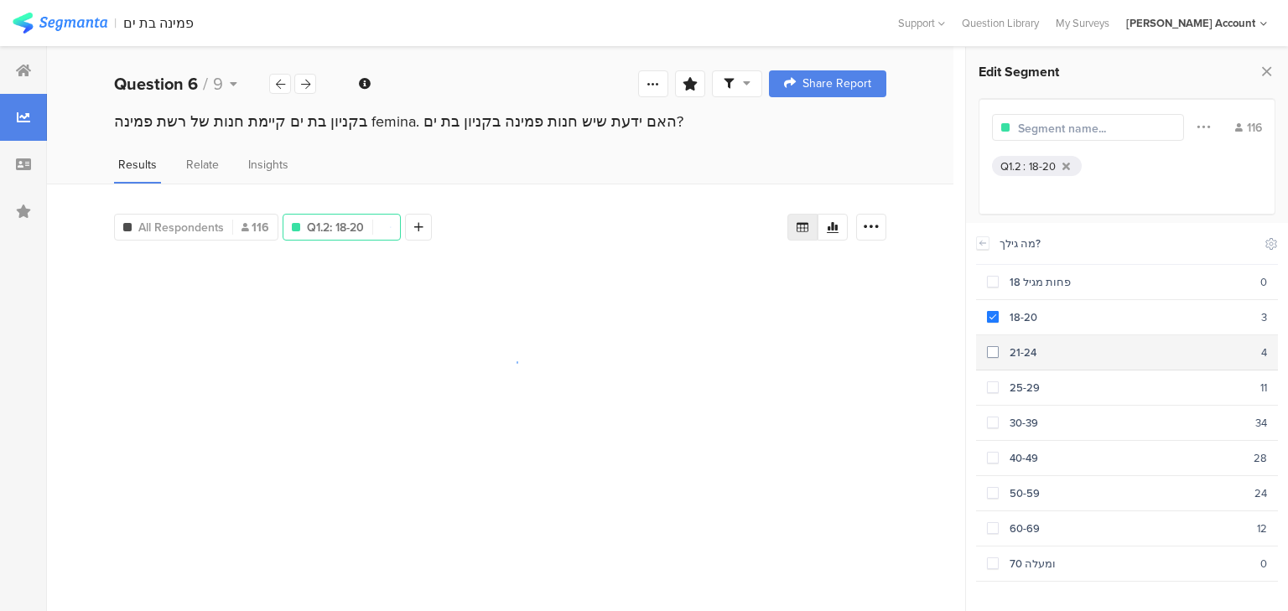
click at [1021, 355] on div "21-24" at bounding box center [1129, 353] width 262 height 16
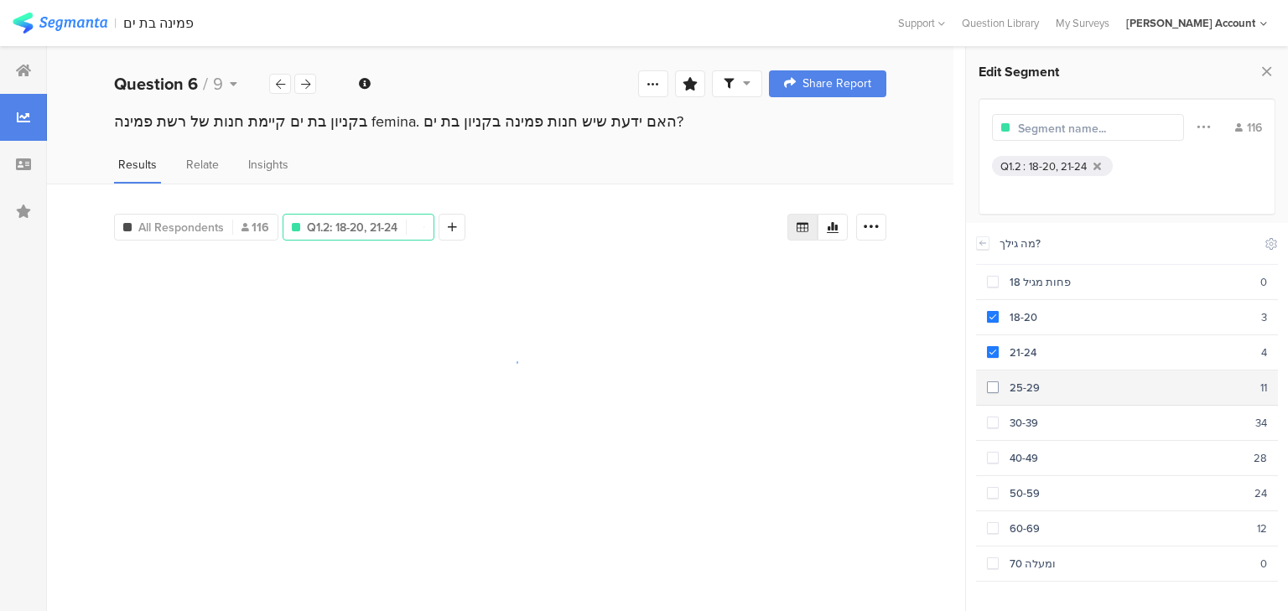
click at [1026, 388] on div "25-29" at bounding box center [1129, 388] width 262 height 16
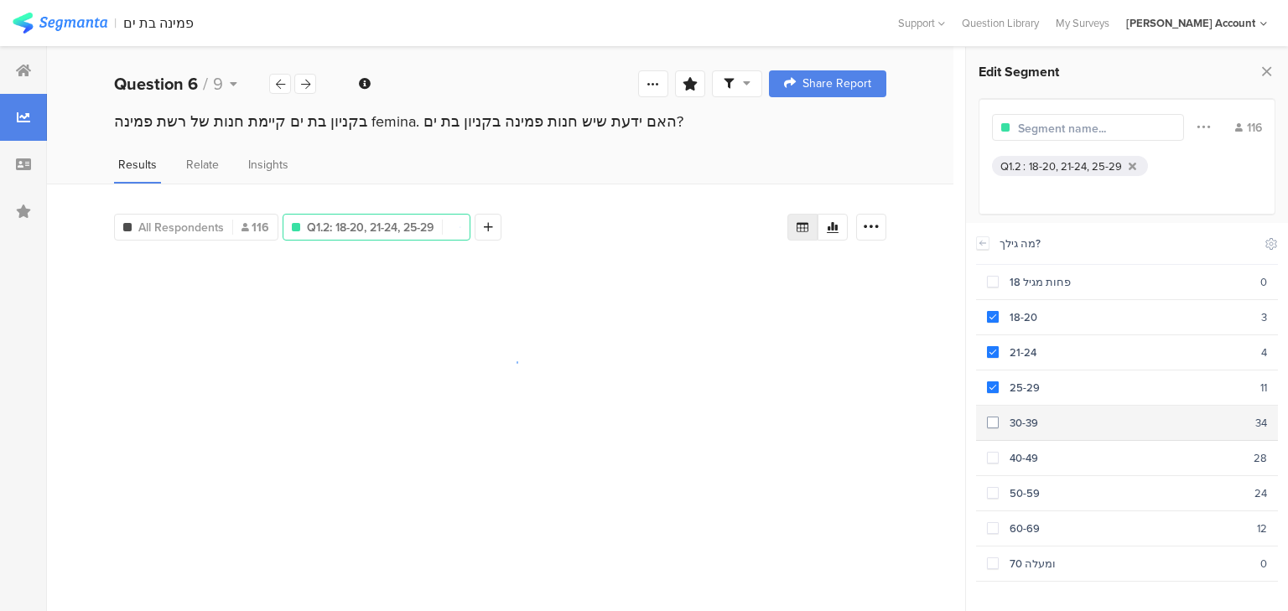
click at [1020, 423] on div "30-39" at bounding box center [1126, 423] width 257 height 16
click at [506, 216] on div at bounding box center [508, 227] width 27 height 27
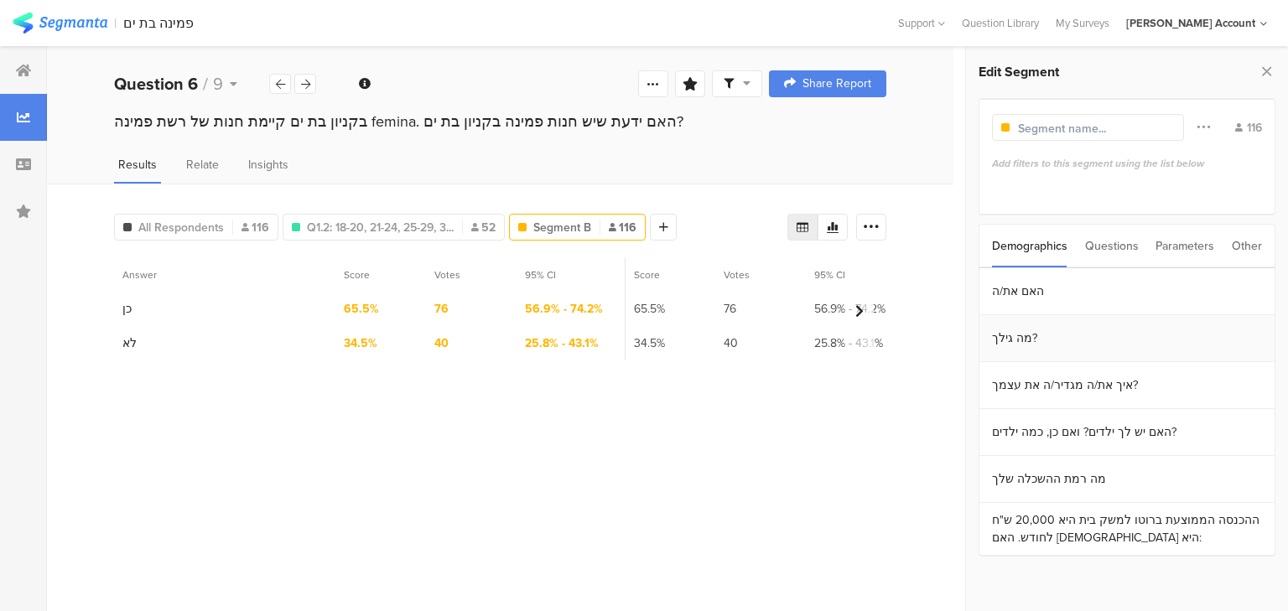
click at [1024, 332] on section "מה גילך?" at bounding box center [1126, 338] width 295 height 47
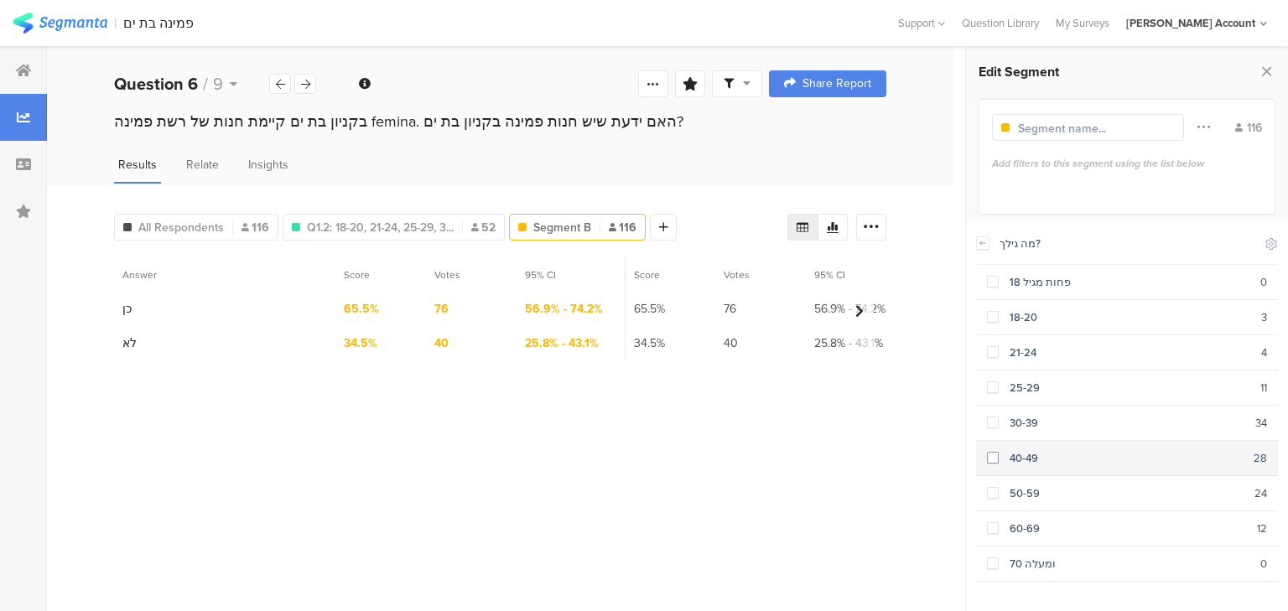
click at [1033, 457] on div "40-49" at bounding box center [1125, 458] width 255 height 16
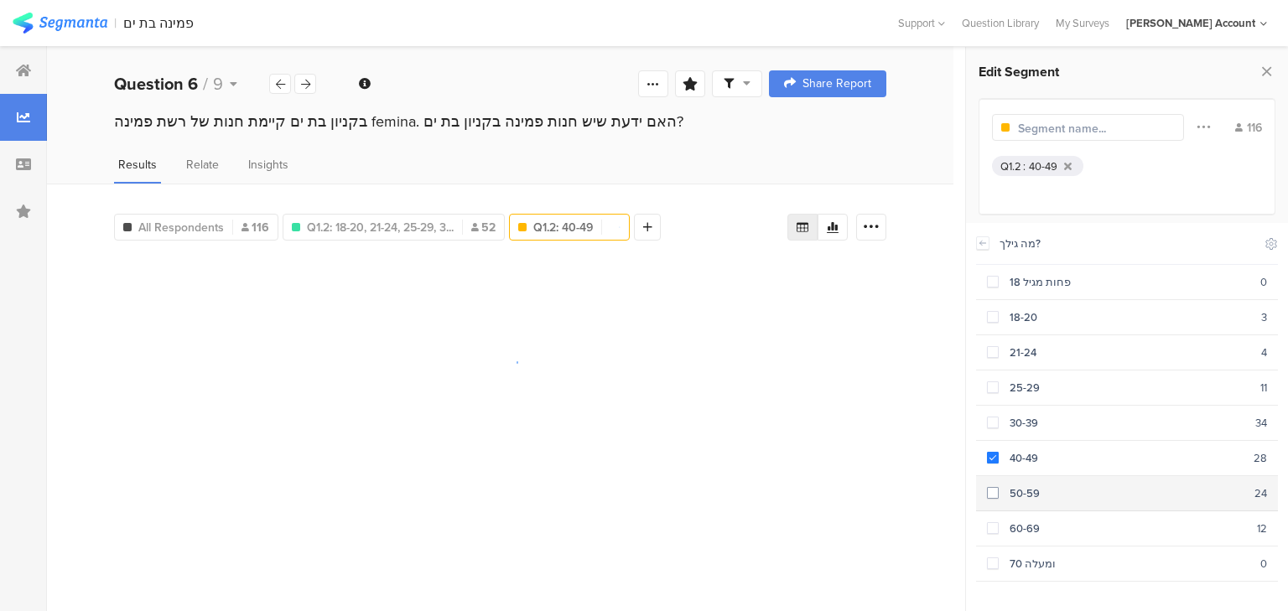
drag, startPoint x: 1029, startPoint y: 488, endPoint x: 1039, endPoint y: 525, distance: 38.0
click at [1029, 489] on div "50-59" at bounding box center [1126, 493] width 256 height 16
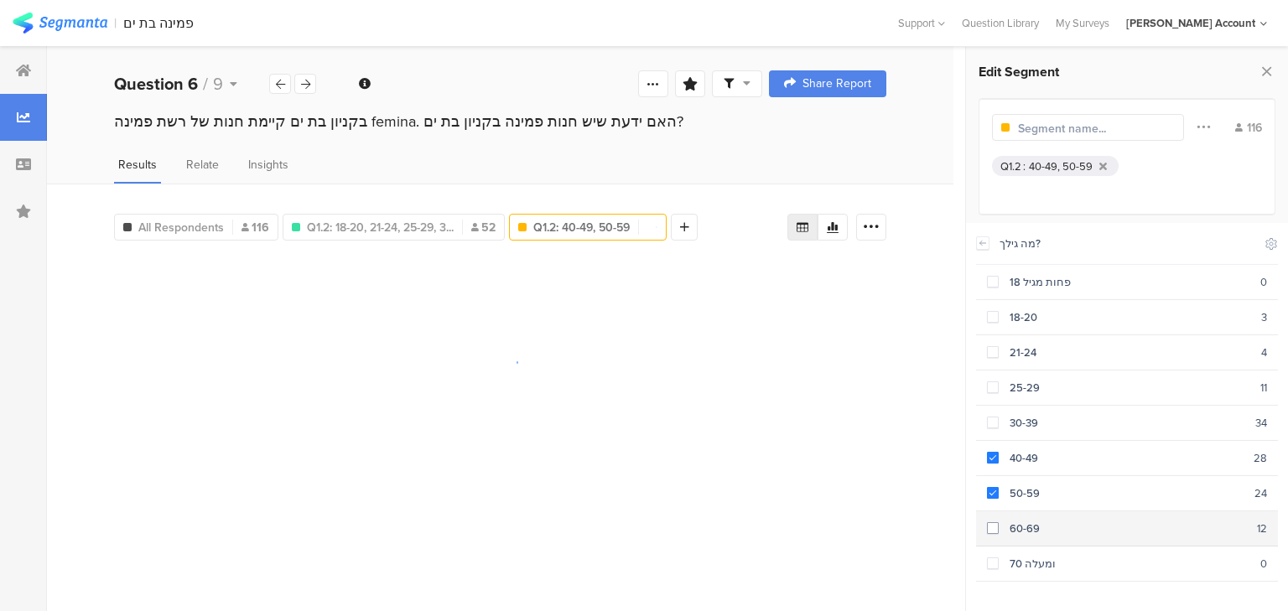
click at [1039, 525] on div "60-69" at bounding box center [1127, 529] width 258 height 16
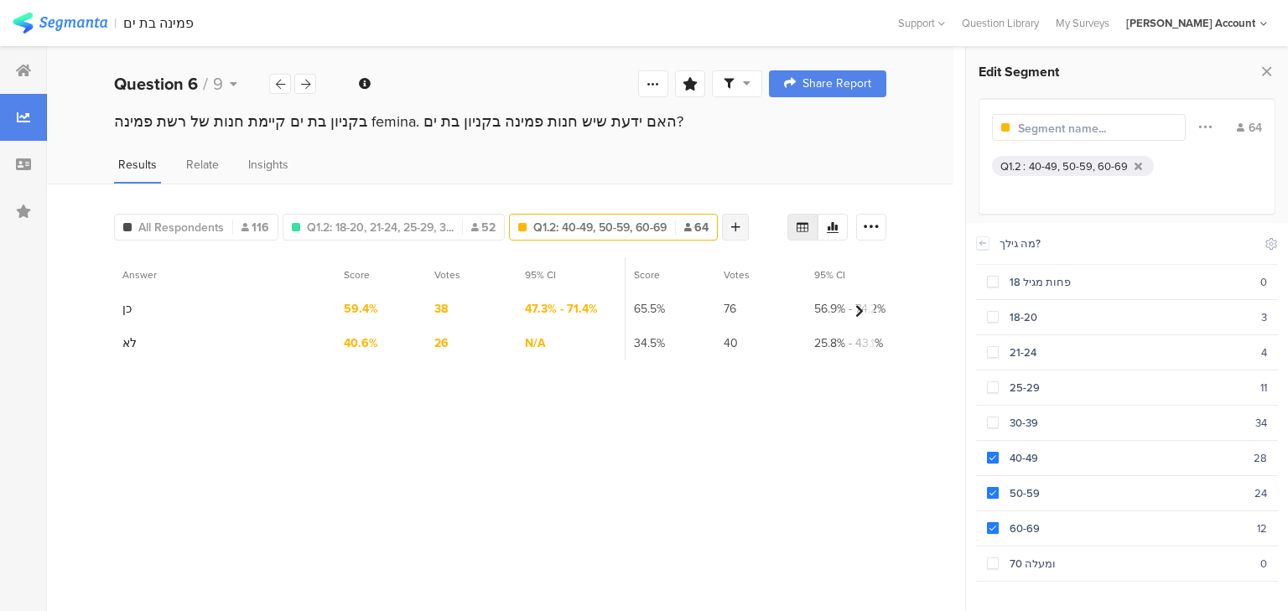
click at [740, 221] on icon at bounding box center [735, 227] width 9 height 12
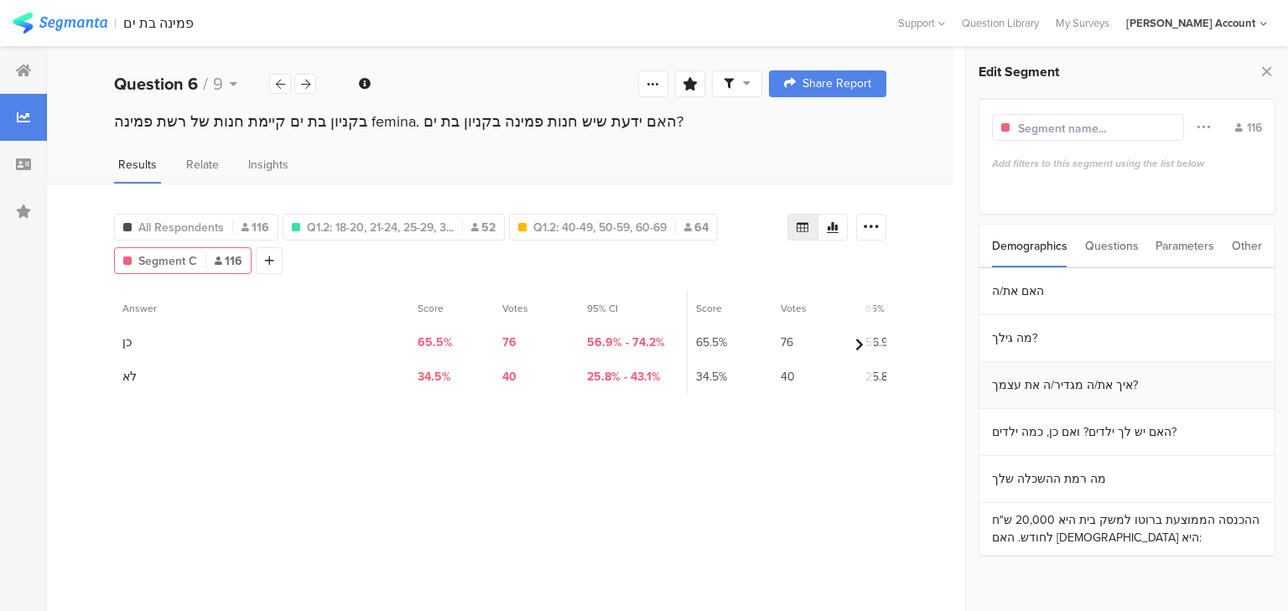
click at [1040, 383] on section "איך את/ה מגדיר/ה את עצמך?" at bounding box center [1126, 385] width 295 height 47
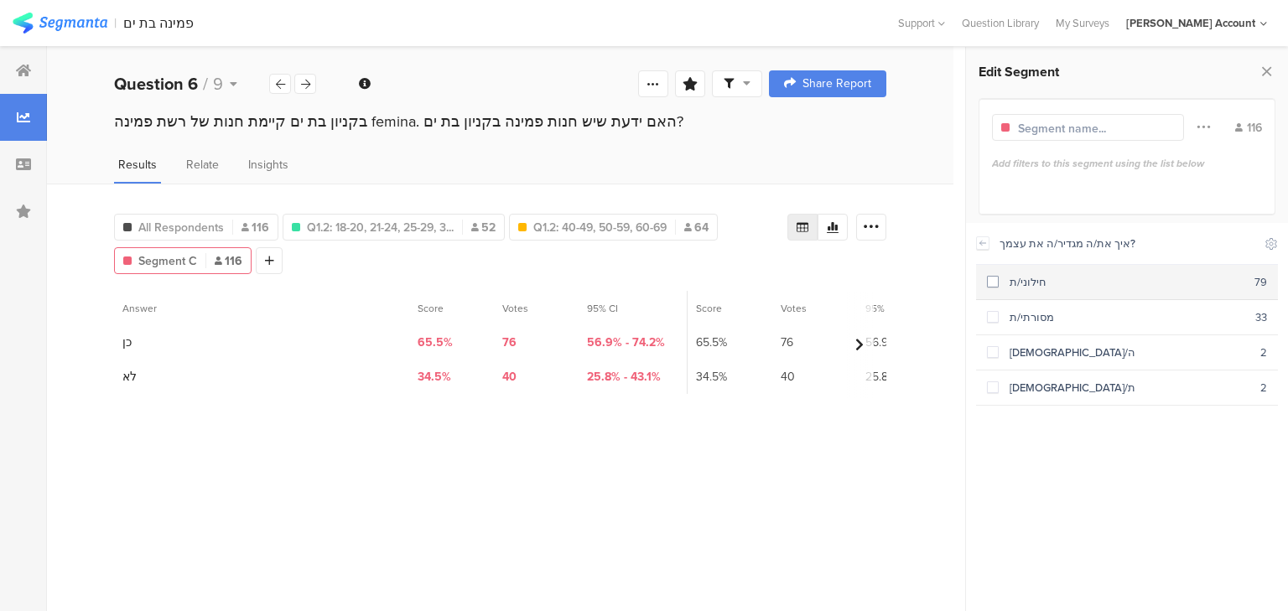
click at [1000, 281] on div "חילוני/ת" at bounding box center [1126, 282] width 256 height 16
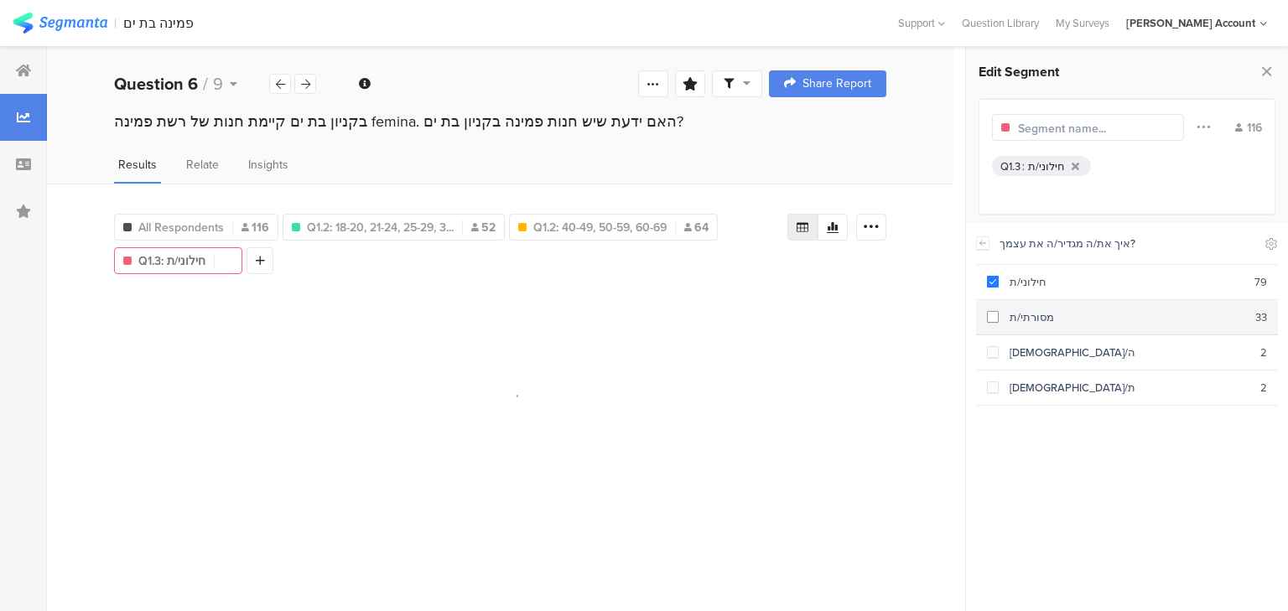
click at [1019, 318] on div "מסורתי/ת" at bounding box center [1126, 317] width 257 height 16
click at [317, 252] on div at bounding box center [312, 260] width 27 height 27
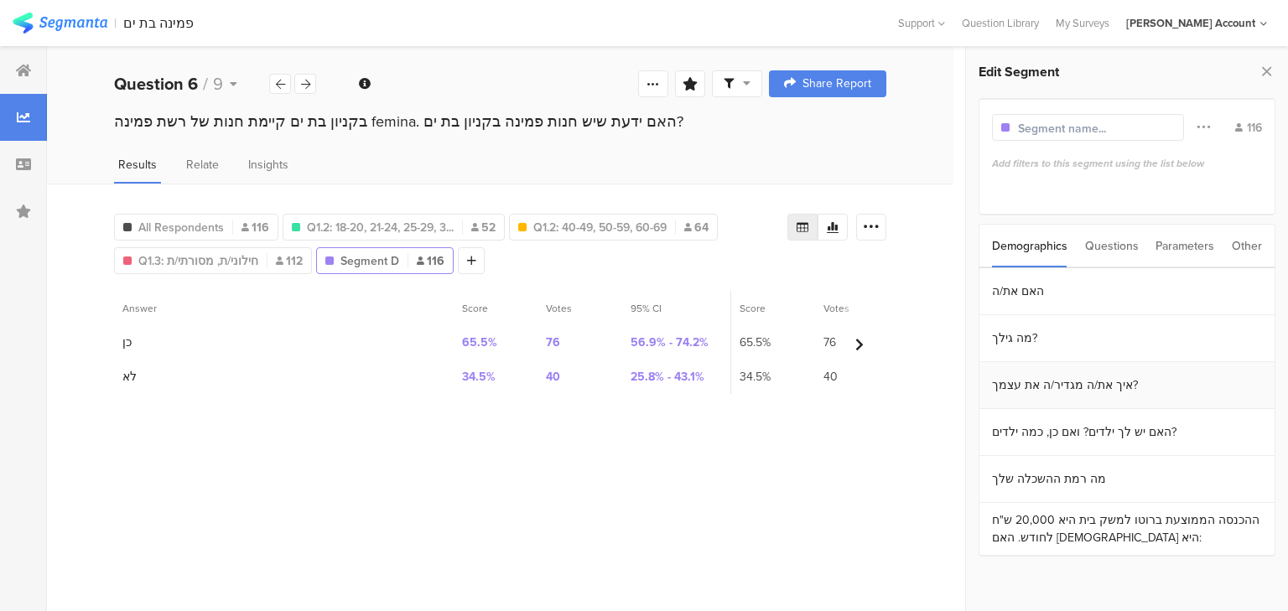
click at [998, 380] on section "איך את/ה מגדיר/ה את עצמך?" at bounding box center [1126, 385] width 295 height 47
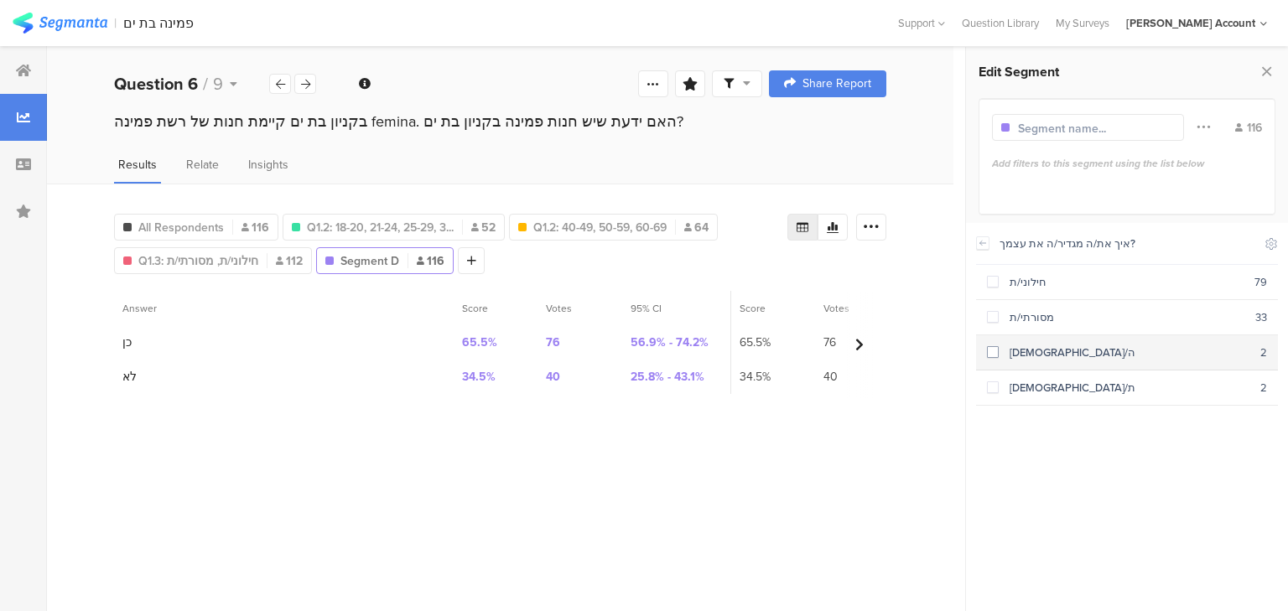
click at [1011, 349] on div "דתי/ה" at bounding box center [1129, 353] width 262 height 16
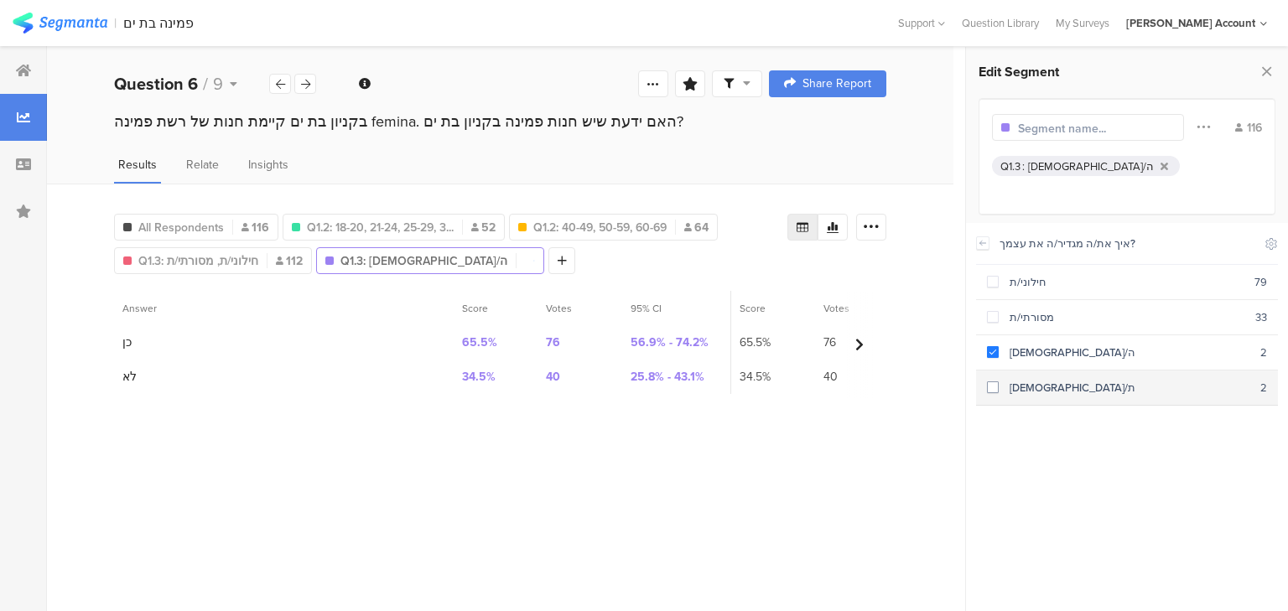
click at [1038, 391] on div "חרדי/ת" at bounding box center [1129, 388] width 262 height 16
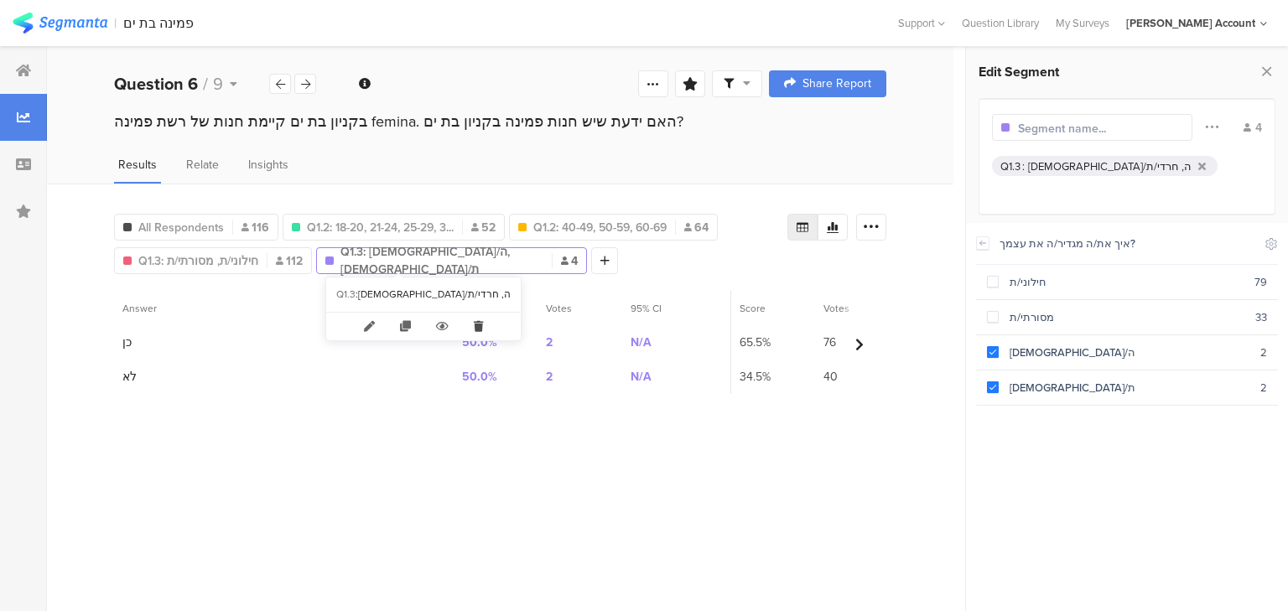
click at [461, 324] on icon at bounding box center [478, 327] width 34 height 28
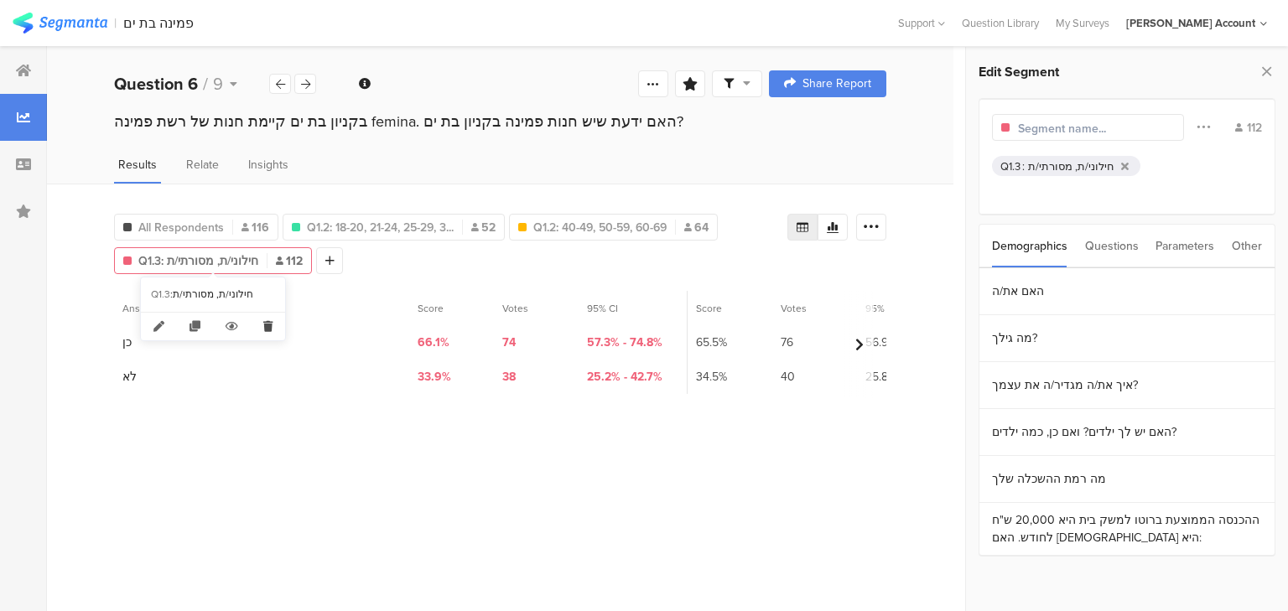
click at [270, 325] on icon at bounding box center [268, 327] width 34 height 28
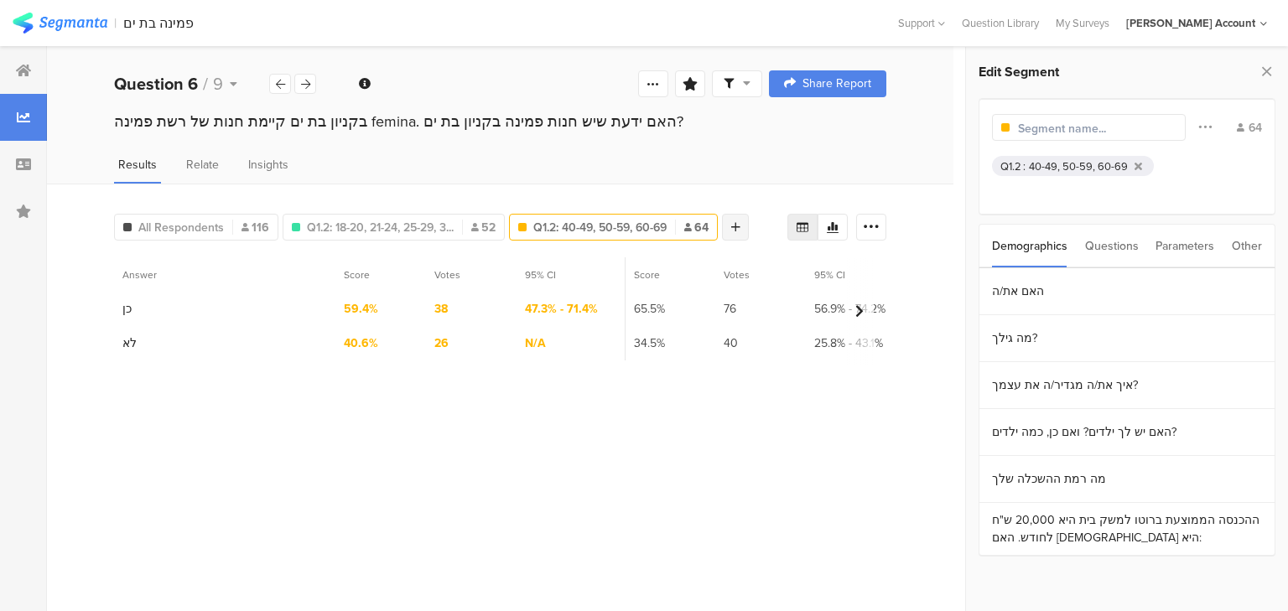
click at [729, 223] on div at bounding box center [735, 227] width 27 height 27
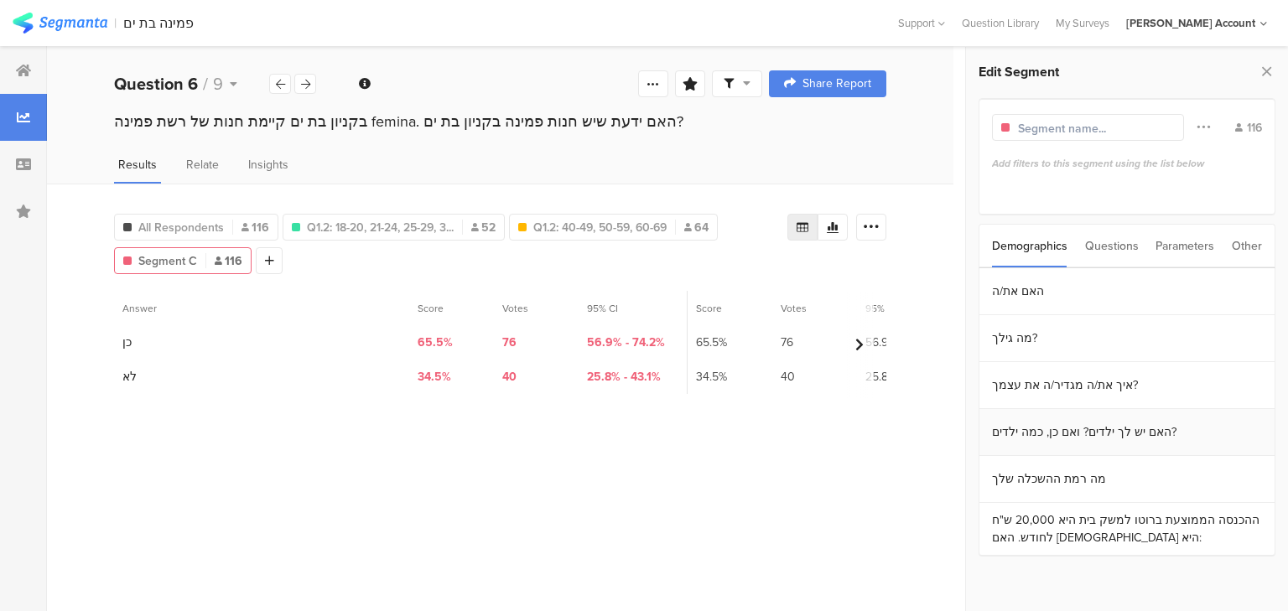
click at [1045, 439] on section "האם יש לך ילדים? ואם כן, כמה ילדים?" at bounding box center [1126, 432] width 295 height 47
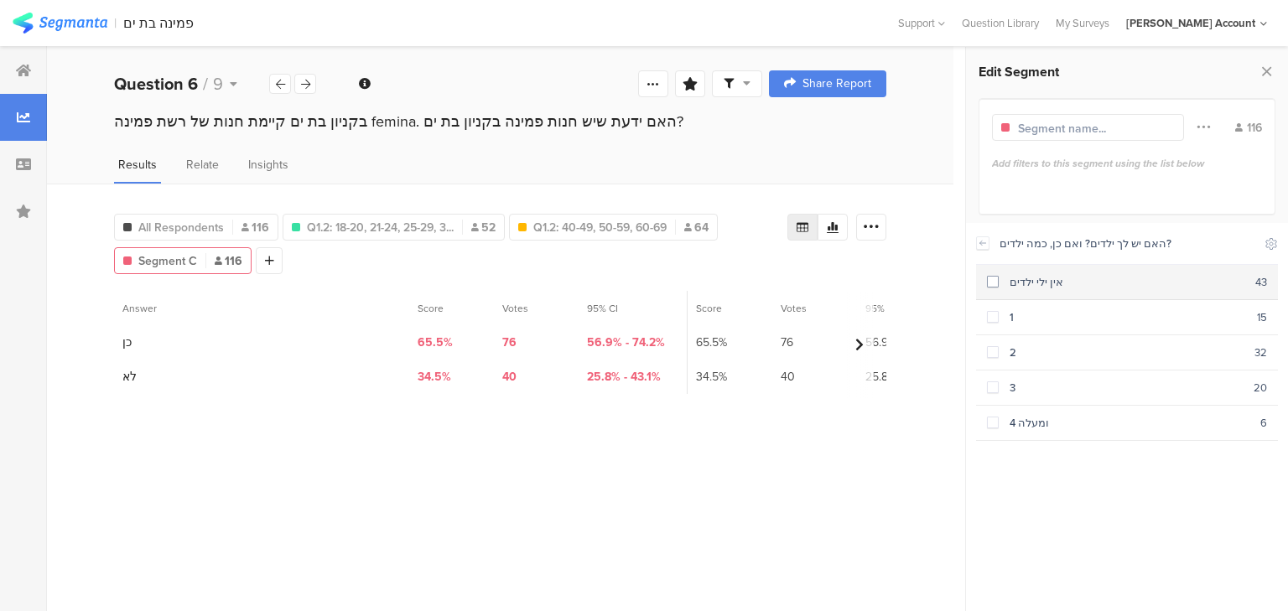
click at [1009, 285] on div "אין ילי ילדים" at bounding box center [1126, 282] width 257 height 16
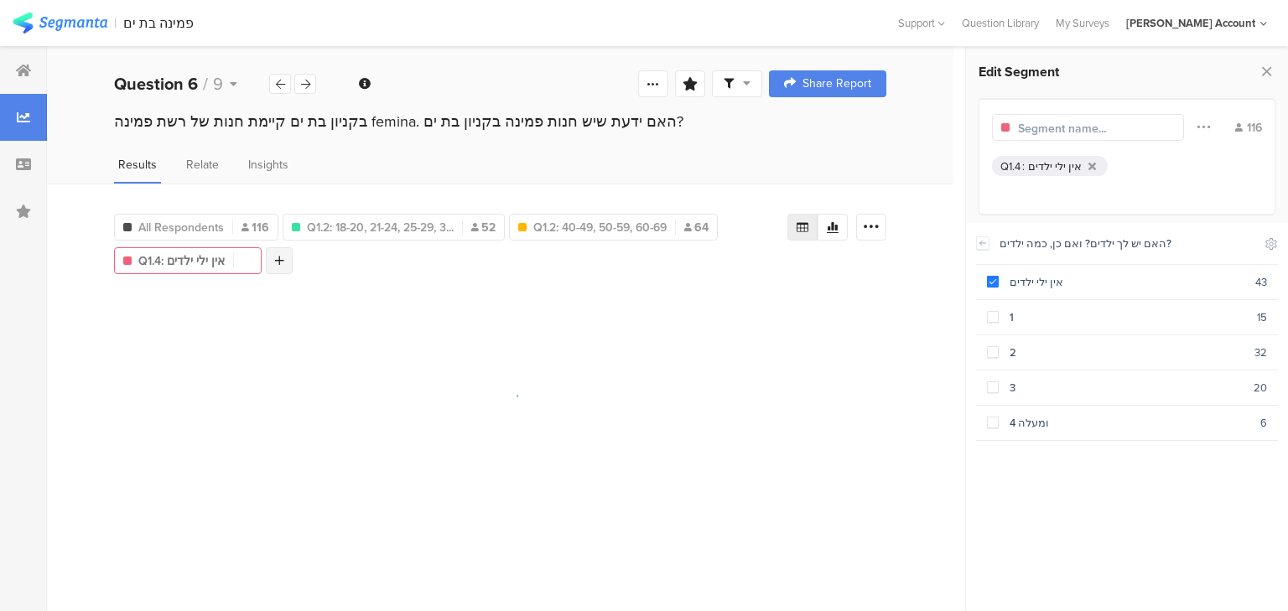
click at [285, 253] on div at bounding box center [279, 260] width 27 height 27
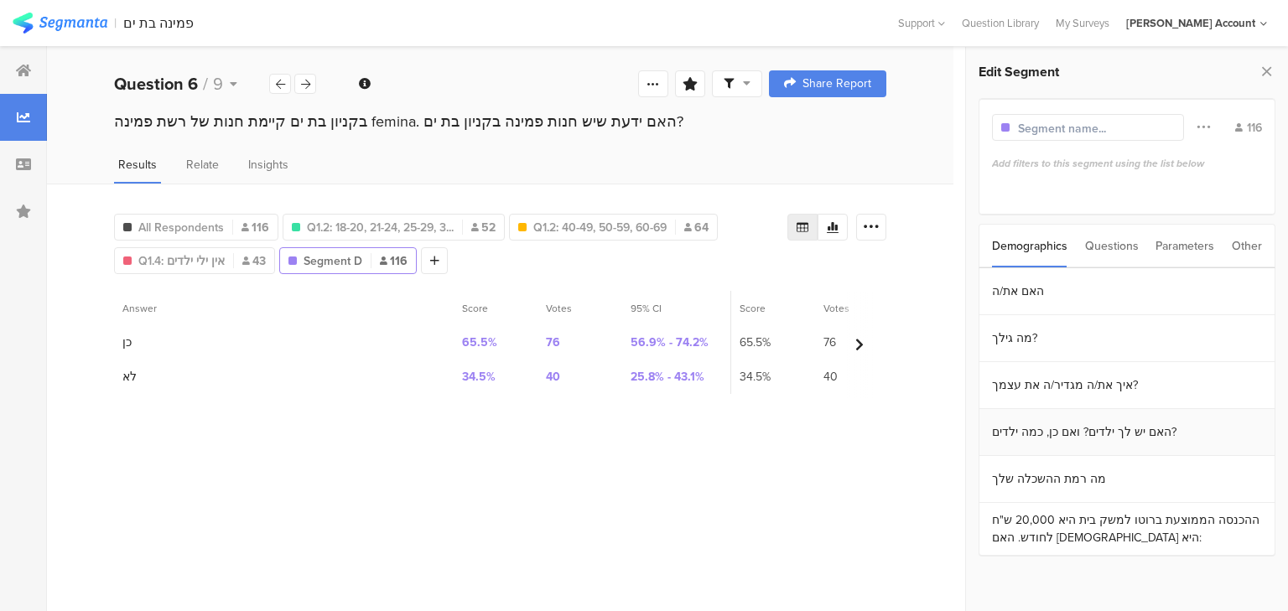
click at [1050, 439] on section "האם יש לך ילדים? ואם כן, כמה ילדים?" at bounding box center [1126, 432] width 295 height 47
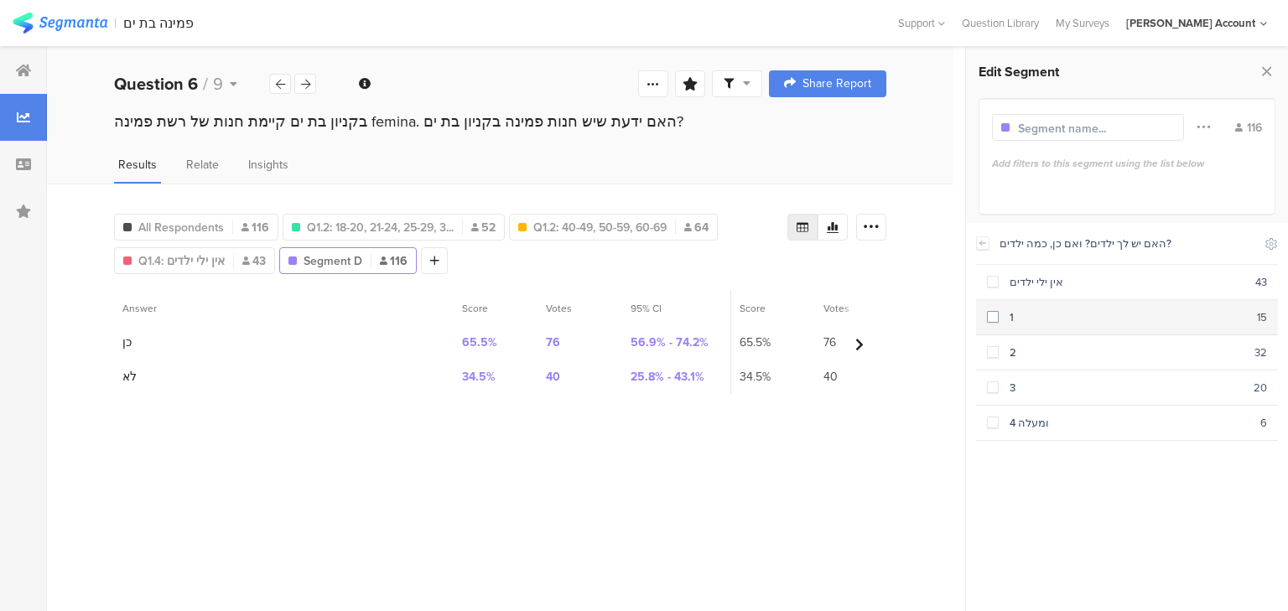
drag, startPoint x: 996, startPoint y: 312, endPoint x: 994, endPoint y: 320, distance: 8.5
click at [995, 312] on span at bounding box center [993, 317] width 12 height 12
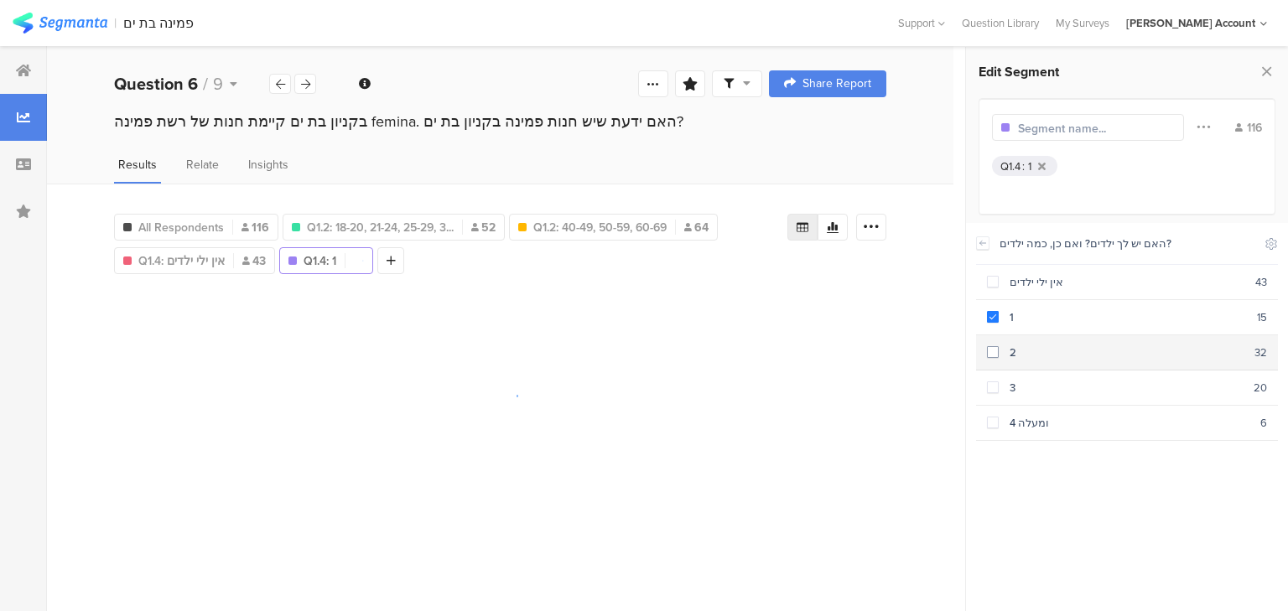
click at [1001, 352] on div "2" at bounding box center [1126, 353] width 256 height 16
drag, startPoint x: 1023, startPoint y: 392, endPoint x: 1034, endPoint y: 433, distance: 42.7
click at [1023, 393] on section "3 20" at bounding box center [1127, 388] width 302 height 35
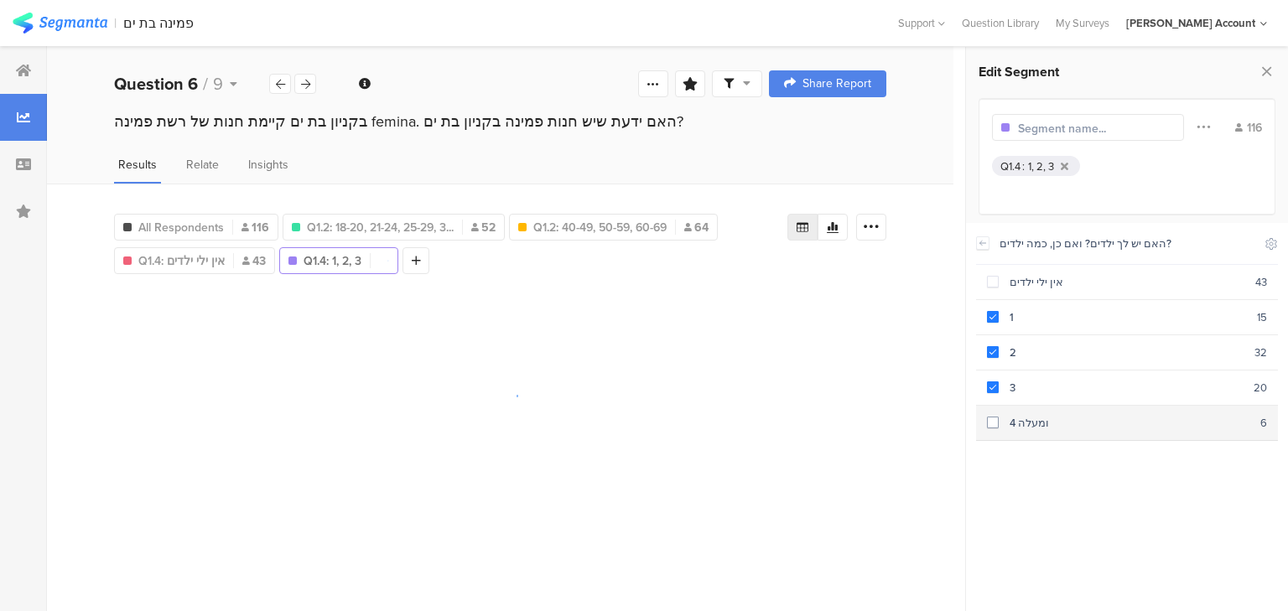
click at [1034, 435] on section "4 ומעלה 6" at bounding box center [1127, 423] width 302 height 35
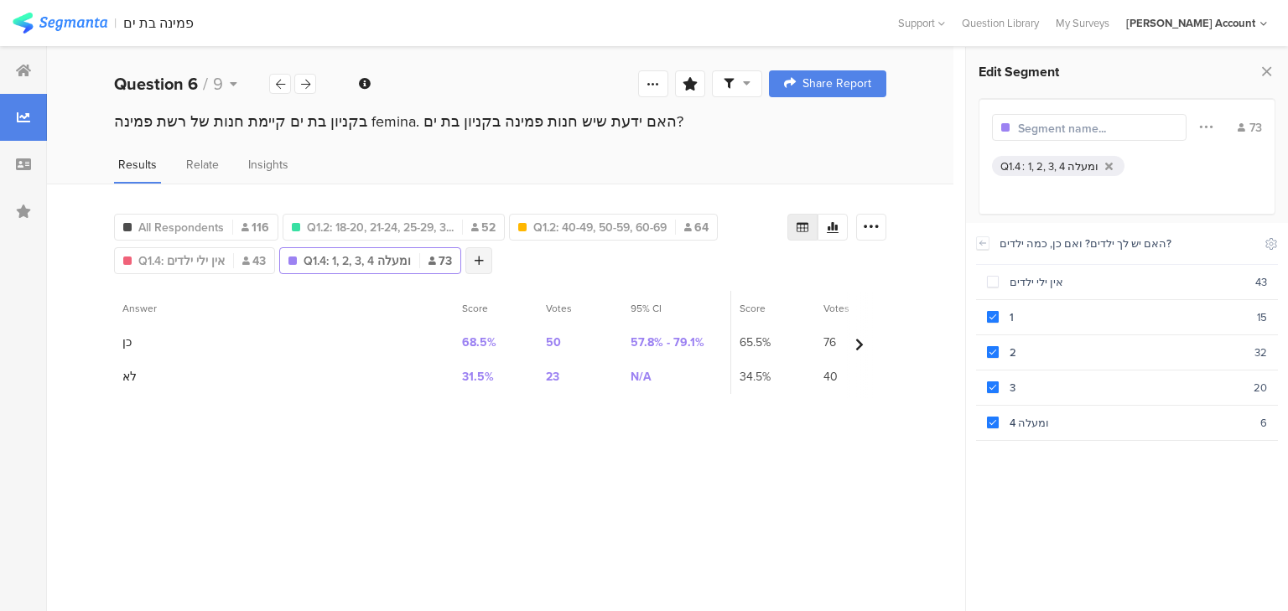
click at [479, 255] on icon at bounding box center [478, 261] width 9 height 12
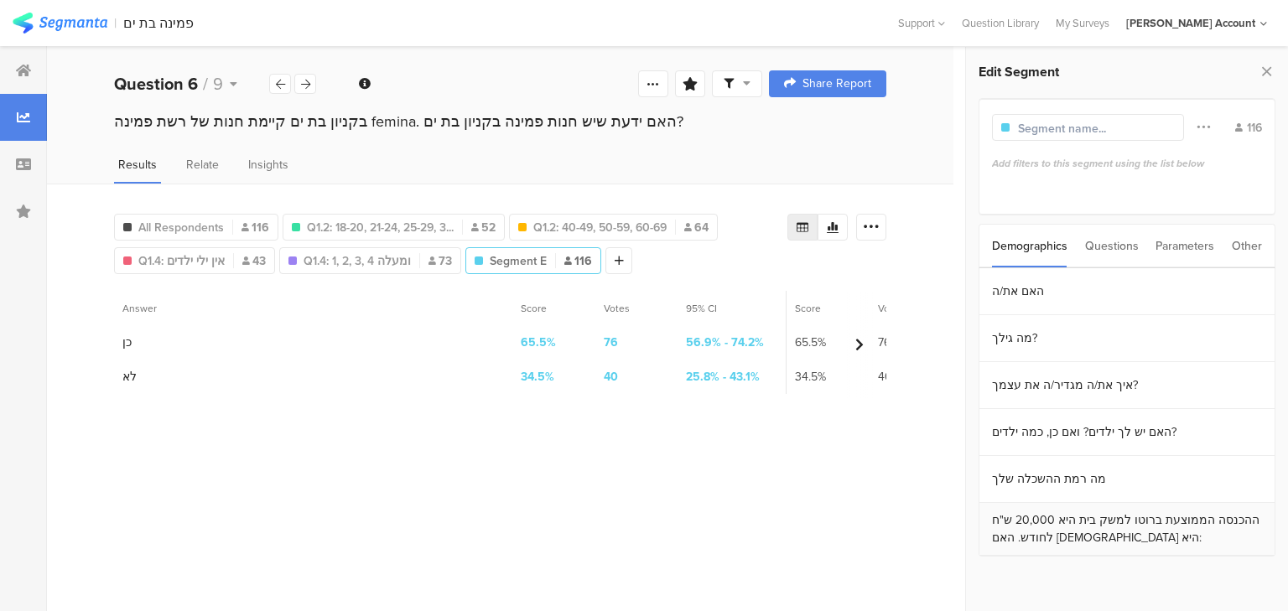
click at [1086, 516] on section "ההכנסה הממוצעת ברוטו למשק בית היא 20,000 ש"ח לחודש. האם [DEMOGRAPHIC_DATA] היא:" at bounding box center [1126, 529] width 295 height 53
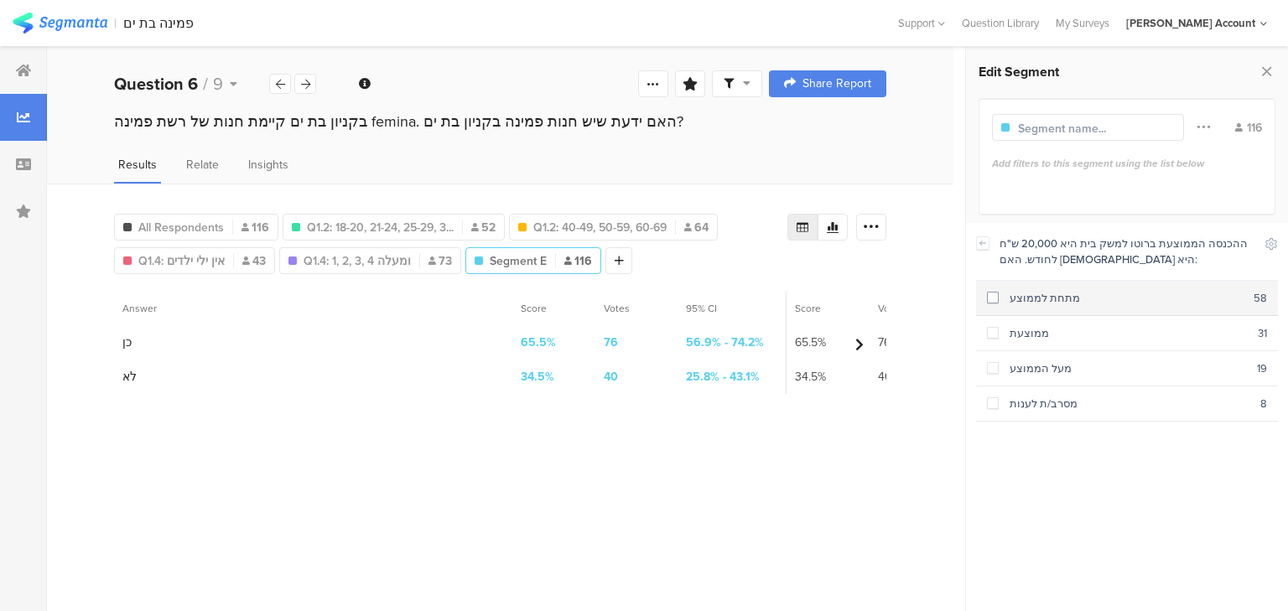
click at [999, 290] on div "מתחת לממוצע" at bounding box center [1125, 298] width 255 height 16
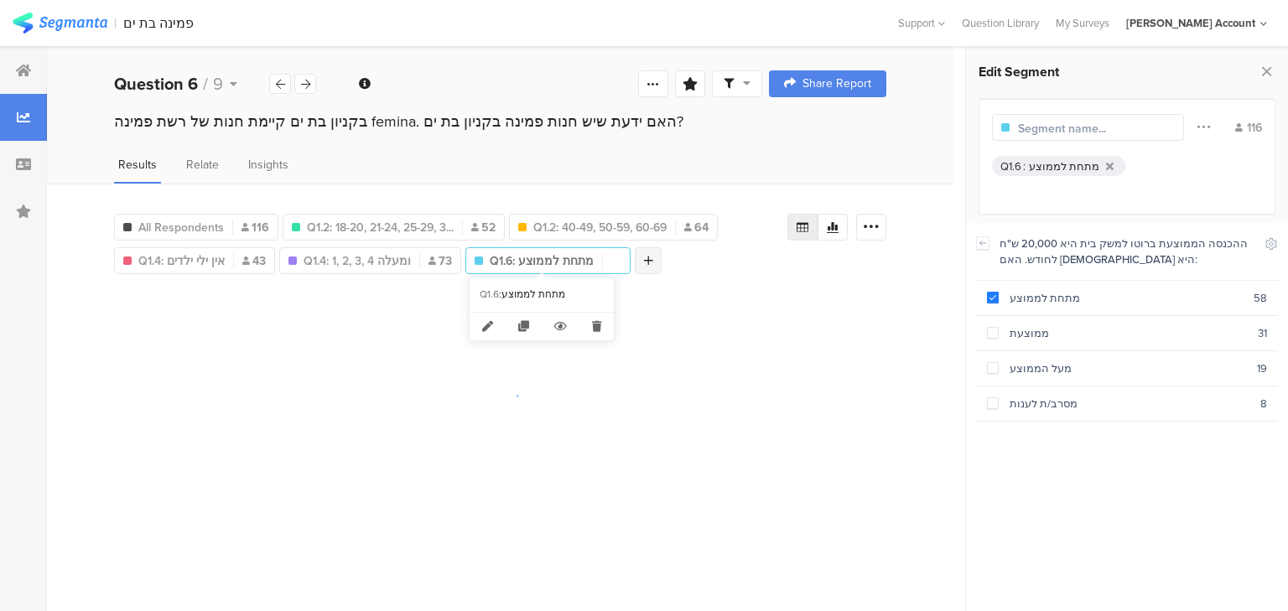
click at [644, 256] on div at bounding box center [648, 260] width 27 height 27
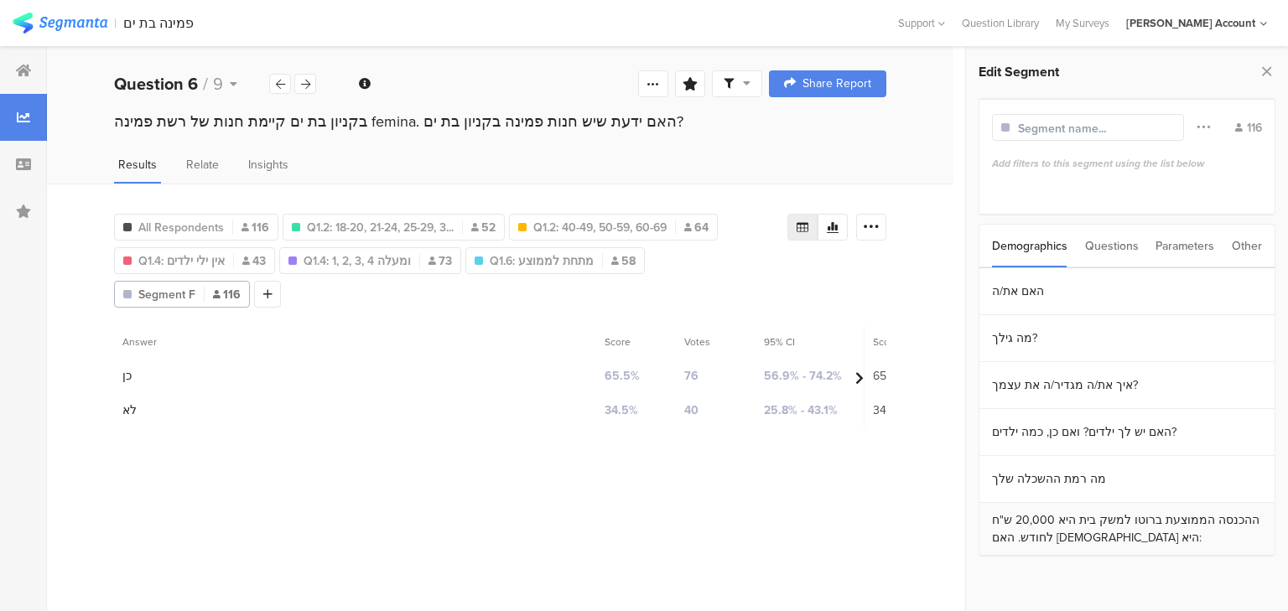
click at [1065, 541] on section "ההכנסה הממוצעת ברוטו למשק בית היא 20,000 ש"ח לחודש. האם [DEMOGRAPHIC_DATA] היא:" at bounding box center [1126, 529] width 295 height 53
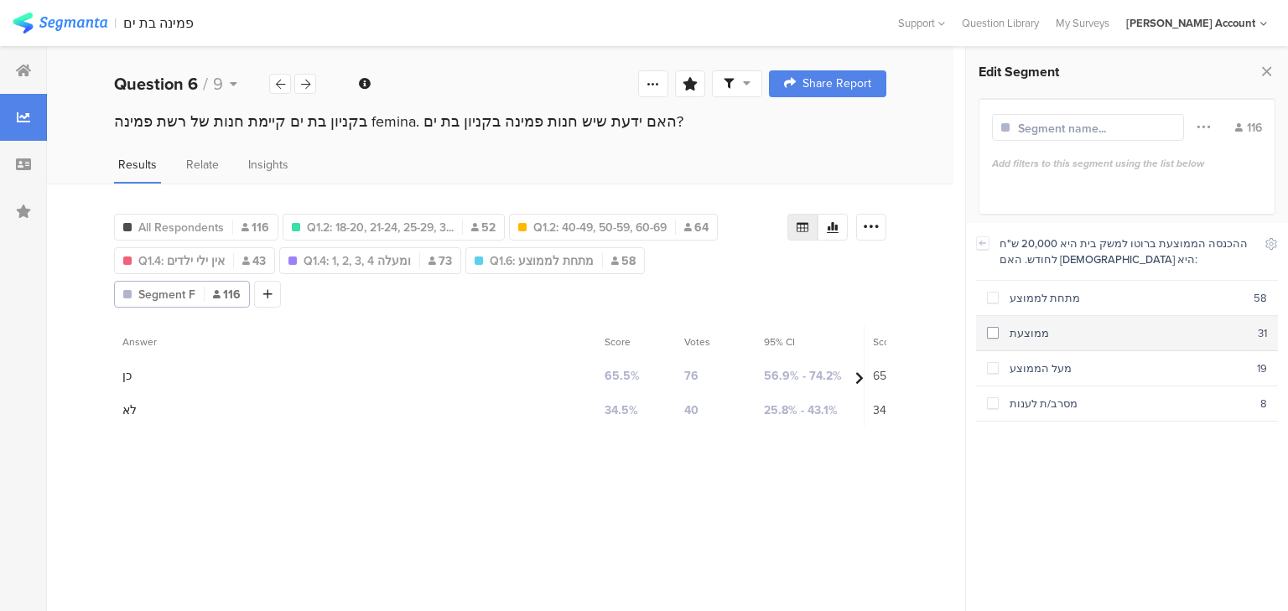
click at [1003, 328] on div "ממוצעת" at bounding box center [1127, 333] width 259 height 16
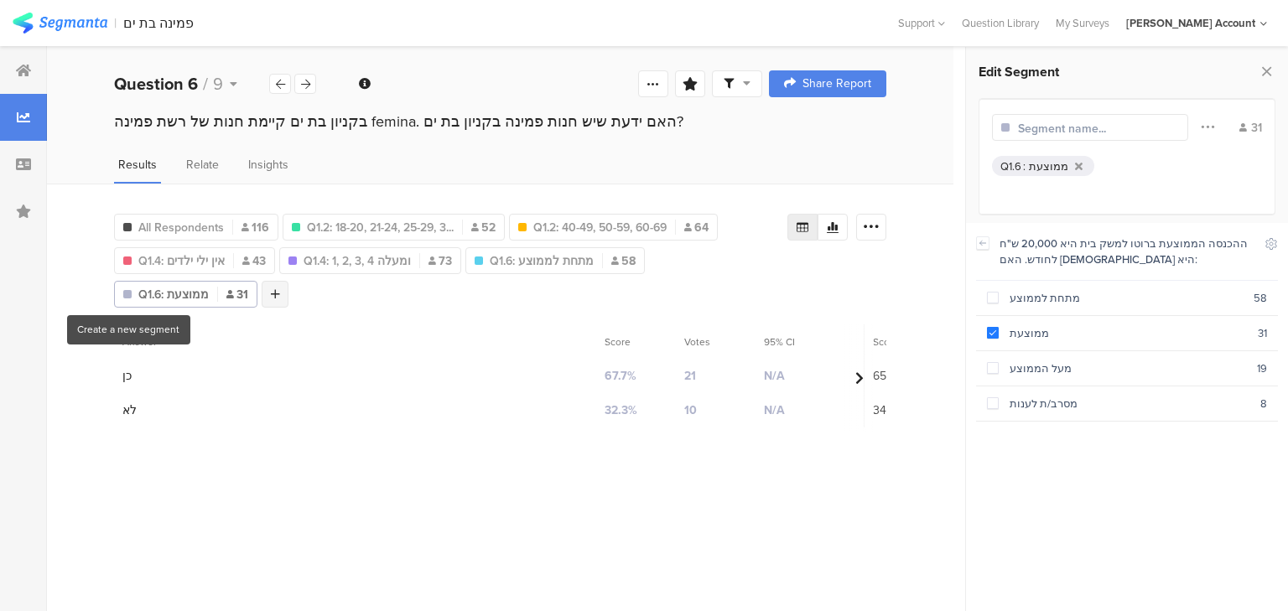
click at [271, 295] on icon at bounding box center [275, 294] width 9 height 12
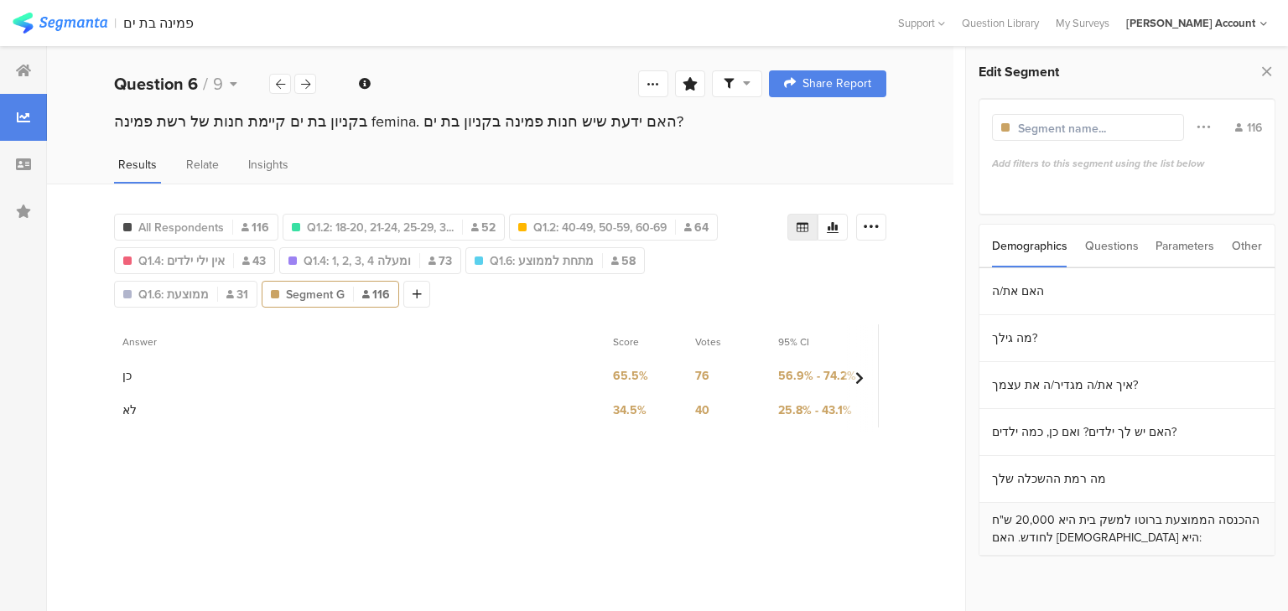
click at [1043, 535] on section "ההכנסה הממוצעת ברוטו למשק בית היא 20,000 ש"ח לחודש. האם [DEMOGRAPHIC_DATA] היא:" at bounding box center [1126, 529] width 295 height 53
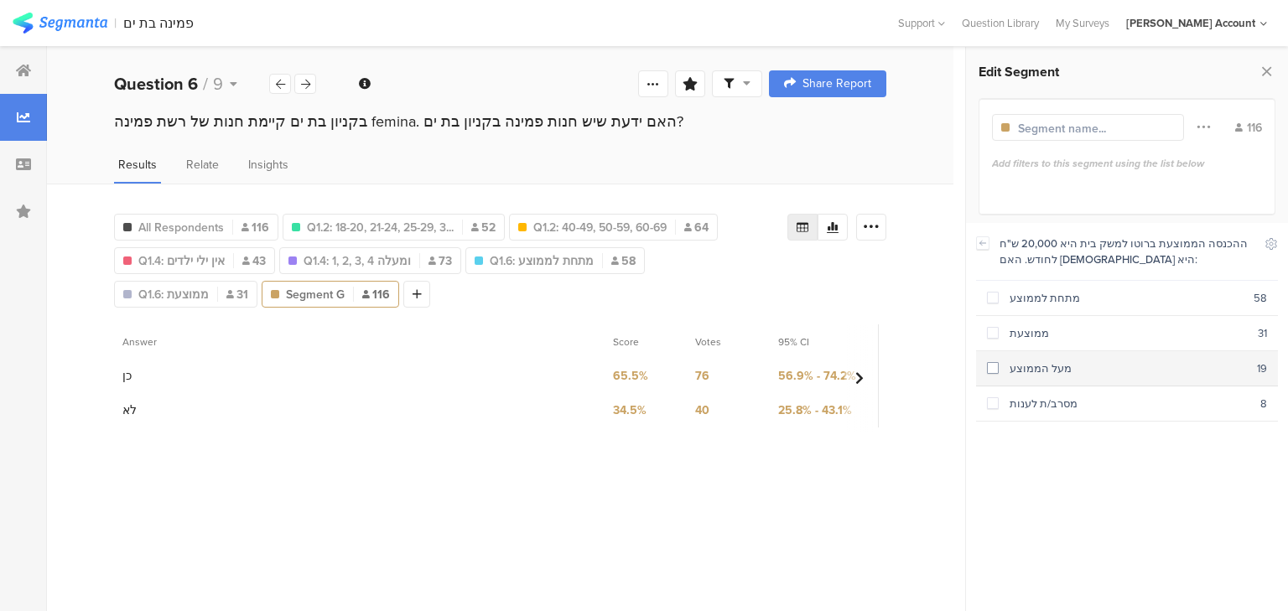
click at [1016, 365] on div "מעל הממוצע" at bounding box center [1127, 368] width 258 height 16
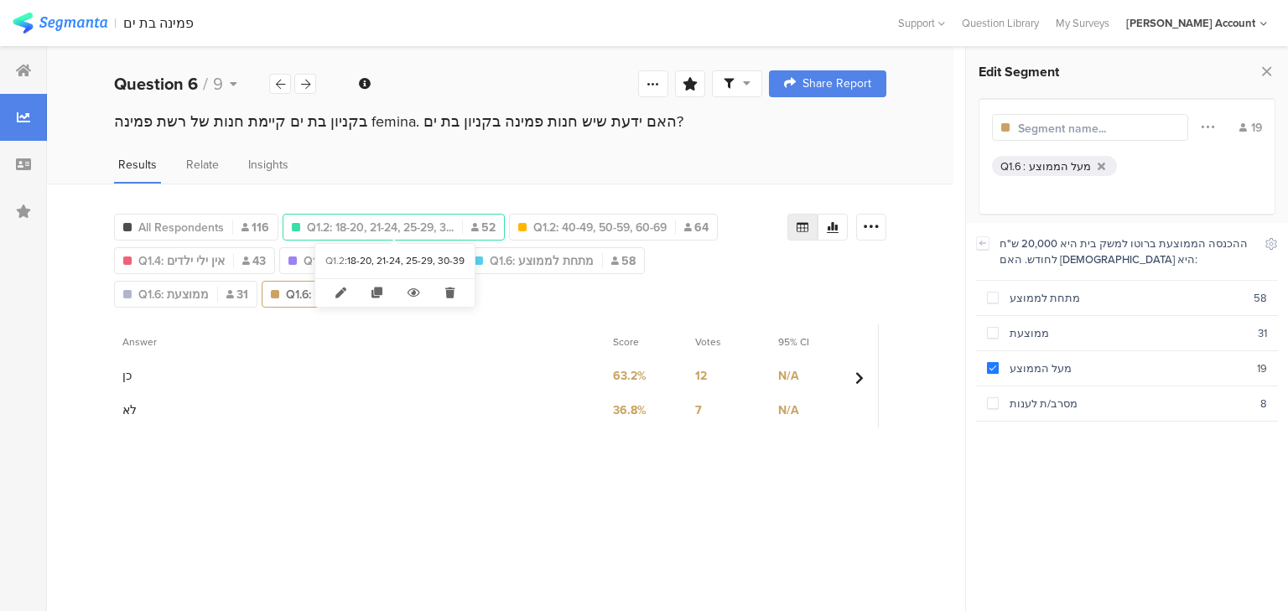
click at [339, 219] on span "Q1.2: 18-20, 21-24, 25-29, 3..." at bounding box center [380, 228] width 147 height 18
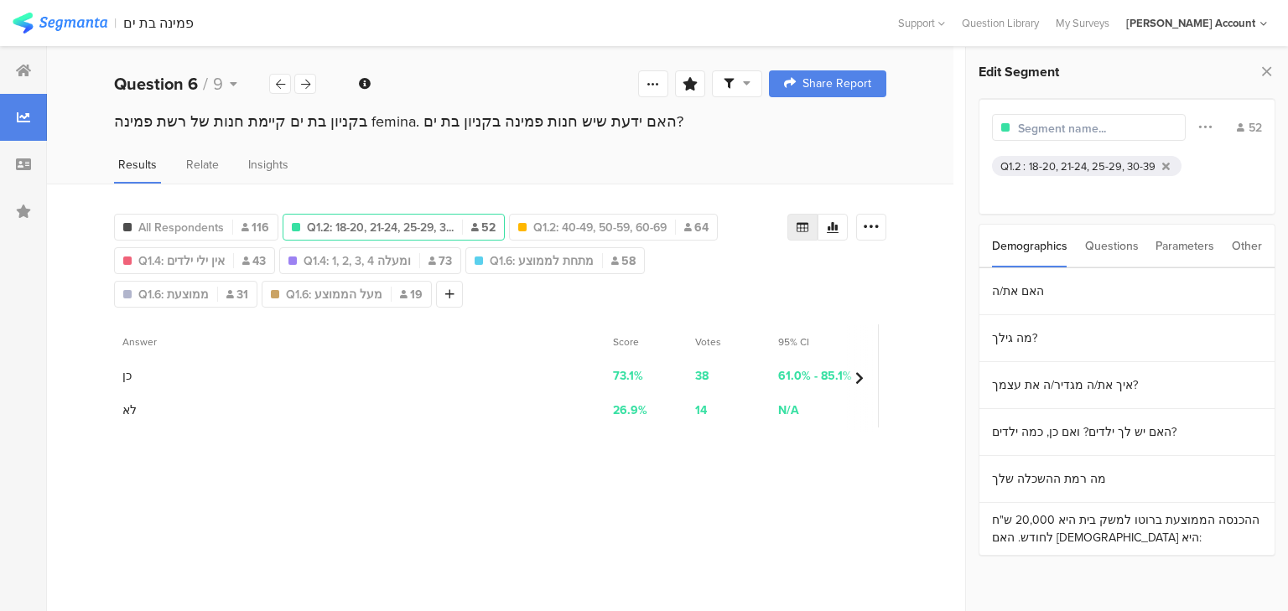
click at [1043, 132] on input "text" at bounding box center [1091, 129] width 146 height 18
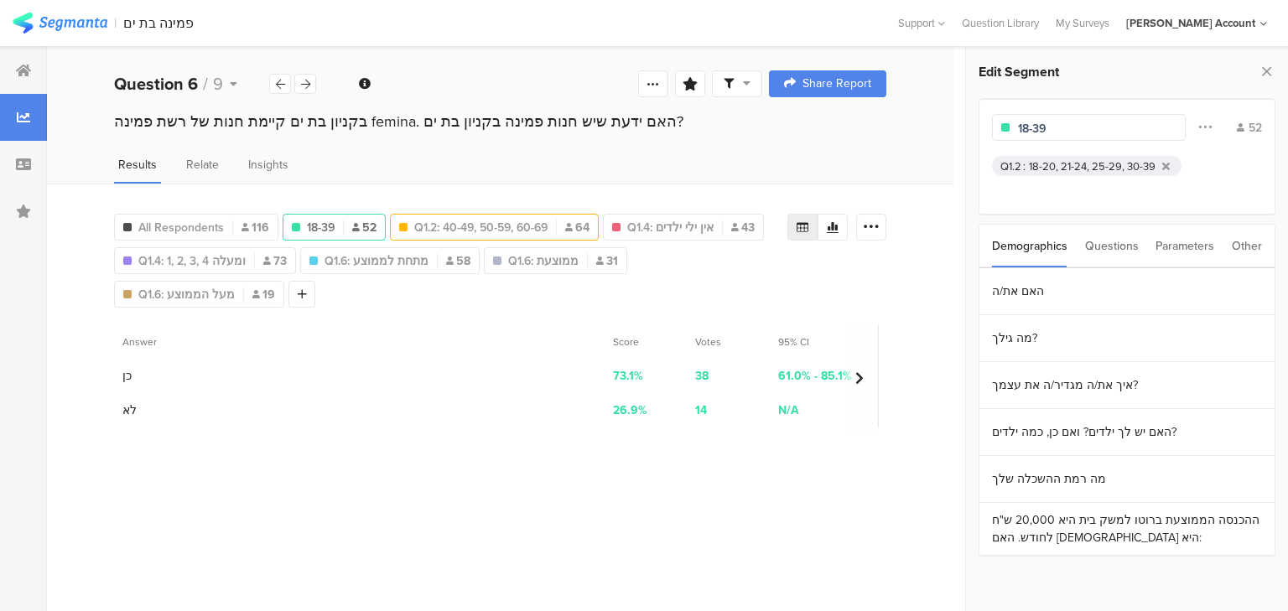
type input "18-39"
click at [499, 219] on span "Q1.2: 40-49, 50-59, 60-69" at bounding box center [480, 228] width 133 height 18
click at [1020, 127] on input "text" at bounding box center [1091, 129] width 146 height 18
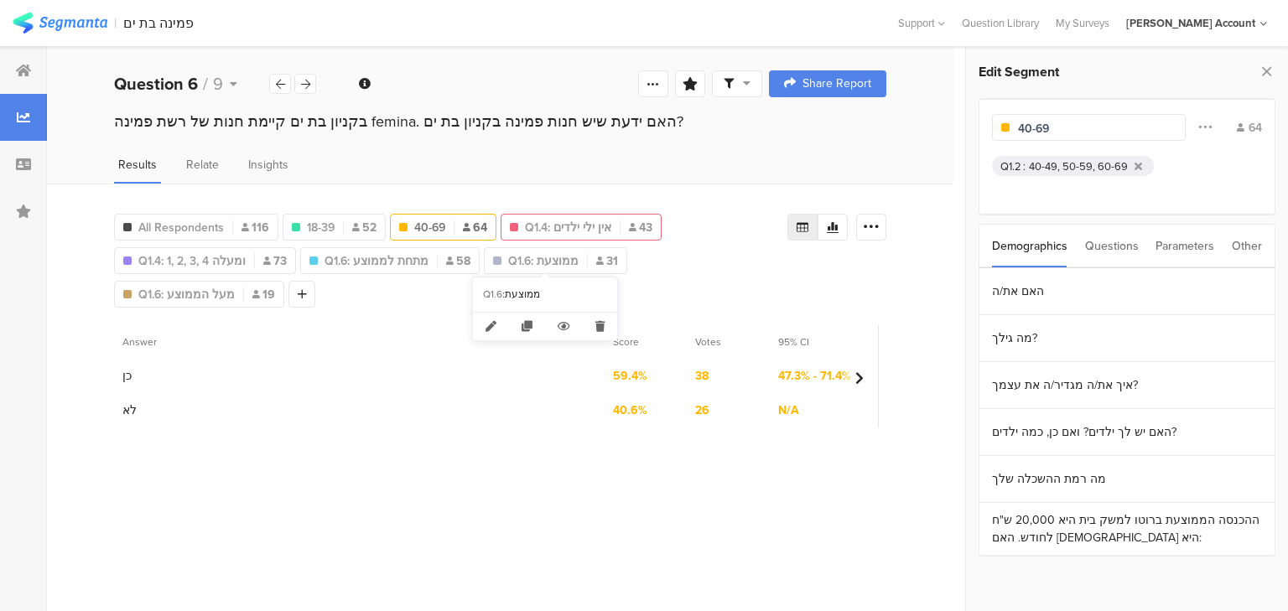
type input "40-69"
click at [576, 228] on span "Q1.4: אין ילי ילדים" at bounding box center [568, 228] width 86 height 18
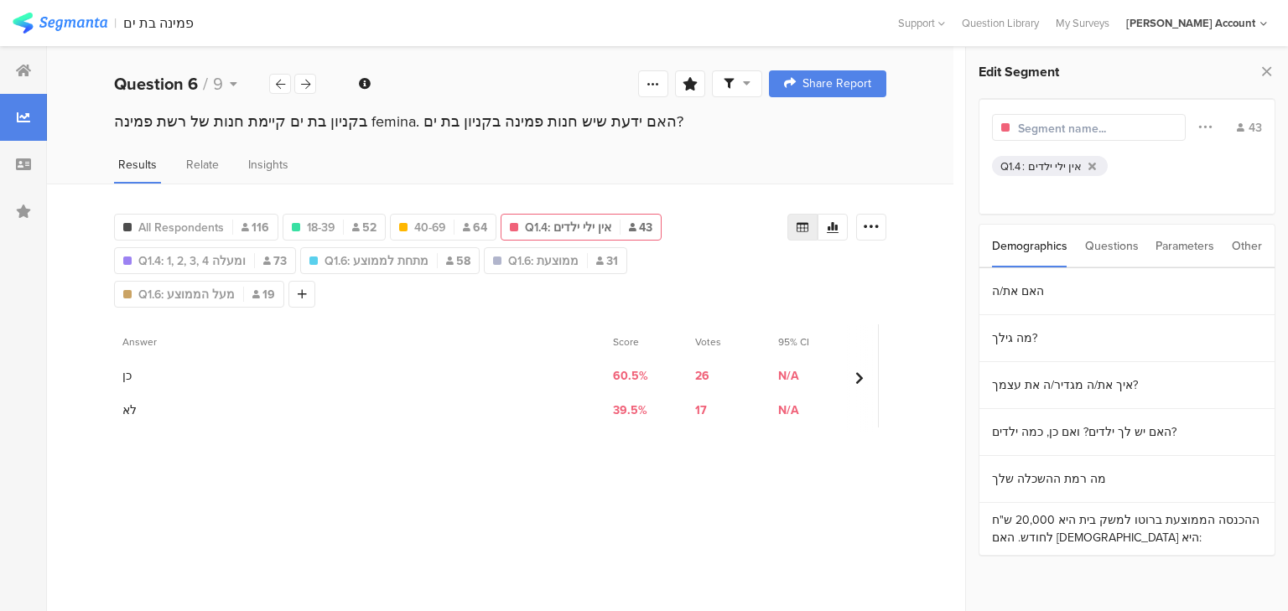
click at [1031, 128] on input "text" at bounding box center [1091, 129] width 146 height 18
type input "ללא ילדים"
click at [220, 258] on span "Q1.4: 1, 2, 3, 4 ומעלה" at bounding box center [191, 261] width 107 height 18
click at [1073, 129] on input "text" at bounding box center [1091, 129] width 146 height 18
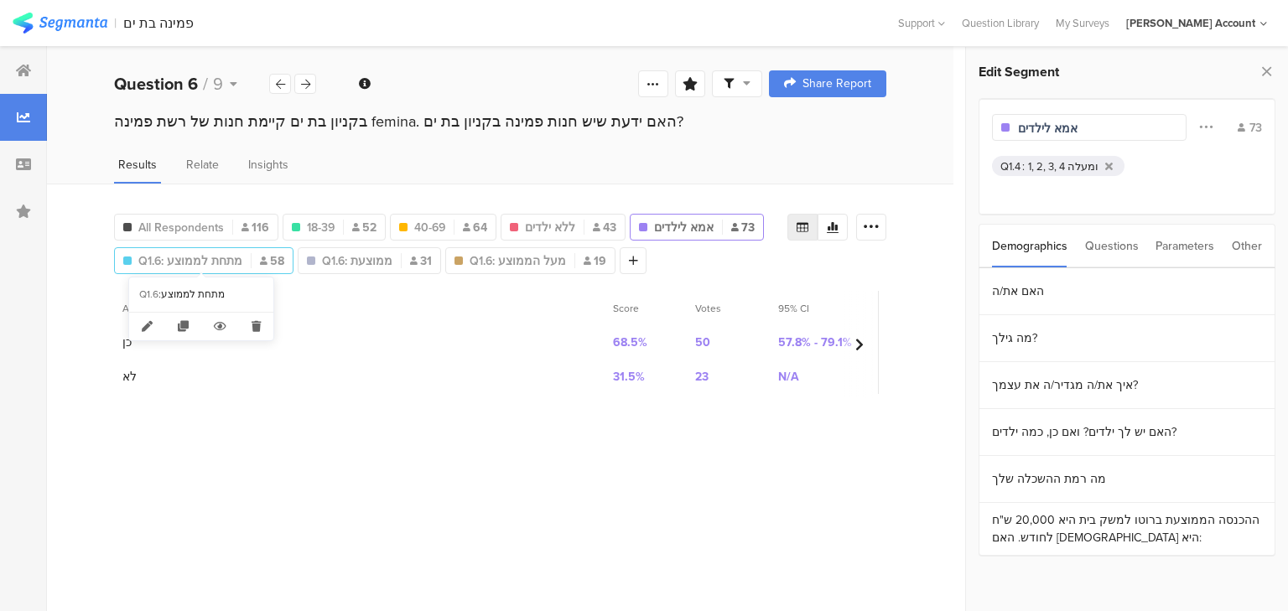
type input "אמא לילדים"
click at [195, 258] on span "Q1.6: מתחת לממוצע" at bounding box center [190, 261] width 104 height 18
click at [1043, 133] on input "text" at bounding box center [1091, 129] width 146 height 18
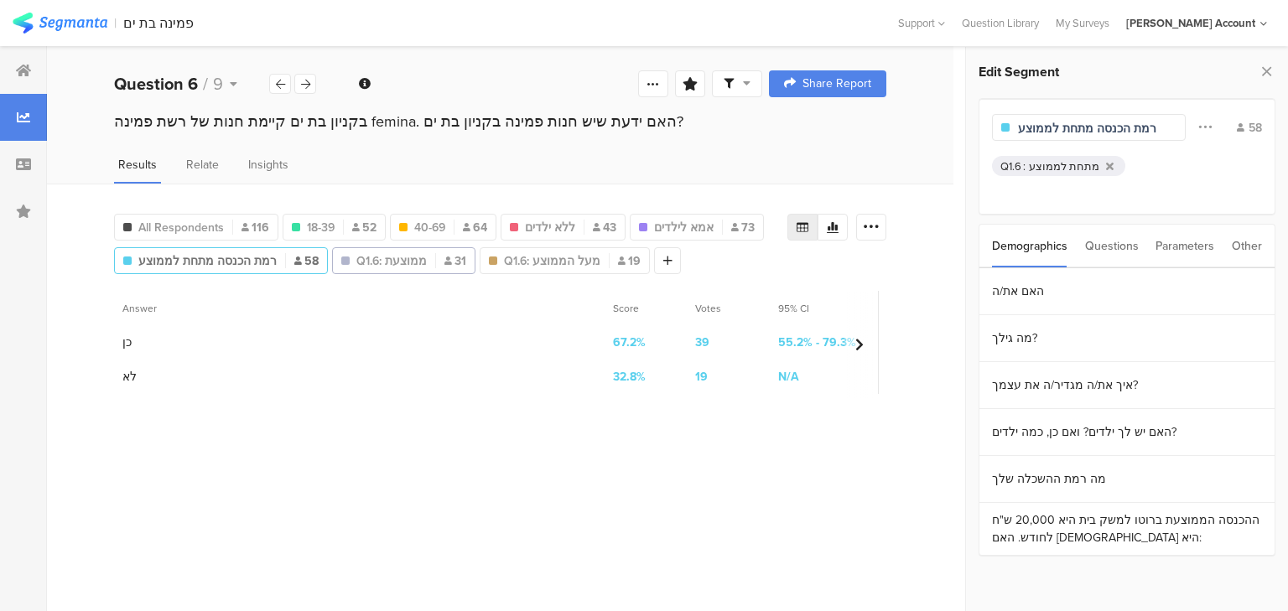
type input "רמת הכנסה מתחת לממוצע"
click at [407, 260] on span "Q1.6: ממוצעת" at bounding box center [391, 261] width 70 height 18
click at [1076, 136] on div at bounding box center [1091, 127] width 146 height 19
click at [1023, 121] on input "text" at bounding box center [1091, 129] width 146 height 18
type input "הכנסה ממוצעת"
